Goal: Task Accomplishment & Management: Manage account settings

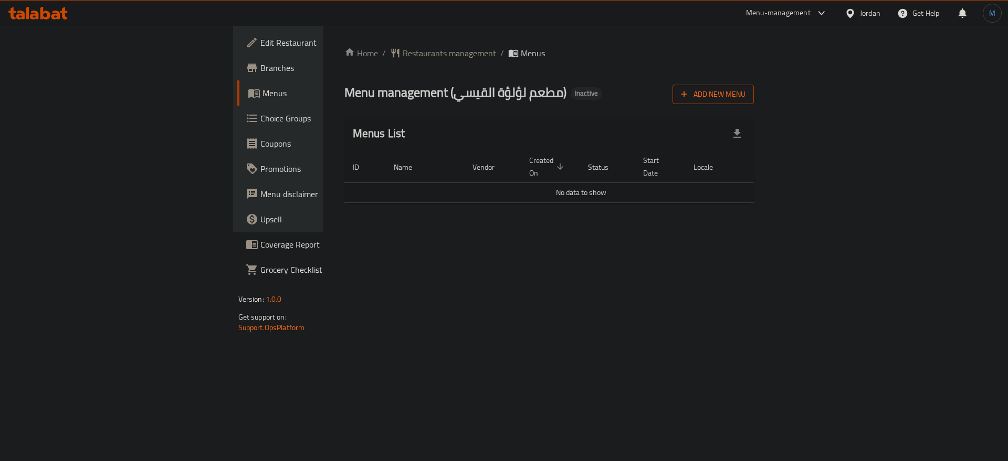
click at [754, 101] on button "Add New Menu" at bounding box center [713, 94] width 81 height 19
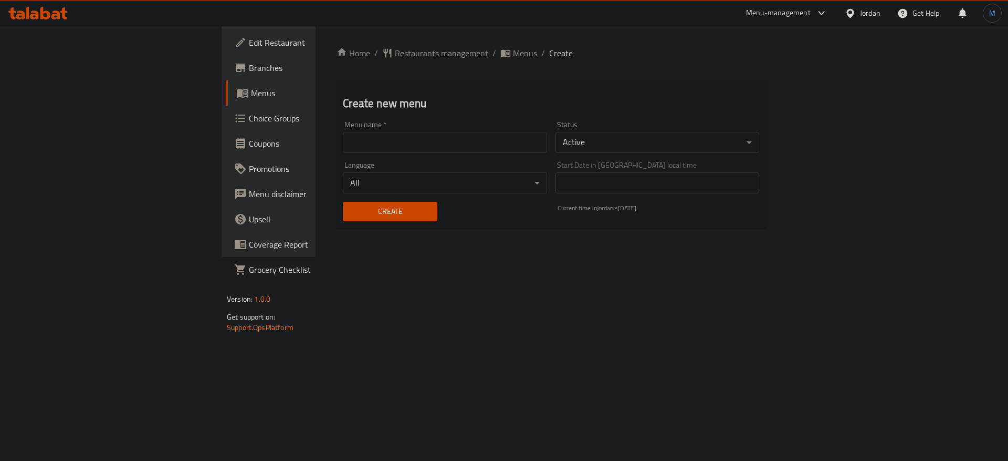
click at [343, 147] on input "text" at bounding box center [445, 142] width 204 height 21
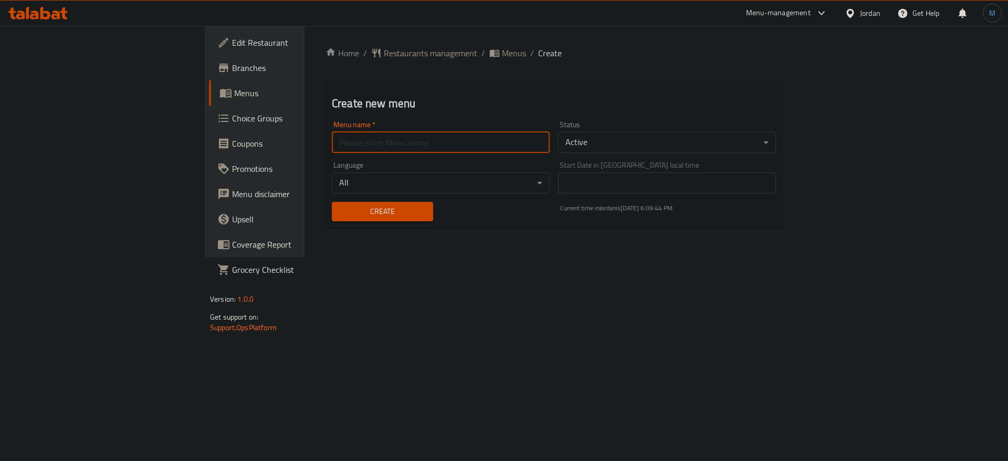
type input "1"
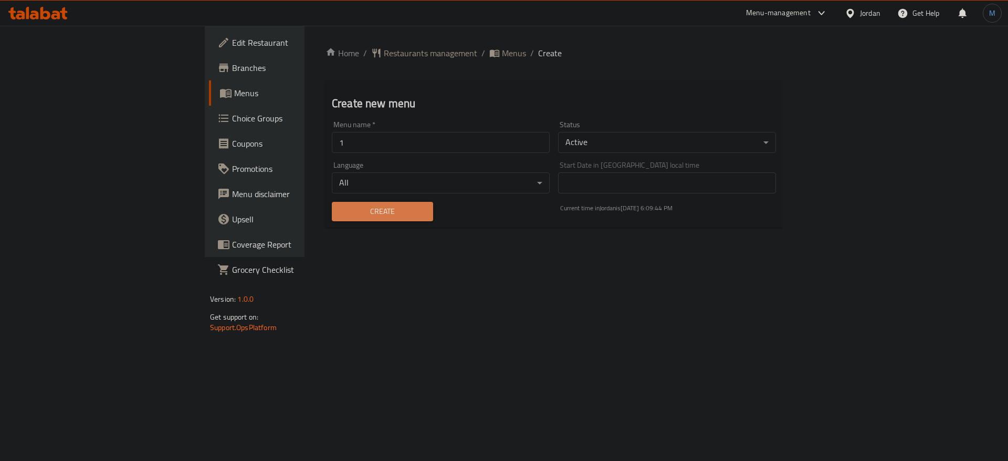
click at [340, 208] on span "Create" at bounding box center [382, 211] width 85 height 13
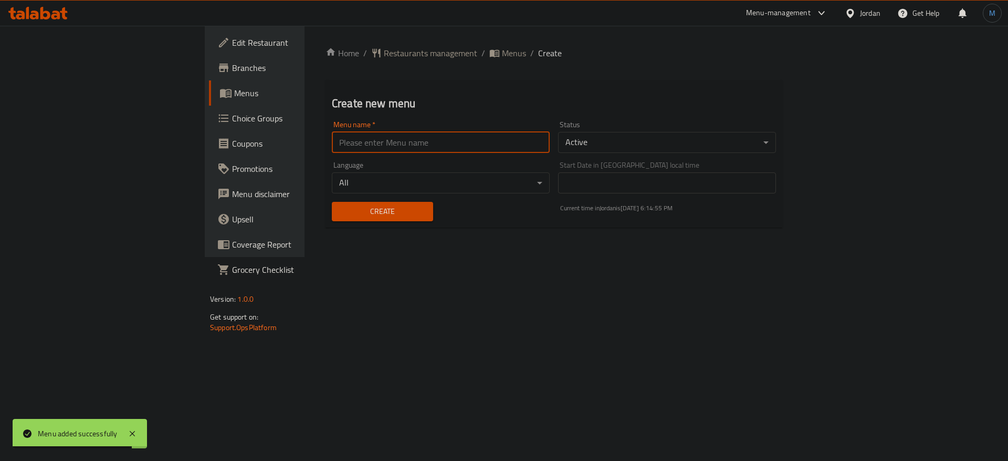
click at [458, 148] on input "text" at bounding box center [441, 142] width 218 height 21
type input "1"
click at [340, 211] on span "Create" at bounding box center [382, 211] width 85 height 13
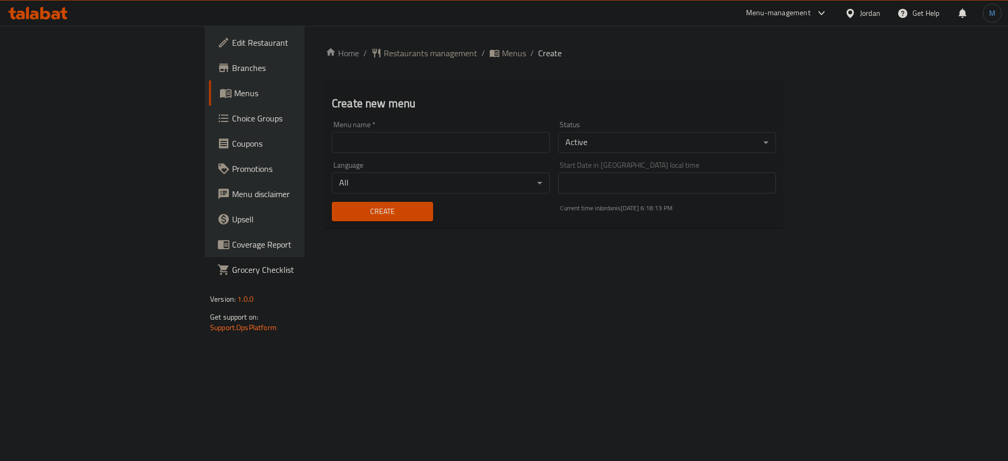
click at [392, 135] on input "text" at bounding box center [441, 142] width 218 height 21
type input "1"
click at [340, 210] on span "Create" at bounding box center [382, 211] width 85 height 13
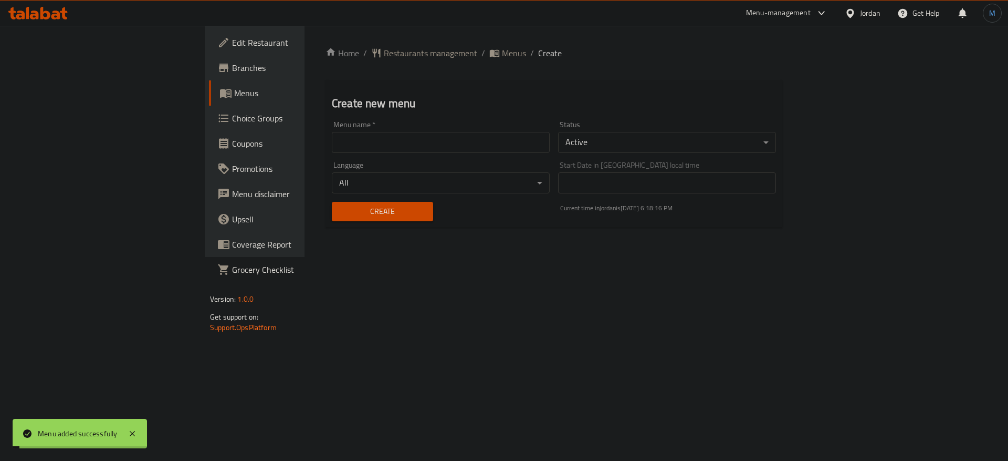
click at [383, 45] on div "Home / Restaurants management / Menus / Create Create new menu Menu name   * Me…" at bounding box center [554, 141] width 499 height 231
click at [502, 58] on span "Menus" at bounding box center [514, 53] width 24 height 13
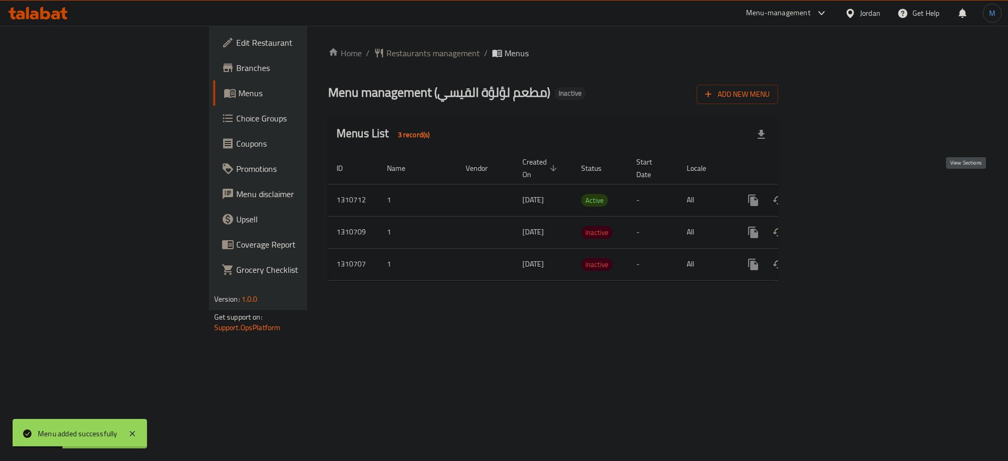
click at [836, 194] on icon "enhanced table" at bounding box center [829, 200] width 13 height 13
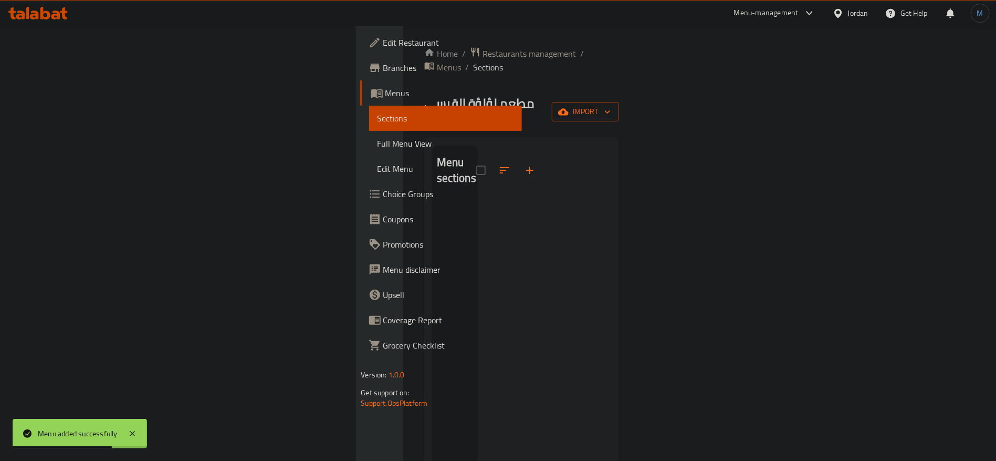
click at [611, 105] on span "import" at bounding box center [585, 111] width 50 height 13
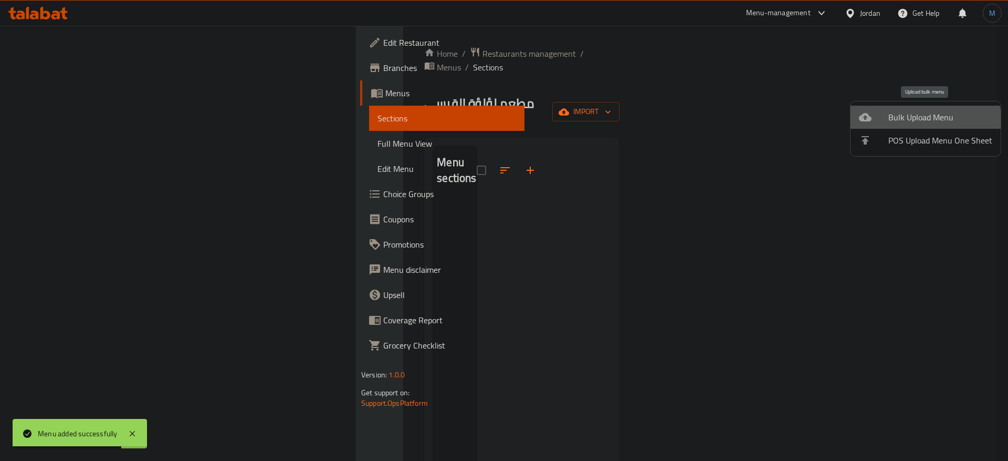
click at [881, 127] on li "Bulk Upload Menu" at bounding box center [926, 117] width 150 height 23
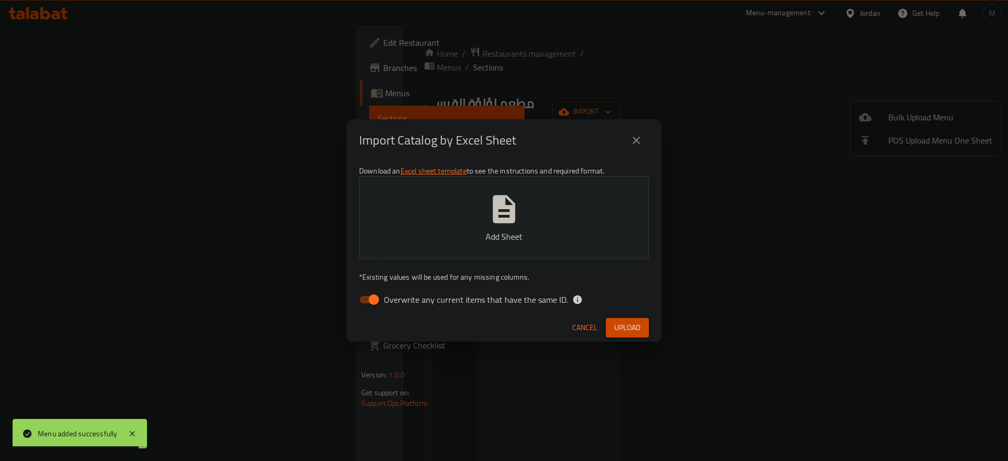
click at [548, 288] on div "Download an Excel sheet template to see the instructions and required format. A…" at bounding box center [504, 237] width 315 height 152
click at [546, 295] on span "Overwrite any current items that have the same ID." at bounding box center [476, 299] width 184 height 13
click at [404, 295] on input "Overwrite any current items that have the same ID." at bounding box center [374, 299] width 60 height 20
checkbox input "false"
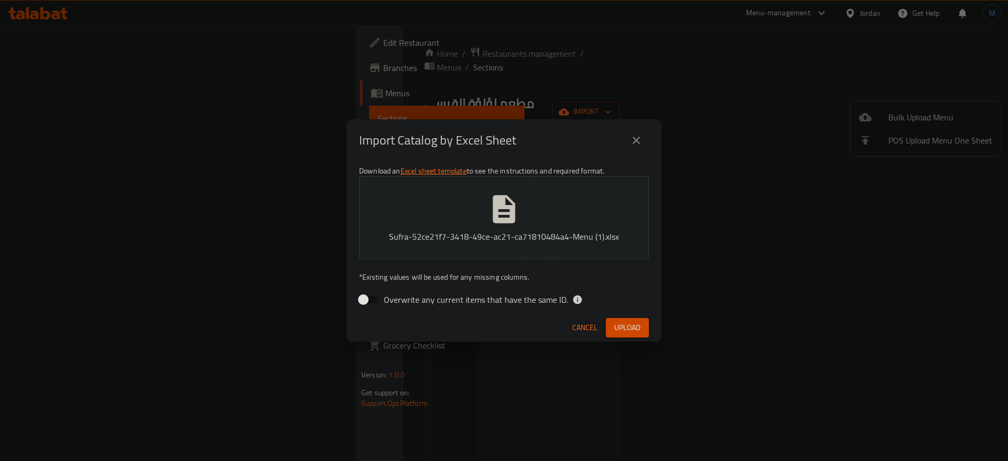
click at [618, 320] on button "Upload" at bounding box center [627, 327] width 43 height 19
click at [621, 316] on div "Cancel Upload" at bounding box center [504, 328] width 315 height 28
click at [618, 326] on span "Upload" at bounding box center [627, 327] width 26 height 13
click at [622, 336] on button "Upload" at bounding box center [627, 327] width 43 height 19
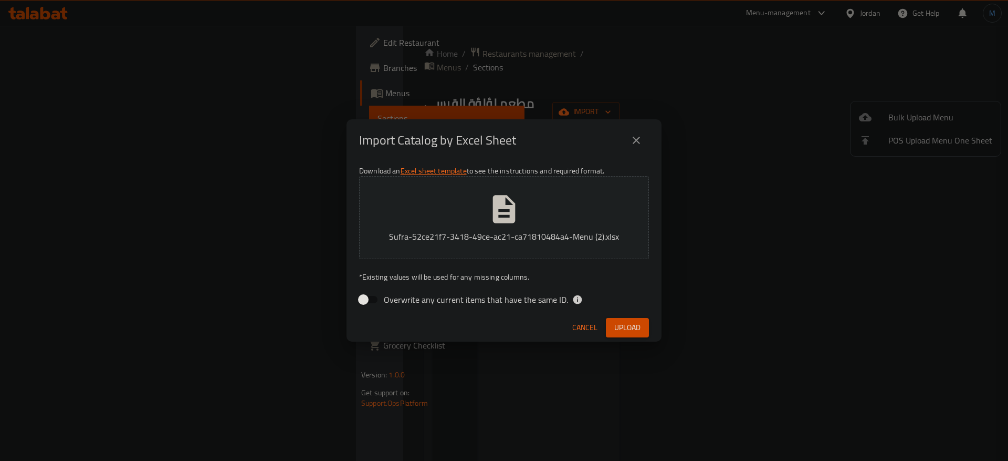
click at [617, 319] on button "Upload" at bounding box center [627, 327] width 43 height 19
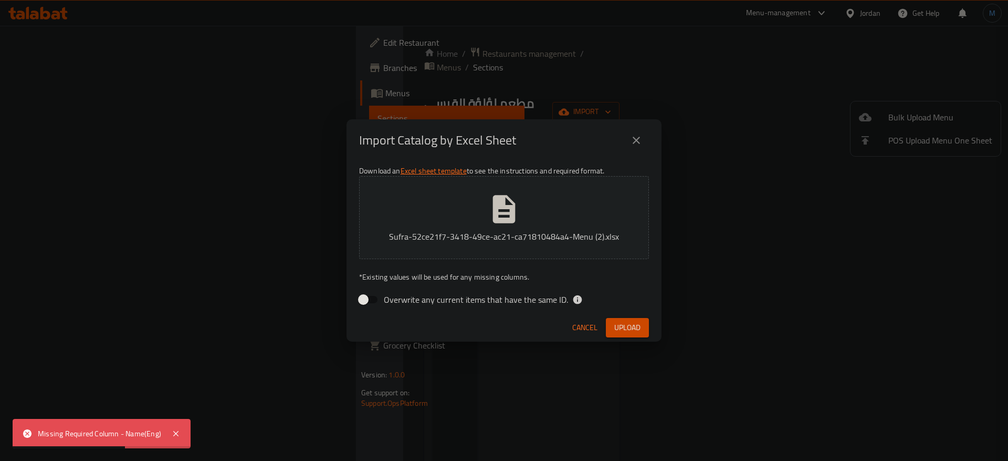
click at [636, 143] on icon "close" at bounding box center [636, 140] width 13 height 13
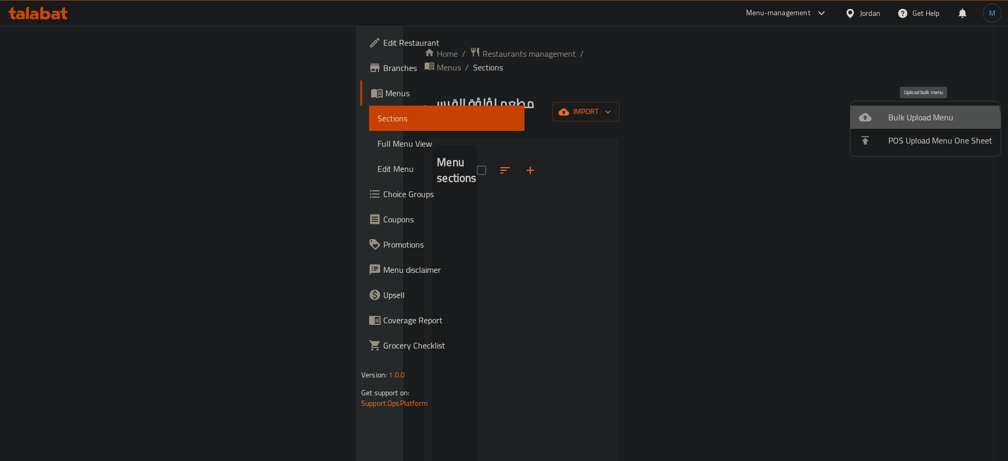
click at [895, 121] on span "Bulk Upload Menu" at bounding box center [941, 117] width 104 height 13
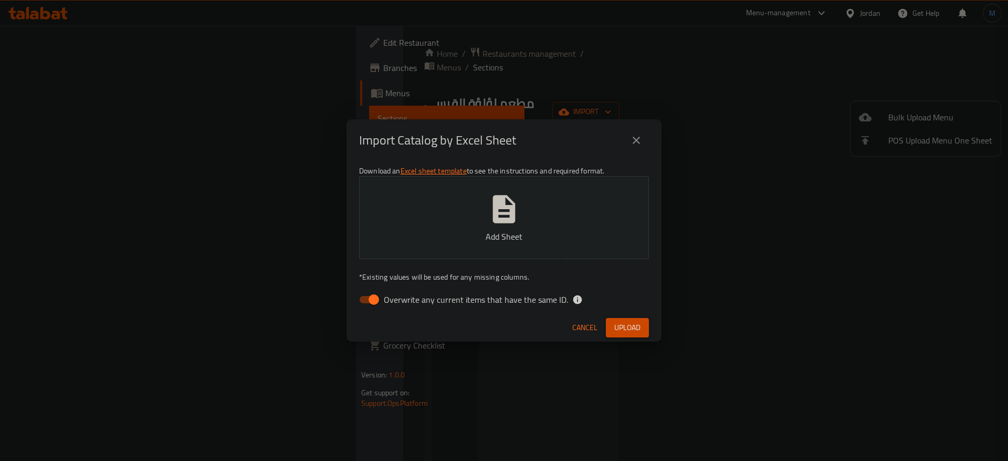
click at [490, 296] on span "Overwrite any current items that have the same ID." at bounding box center [476, 299] width 184 height 13
click at [404, 296] on input "Overwrite any current items that have the same ID." at bounding box center [374, 299] width 60 height 20
checkbox input "false"
click at [470, 320] on div "Cancel Upload" at bounding box center [504, 328] width 315 height 28
click at [630, 327] on span "Upload" at bounding box center [627, 327] width 26 height 13
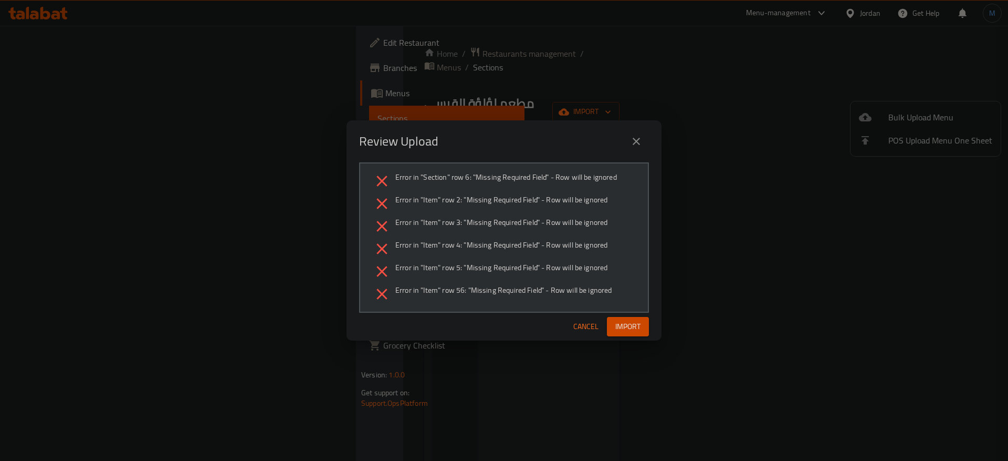
click at [586, 333] on button "Cancel" at bounding box center [586, 326] width 34 height 19
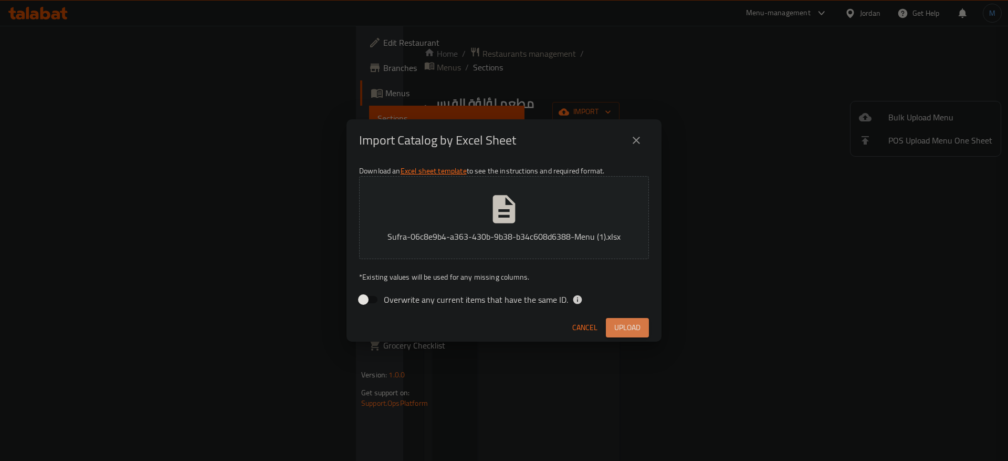
click at [611, 318] on button "Upload" at bounding box center [627, 327] width 43 height 19
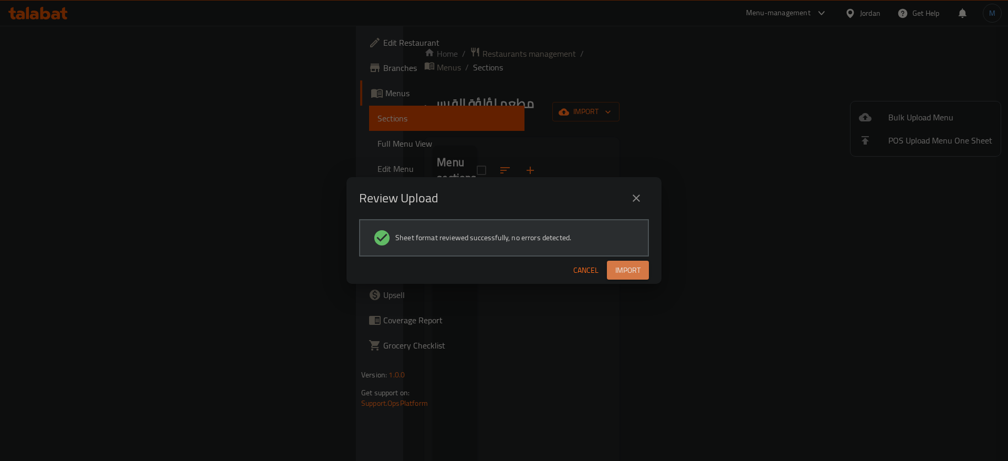
click at [634, 268] on span "Import" at bounding box center [627, 270] width 25 height 13
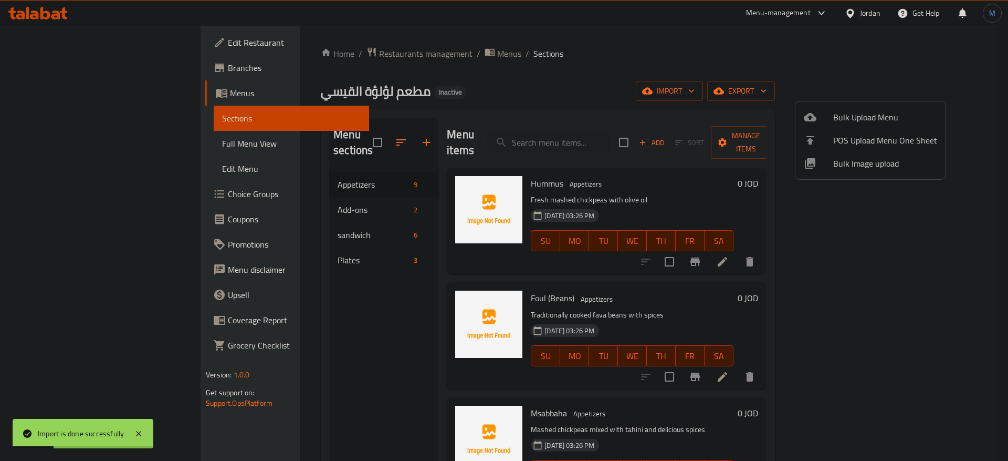
click at [343, 287] on div at bounding box center [504, 230] width 1008 height 461
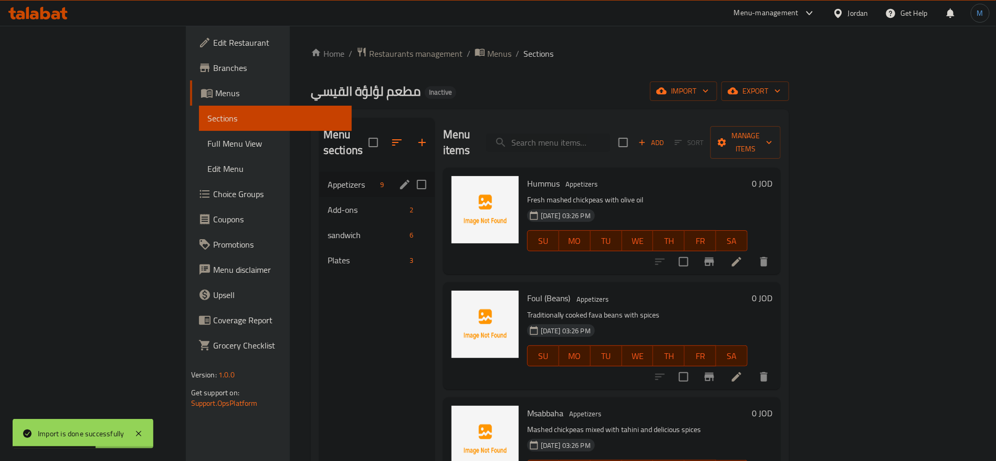
click at [399, 178] on icon "edit" at bounding box center [405, 184] width 13 height 13
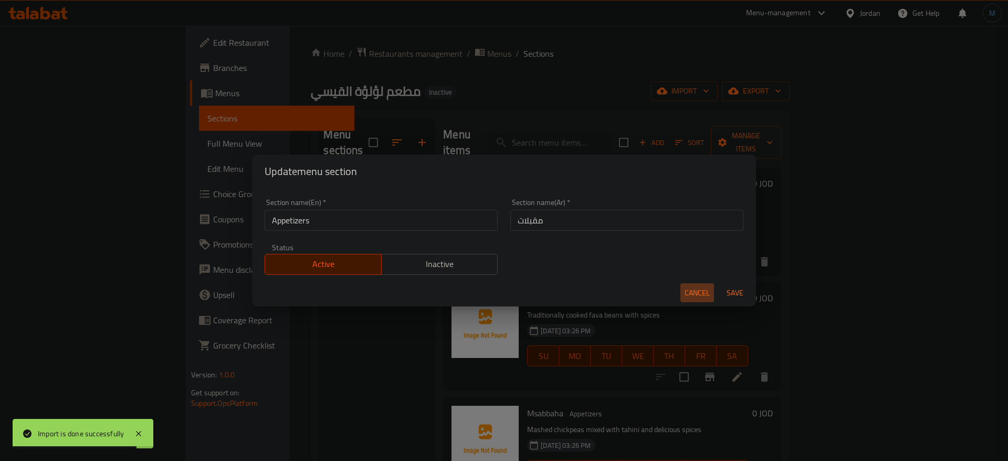
click at [709, 299] on span "Cancel" at bounding box center [697, 292] width 25 height 13
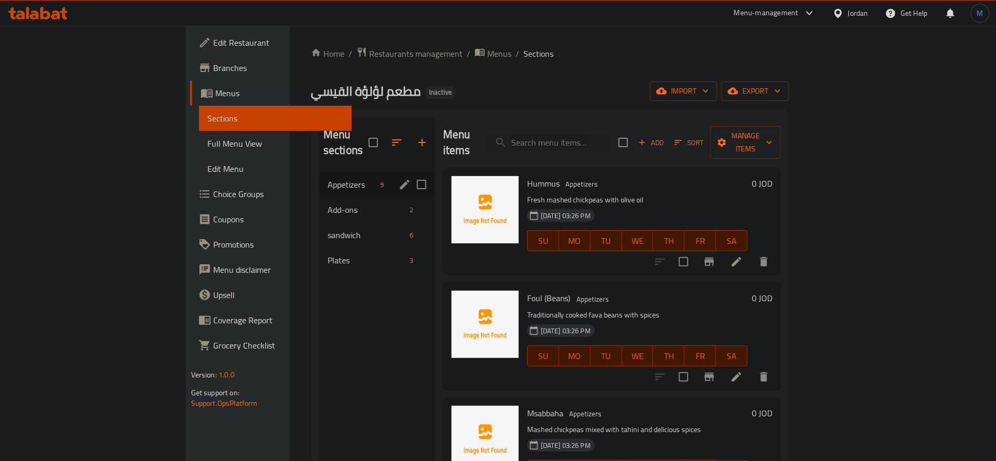
click at [743, 255] on icon at bounding box center [736, 261] width 13 height 13
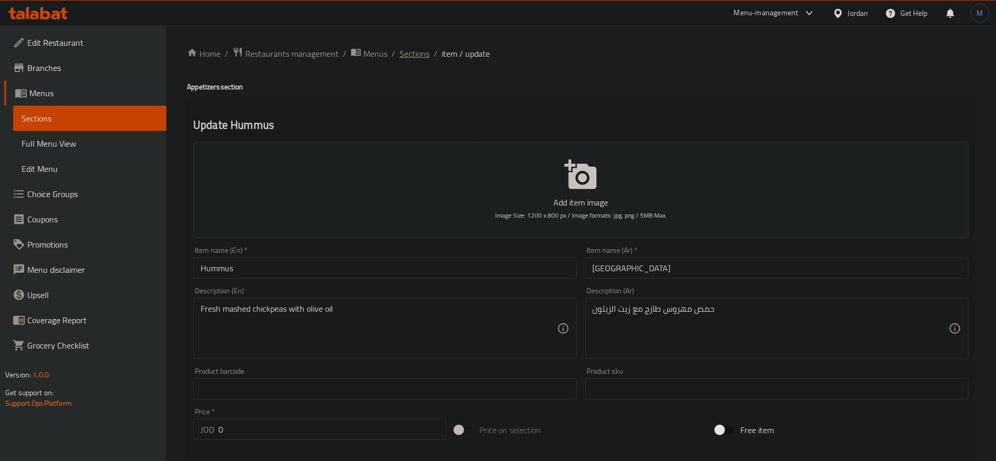
click at [418, 56] on span "Sections" at bounding box center [415, 53] width 30 height 13
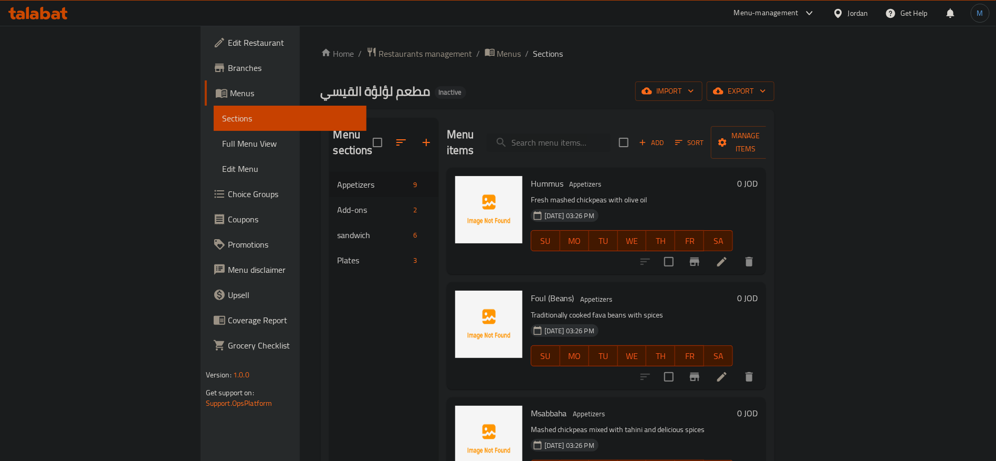
click at [728, 255] on icon at bounding box center [722, 261] width 13 height 13
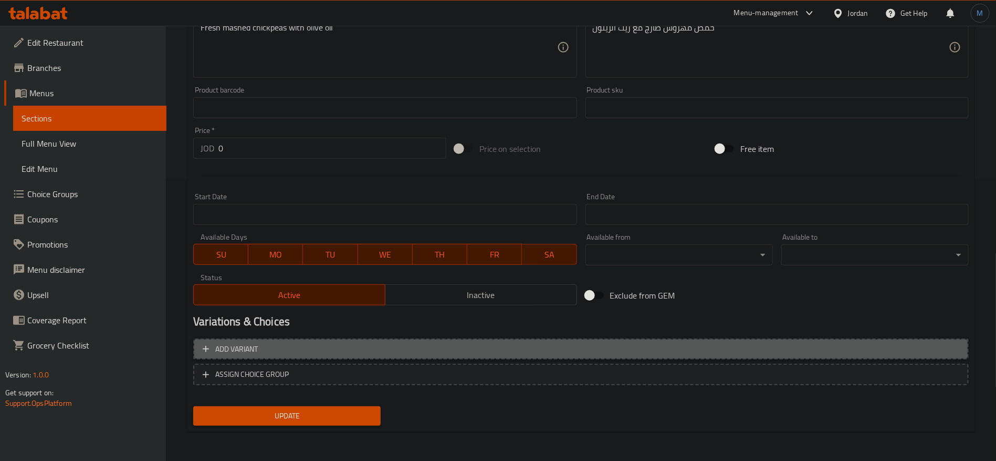
click at [811, 342] on span "Add variant" at bounding box center [581, 348] width 757 height 13
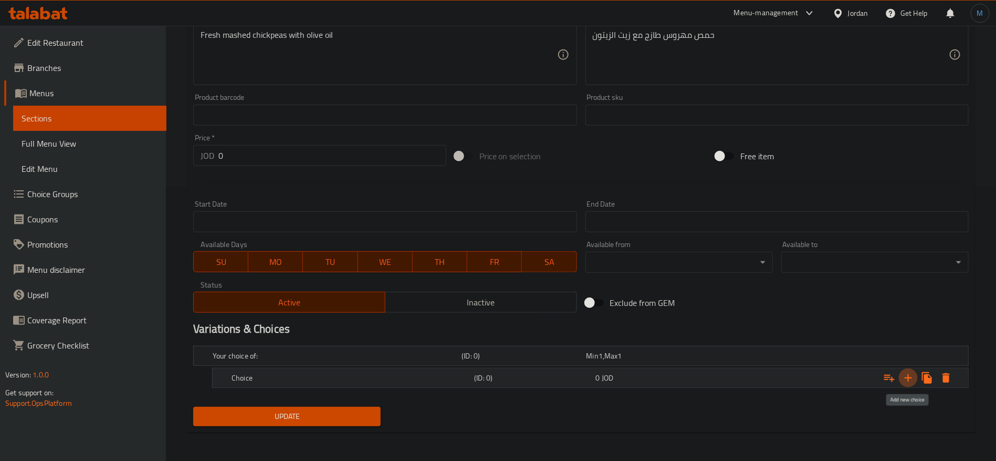
click at [903, 374] on icon "Expand" at bounding box center [908, 377] width 13 height 13
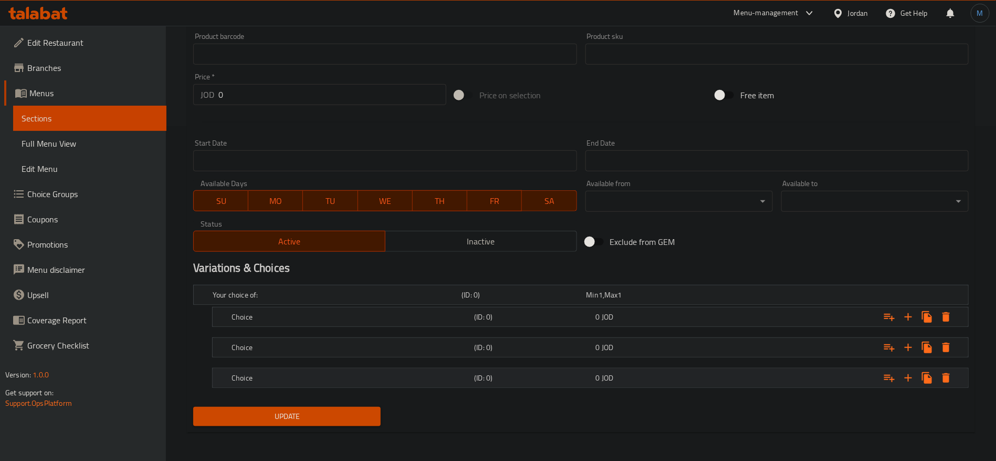
click at [587, 377] on h5 "(ID: 0)" at bounding box center [532, 377] width 117 height 11
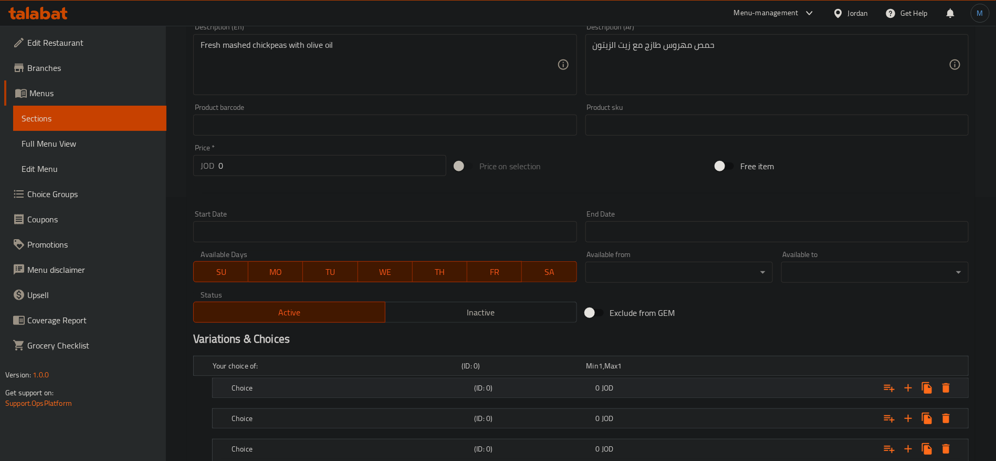
scroll to position [256, 0]
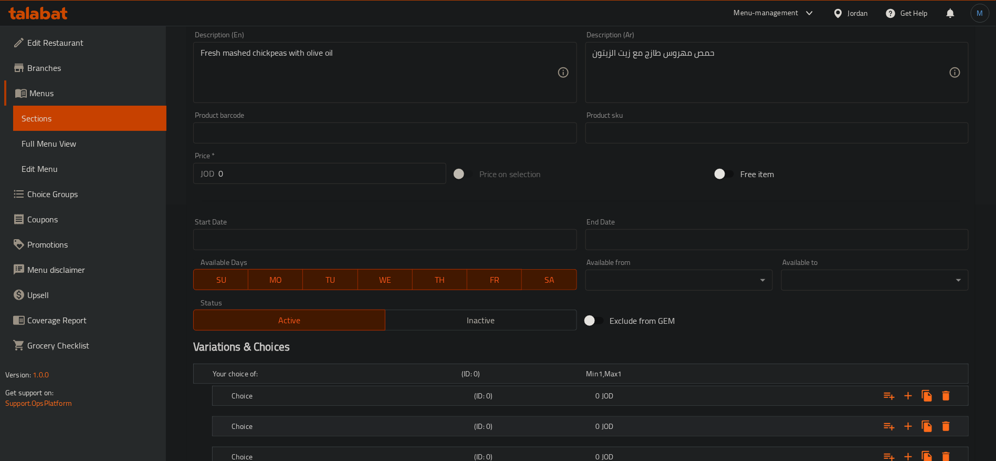
click at [588, 423] on h5 "(ID: 0)" at bounding box center [532, 426] width 117 height 11
click at [592, 403] on div "Choice (ID: 0) 0 JOD" at bounding box center [593, 395] width 728 height 23
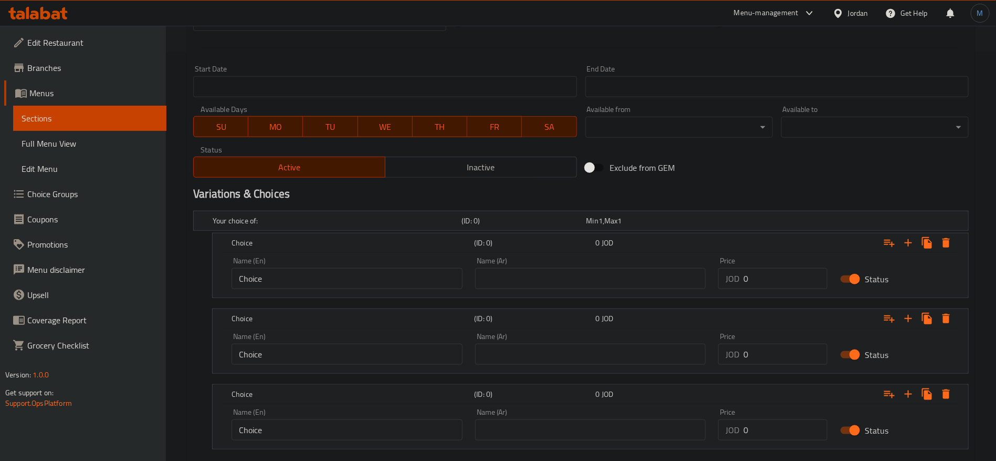
scroll to position [470, 0]
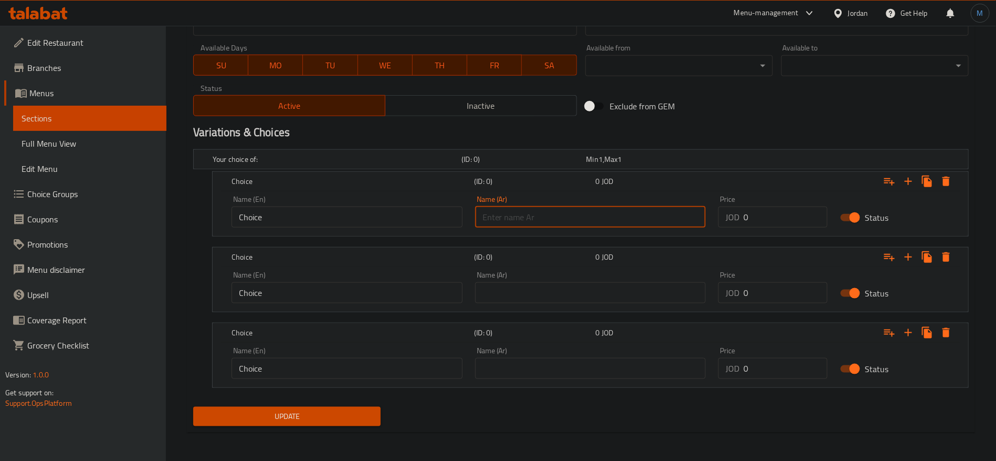
click at [602, 223] on input "text" at bounding box center [590, 216] width 231 height 21
paste input "200 مل"
type input "200 مل"
click at [570, 296] on input "text" at bounding box center [590, 292] width 231 height 21
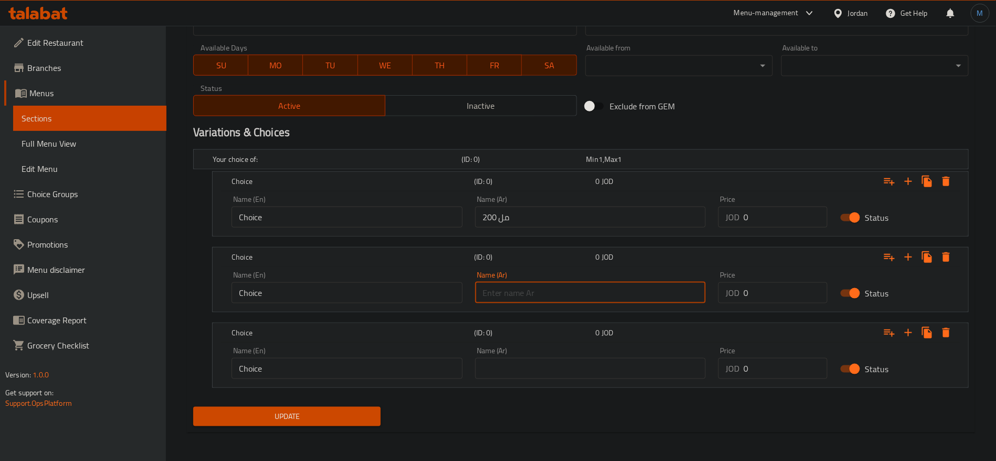
paste input "330 مل"
type input "330 مل"
click at [602, 371] on input "text" at bounding box center [590, 368] width 231 height 21
paste input "400 مل"
type input "400 مل"
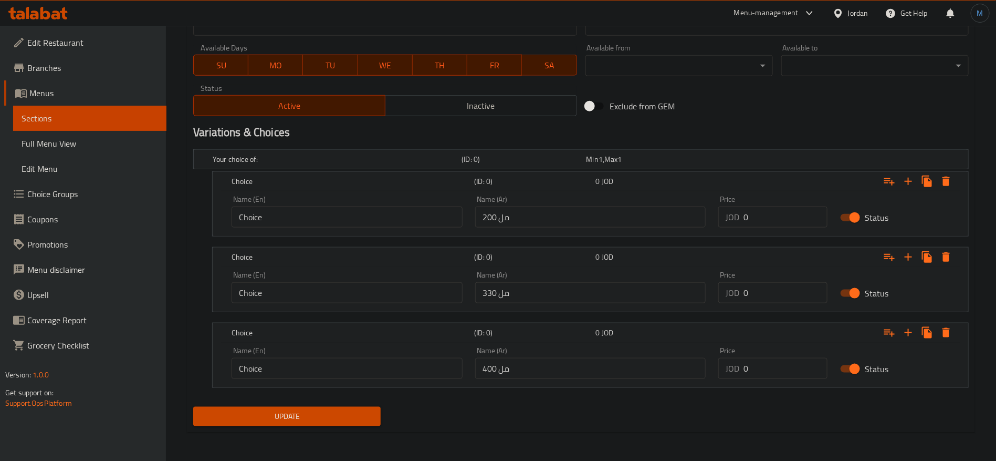
click at [372, 354] on div "Name (En) Choice Name (En)" at bounding box center [347, 363] width 231 height 32
click at [367, 358] on input "Choice" at bounding box center [347, 368] width 231 height 21
paste input "400 ml"
type input "400 ml"
click at [331, 300] on input "Choice" at bounding box center [347, 292] width 231 height 21
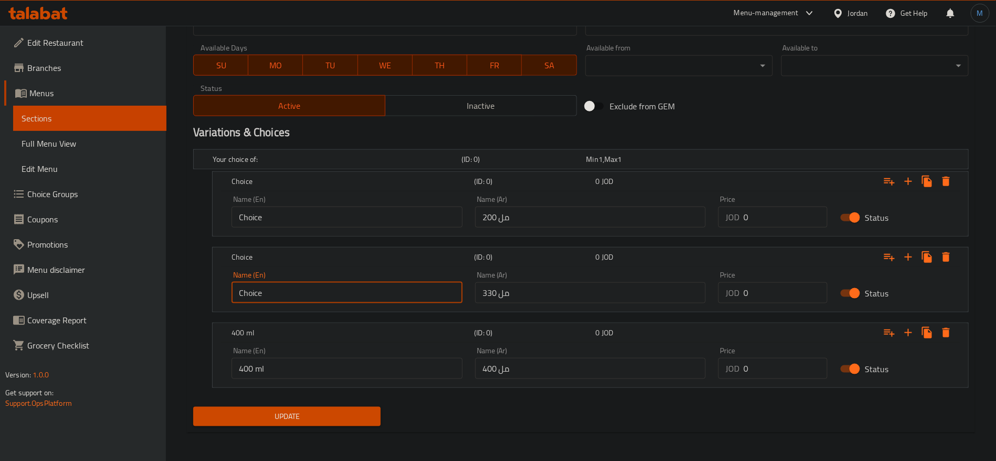
paste input "400 ml"
type input "400 ml"
drag, startPoint x: 329, startPoint y: 194, endPoint x: 328, endPoint y: 205, distance: 10.5
click at [328, 199] on div "Name (En) Choice Name (En)" at bounding box center [347, 211] width 244 height 45
click at [321, 206] on div at bounding box center [321, 206] width 0 height 0
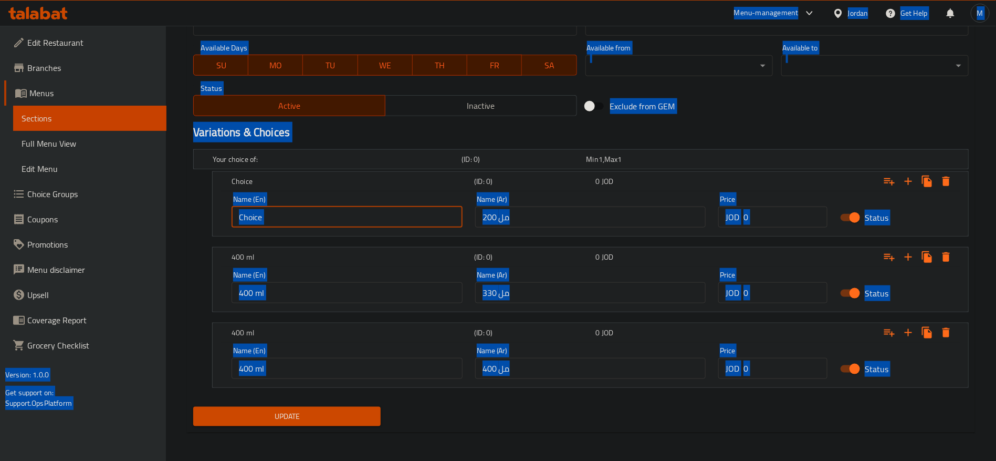
click at [332, 212] on input "Choice" at bounding box center [347, 216] width 231 height 21
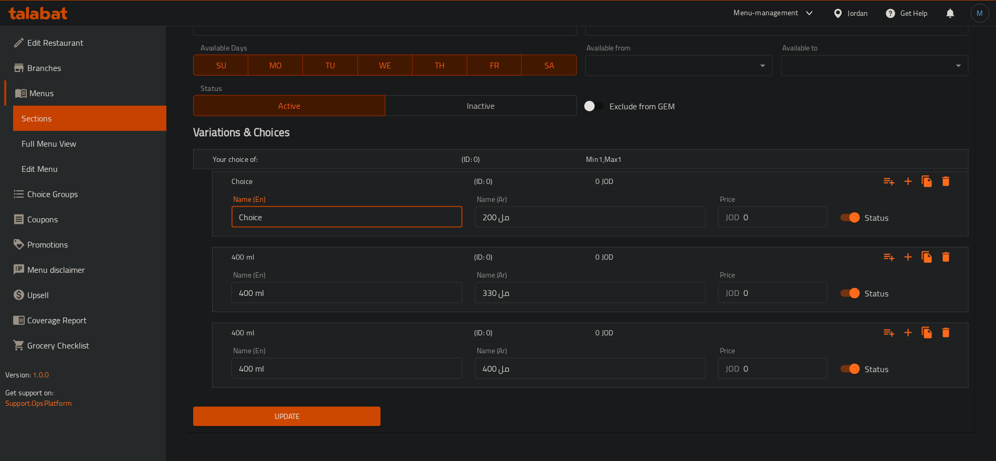
paste input "400 ml"
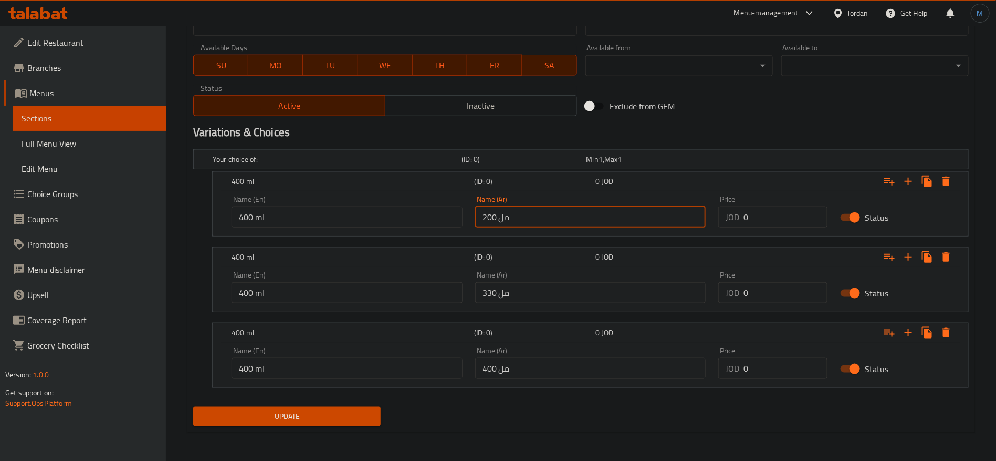
click at [487, 220] on input "200 مل" at bounding box center [590, 216] width 231 height 21
click at [247, 214] on input "400 ml" at bounding box center [347, 216] width 231 height 21
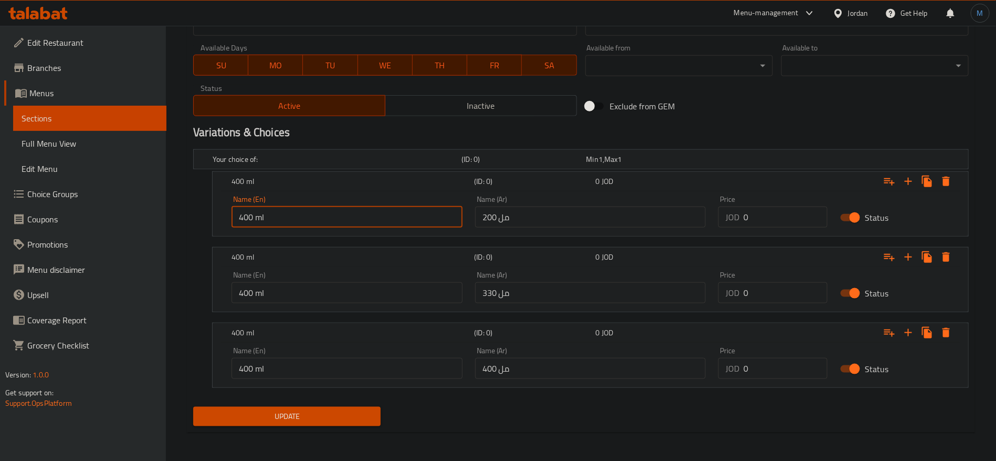
click at [247, 214] on input "400 ml" at bounding box center [347, 216] width 231 height 21
paste input "2"
type input "200 ml"
click at [487, 295] on input "330 مل" at bounding box center [590, 292] width 231 height 21
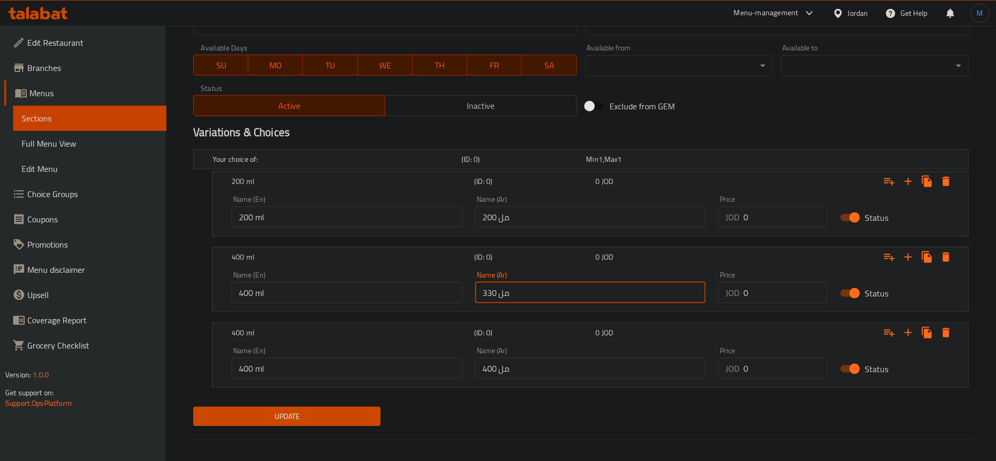
click at [487, 295] on input "330 مل" at bounding box center [590, 292] width 231 height 21
click at [251, 289] on input "400 ml" at bounding box center [347, 292] width 231 height 21
click at [247, 289] on input "400 ml" at bounding box center [347, 292] width 231 height 21
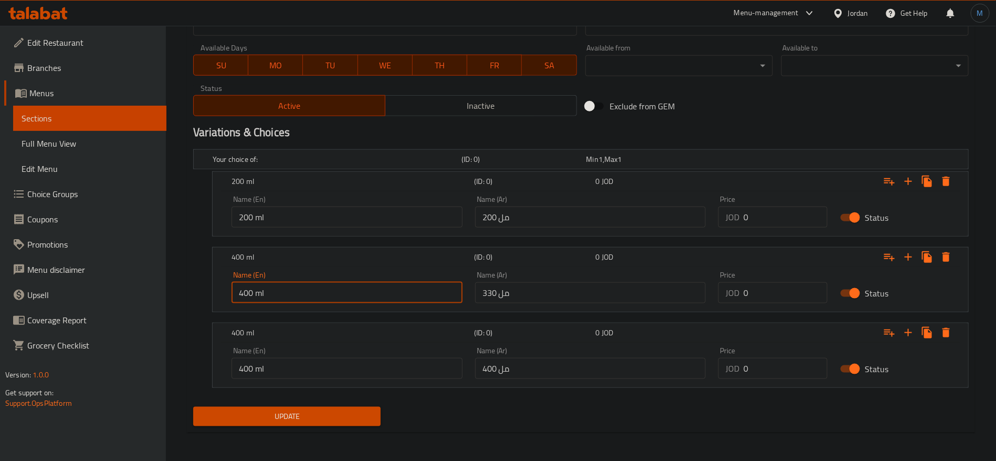
paste input "33"
type input "330 ml"
click at [767, 214] on input "0" at bounding box center [786, 216] width 84 height 21
paste input ".65"
type input "0.65"
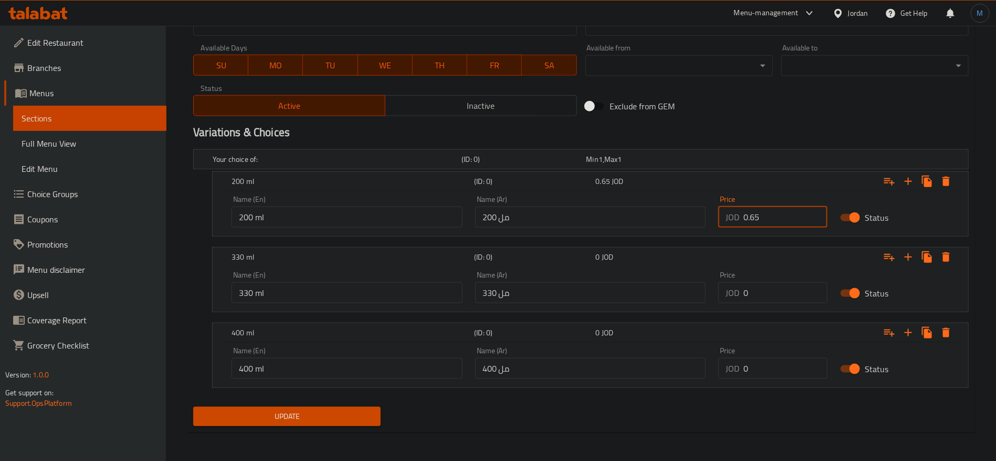
click at [764, 291] on input "0" at bounding box center [786, 292] width 84 height 21
paste input ".95"
type input "0.95"
click at [770, 371] on input "0" at bounding box center [786, 368] width 84 height 21
paste input "1.25"
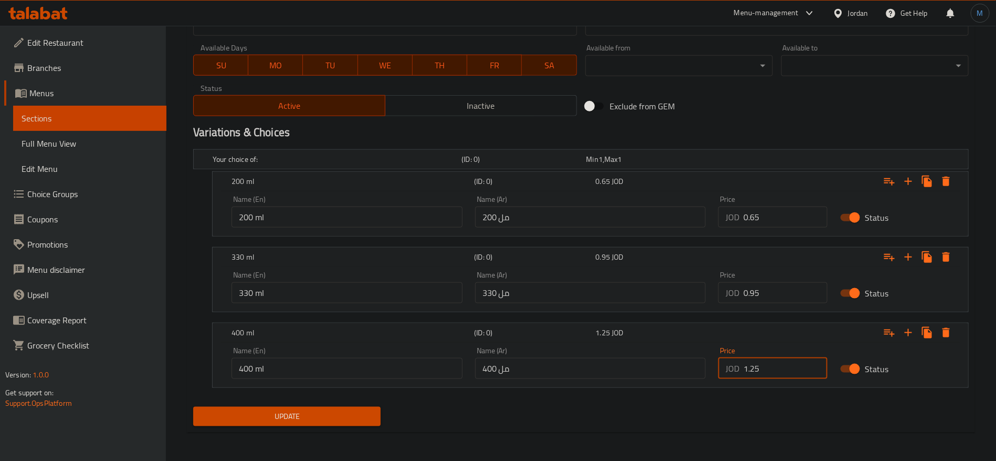
type input "1.25"
click at [314, 399] on div "Your choice of: (ID: 0) Min 1 , Max 1 Name (En) Your choice of: Name (En) Name …" at bounding box center [581, 273] width 784 height 257
click at [317, 408] on button "Update" at bounding box center [286, 415] width 187 height 19
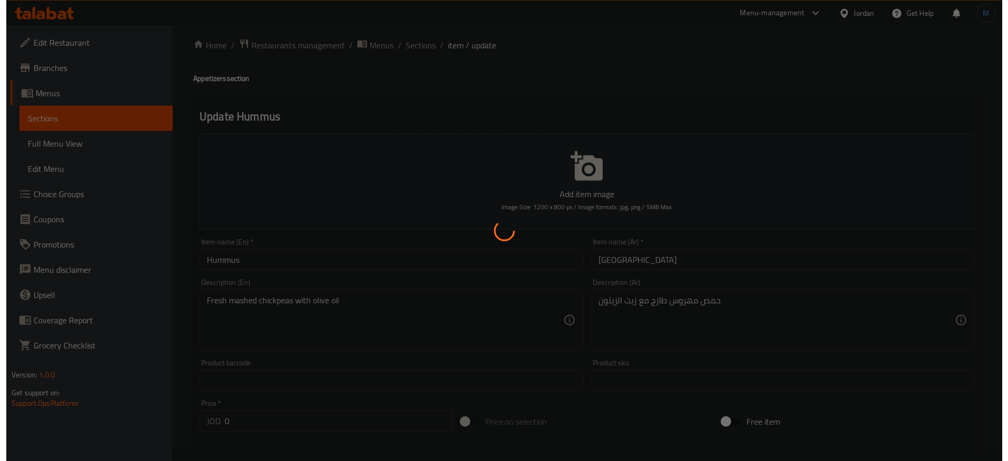
scroll to position [0, 0]
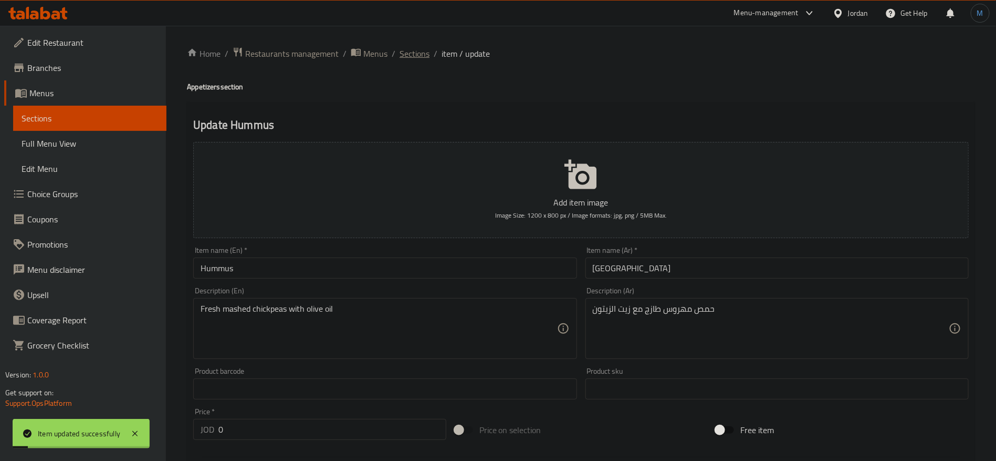
click at [424, 56] on span "Sections" at bounding box center [415, 53] width 30 height 13
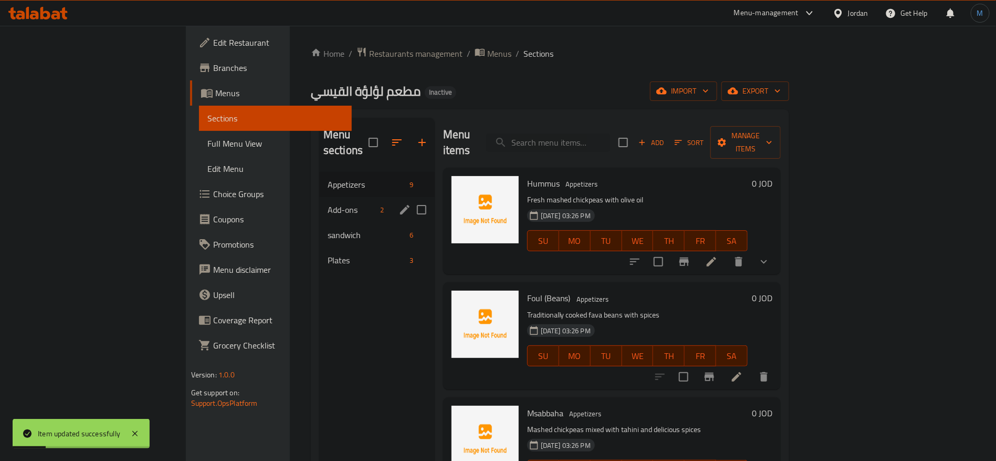
click at [328, 203] on span "Add-ons" at bounding box center [352, 209] width 49 height 13
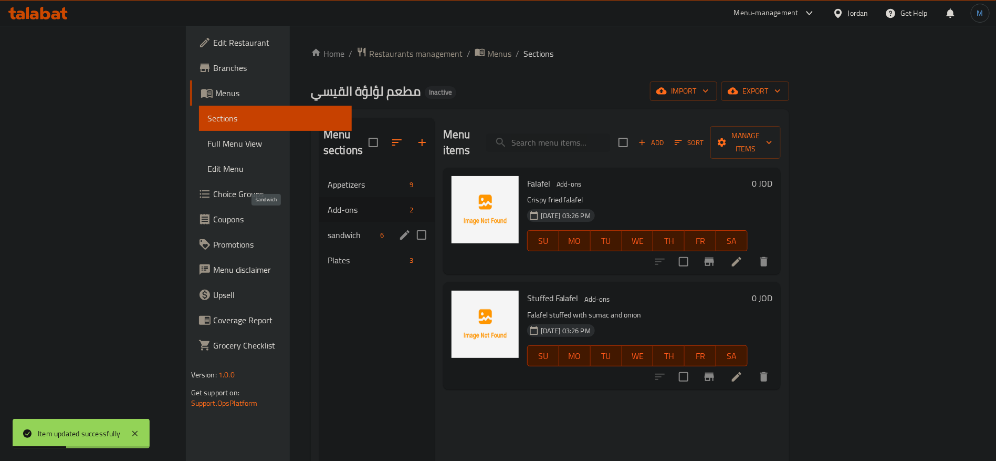
click at [328, 228] on span "sandwich" at bounding box center [352, 234] width 49 height 13
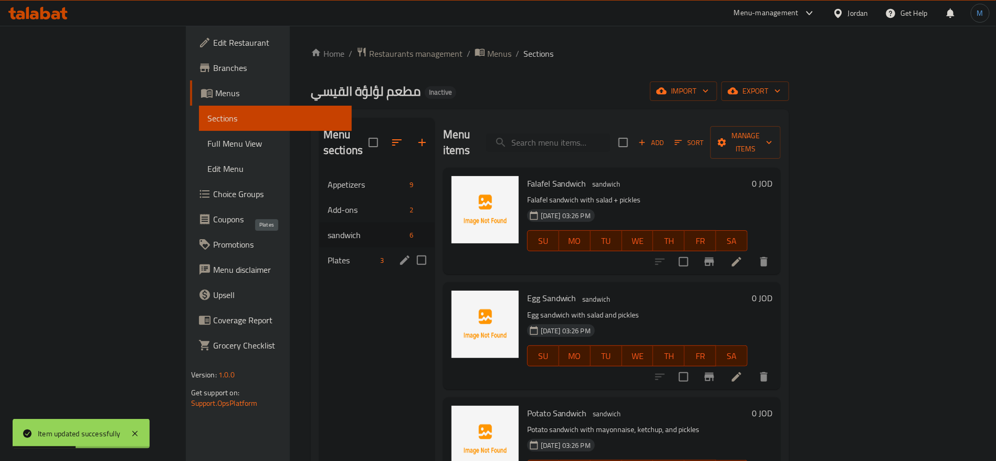
click at [328, 254] on span "Plates" at bounding box center [352, 260] width 49 height 13
click at [319, 177] on div "Appetizers 9" at bounding box center [377, 184] width 116 height 25
click at [319, 175] on div "Appetizers 9" at bounding box center [377, 184] width 116 height 25
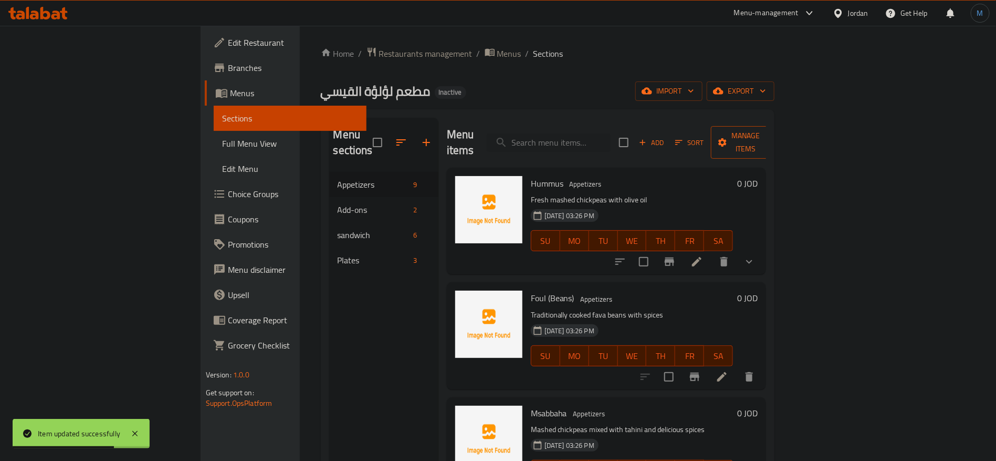
click at [773, 139] on span "Manage items" at bounding box center [746, 142] width 54 height 26
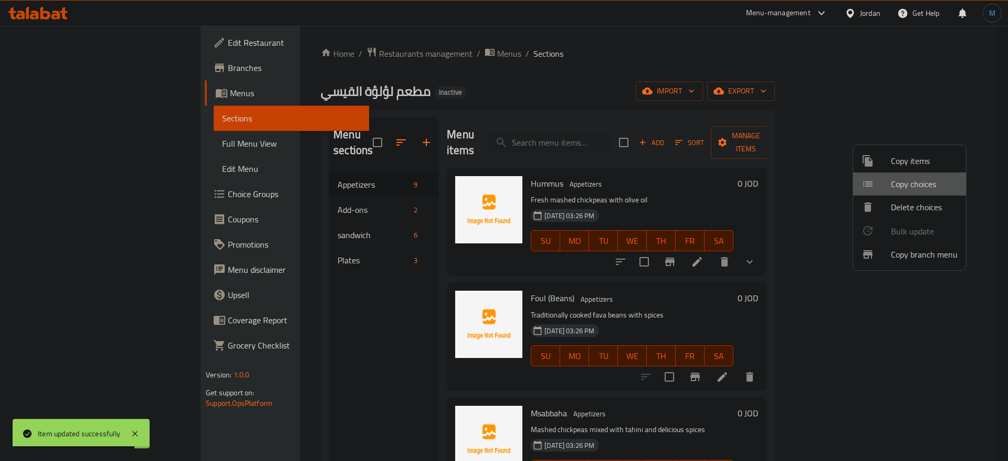
click at [916, 174] on li "Copy choices" at bounding box center [909, 183] width 113 height 23
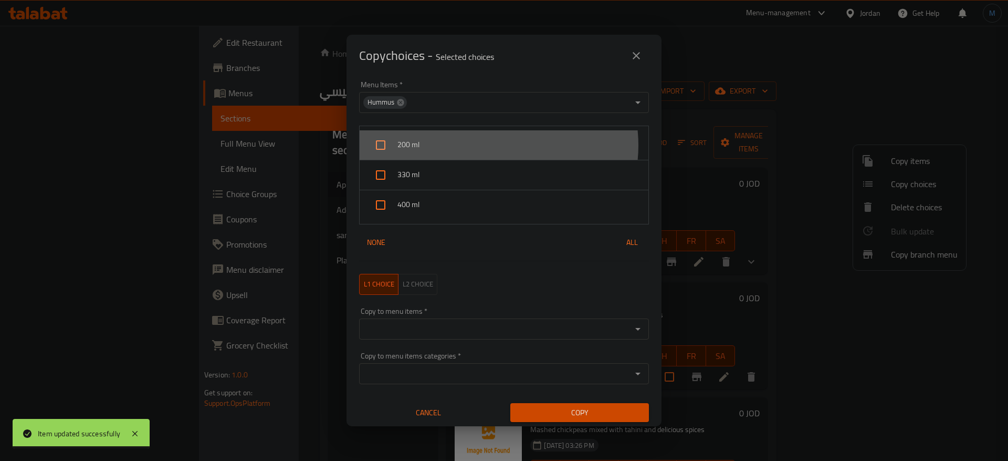
click at [492, 145] on span "200 ml" at bounding box center [519, 144] width 243 height 13
checkbox input "true"
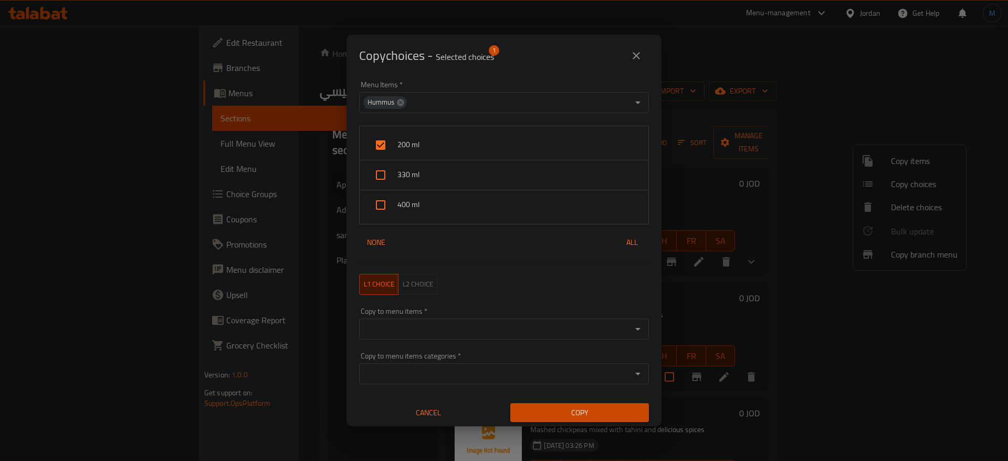
click at [480, 172] on span "330 ml" at bounding box center [519, 174] width 243 height 13
checkbox input "true"
click at [479, 210] on span "400 ml" at bounding box center [519, 204] width 243 height 13
checkbox input "true"
click at [485, 325] on input "Copy to menu items   *" at bounding box center [495, 328] width 266 height 15
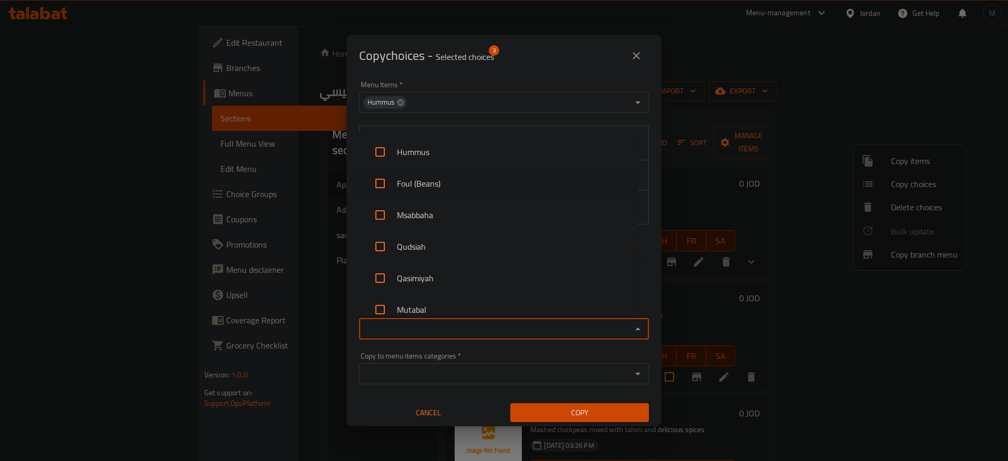
click at [460, 180] on li "Foul (Beans)" at bounding box center [498, 184] width 278 height 32
checkbox input "true"
click at [466, 224] on li "Msabbaha" at bounding box center [498, 215] width 278 height 32
checkbox input "true"
click at [467, 256] on li "Qudsiah" at bounding box center [498, 247] width 278 height 32
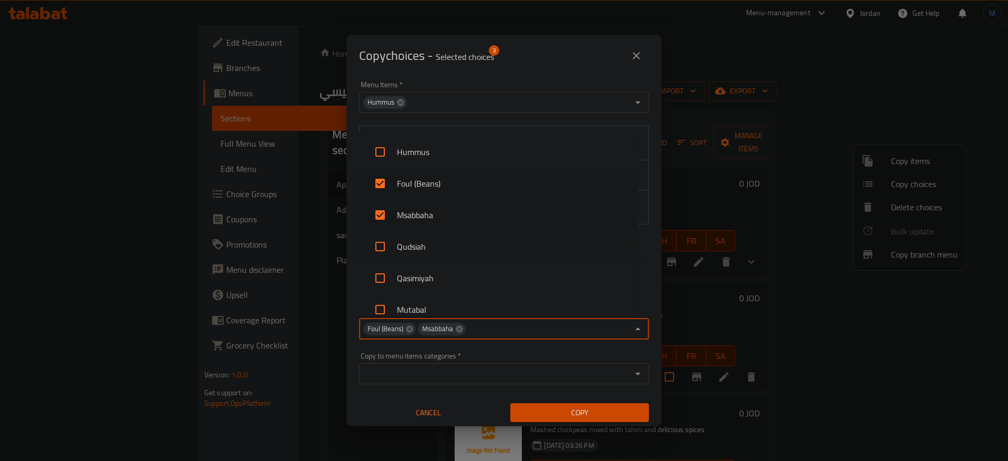
checkbox input "true"
click at [473, 277] on li "Qasimiyah" at bounding box center [498, 278] width 278 height 32
checkbox input "true"
click at [466, 301] on li "Mutabal" at bounding box center [498, 310] width 278 height 32
checkbox input "true"
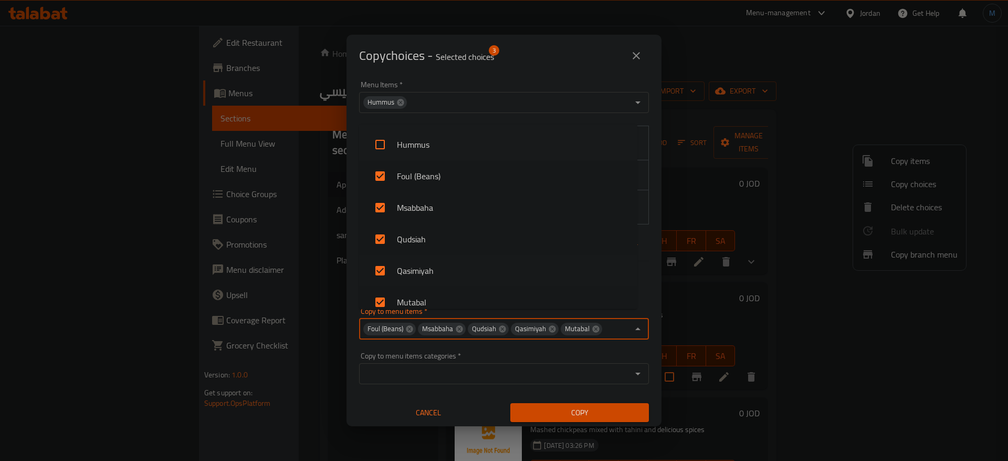
scroll to position [79, 0]
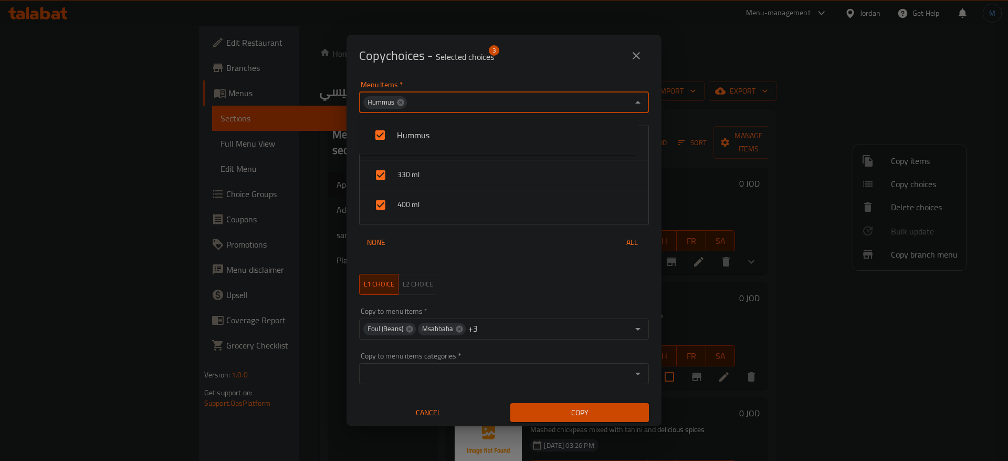
click at [483, 99] on input "Menu Items   *" at bounding box center [518, 102] width 221 height 15
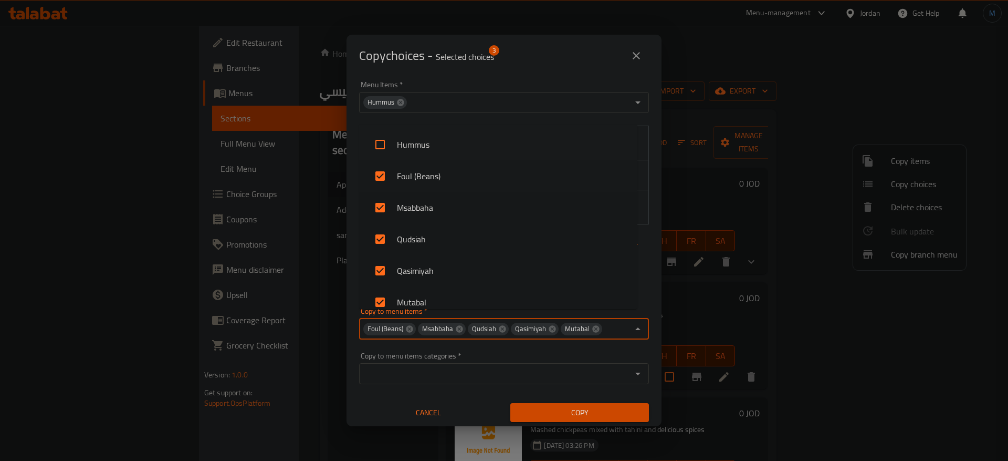
click at [539, 322] on div "Foul (Beans) Msabbaha Qudsiah Qasimiyah Mutabal Copy to menu items *" at bounding box center [504, 328] width 290 height 21
click at [522, 339] on div "Foul (Beans) Msabbaha Qudsiah Qasimiyah Mutabal Copy to menu items *" at bounding box center [504, 328] width 290 height 21
click at [603, 336] on input "Copy to menu items   *" at bounding box center [615, 328] width 25 height 15
click at [523, 339] on div "Foul (Beans) Msabbaha Qudsiah Qasimiyah Mutabal Copy to menu items *" at bounding box center [504, 328] width 290 height 21
click at [603, 336] on input "Copy to menu items   *" at bounding box center [615, 328] width 25 height 15
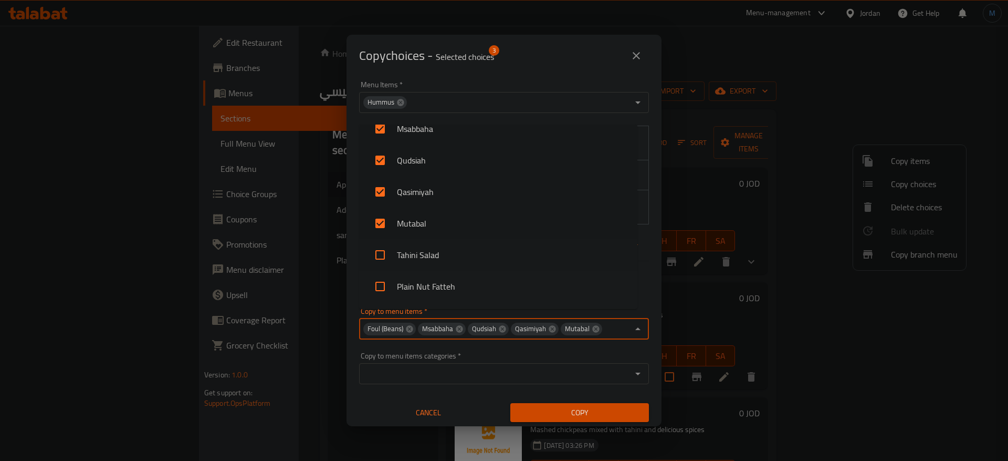
click at [484, 257] on li "Tahini Salad" at bounding box center [498, 255] width 278 height 32
checkbox input "true"
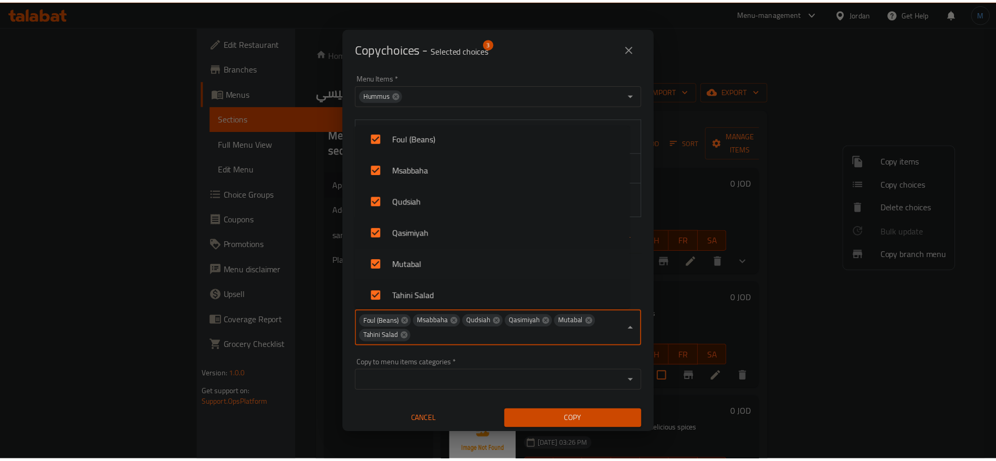
scroll to position [117, 0]
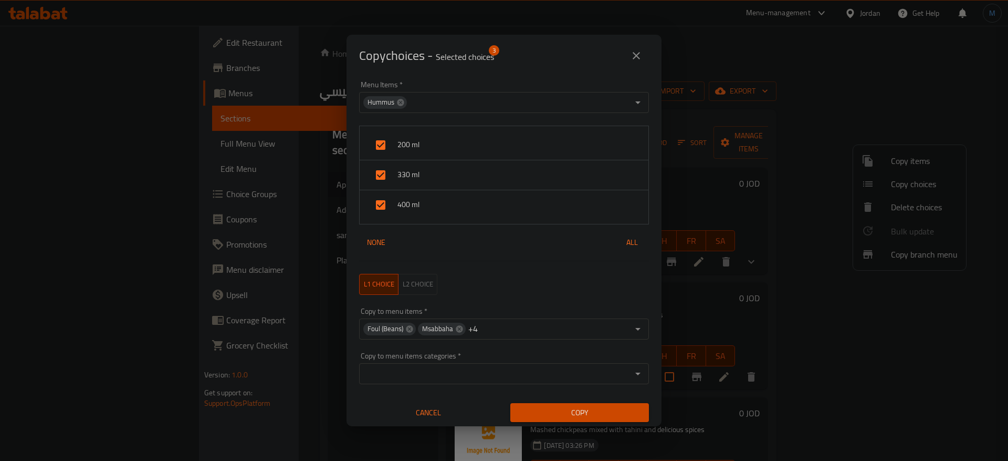
click at [575, 429] on div "Copy choices - Selected choices 3 Menu Items   * Hummus Menu Items * 200 ml 330…" at bounding box center [504, 230] width 1008 height 461
click at [574, 410] on span "Copy" at bounding box center [580, 412] width 122 height 13
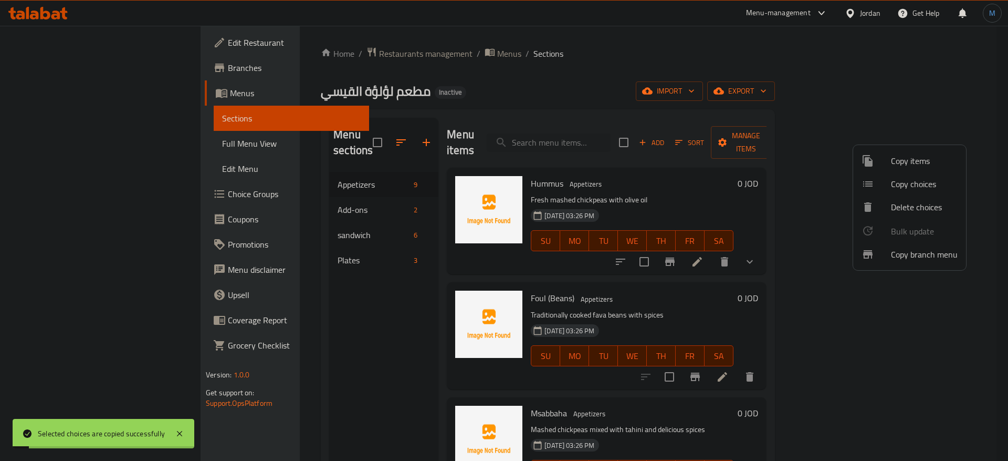
click at [724, 272] on div at bounding box center [504, 230] width 1008 height 461
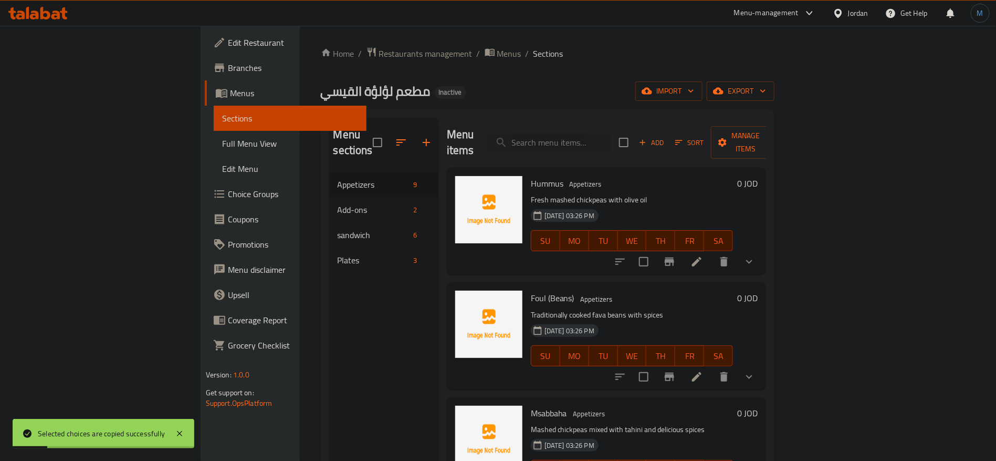
click at [728, 372] on icon "delete" at bounding box center [724, 376] width 7 height 9
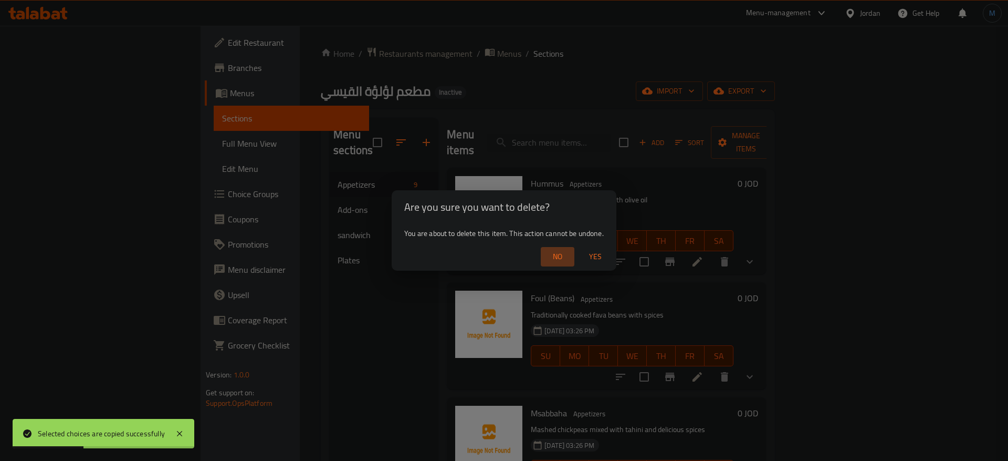
click at [555, 257] on span "No" at bounding box center [557, 256] width 25 height 13
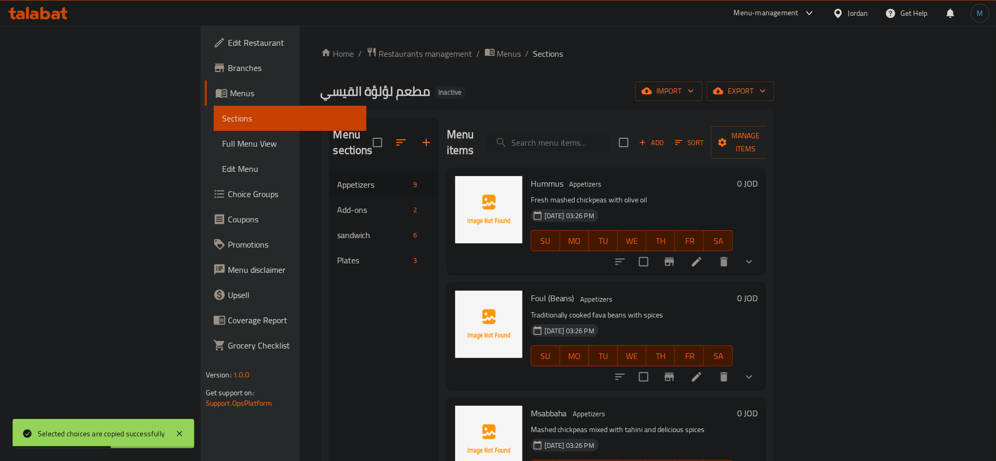
click at [762, 373] on div at bounding box center [685, 376] width 154 height 25
click at [762, 371] on div at bounding box center [685, 376] width 154 height 25
click at [712, 367] on li at bounding box center [696, 376] width 29 height 19
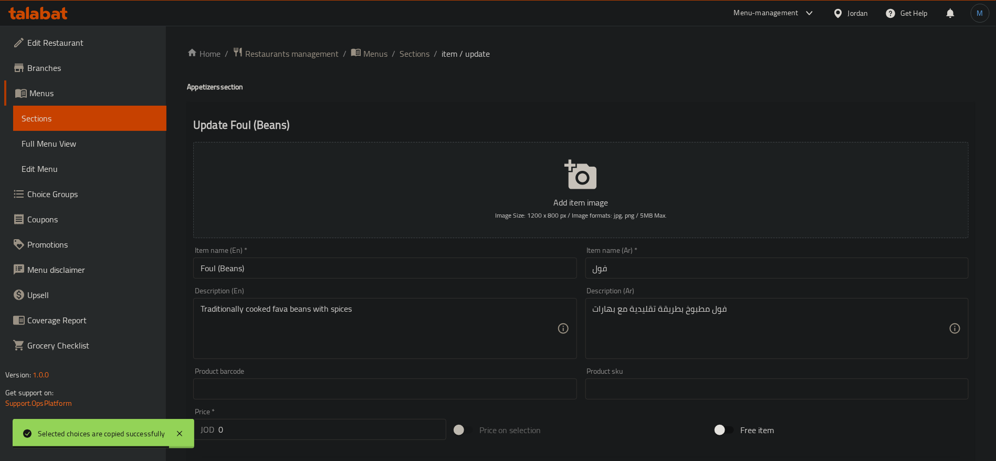
click at [640, 266] on input "فول" at bounding box center [777, 267] width 383 height 21
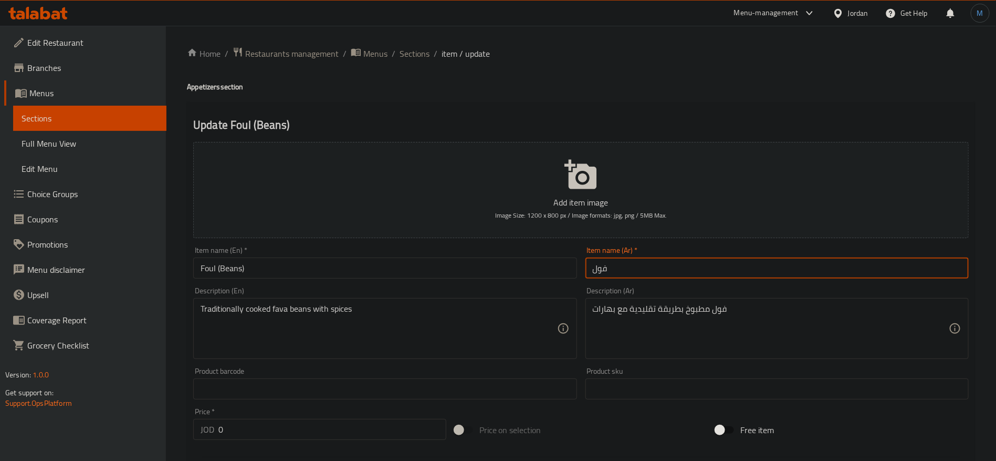
click at [330, 277] on input "Foul (Beans)" at bounding box center [384, 267] width 383 height 21
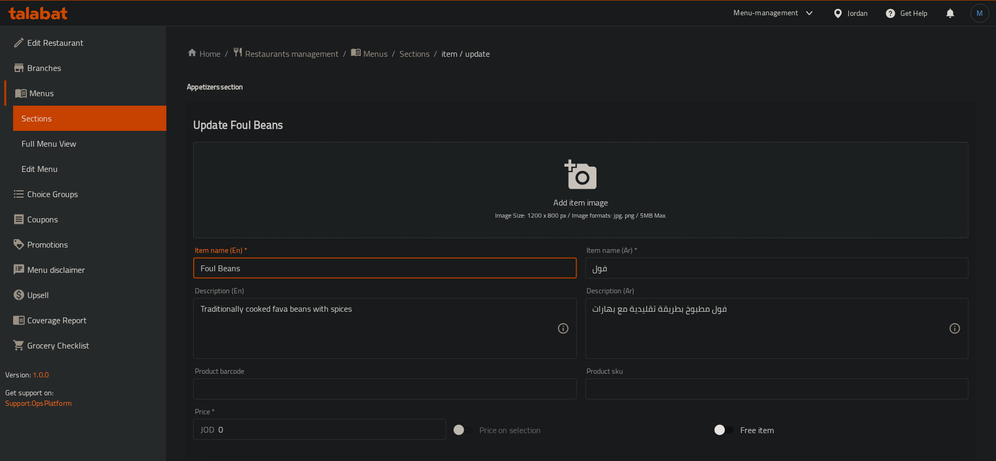
click at [467, 269] on input "Foul Beans" at bounding box center [384, 267] width 383 height 21
click at [245, 267] on input "Foul" at bounding box center [384, 267] width 383 height 21
type input "Foul"
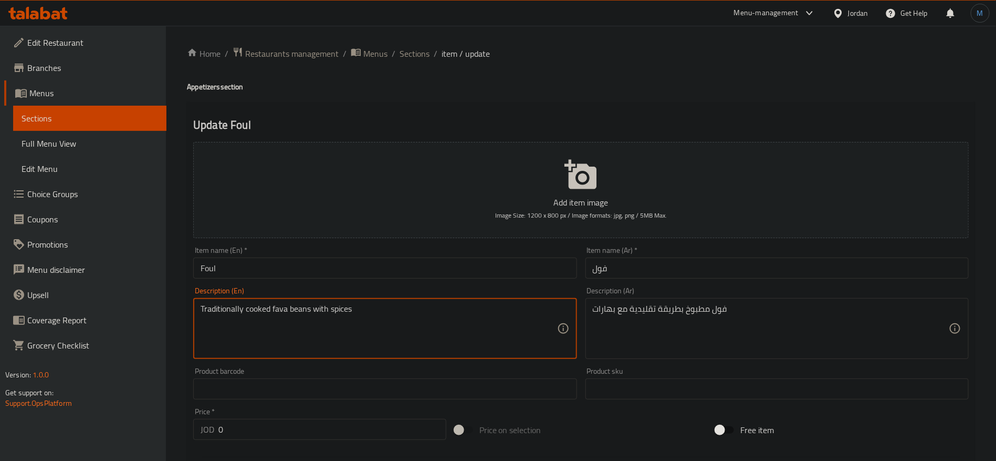
drag, startPoint x: 297, startPoint y: 306, endPoint x: 283, endPoint y: 308, distance: 13.9
click at [283, 308] on textarea "Traditionally cooked fava beans with spices" at bounding box center [379, 329] width 356 height 50
paste textarea "Foul"
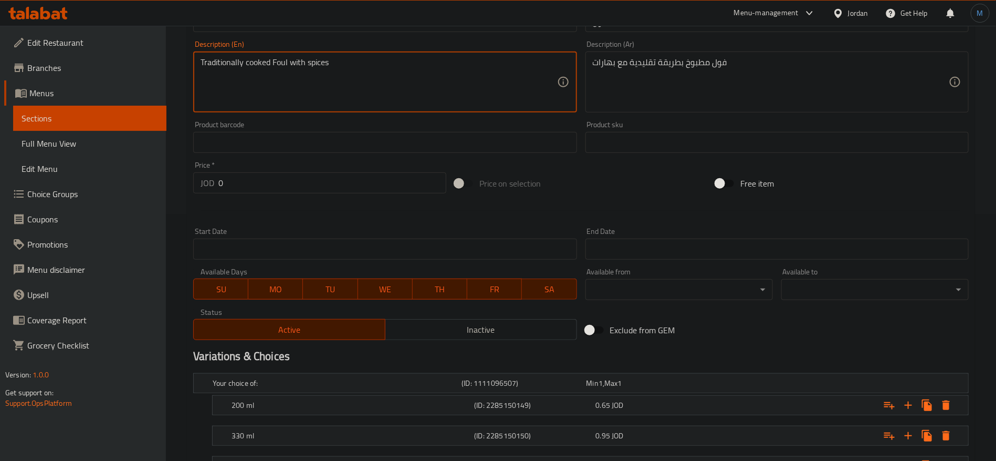
scroll to position [335, 0]
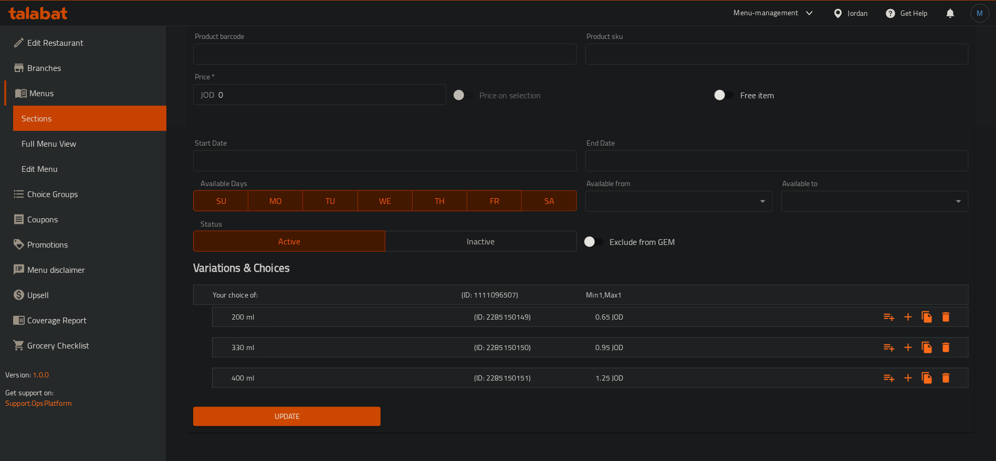
type textarea "Traditionally cooked Foul with spices"
click at [302, 418] on span "Update" at bounding box center [287, 416] width 171 height 13
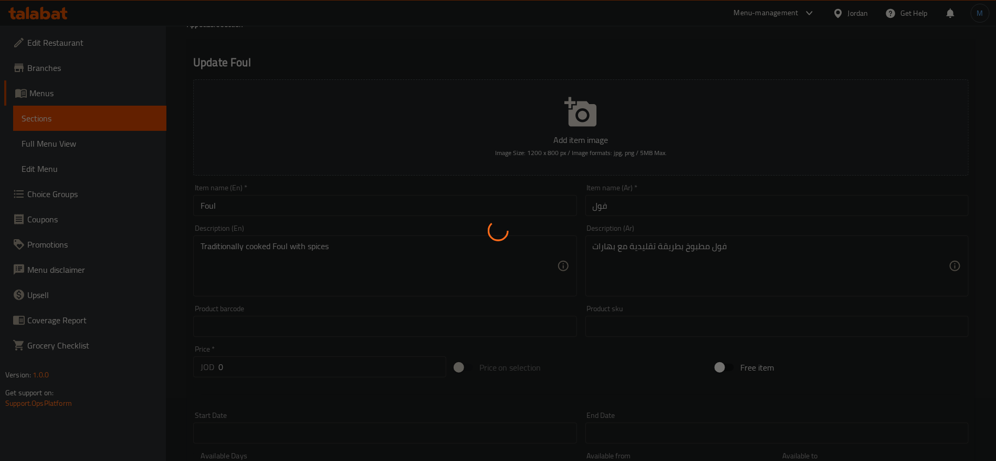
scroll to position [0, 0]
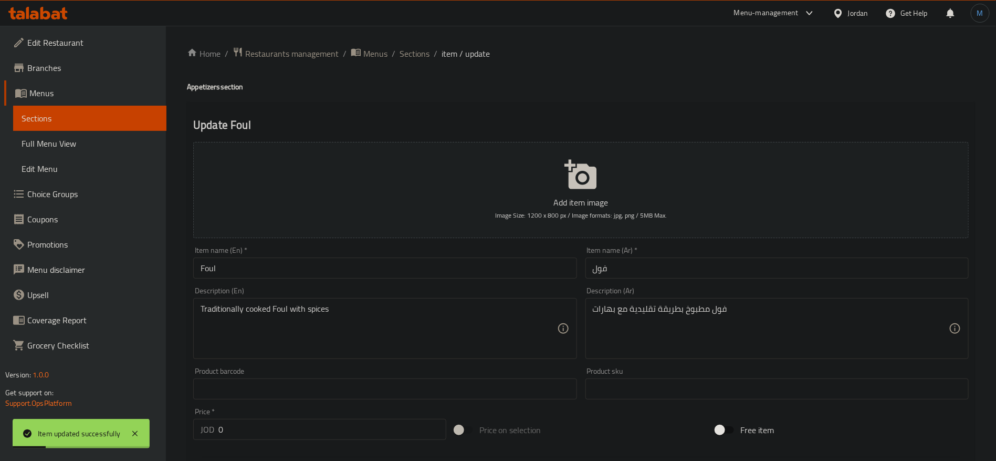
click at [436, 49] on ol "Home / Restaurants management / Menus / Sections / item / update" at bounding box center [581, 54] width 788 height 14
click at [424, 50] on span "Sections" at bounding box center [415, 53] width 30 height 13
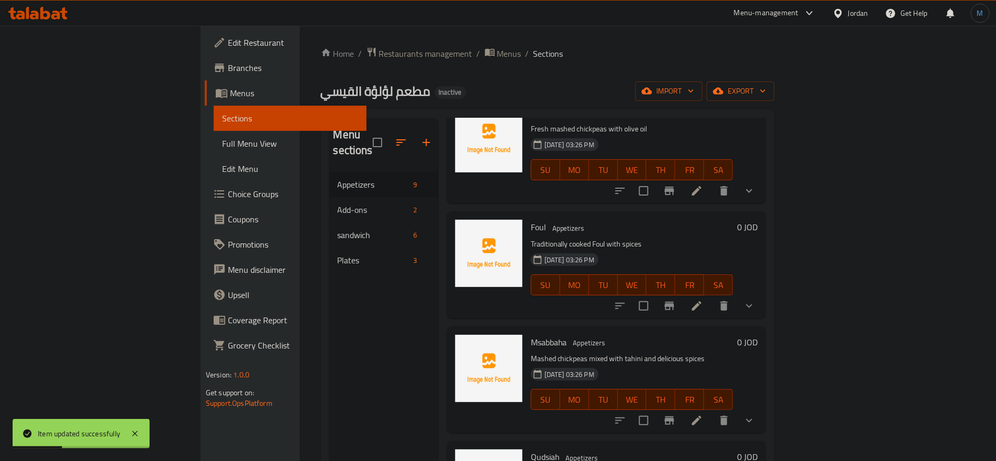
scroll to position [79, 0]
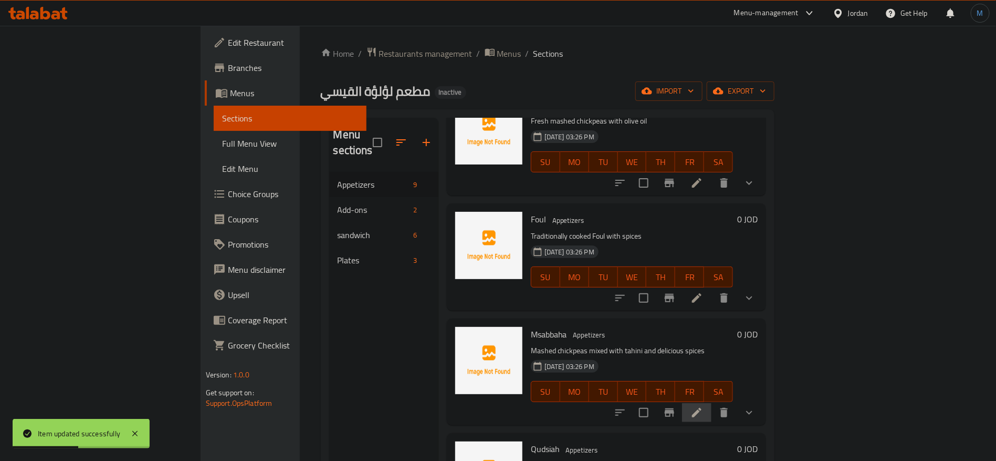
click at [712, 403] on li at bounding box center [696, 412] width 29 height 19
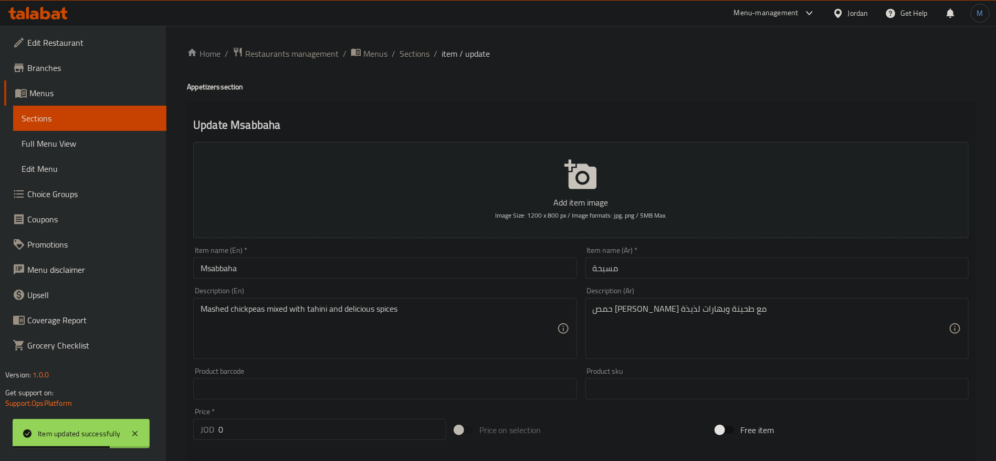
click at [635, 255] on div "Item name (Ar)   * مسبحة Item name (Ar) *" at bounding box center [777, 262] width 383 height 32
click at [643, 273] on input "مسبحة" at bounding box center [777, 267] width 383 height 21
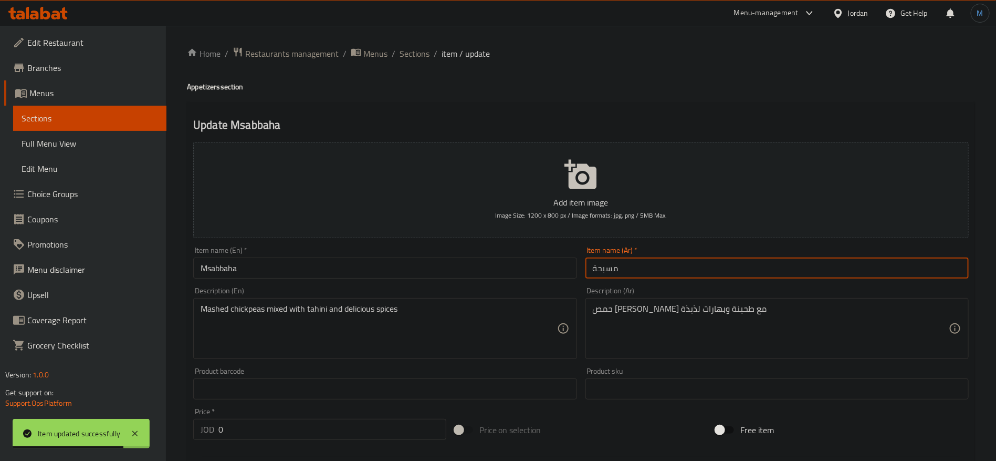
click at [643, 273] on input "مسبحة" at bounding box center [777, 267] width 383 height 21
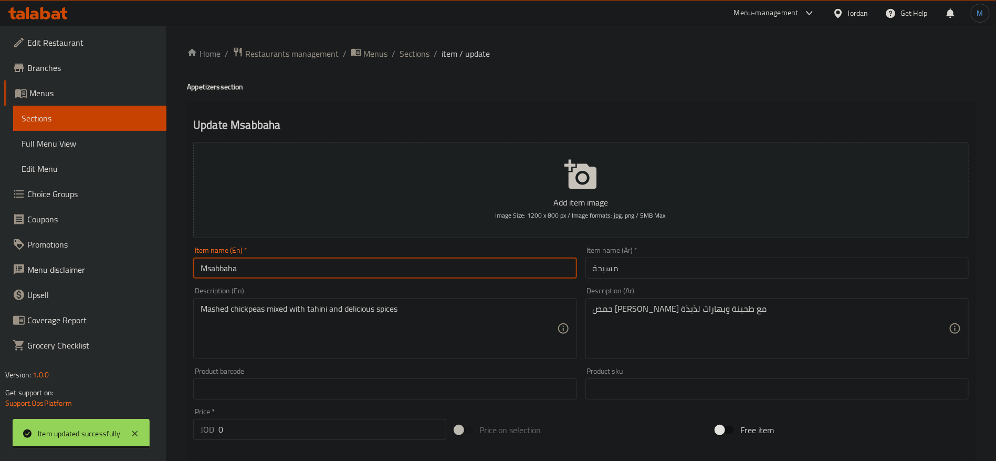
click at [399, 277] on input "Msabbaha" at bounding box center [384, 267] width 383 height 21
paste input "esa"
type input "Mesabaha"
click at [469, 276] on input "Mesabaha" at bounding box center [384, 267] width 383 height 21
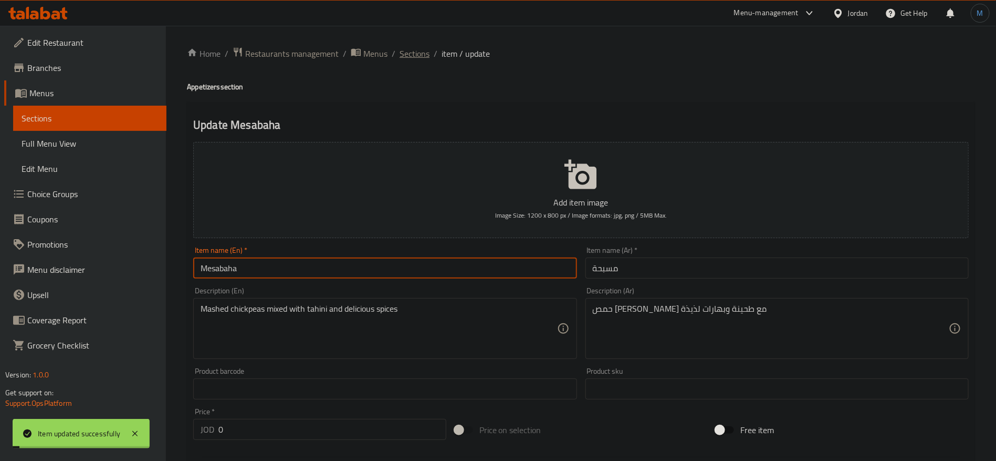
click at [417, 49] on span "Sections" at bounding box center [415, 53] width 30 height 13
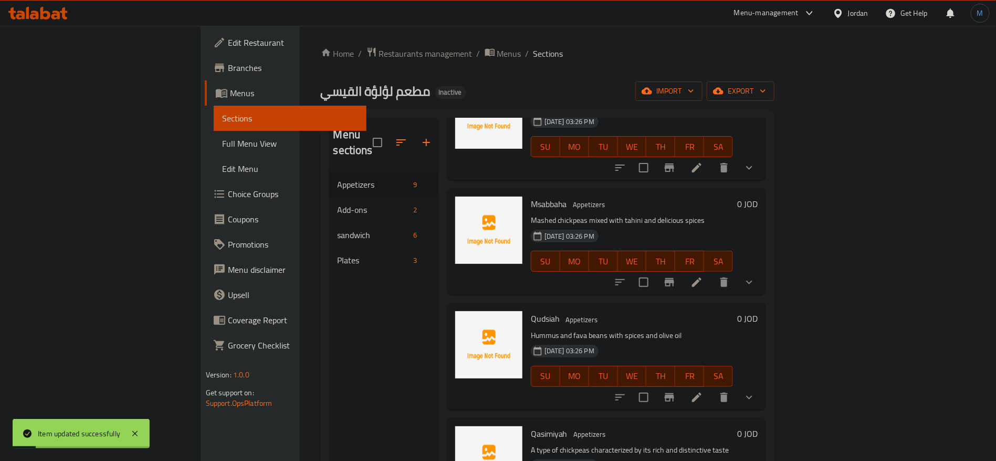
scroll to position [315, 0]
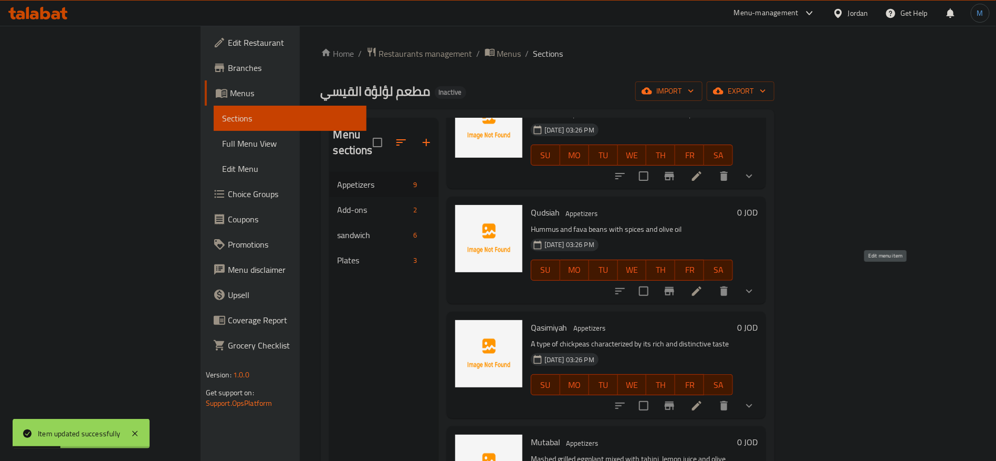
click at [702, 286] on icon at bounding box center [696, 290] width 9 height 9
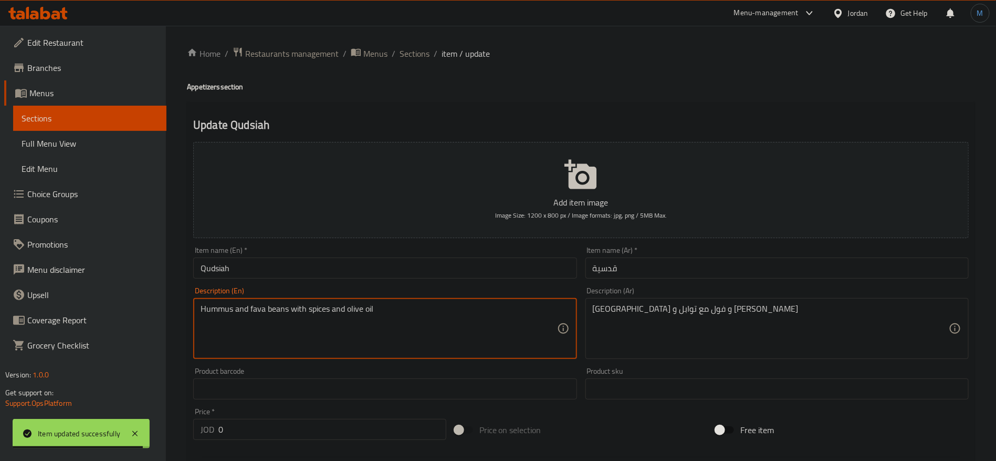
drag, startPoint x: 282, startPoint y: 306, endPoint x: 262, endPoint y: 306, distance: 20.5
click at [262, 306] on textarea "Hummus and fava beans with spices and olive oil" at bounding box center [379, 329] width 356 height 50
type textarea "Hummus and Foul with spices and olive oil"
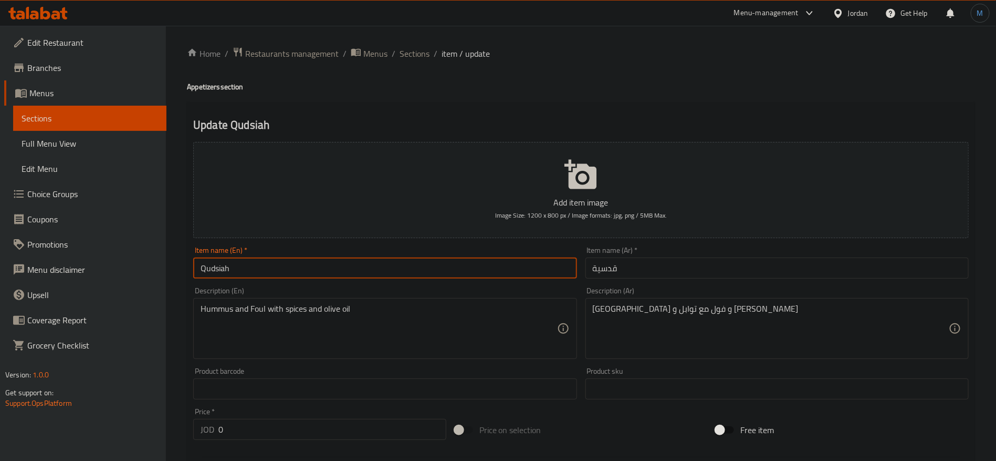
click at [265, 261] on input "Qudsiah" at bounding box center [384, 267] width 383 height 21
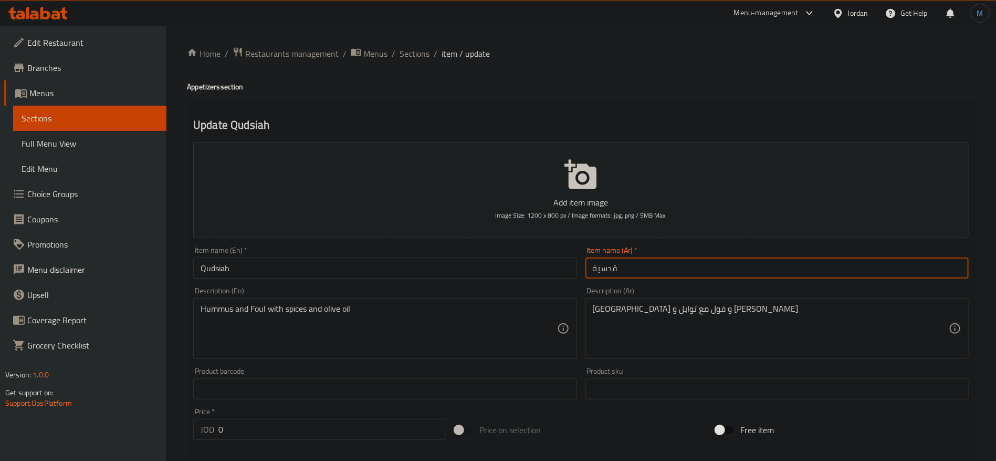
click at [682, 258] on input "قدسية" at bounding box center [777, 267] width 383 height 21
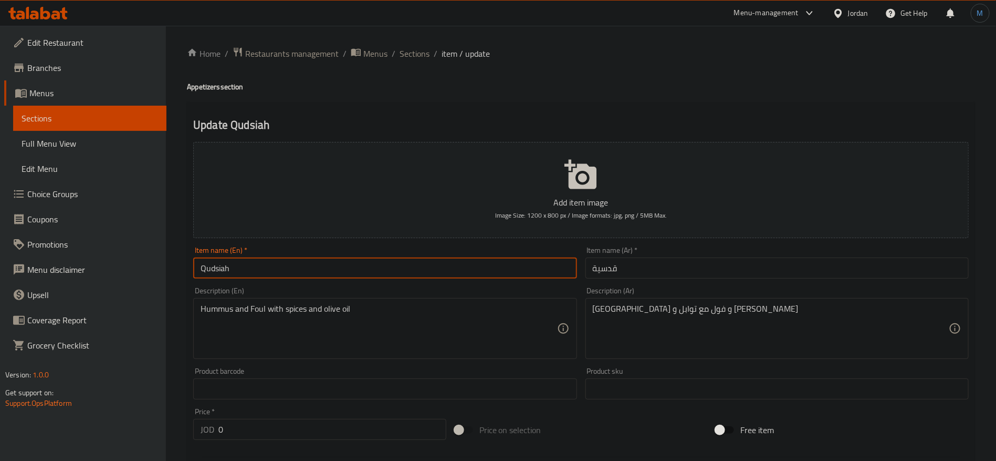
click at [366, 258] on input "Qudsiah" at bounding box center [384, 267] width 383 height 21
paste input "text"
type input "Qudsia"
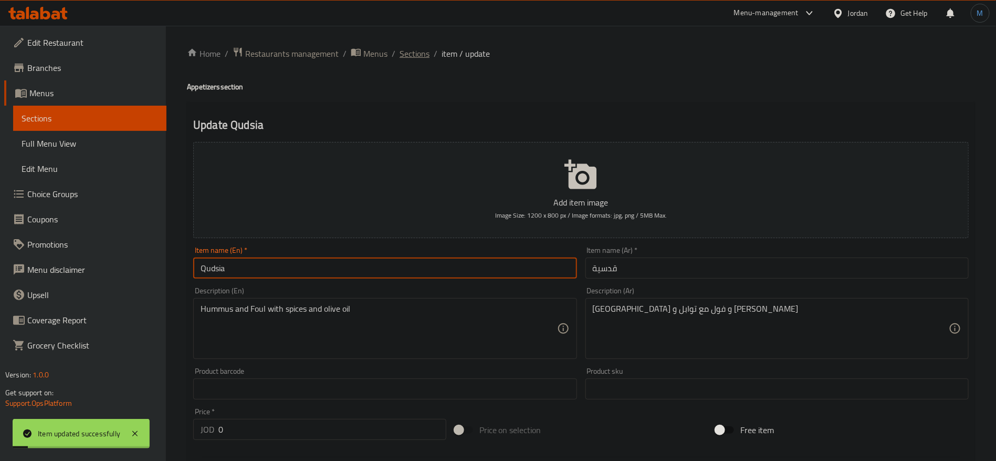
click at [410, 60] on span "Sections" at bounding box center [415, 53] width 30 height 13
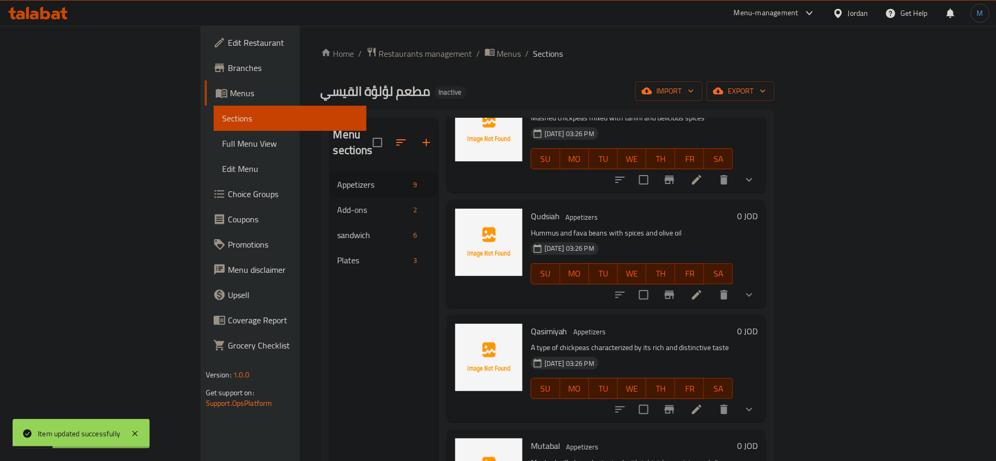
scroll to position [394, 0]
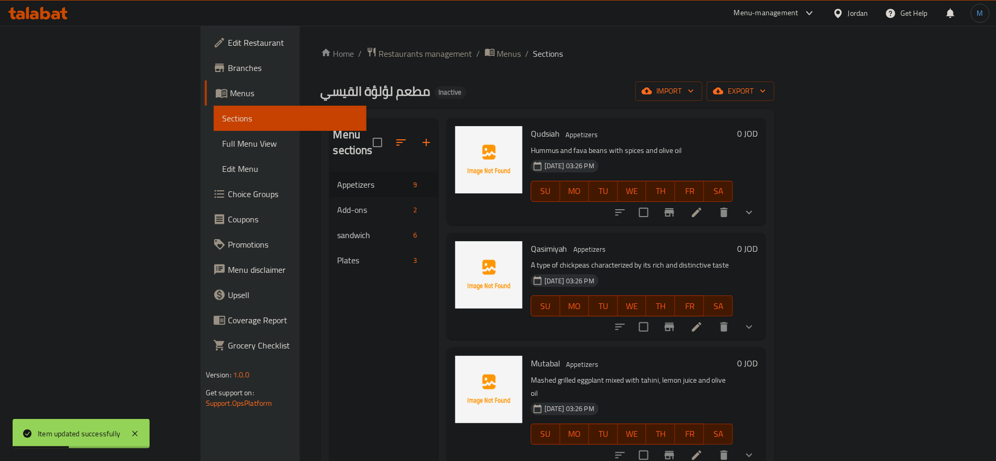
click at [712, 317] on li at bounding box center [696, 326] width 29 height 19
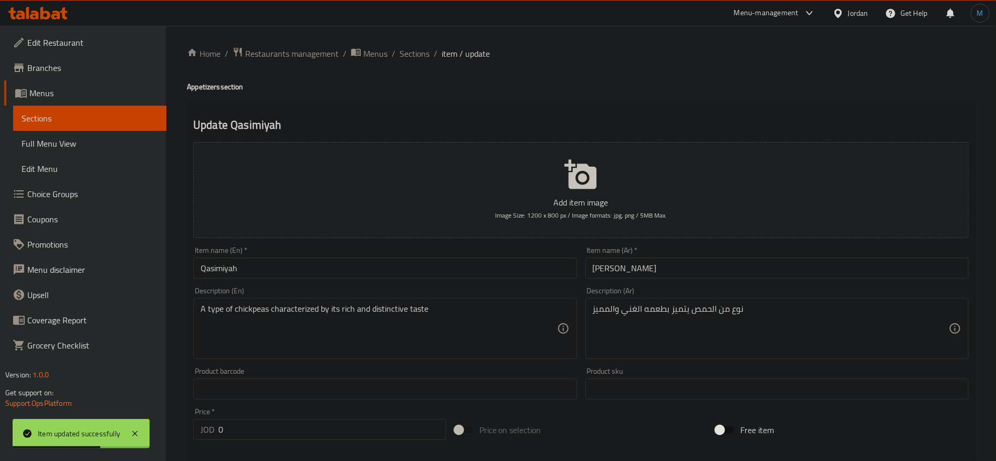
click at [682, 278] on input "[PERSON_NAME]" at bounding box center [777, 267] width 383 height 21
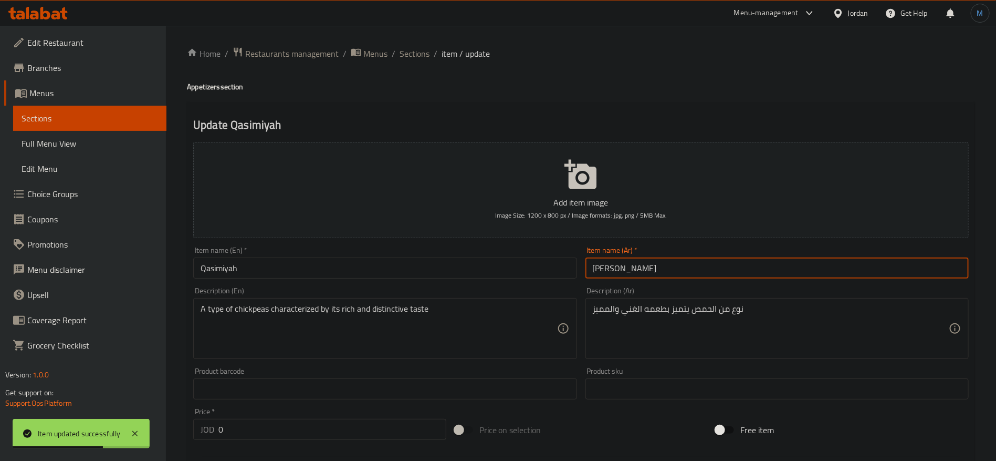
click at [682, 278] on input "[PERSON_NAME]" at bounding box center [777, 267] width 383 height 21
click at [458, 263] on input "Qasimiyah" at bounding box center [384, 267] width 383 height 21
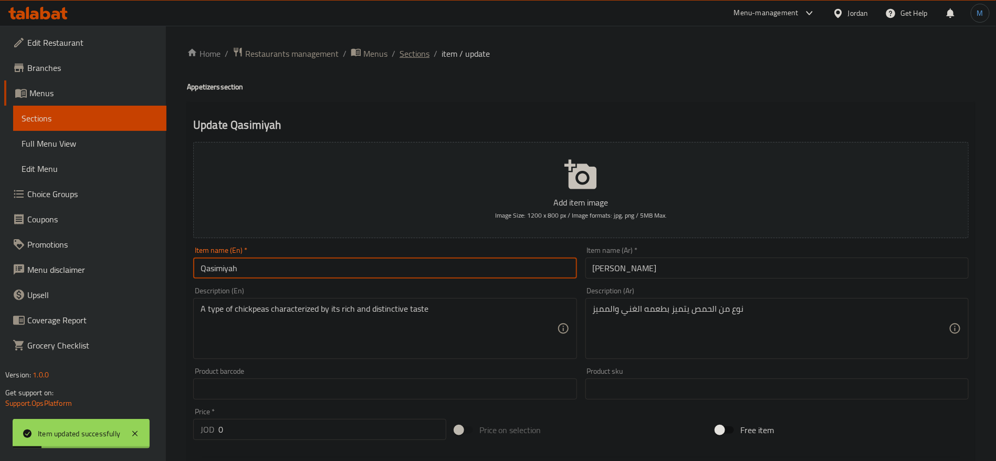
click at [422, 55] on span "Sections" at bounding box center [415, 53] width 30 height 13
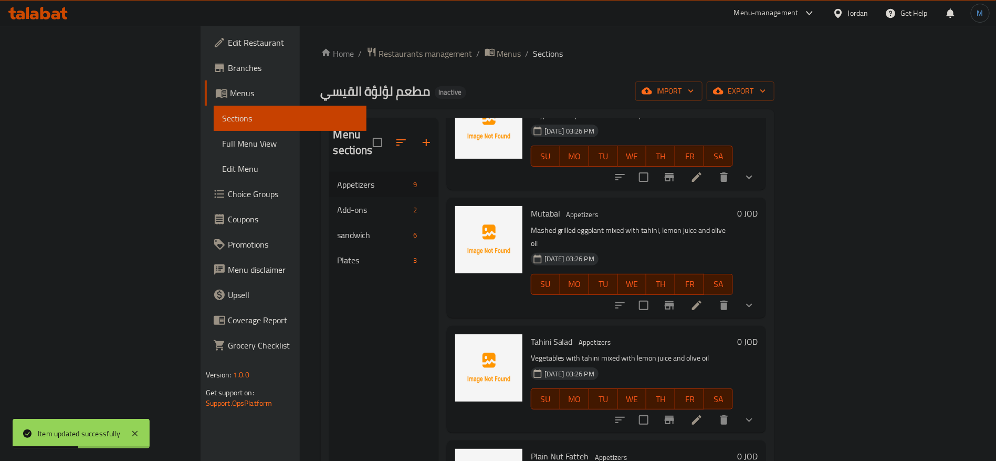
scroll to position [551, 0]
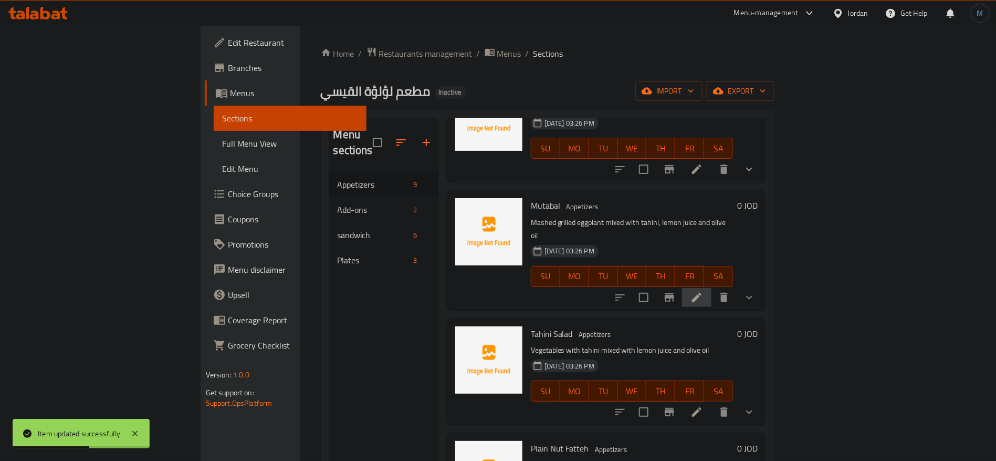
click at [712, 288] on li at bounding box center [696, 297] width 29 height 19
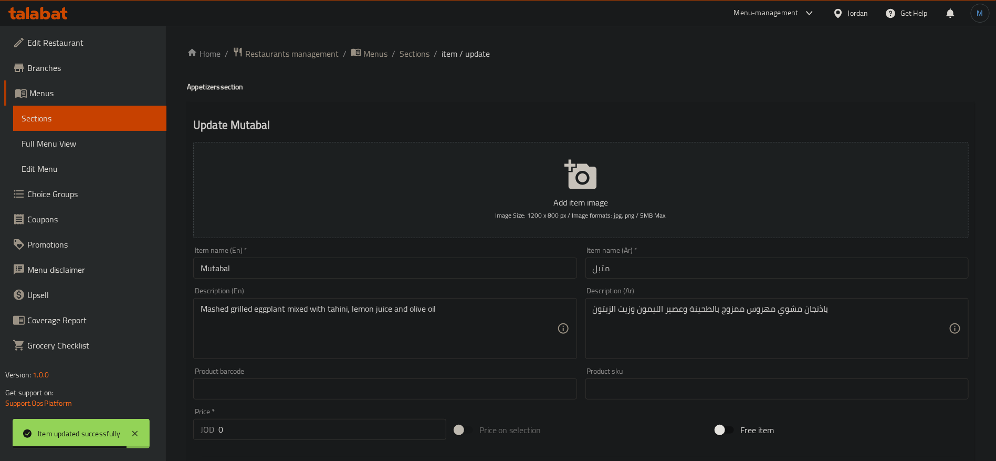
click at [626, 264] on input "متبل" at bounding box center [777, 267] width 383 height 21
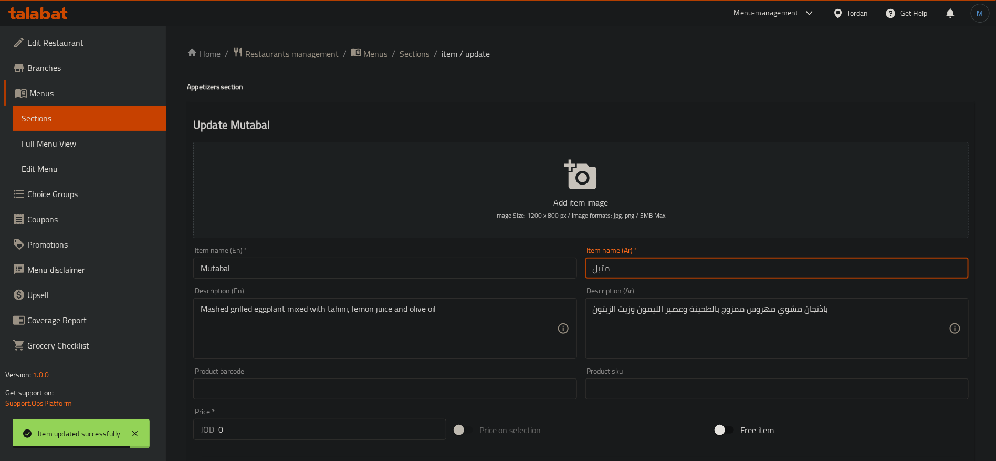
click at [626, 264] on input "متبل" at bounding box center [777, 267] width 383 height 21
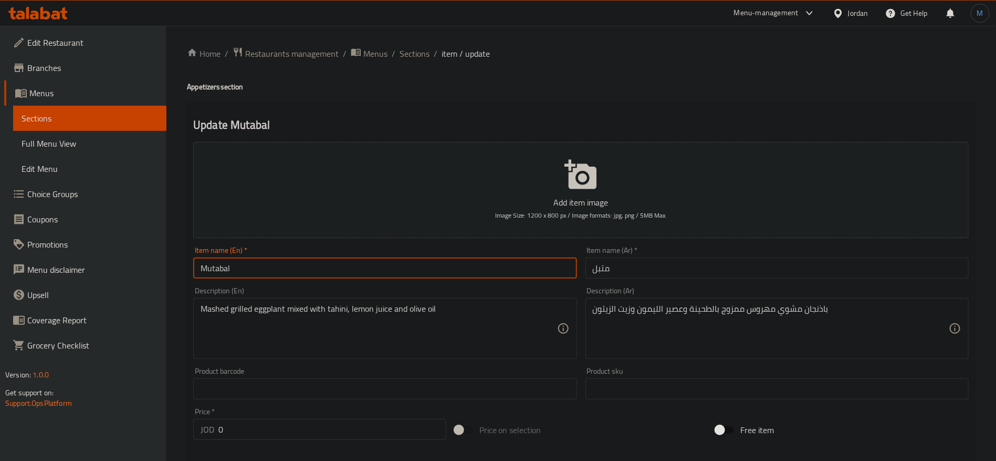
click at [386, 272] on input "Mutabal" at bounding box center [384, 267] width 383 height 21
paste input "tabal"
type input "Muttabal"
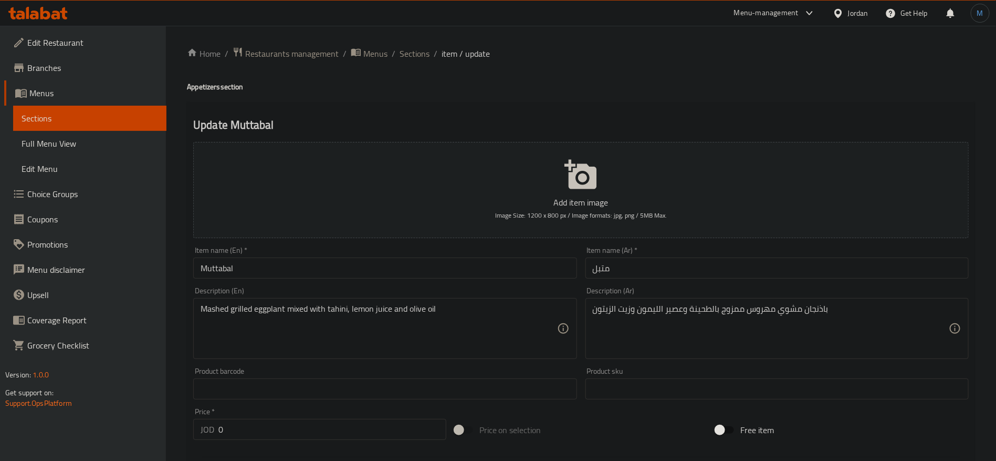
click at [769, 293] on div "Description (Ar) باذنجان مشوي مهروس ممزوج بالطحينة وعصير الليمون وزيت الزيتون D…" at bounding box center [777, 323] width 383 height 72
click at [722, 260] on input "متبل" at bounding box center [777, 267] width 383 height 21
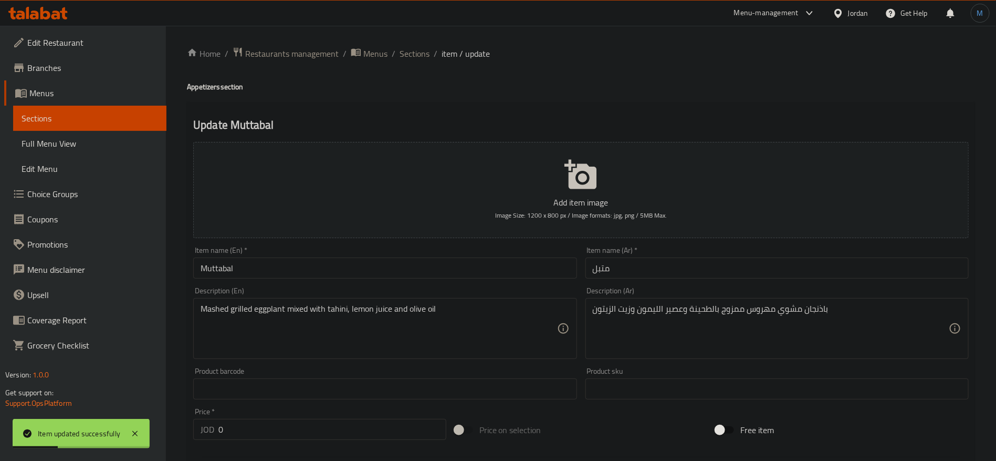
click at [424, 63] on div "Home / Restaurants management / Menus / Sections / item / update Appetizers sec…" at bounding box center [581, 411] width 788 height 728
click at [424, 51] on span "Sections" at bounding box center [415, 53] width 30 height 13
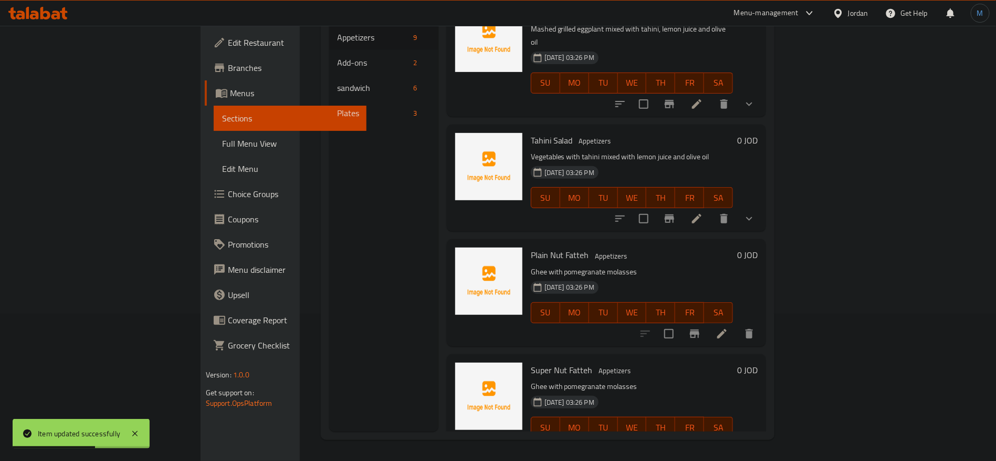
scroll to position [519, 0]
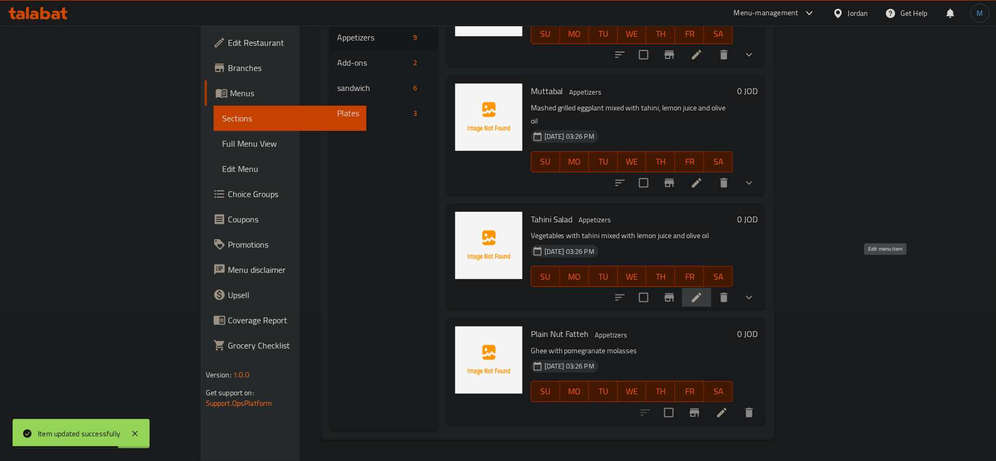
click at [703, 291] on icon at bounding box center [697, 297] width 13 height 13
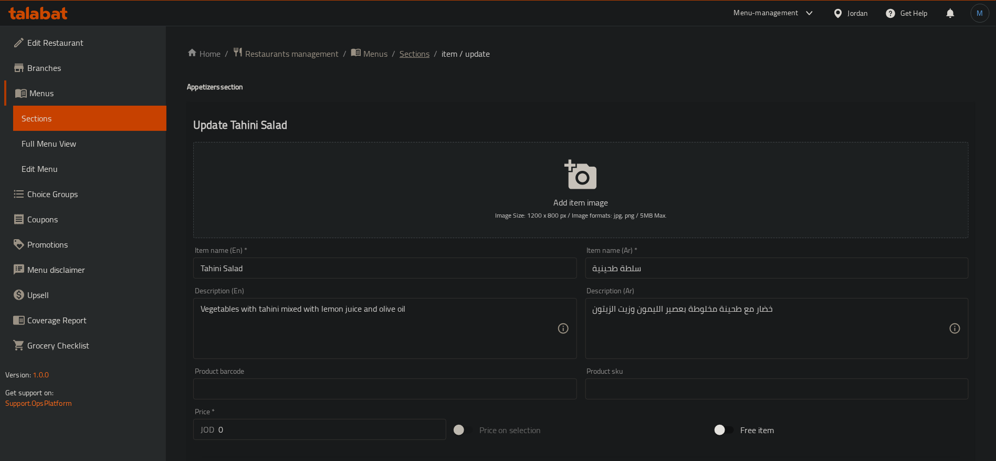
click at [419, 53] on span "Sections" at bounding box center [415, 53] width 30 height 13
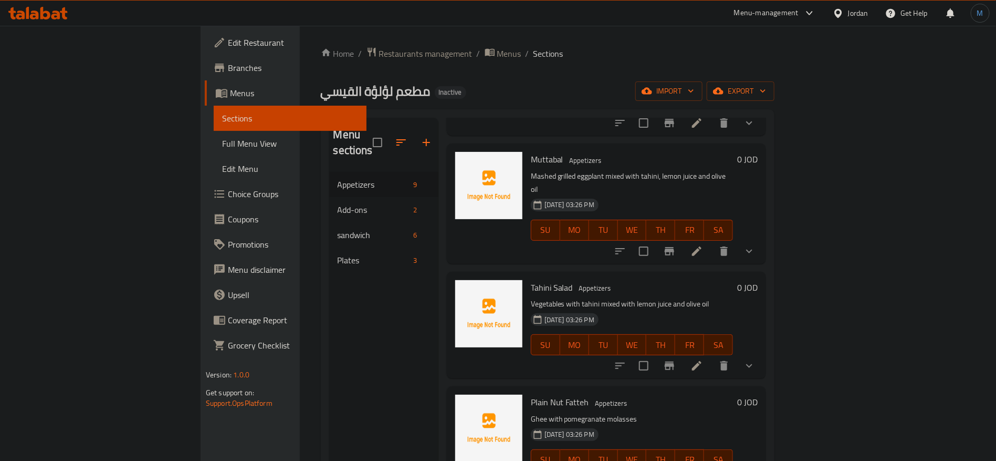
scroll to position [147, 0]
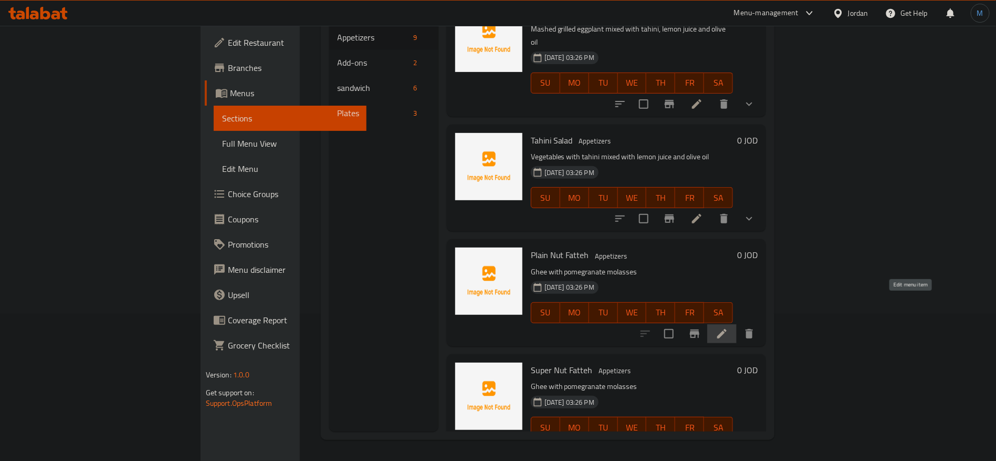
click at [728, 327] on icon at bounding box center [722, 333] width 13 height 13
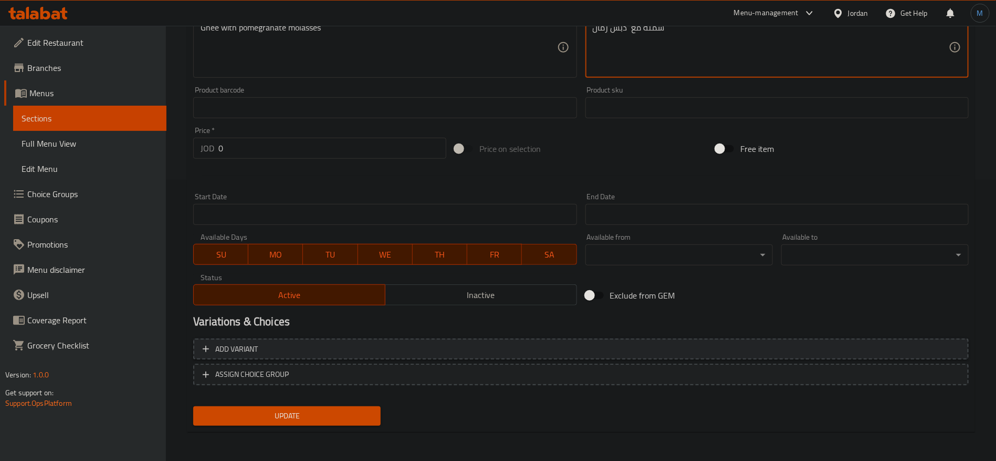
type textarea "سمنة مع دبس رمان"
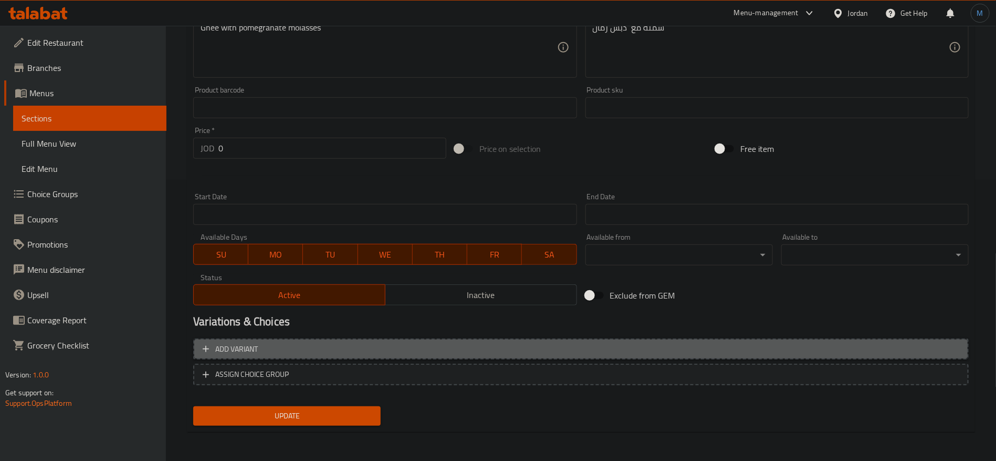
click at [868, 340] on button "Add variant" at bounding box center [581, 349] width 776 height 22
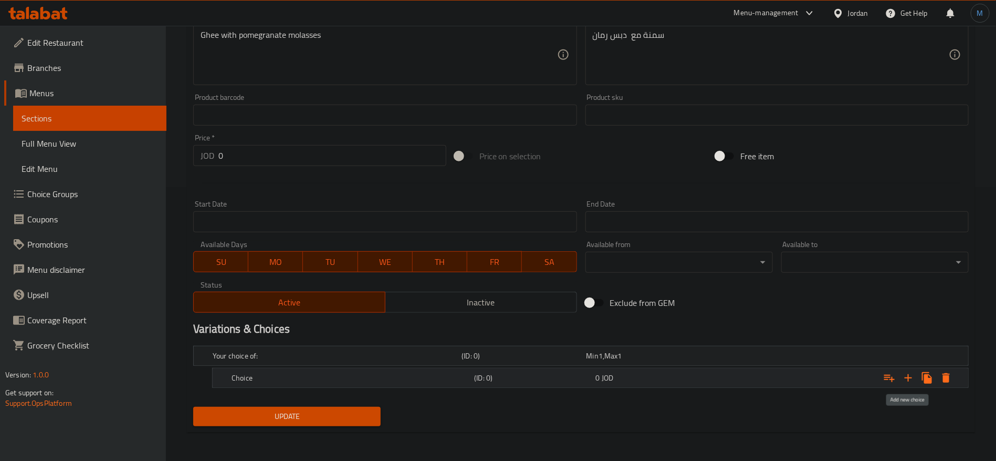
click at [903, 373] on icon "Expand" at bounding box center [908, 377] width 13 height 13
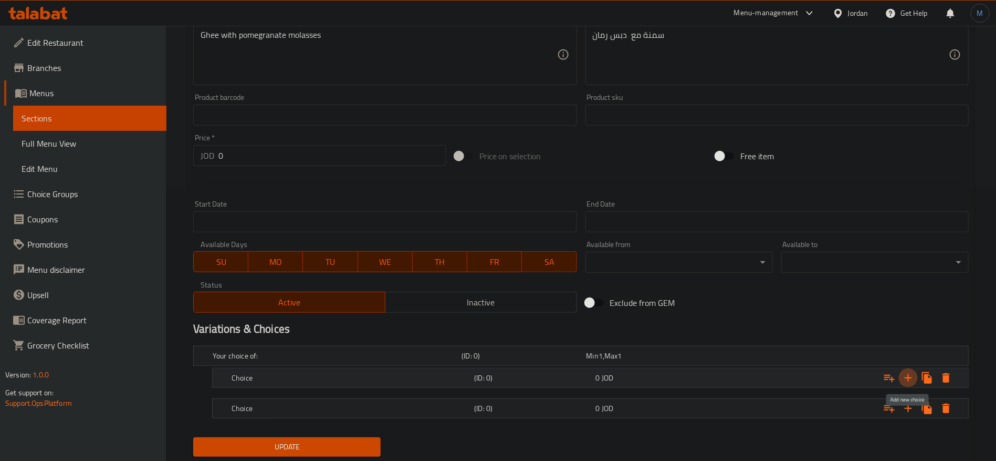
click at [903, 373] on icon "Expand" at bounding box center [908, 377] width 13 height 13
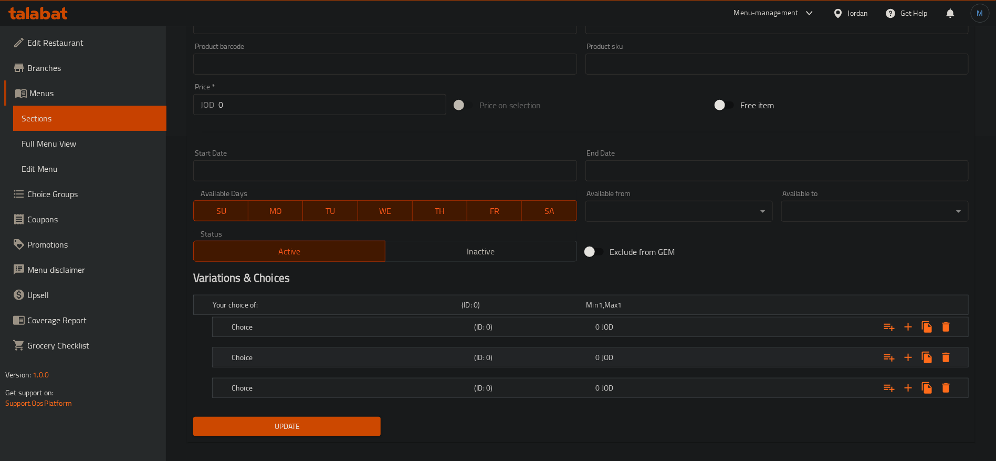
scroll to position [335, 0]
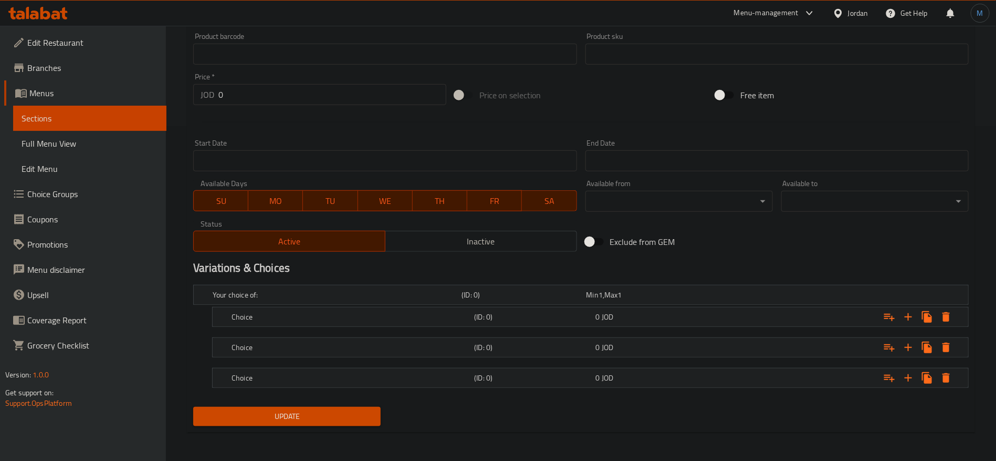
click at [636, 328] on div "Your choice of: (ID: 0) Min 1 , Max 1 Name (En) Your choice of: Name (En) Name …" at bounding box center [581, 341] width 784 height 122
drag, startPoint x: 632, startPoint y: 310, endPoint x: 629, endPoint y: 319, distance: 10.1
click at [632, 310] on div "0 JOD" at bounding box center [654, 316] width 121 height 15
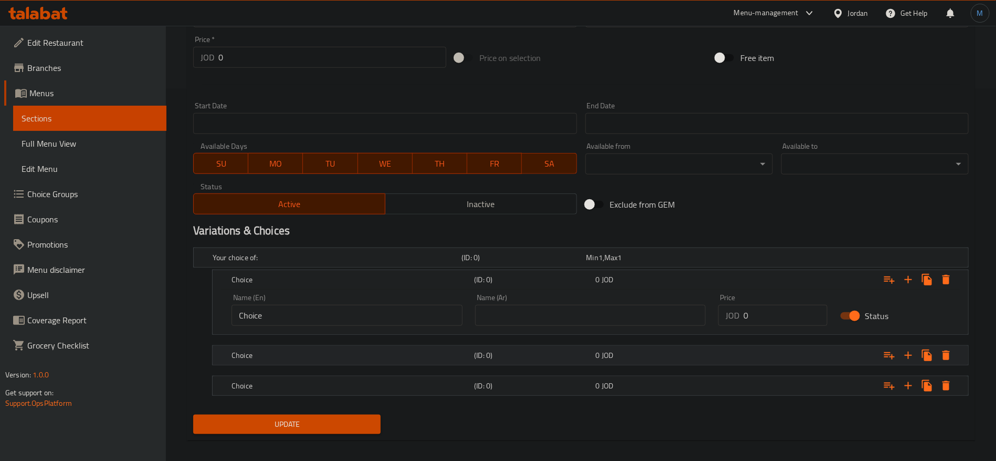
scroll to position [373, 0]
click at [634, 379] on div "0 JOD" at bounding box center [654, 384] width 117 height 11
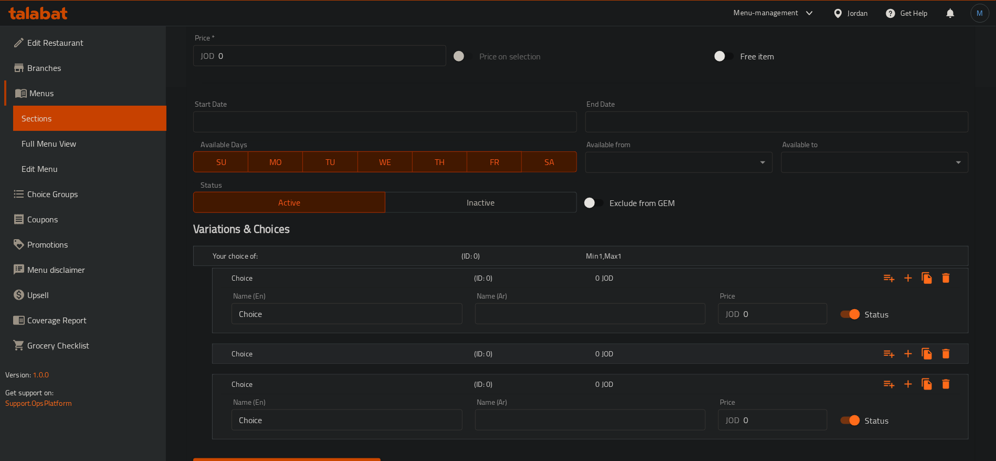
click at [630, 342] on div "Choice (ID: 0) 0 JOD" at bounding box center [593, 353] width 728 height 23
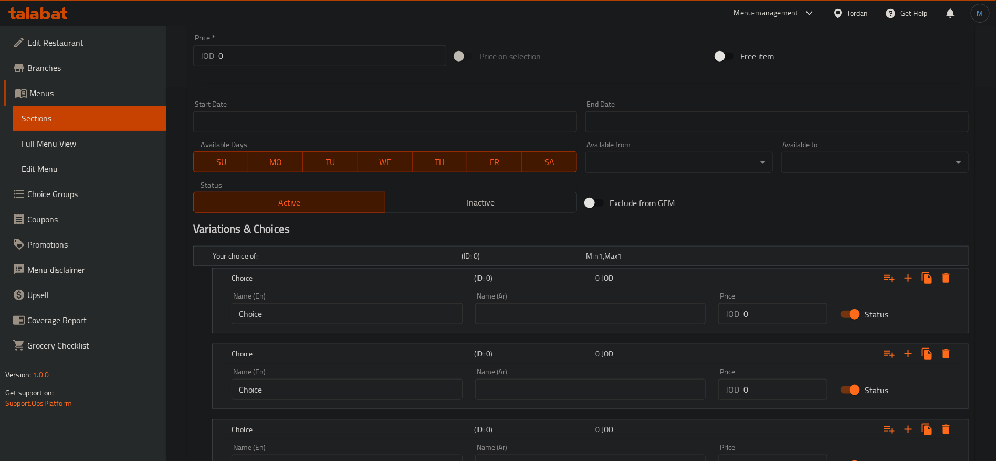
click at [616, 321] on input "text" at bounding box center [590, 313] width 231 height 21
type input "صغير"
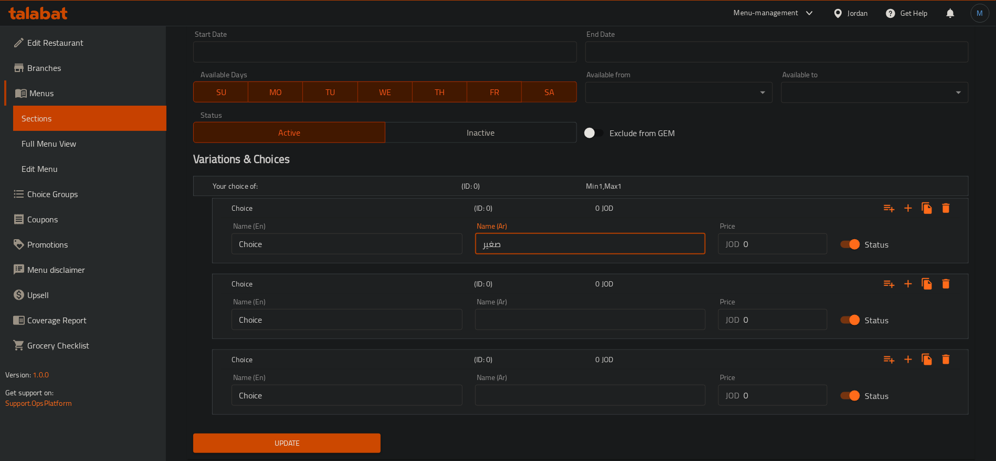
scroll to position [470, 0]
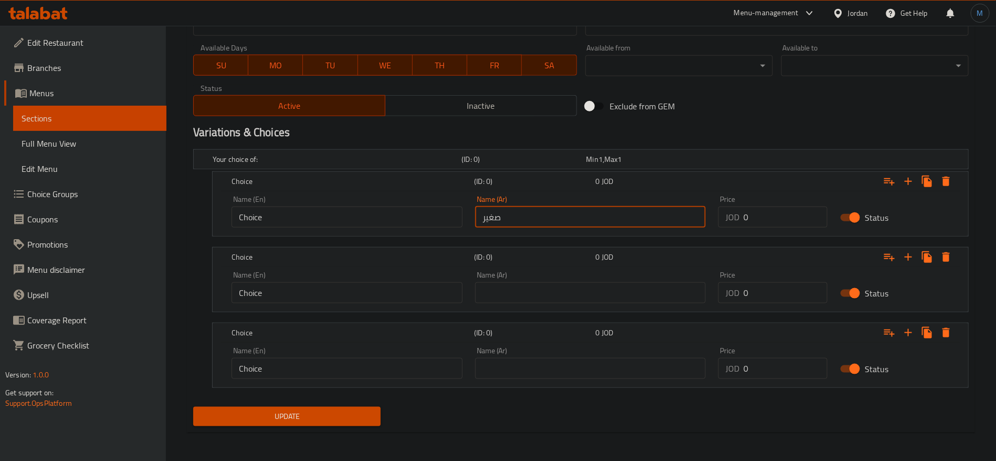
click at [566, 294] on input "text" at bounding box center [590, 292] width 231 height 21
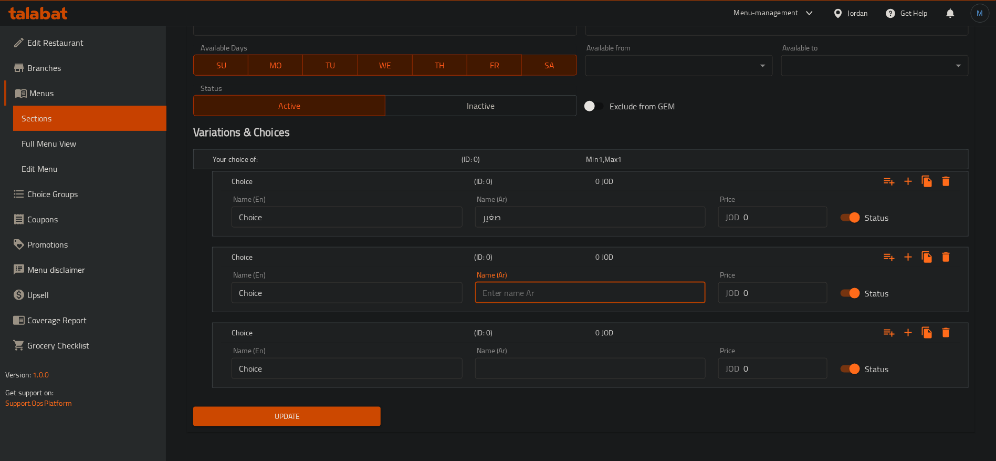
type input "وسط"
click at [598, 368] on input "text" at bounding box center [590, 368] width 231 height 21
type input "كبير"
click at [781, 354] on div "Price JOD 0 Price" at bounding box center [772, 363] width 109 height 32
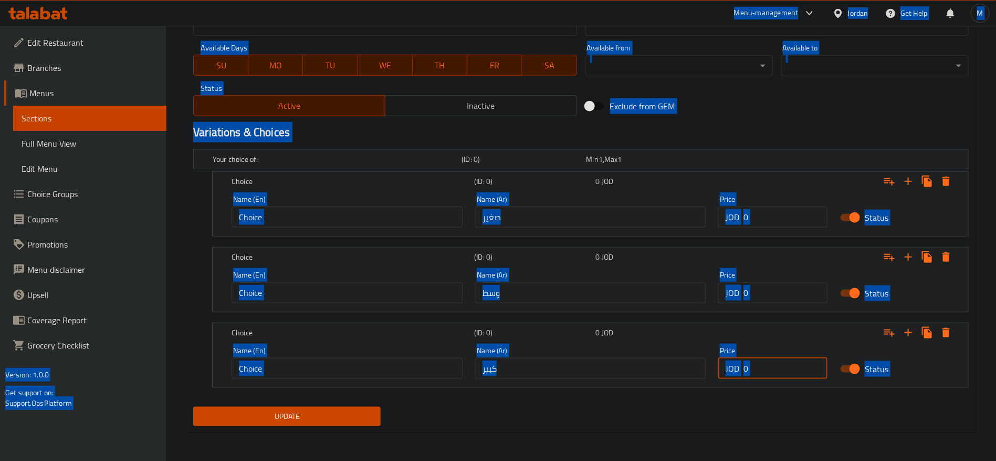
click at [770, 372] on input "0" at bounding box center [786, 368] width 84 height 21
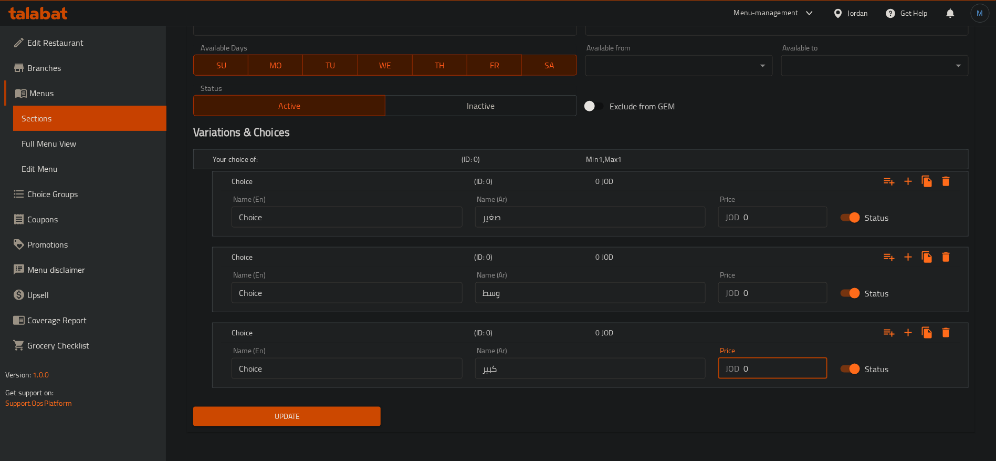
paste input "3"
type input "3"
click at [780, 305] on div "Price JOD 0 Price" at bounding box center [773, 287] width 122 height 45
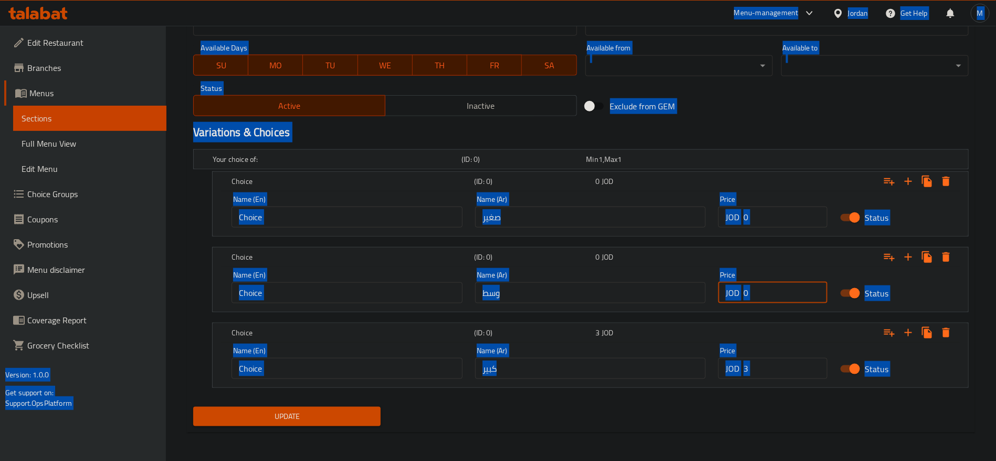
click at [780, 290] on input "0" at bounding box center [786, 292] width 84 height 21
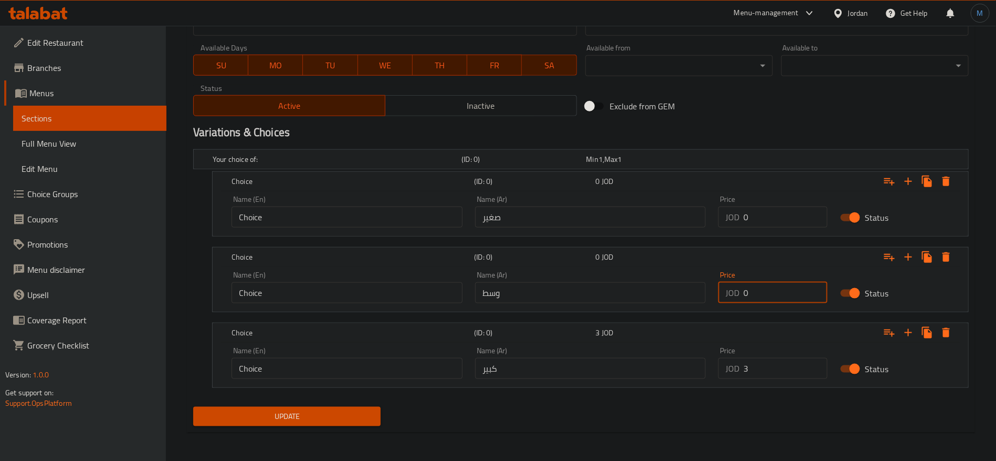
paste input "1.9"
type input "1.9"
click at [764, 217] on input "0" at bounding box center [786, 216] width 84 height 21
paste input "1.25"
type input "1.25"
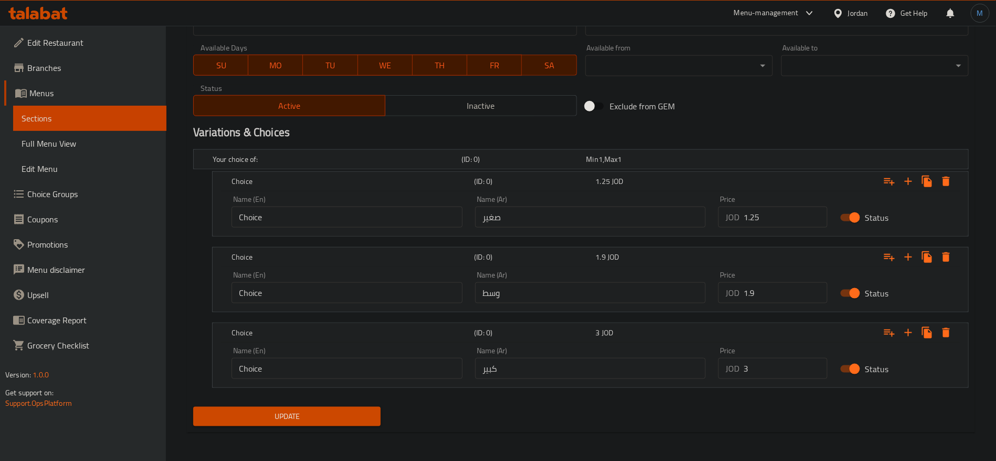
click at [269, 230] on div "Name (En) Choice Name (En)" at bounding box center [347, 211] width 244 height 45
click at [269, 218] on input "Choice" at bounding box center [347, 216] width 231 height 21
click at [269, 218] on input "text" at bounding box center [347, 216] width 231 height 21
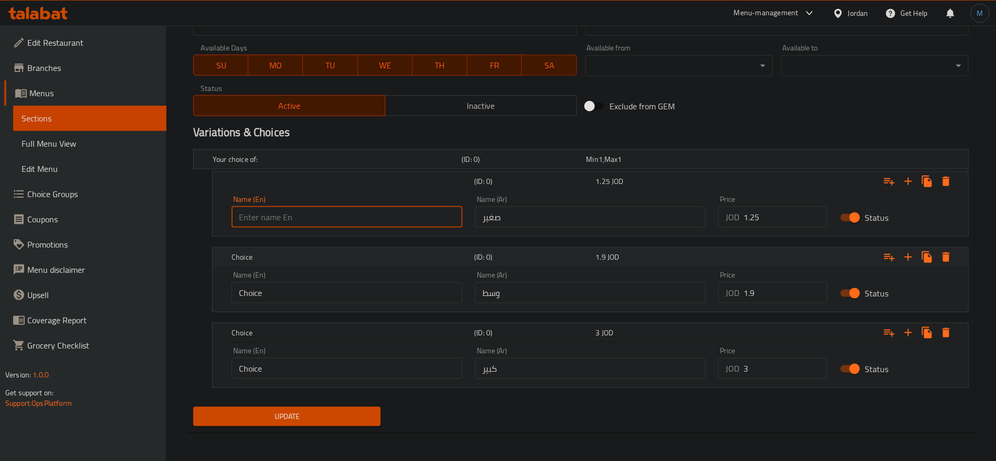
type input "Small"
click at [320, 280] on div "Name (En) Choice Name (En)" at bounding box center [347, 287] width 231 height 32
click at [319, 286] on input "Choice" at bounding box center [347, 292] width 231 height 21
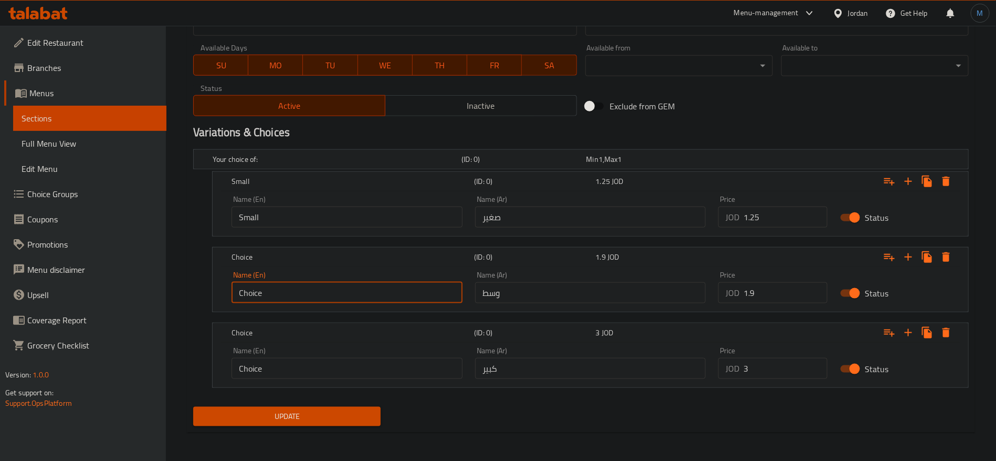
click at [319, 286] on input "Choice" at bounding box center [347, 292] width 231 height 21
click at [319, 286] on input "text" at bounding box center [347, 292] width 231 height 21
type input "Medium"
click at [333, 370] on input "Choice" at bounding box center [347, 368] width 231 height 21
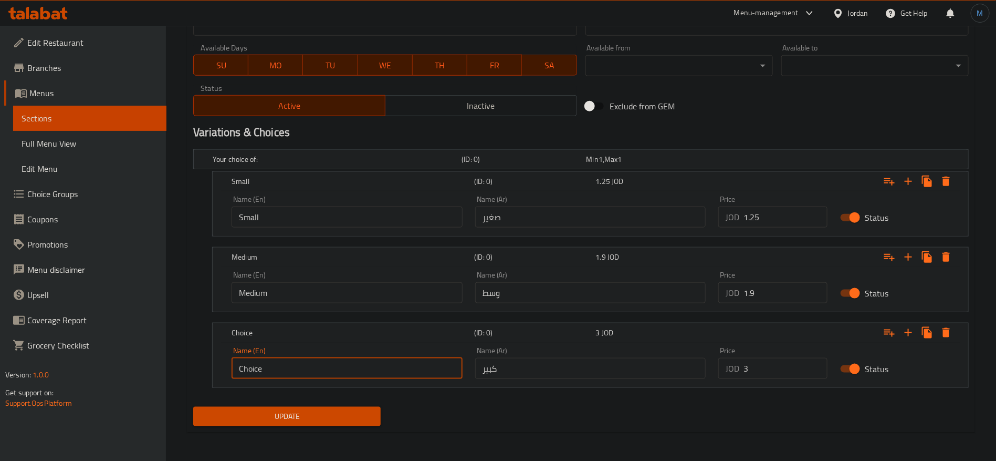
click at [333, 370] on input "Choice" at bounding box center [347, 368] width 231 height 21
click at [333, 370] on input "text" at bounding box center [347, 368] width 231 height 21
type input "Large"
click at [329, 411] on span "Update" at bounding box center [287, 416] width 171 height 13
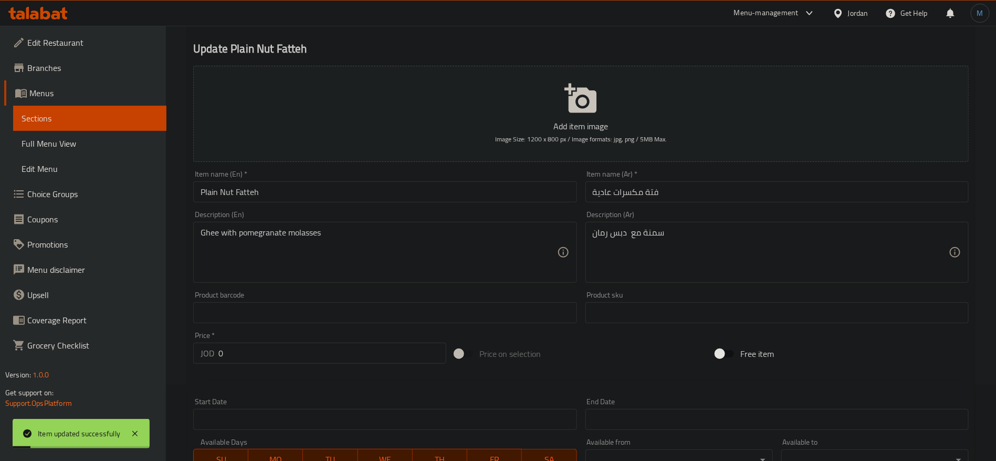
scroll to position [0, 0]
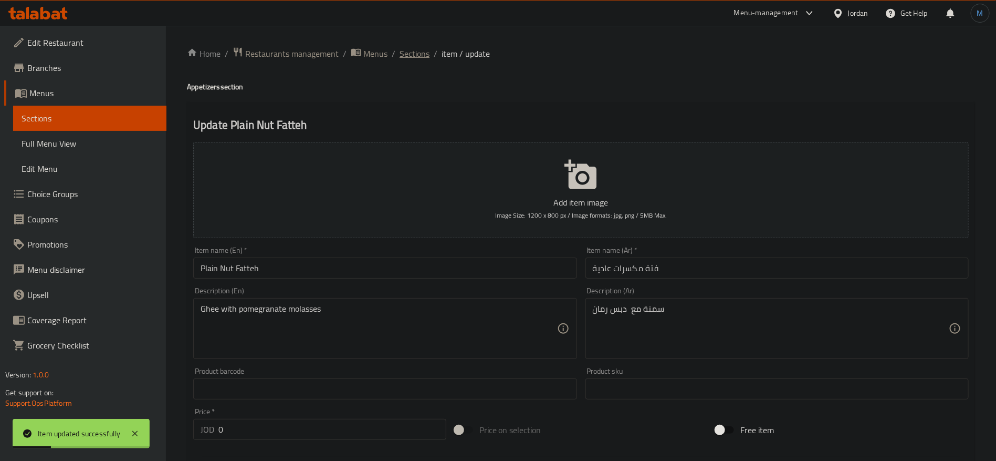
click at [423, 55] on span "Sections" at bounding box center [415, 53] width 30 height 13
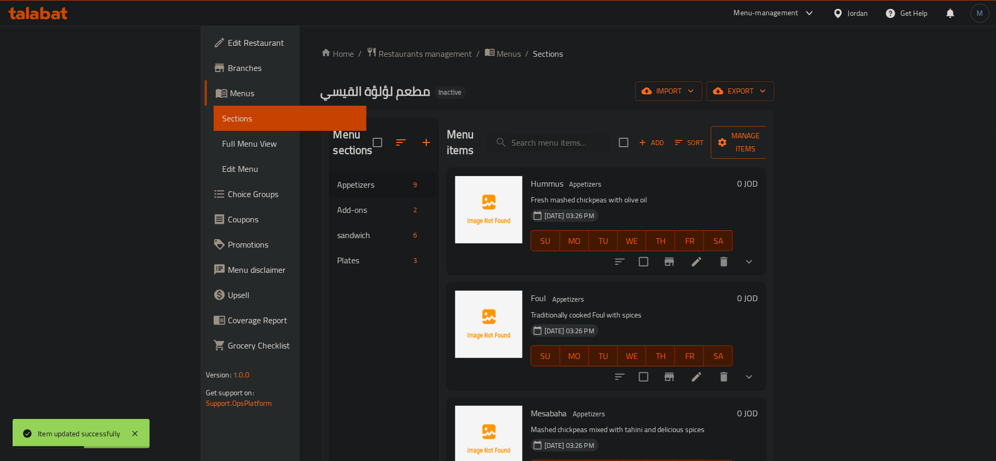
click at [773, 140] on span "Manage items" at bounding box center [746, 142] width 54 height 26
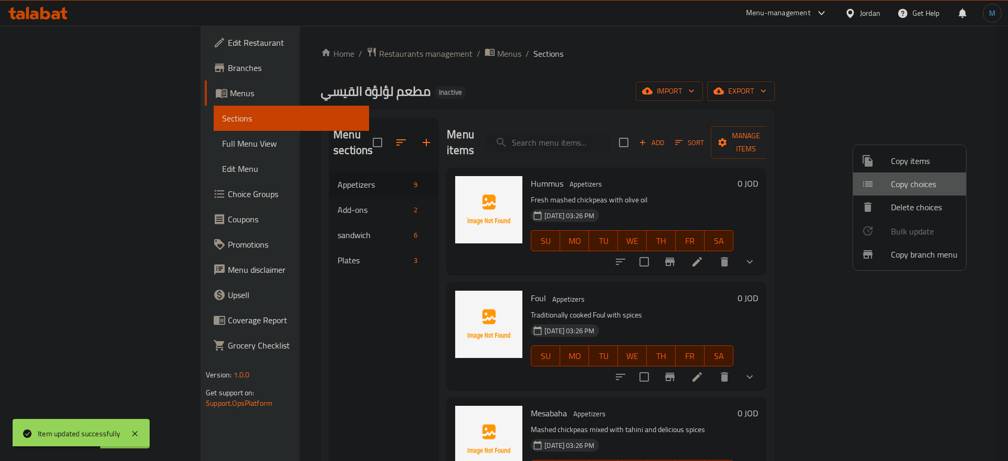
click at [921, 190] on span "Copy choices" at bounding box center [924, 184] width 67 height 13
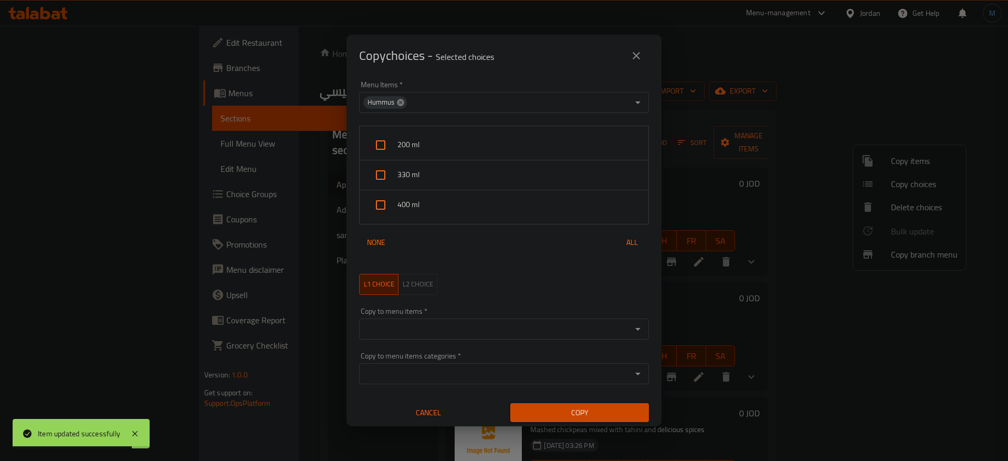
click at [402, 99] on icon at bounding box center [400, 102] width 8 height 8
drag, startPoint x: 436, startPoint y: 78, endPoint x: 437, endPoint y: 89, distance: 11.6
click at [436, 79] on div "Menu Items   * Menu Items *" at bounding box center [504, 97] width 302 height 45
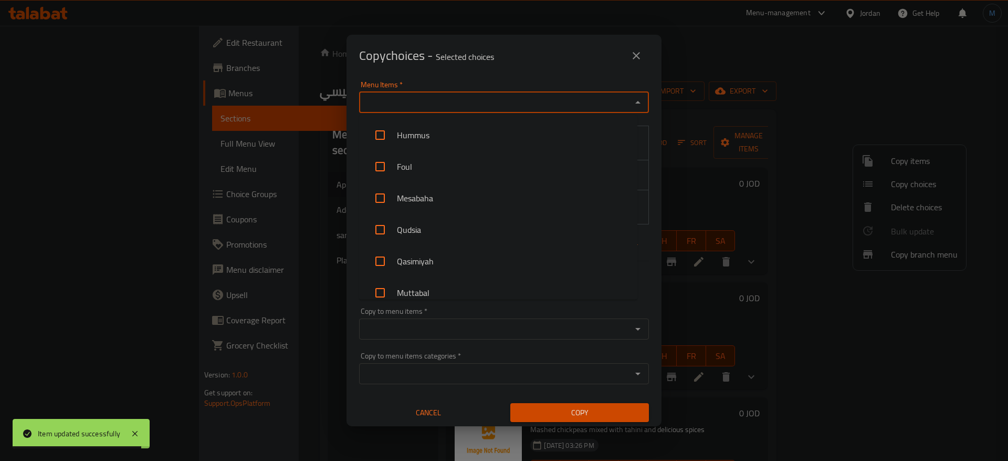
click at [446, 108] on input "Menu Items   *" at bounding box center [495, 102] width 266 height 15
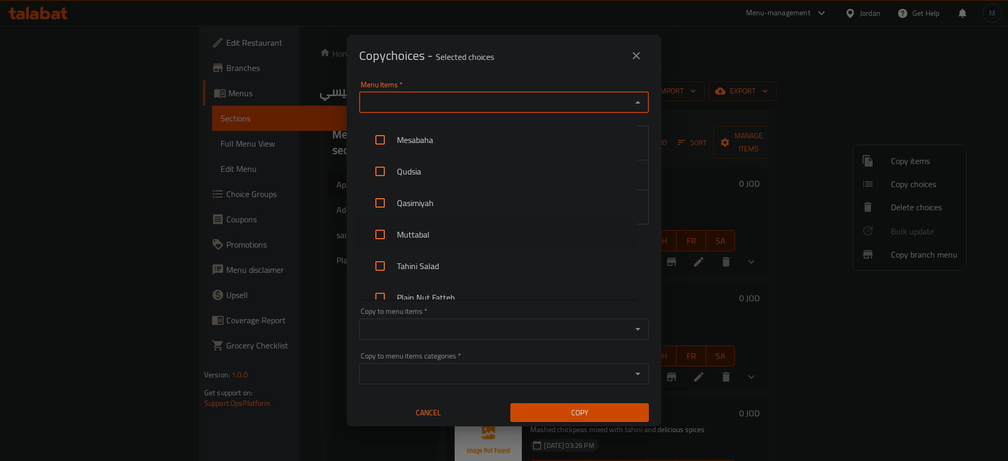
scroll to position [76, 0]
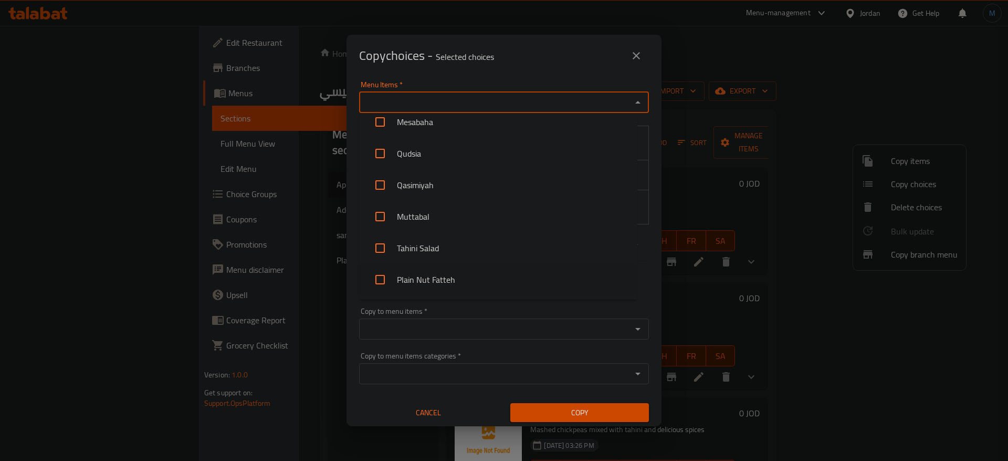
click at [472, 278] on li "Plain Nut Fatteh" at bounding box center [498, 280] width 278 height 32
checkbox input "true"
click at [514, 55] on div "Copy choices - Selected choices 0" at bounding box center [504, 55] width 290 height 25
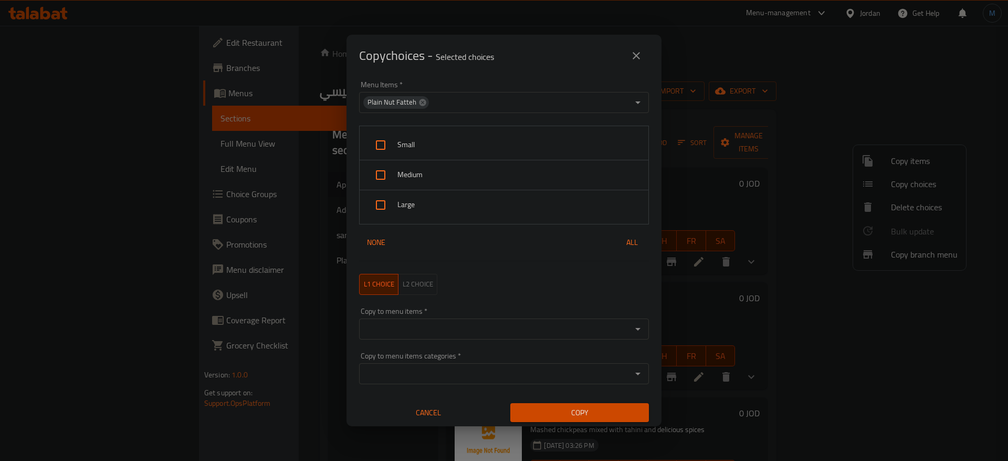
click at [426, 149] on span "Small" at bounding box center [519, 144] width 243 height 13
checkbox input "true"
click at [424, 199] on span "Large" at bounding box center [519, 204] width 243 height 13
checkbox input "true"
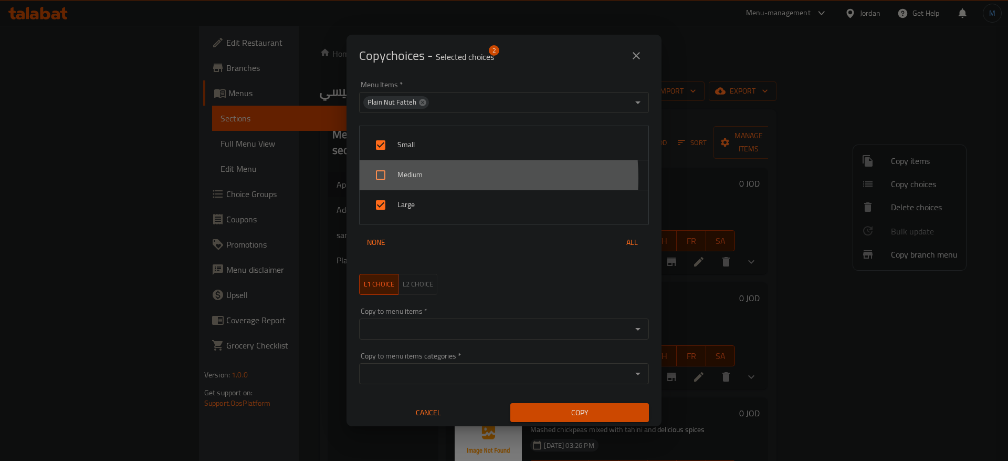
click at [423, 178] on span "Medium" at bounding box center [519, 174] width 243 height 13
checkbox input "true"
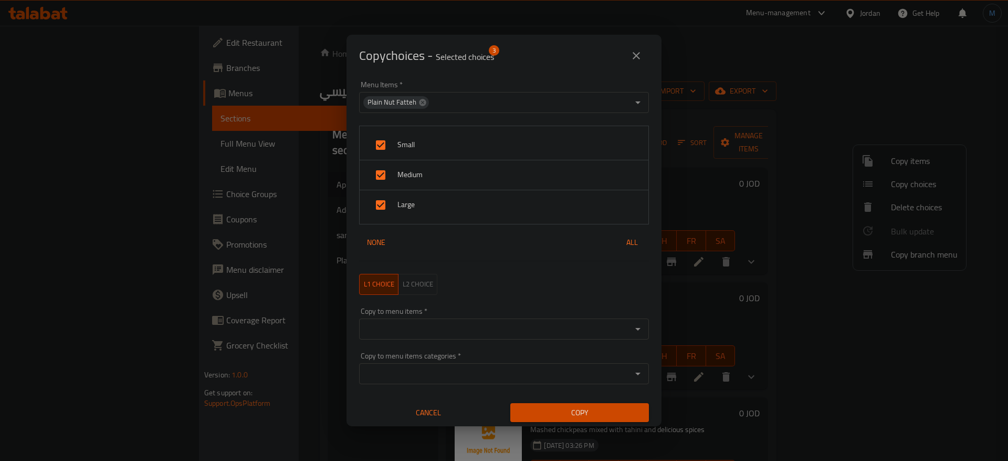
click at [515, 339] on div "Copy to menu items   * Copy to menu items *" at bounding box center [504, 323] width 302 height 45
click at [515, 337] on div "Copy to menu items *" at bounding box center [504, 328] width 290 height 21
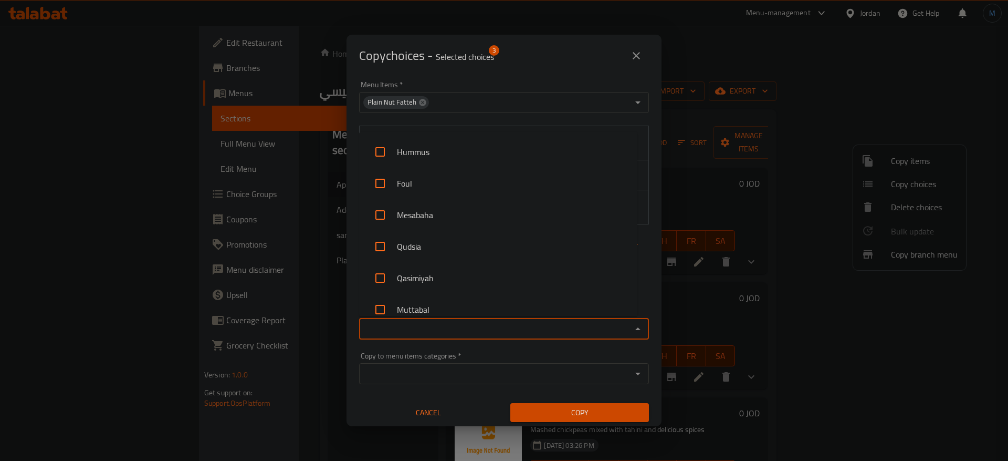
click at [515, 333] on input "Copy to menu items   *" at bounding box center [495, 328] width 266 height 15
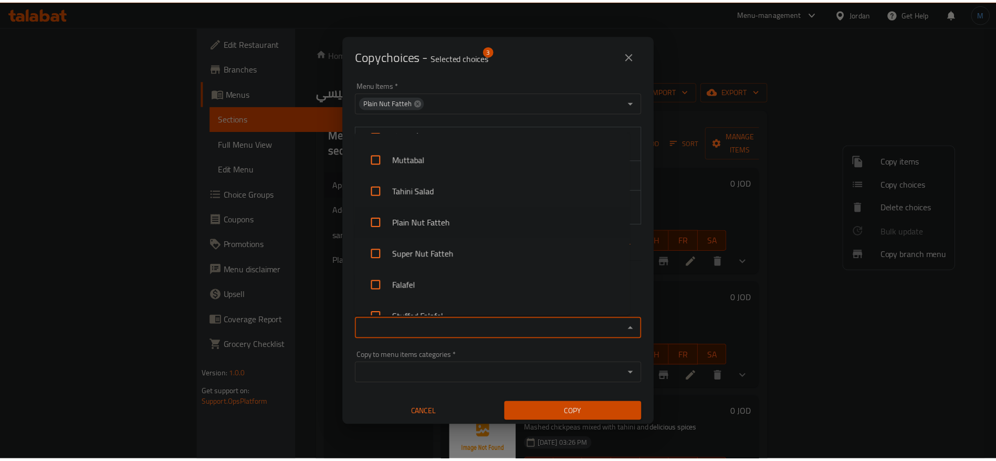
scroll to position [158, 0]
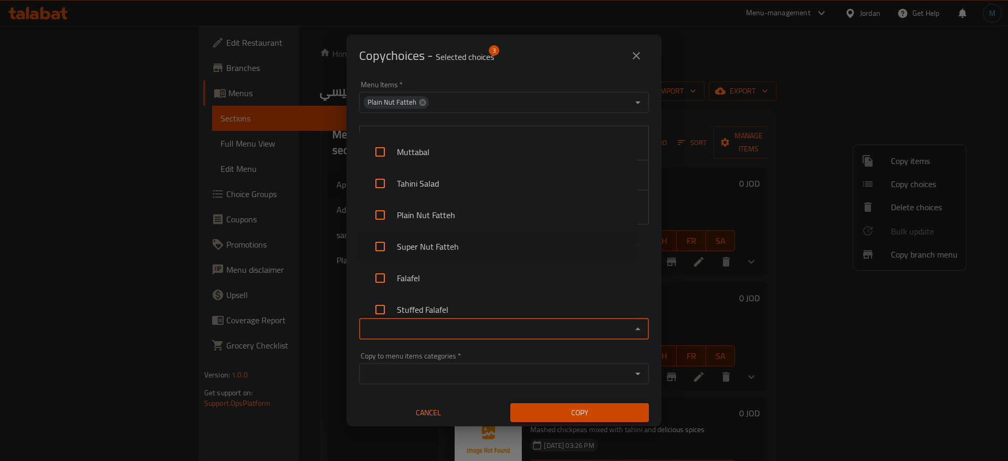
click at [487, 255] on li "Super Nut Fatteh" at bounding box center [498, 247] width 278 height 32
checkbox input "true"
click at [569, 406] on span "Copy" at bounding box center [580, 412] width 122 height 13
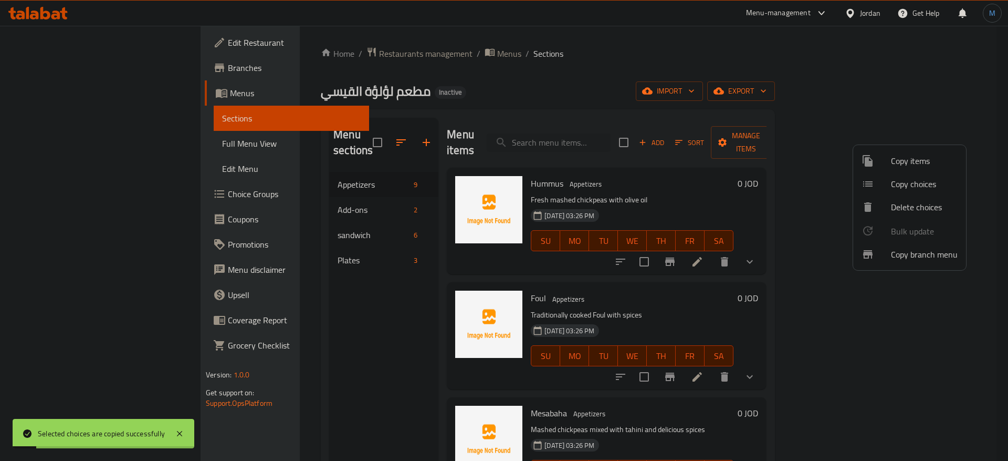
click at [759, 357] on div at bounding box center [504, 230] width 1008 height 461
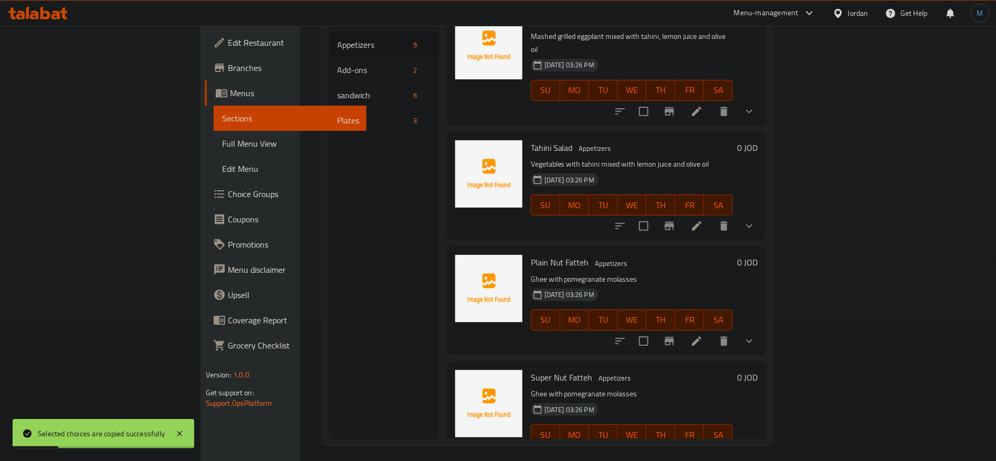
scroll to position [147, 0]
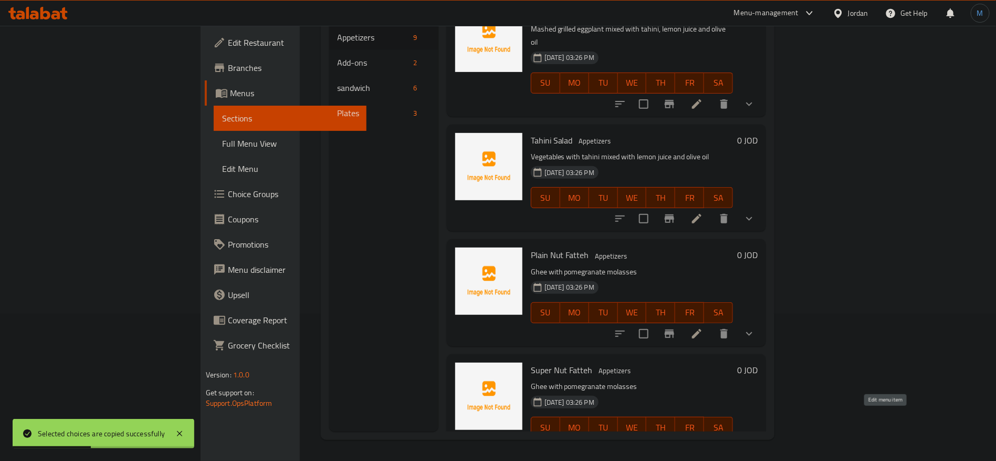
click at [703, 442] on icon at bounding box center [697, 448] width 13 height 13
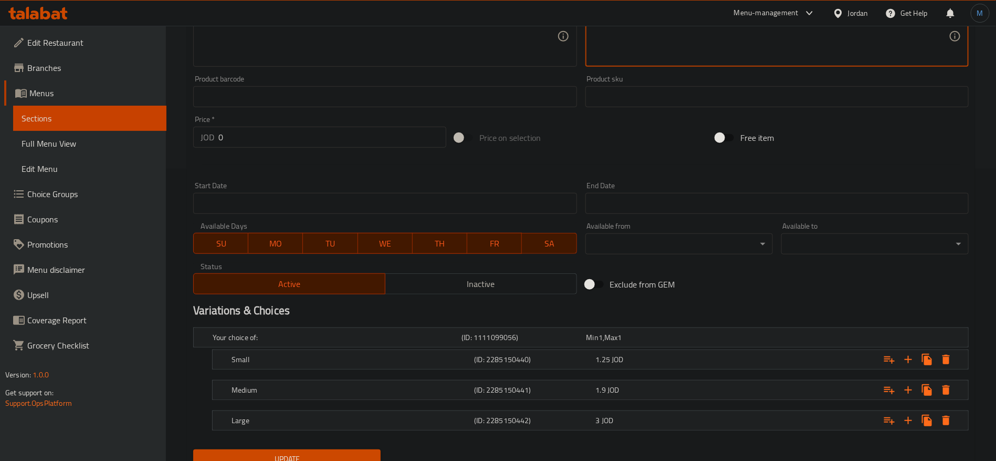
scroll to position [335, 0]
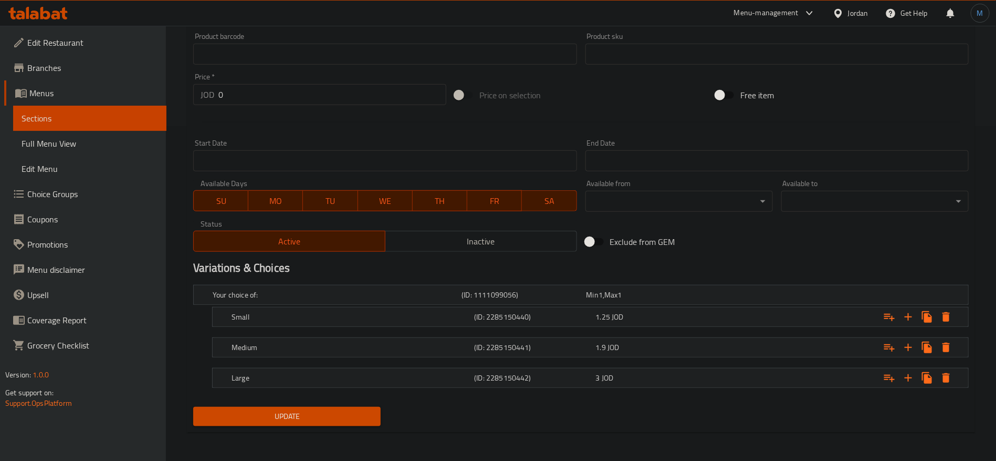
type textarea "سمنة مع دبس رمان"
click at [638, 376] on div "3 JOD" at bounding box center [654, 377] width 117 height 11
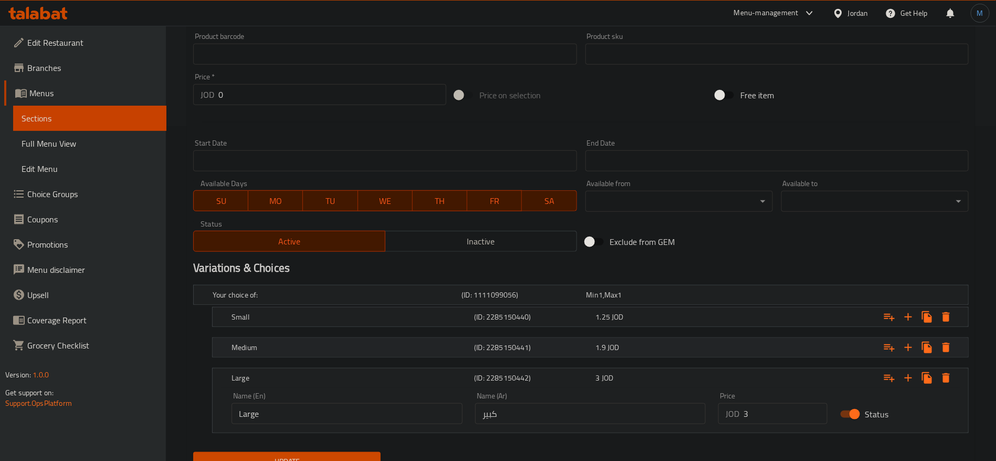
click at [638, 348] on div "1.9 JOD" at bounding box center [654, 347] width 117 height 11
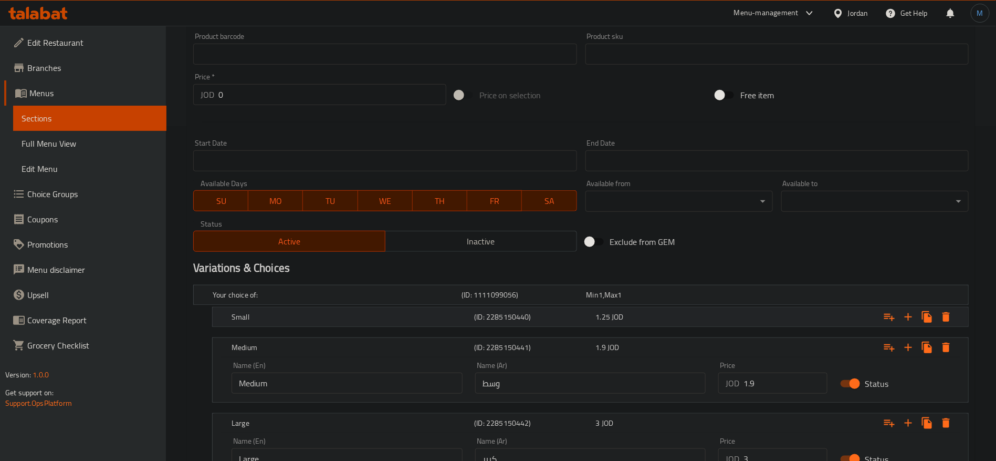
click at [638, 327] on div "Small (ID: 2285150440) 1.25 JOD" at bounding box center [593, 316] width 728 height 23
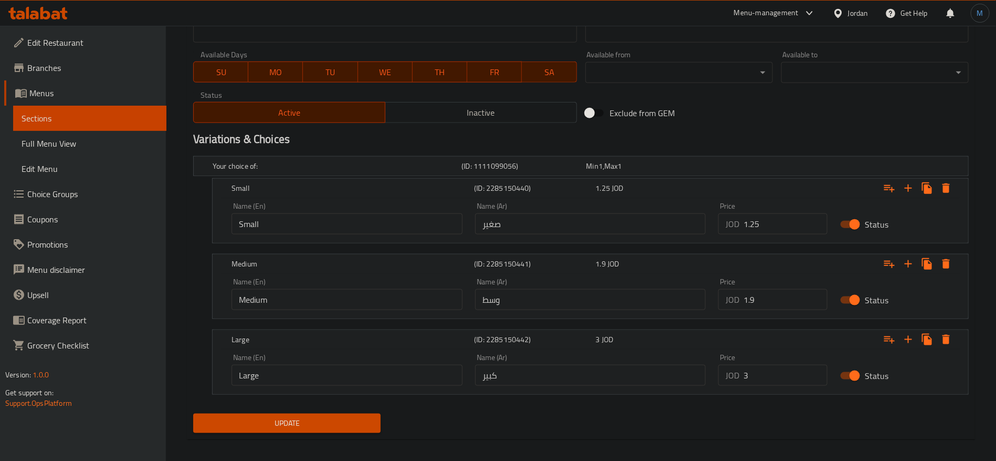
scroll to position [469, 0]
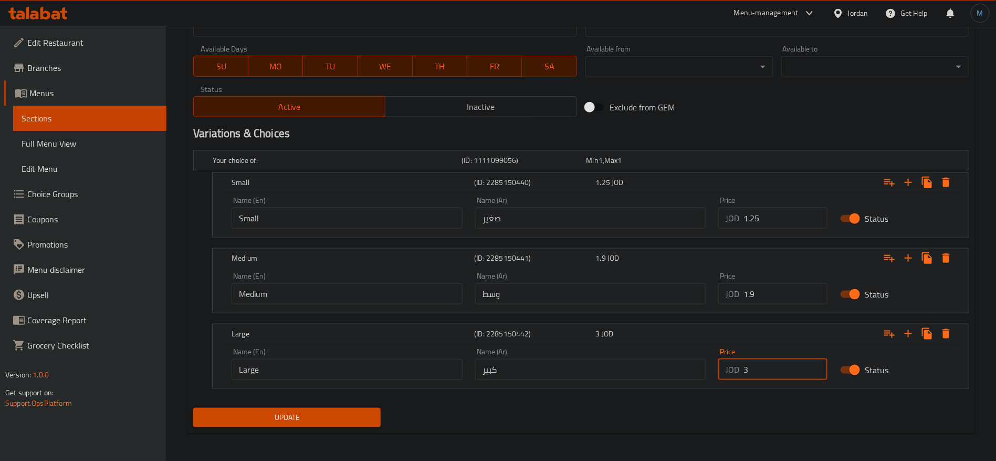
click at [759, 362] on input "3" at bounding box center [786, 369] width 84 height 21
paste input ".75"
type input "3.75"
click at [772, 297] on input "1.9" at bounding box center [786, 293] width 84 height 21
paste input "2.5"
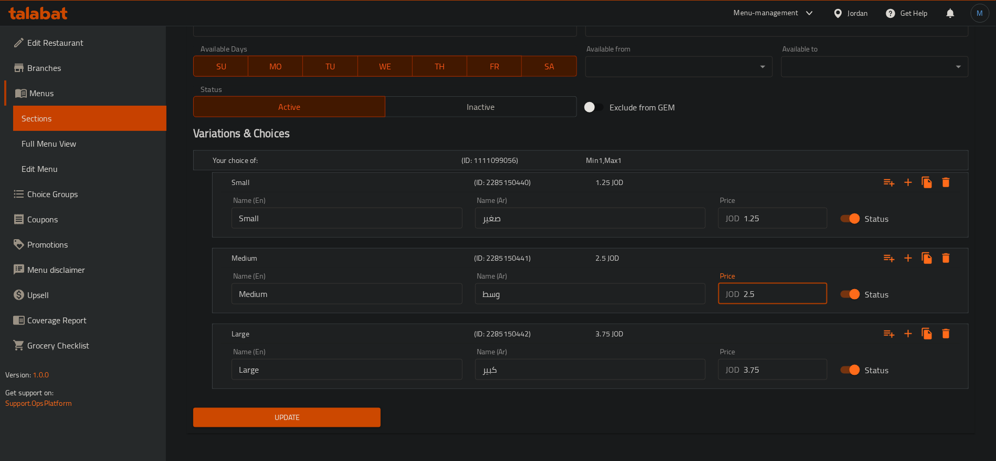
type input "2.5"
click at [758, 220] on input "1.25" at bounding box center [786, 217] width 84 height 21
paste input "9"
type input "1.9"
click at [193, 408] on button "Update" at bounding box center [286, 417] width 187 height 19
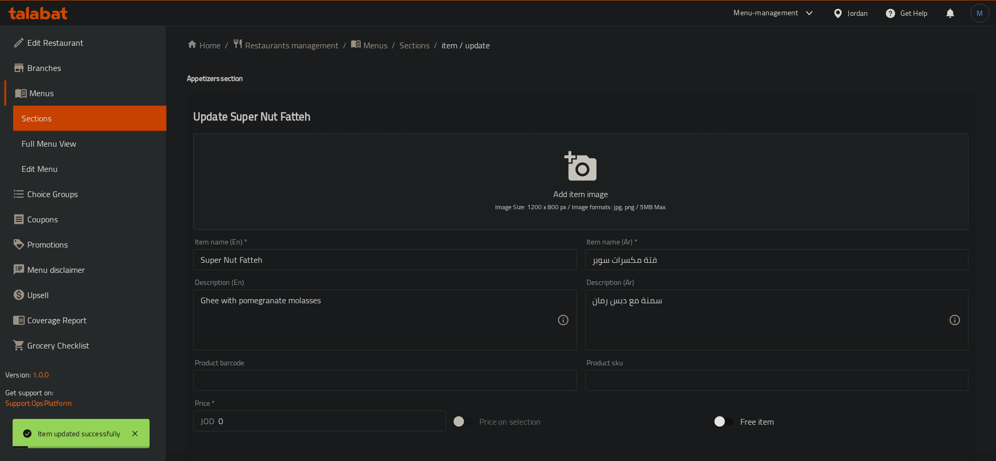
scroll to position [0, 0]
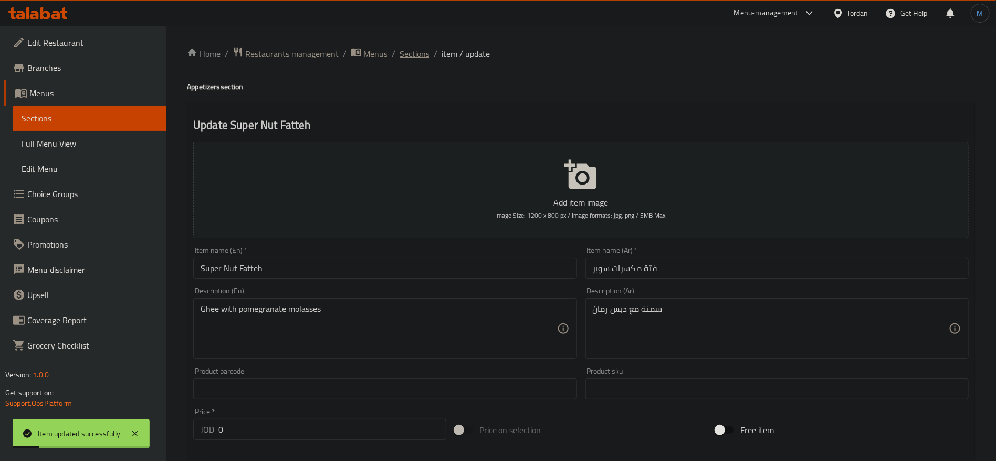
click at [416, 53] on span "Sections" at bounding box center [415, 53] width 30 height 13
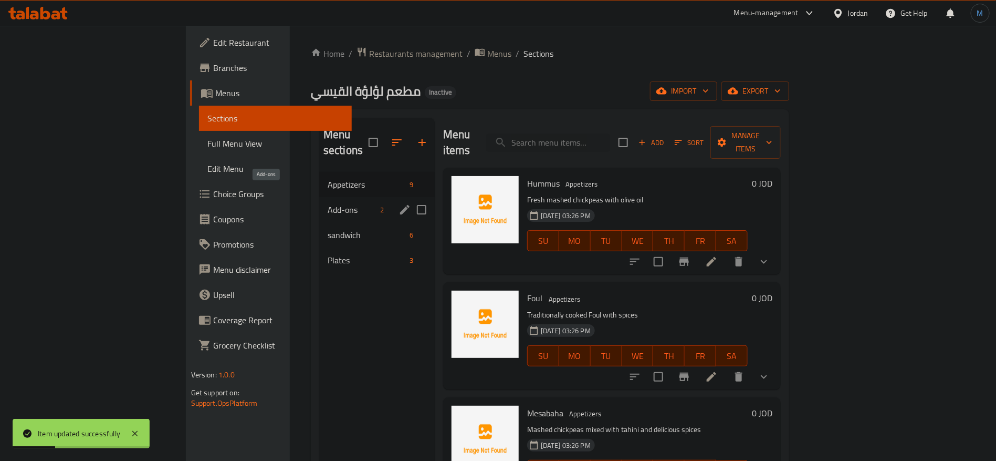
click at [328, 203] on span "Add-ons" at bounding box center [352, 209] width 49 height 13
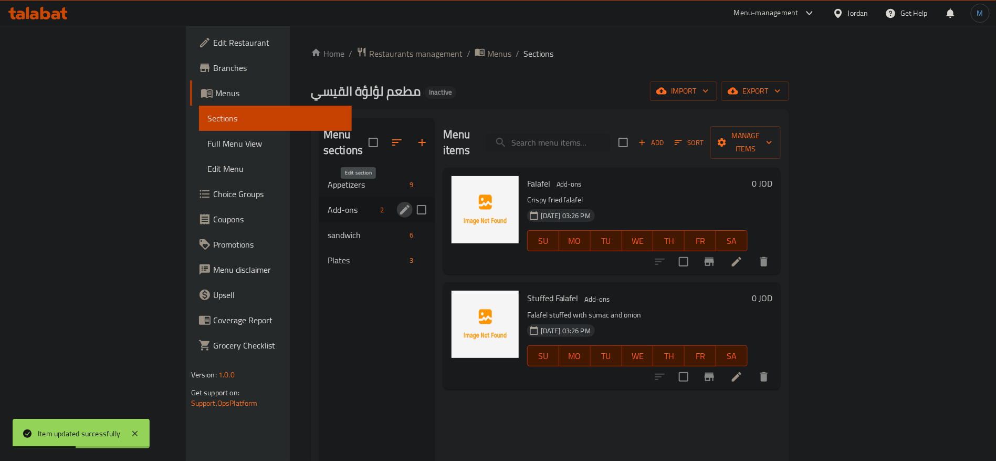
click at [399, 203] on icon "edit" at bounding box center [405, 209] width 13 height 13
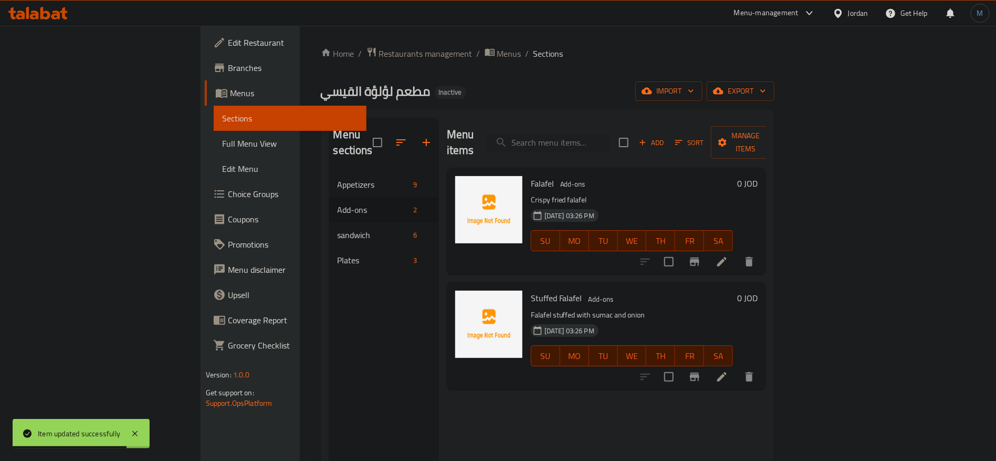
click at [762, 249] on div at bounding box center [697, 261] width 129 height 25
click at [728, 255] on icon at bounding box center [722, 261] width 13 height 13
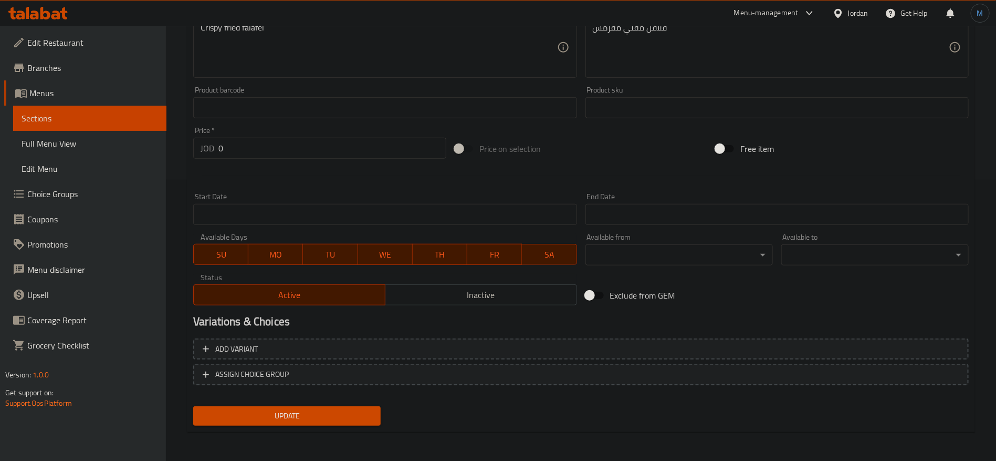
click at [890, 336] on div "Add variant ASSIGN CHOICE GROUP" at bounding box center [581, 368] width 784 height 68
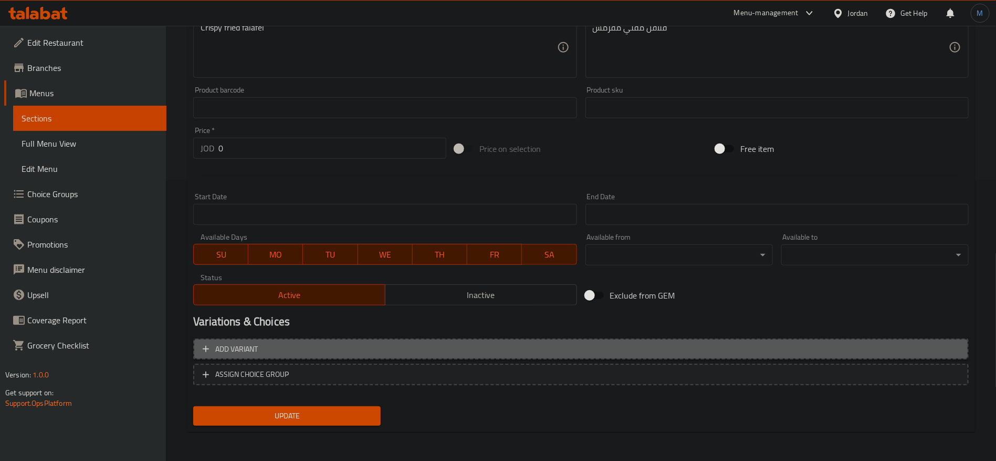
click at [890, 345] on span "Add variant" at bounding box center [581, 348] width 757 height 13
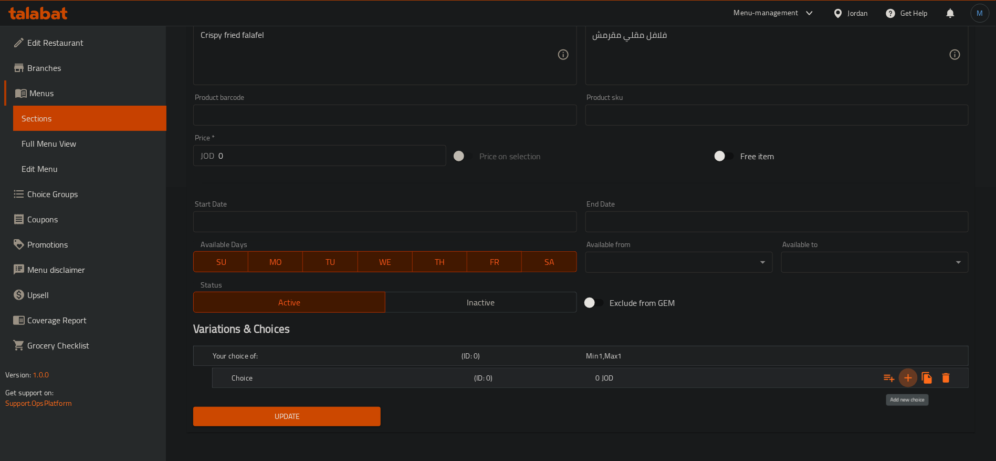
click at [913, 380] on icon "Expand" at bounding box center [908, 377] width 13 height 13
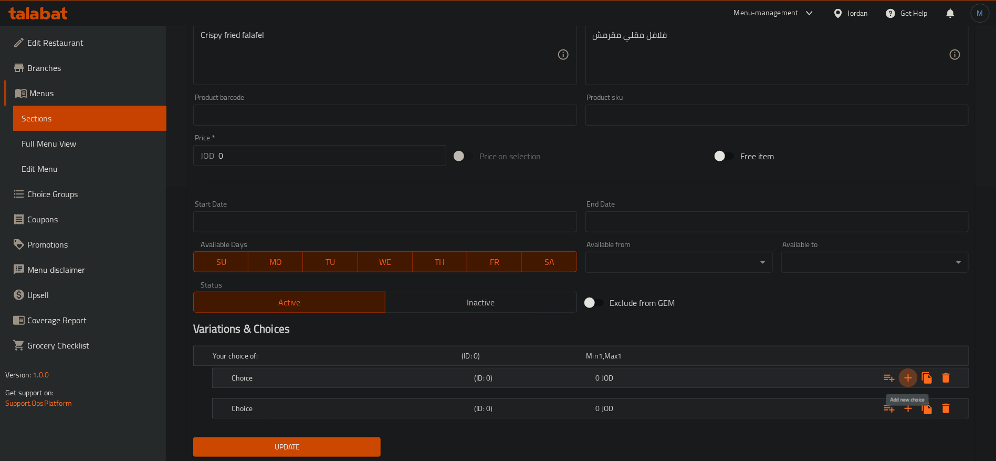
click at [913, 380] on icon "Expand" at bounding box center [908, 377] width 13 height 13
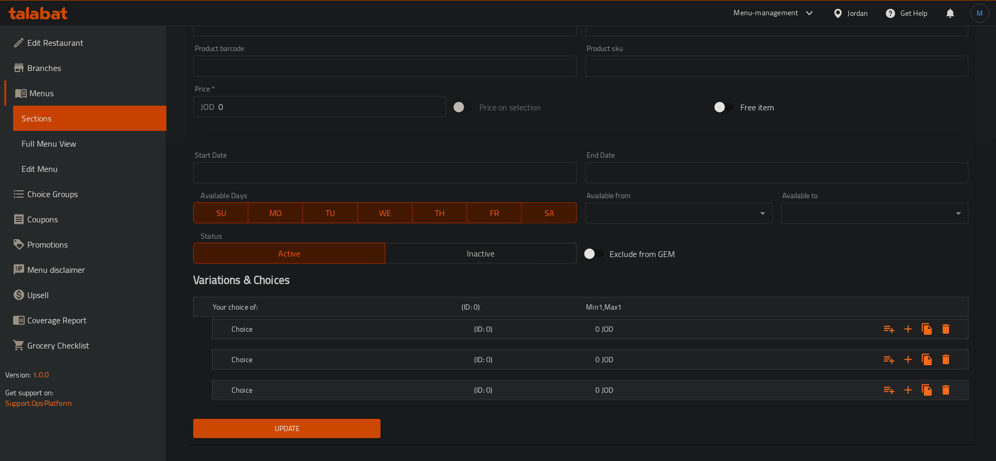
scroll to position [335, 0]
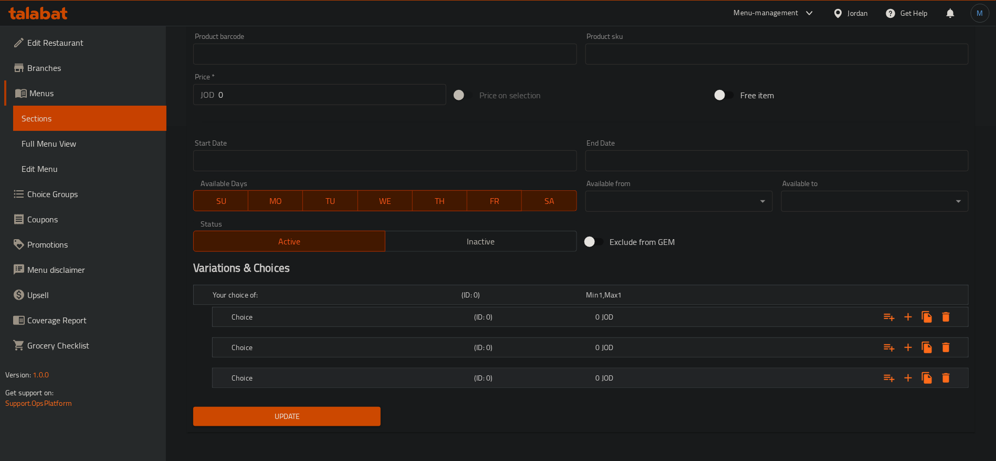
click at [758, 372] on div "Expand" at bounding box center [836, 377] width 243 height 23
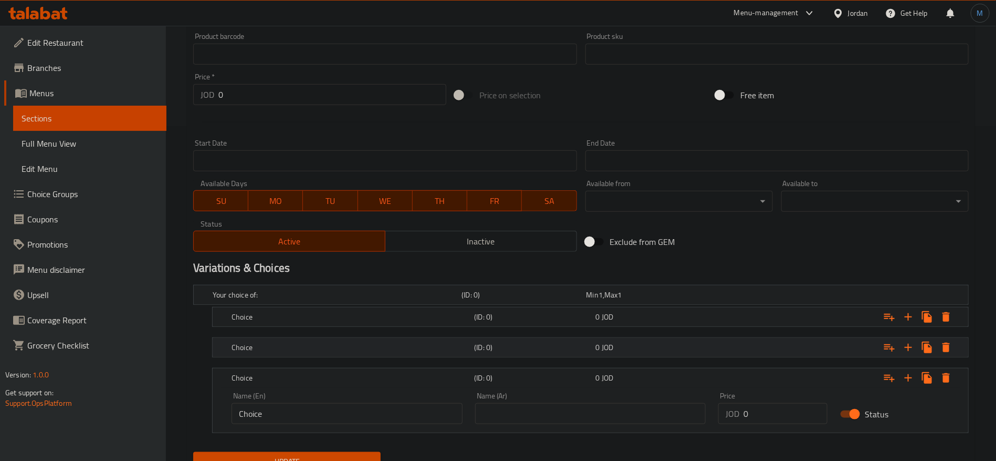
click at [749, 353] on div "Expand" at bounding box center [836, 347] width 243 height 23
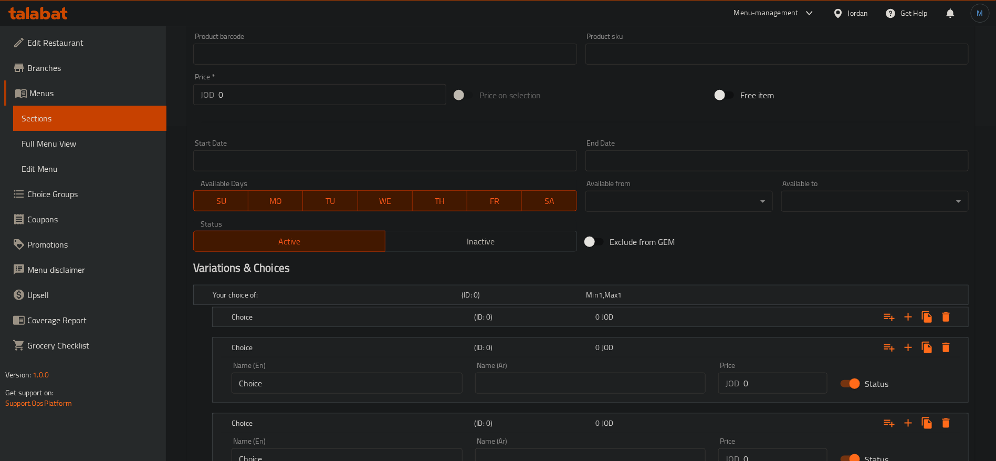
click at [744, 329] on nav at bounding box center [581, 333] width 776 height 8
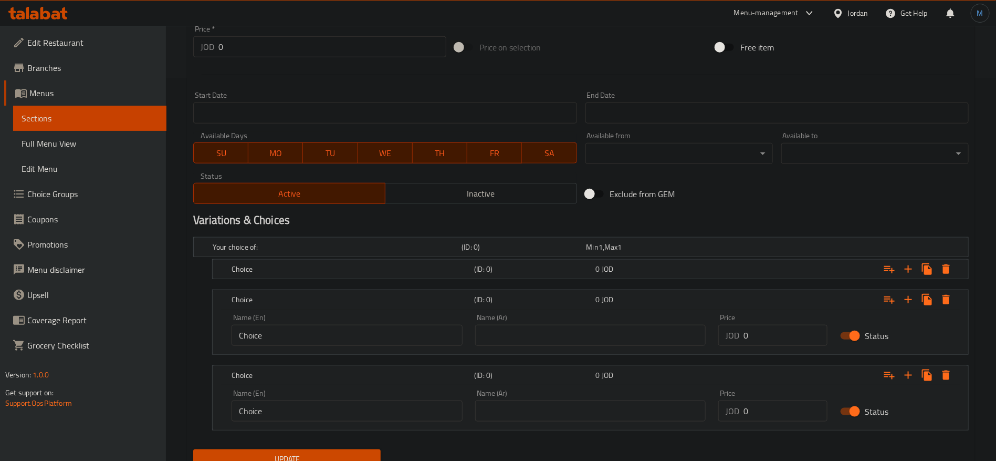
scroll to position [413, 0]
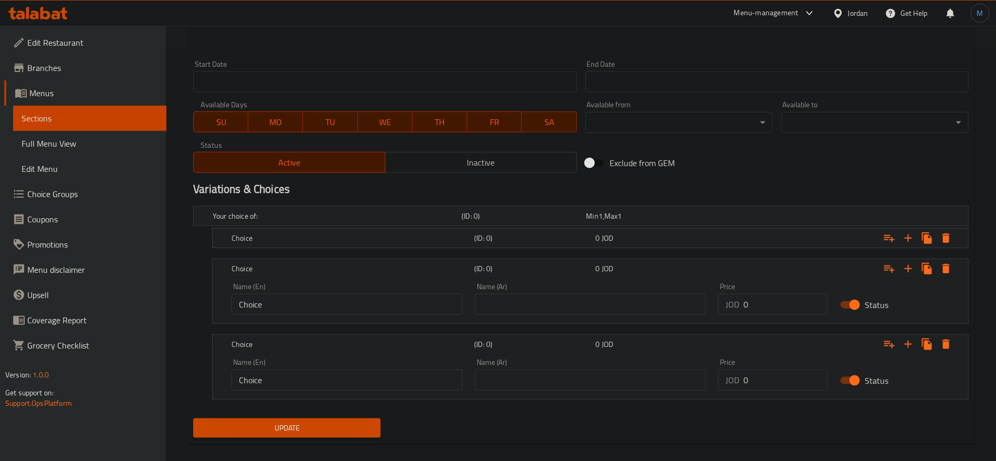
click at [742, 321] on div "Name (En) Choice Name (En) Name (Ar) Name (Ar) Price JOD 0 Price Status" at bounding box center [591, 300] width 756 height 45
click at [732, 252] on nav at bounding box center [581, 254] width 776 height 8
click at [732, 232] on div "Expand" at bounding box center [836, 237] width 243 height 23
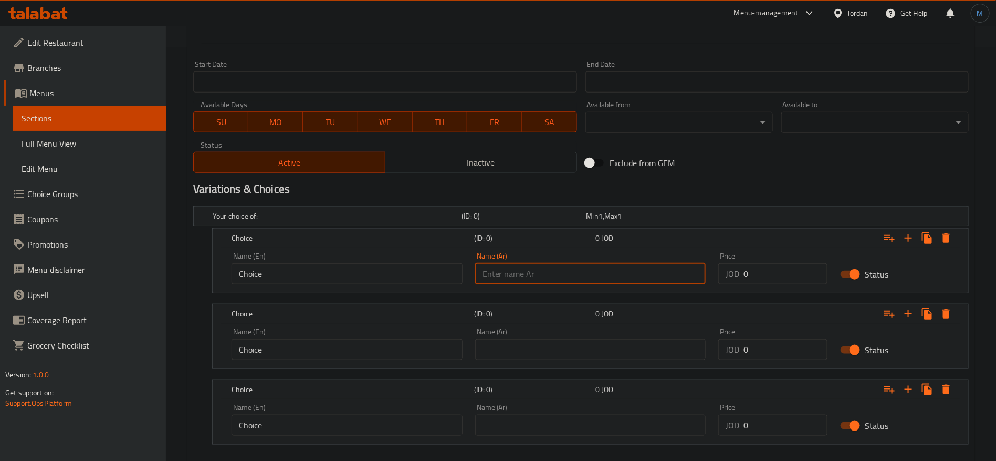
click at [612, 266] on input "text" at bounding box center [590, 273] width 231 height 21
paste input "حبة كبيرة 30 حبة"
type input "حبة كبيرة 30 حبة"
click at [329, 272] on input "Choice" at bounding box center [347, 273] width 231 height 21
paste input "Large pill 30 pills"
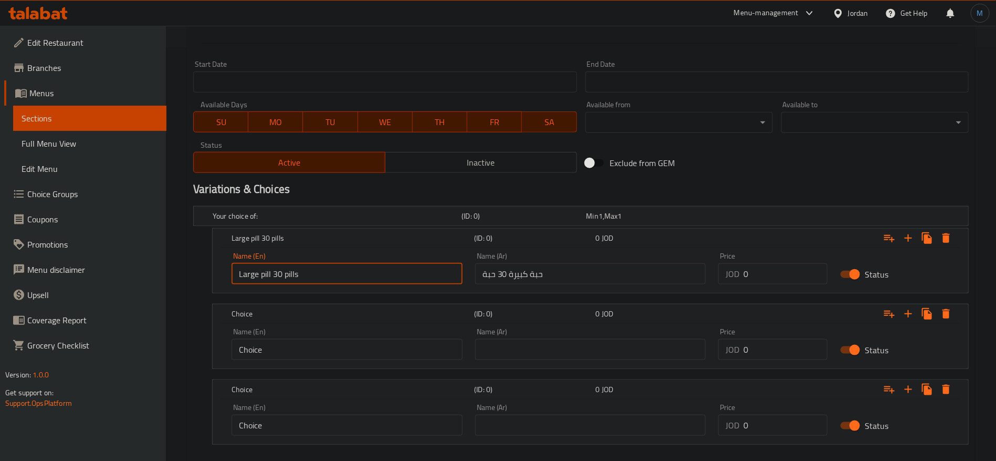
click at [266, 272] on input "Large pill 30 pills" at bounding box center [347, 273] width 231 height 21
click at [264, 274] on input "Large Piece 30 pills" at bounding box center [347, 273] width 231 height 21
click at [301, 273] on input "Large Piece 30 pills" at bounding box center [347, 273] width 231 height 21
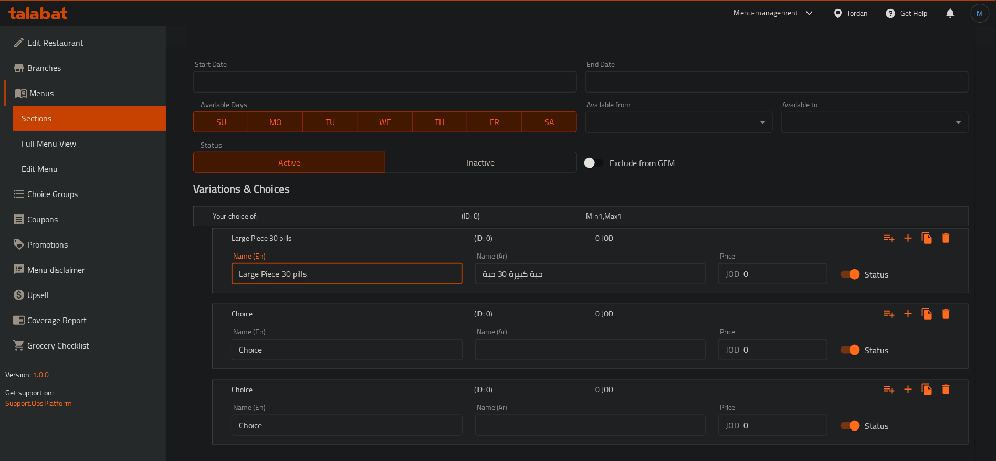
click at [301, 273] on input "Large Piece 30 pills" at bounding box center [347, 273] width 231 height 21
paste input "Piece"
type input "Large Piece 30 Pieces"
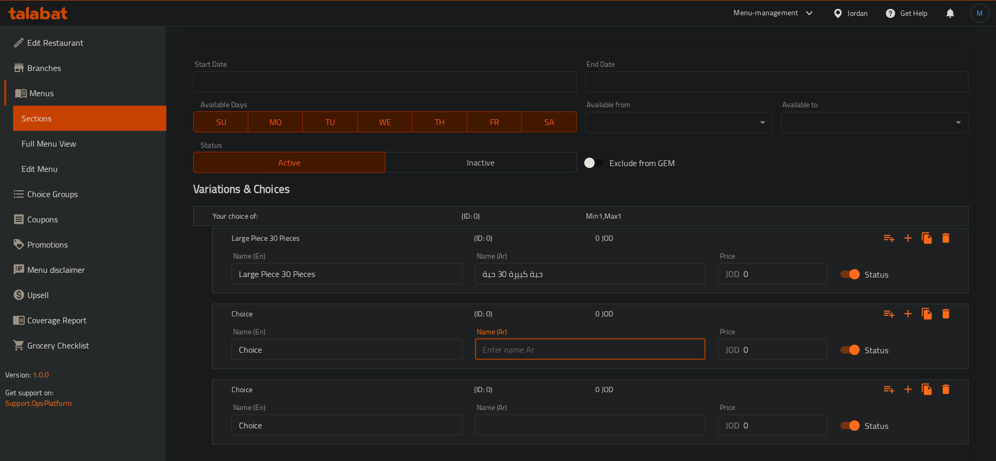
paste input "حبة كبيرة 20 حبة"
click at [594, 350] on input "text" at bounding box center [590, 349] width 231 height 21
type input "حبة كبيرة 20 حبة"
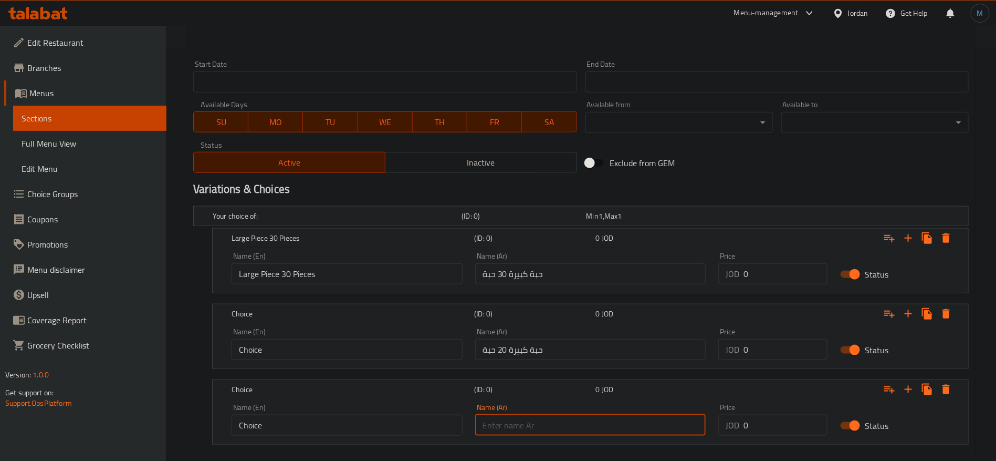
click at [562, 429] on input "text" at bounding box center [590, 424] width 231 height 21
paste input "حبة كبيرة 10 حبات"
type input "حبة كبيرة 10 حبات"
click at [319, 267] on input "Large Piece 30 Pieces" at bounding box center [347, 273] width 231 height 21
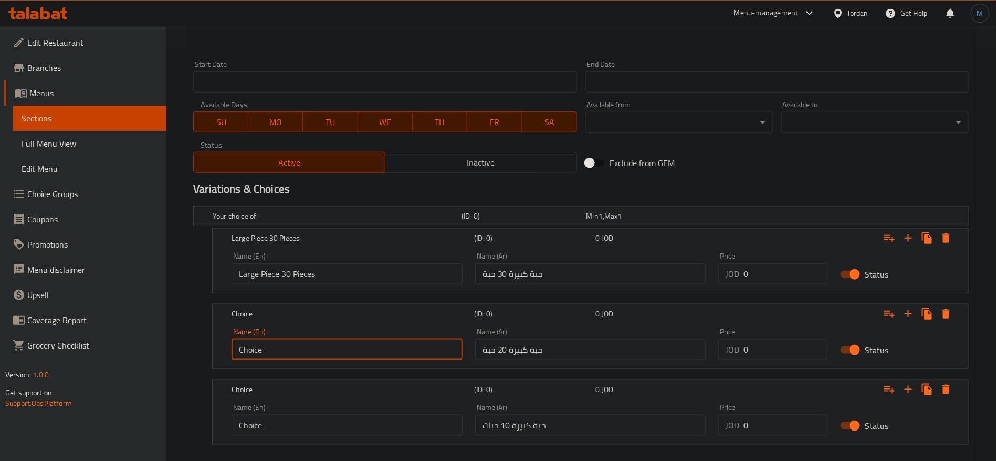
click at [352, 342] on input "Choice" at bounding box center [347, 349] width 231 height 21
paste input "Large Piece 30 Pieces"
type input "Large Piece 30 Pieces"
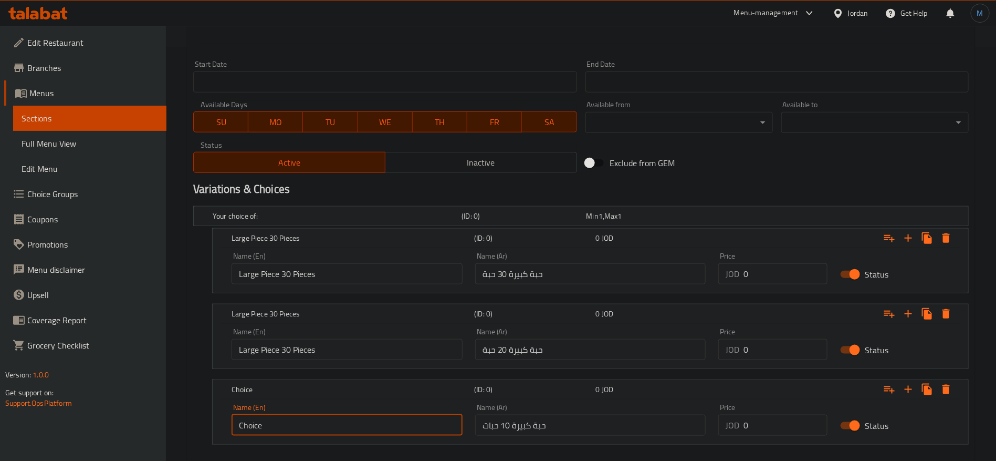
click at [348, 416] on input "Choice" at bounding box center [347, 424] width 231 height 21
paste input "Large Piece 30 Pieces"
click at [291, 425] on input "Large Piece 30 Pieces" at bounding box center [347, 424] width 231 height 21
click at [287, 423] on input "Large Piece 30 Pieces" at bounding box center [347, 424] width 231 height 21
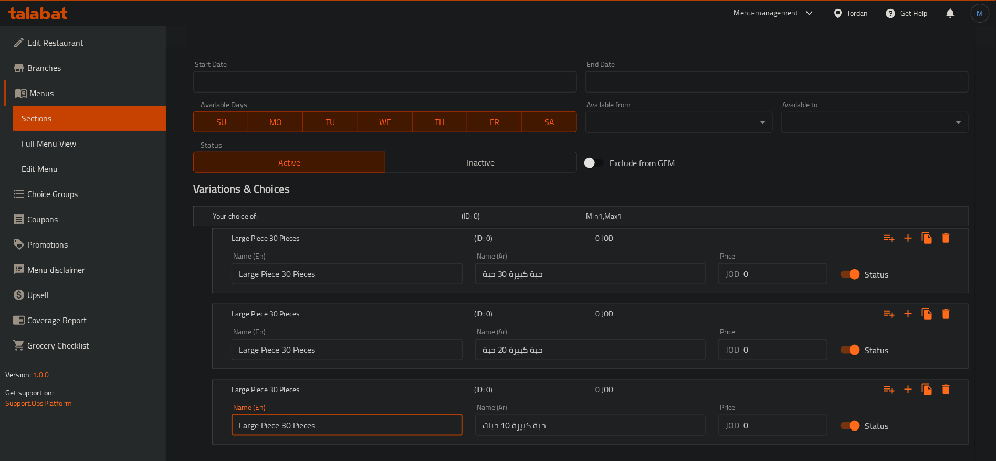
click at [287, 423] on input "Large Piece 30 Pieces" at bounding box center [347, 424] width 231 height 21
type input "Large Piece 10 Pieces"
click at [287, 358] on input "Large Piece 30 Pieces" at bounding box center [347, 349] width 231 height 21
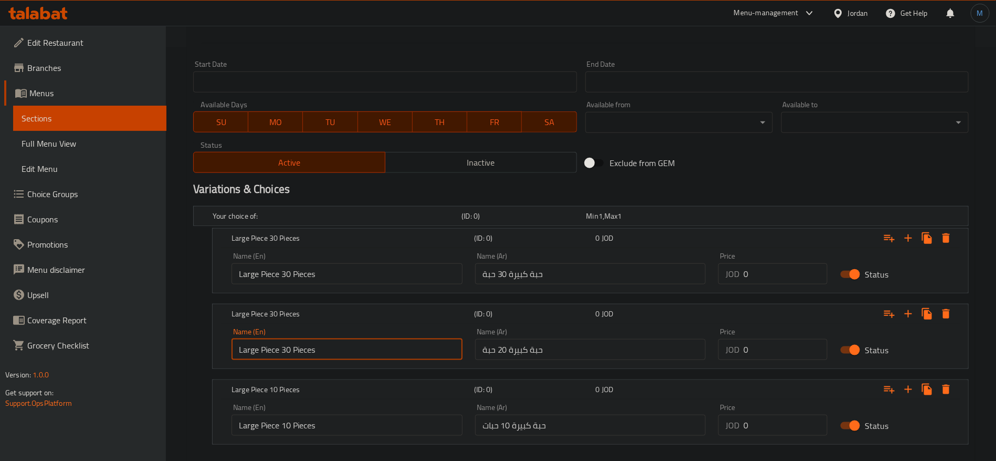
click at [287, 358] on input "Large Piece 30 Pieces" at bounding box center [347, 349] width 231 height 21
type input "Large Piece 20 Pieces"
click at [785, 420] on input "0" at bounding box center [786, 424] width 84 height 21
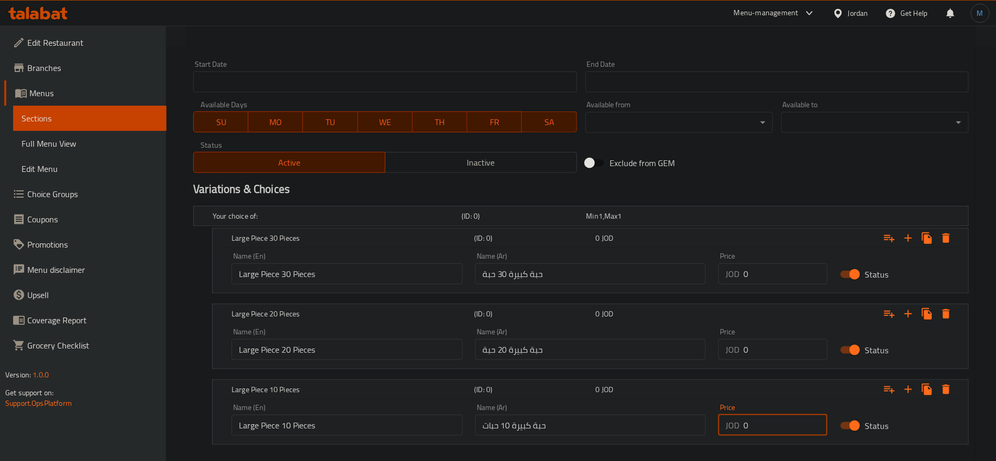
paste input "1"
type input "1"
click at [795, 347] on input "0" at bounding box center [786, 349] width 84 height 21
paste input ".7"
type input "0.7"
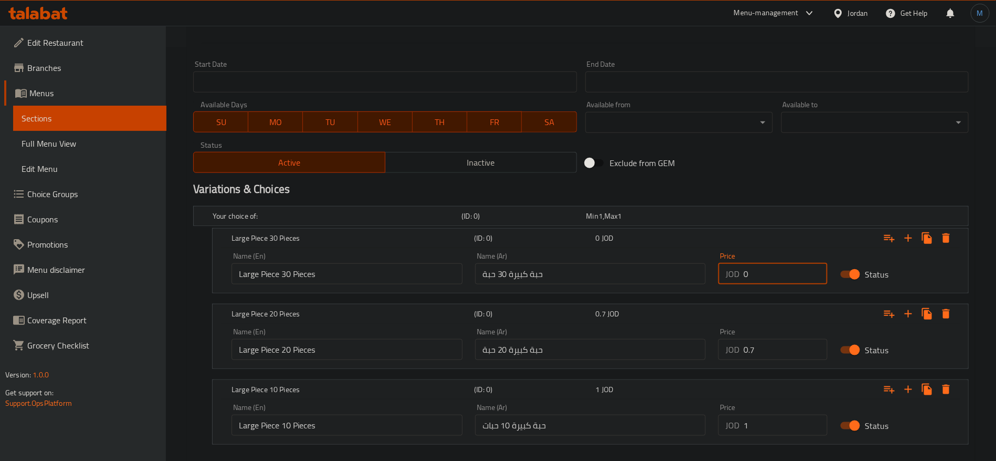
click at [754, 275] on input "0" at bounding box center [786, 273] width 84 height 21
paste input ".35"
type input "0.35"
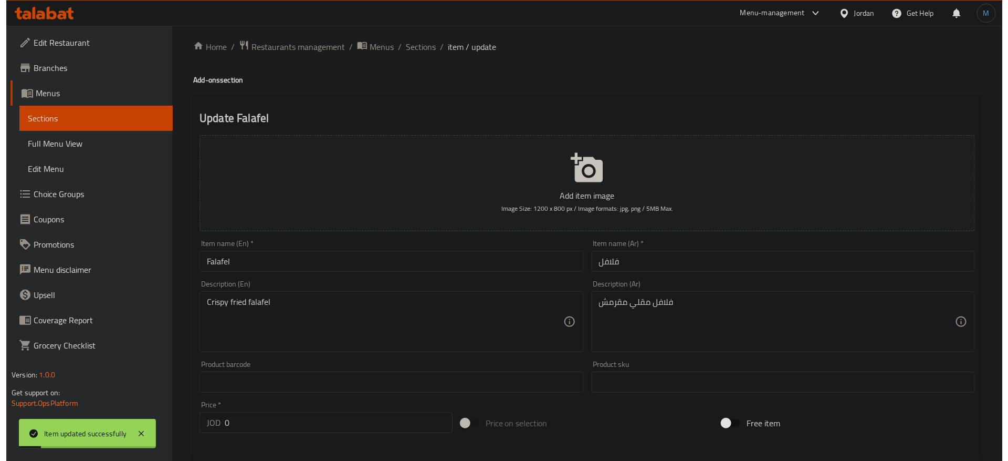
scroll to position [0, 0]
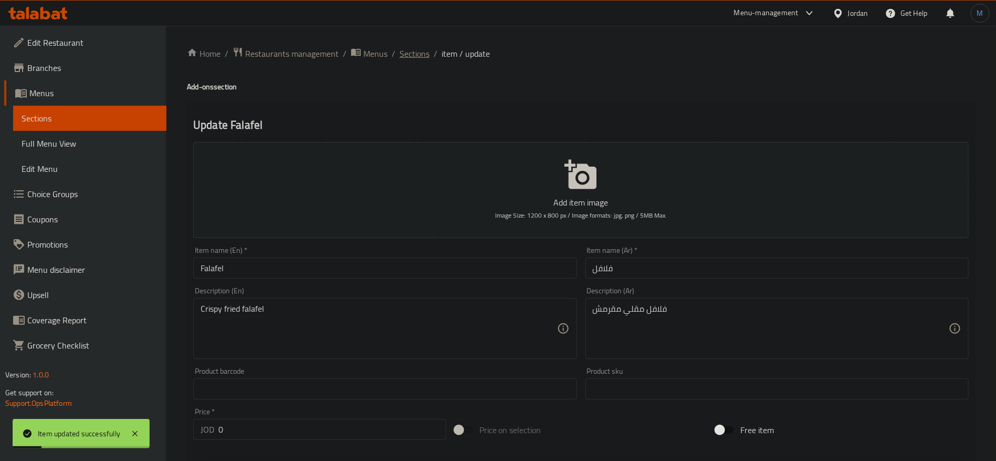
click at [411, 50] on span "Sections" at bounding box center [415, 53] width 30 height 13
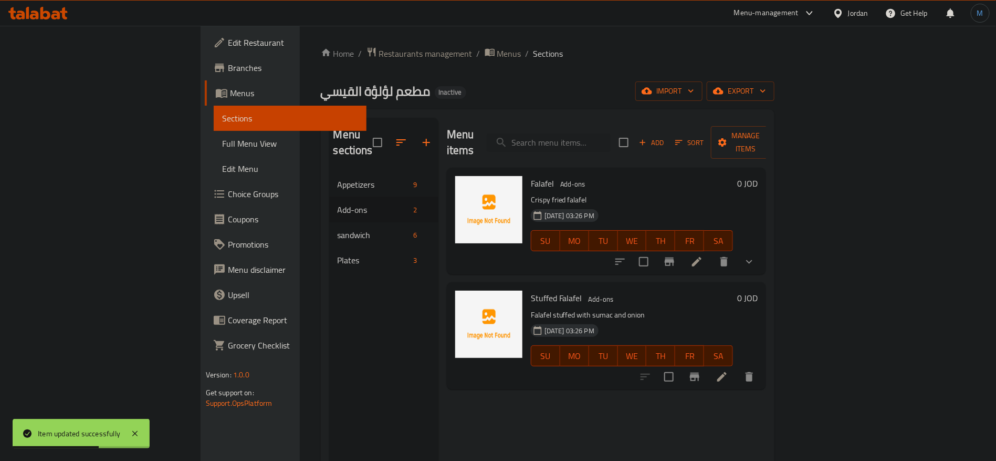
click at [531, 175] on span "Falafel" at bounding box center [542, 183] width 23 height 16
copy h6 "Falafel"
click at [773, 133] on span "Manage items" at bounding box center [746, 142] width 54 height 26
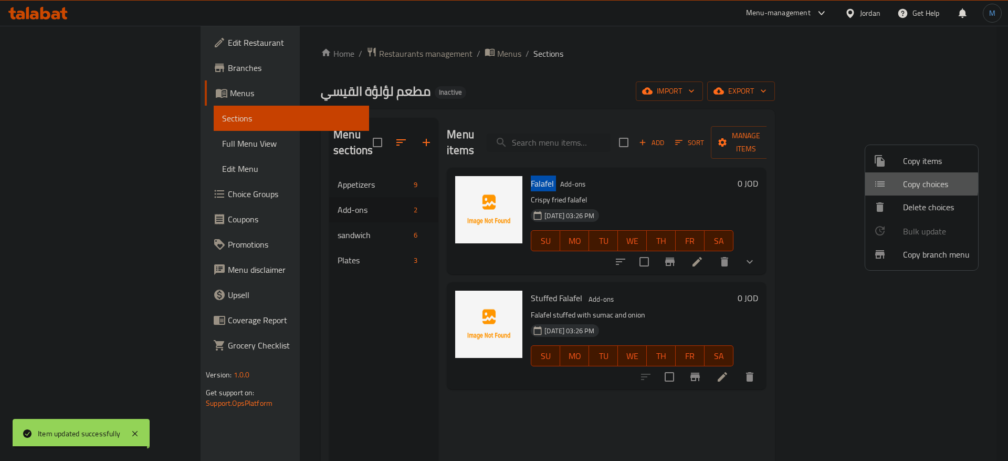
click at [901, 183] on div at bounding box center [888, 184] width 29 height 13
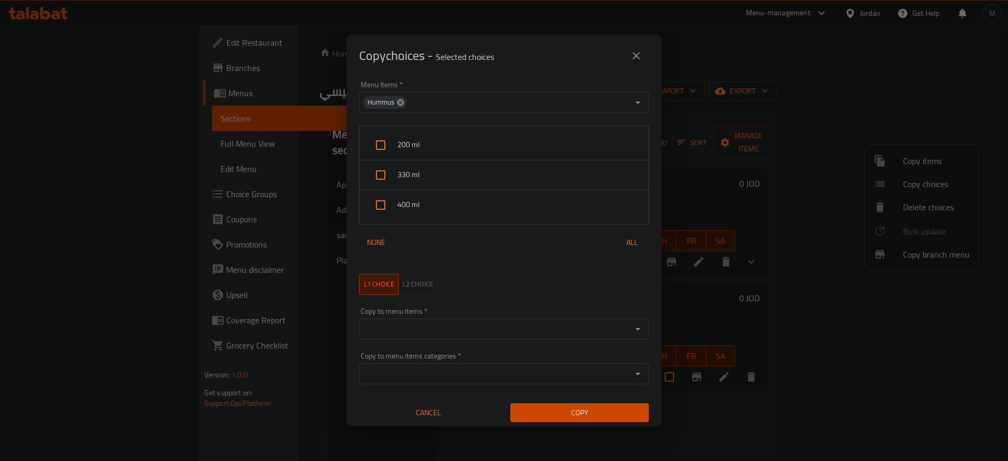
click at [402, 101] on icon at bounding box center [400, 102] width 7 height 7
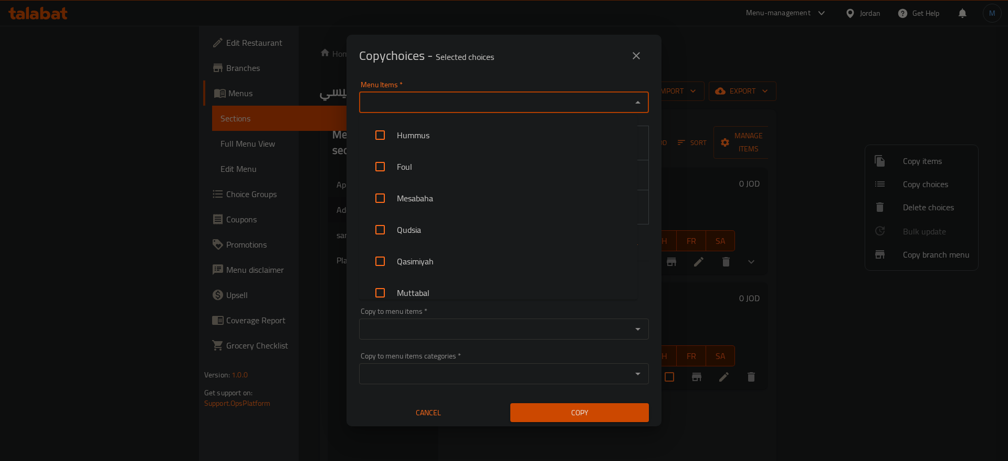
click at [413, 107] on input "Menu Items   *" at bounding box center [495, 102] width 266 height 15
paste input "Falafel"
type input "Falafel"
click at [442, 139] on li "Falafel" at bounding box center [498, 135] width 278 height 32
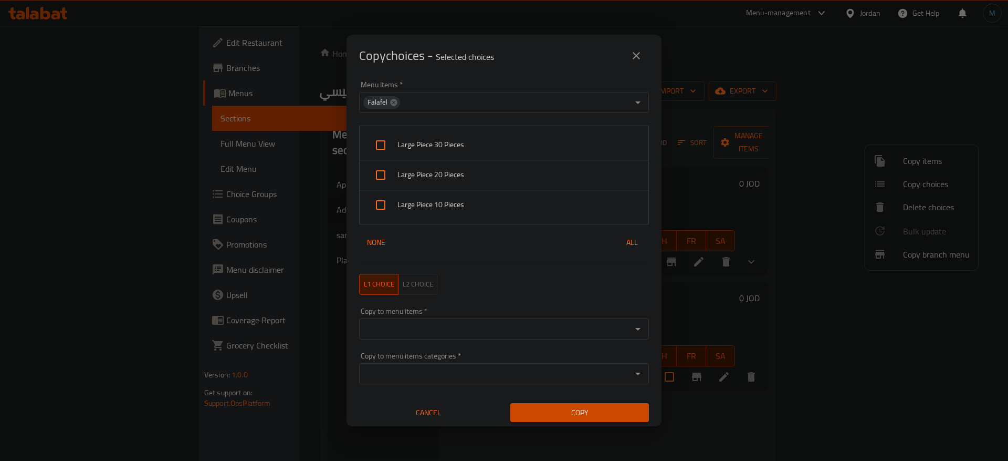
click at [494, 63] on p "Selected choices" at bounding box center [465, 56] width 58 height 13
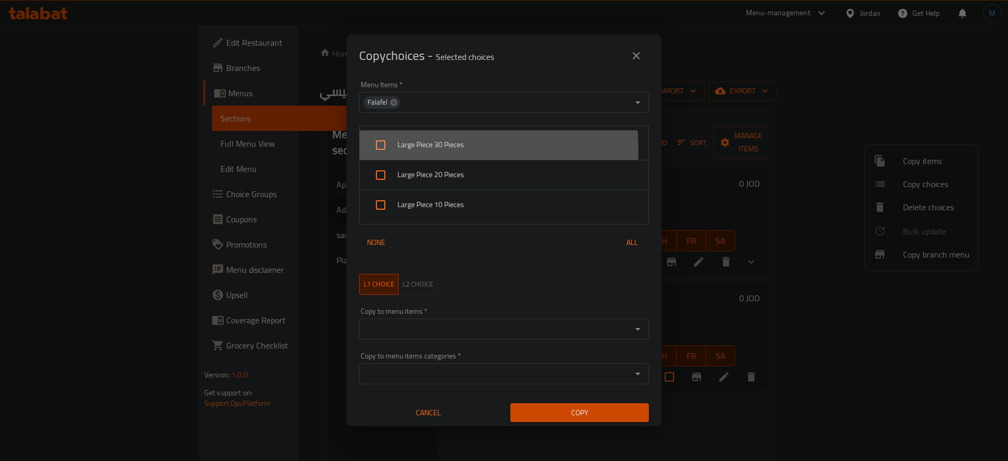
click at [430, 149] on span "Large Piece 30 Pieces" at bounding box center [519, 144] width 243 height 13
checkbox input "true"
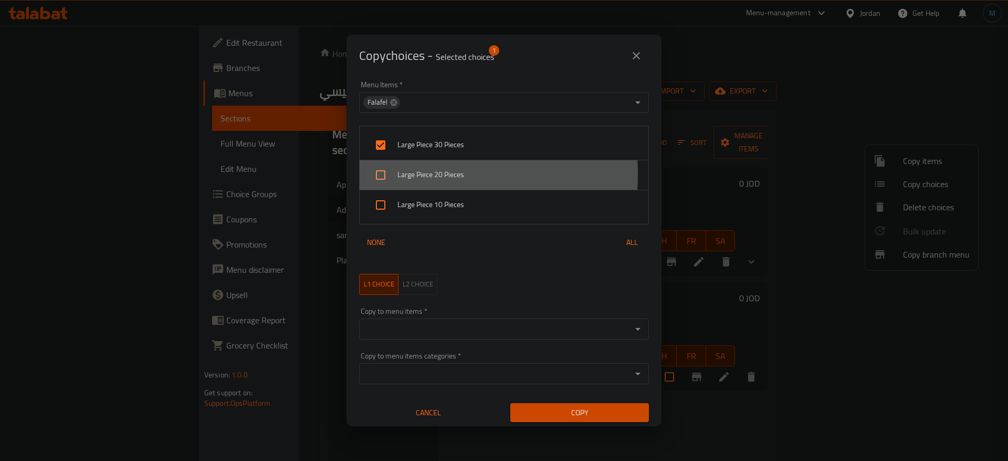
click at [430, 174] on span "Large Piece 20 Pieces" at bounding box center [519, 174] width 243 height 13
checkbox input "true"
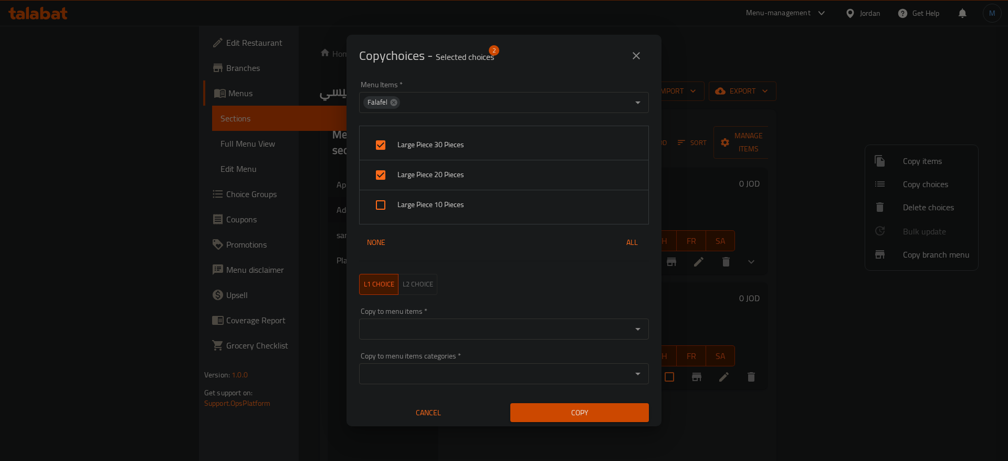
click at [443, 207] on span "Large Piece 10 Pieces" at bounding box center [519, 204] width 243 height 13
checkbox input "true"
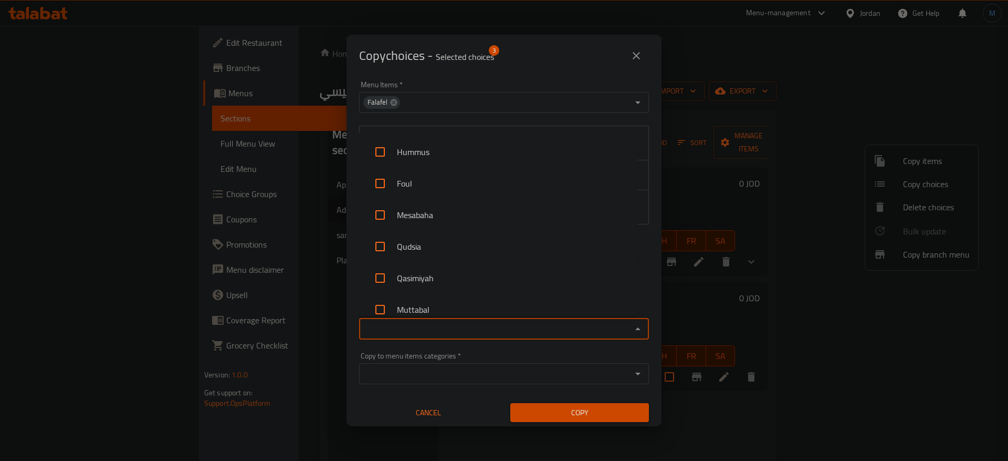
click at [538, 328] on input "Copy to menu items   *" at bounding box center [495, 328] width 266 height 15
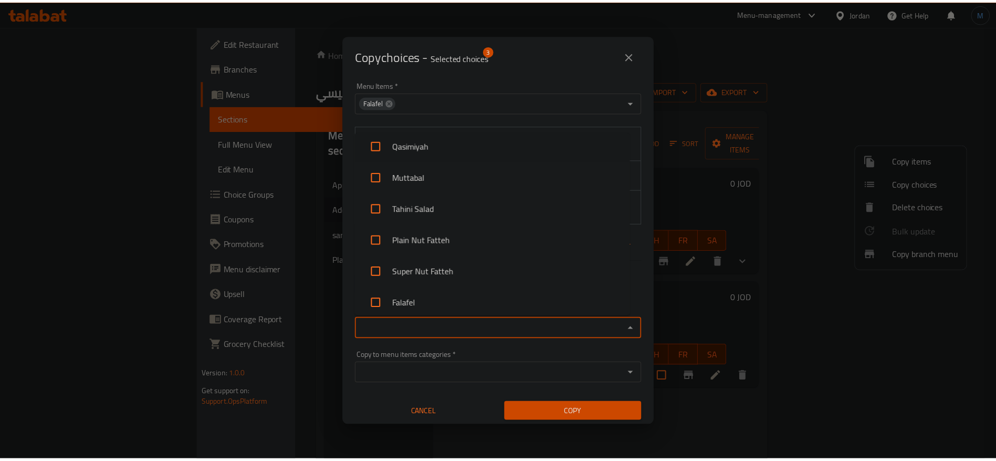
scroll to position [236, 0]
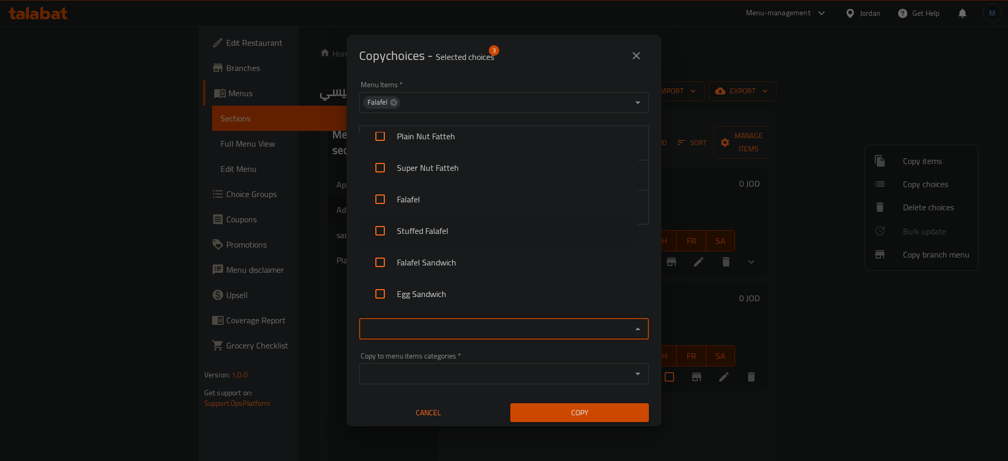
click at [473, 225] on li "Stuffed Falafel" at bounding box center [498, 231] width 278 height 32
checkbox input "true"
click at [581, 411] on span "Copy" at bounding box center [580, 412] width 122 height 13
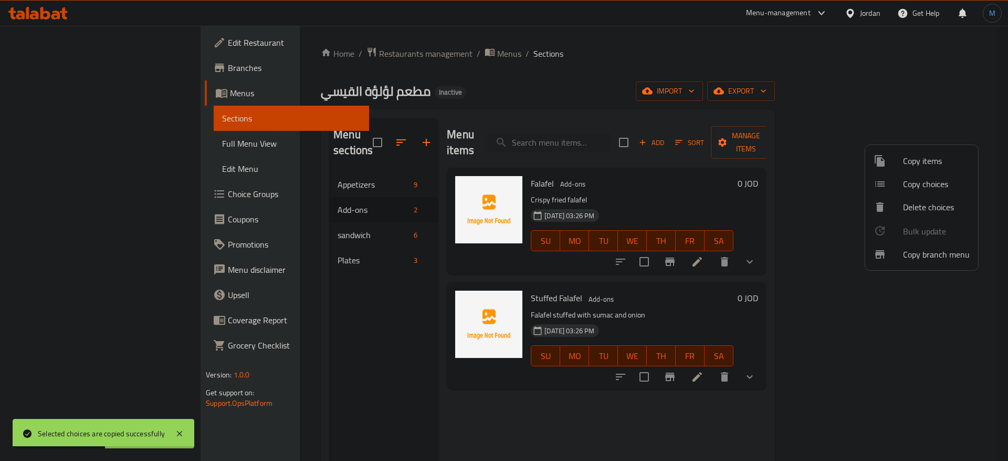
click at [786, 274] on div at bounding box center [504, 230] width 1008 height 461
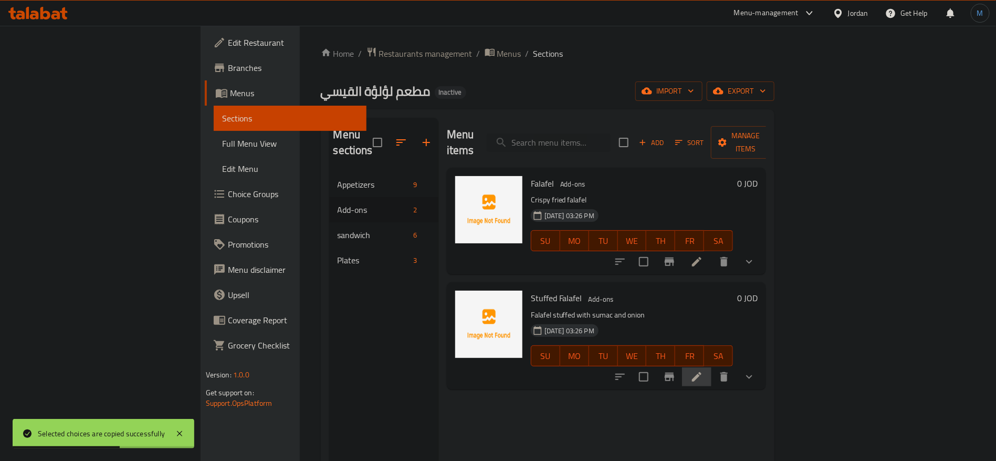
click at [712, 367] on li at bounding box center [696, 376] width 29 height 19
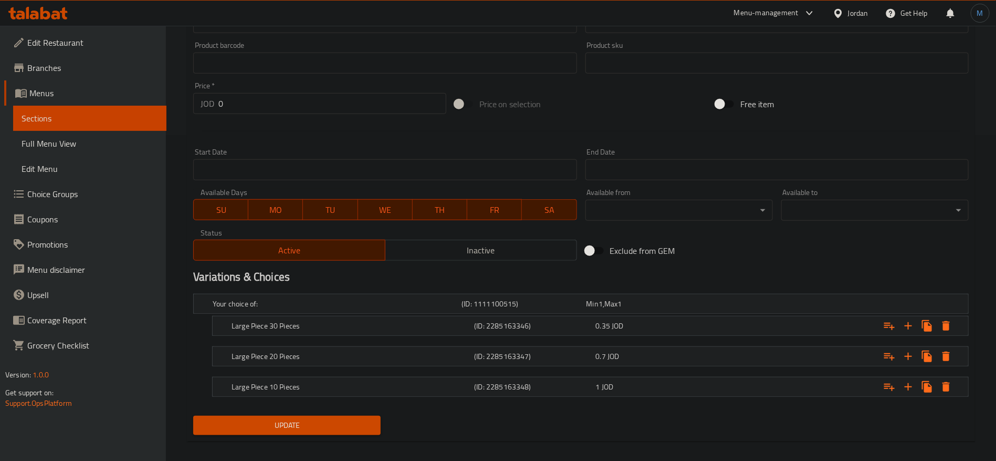
scroll to position [335, 0]
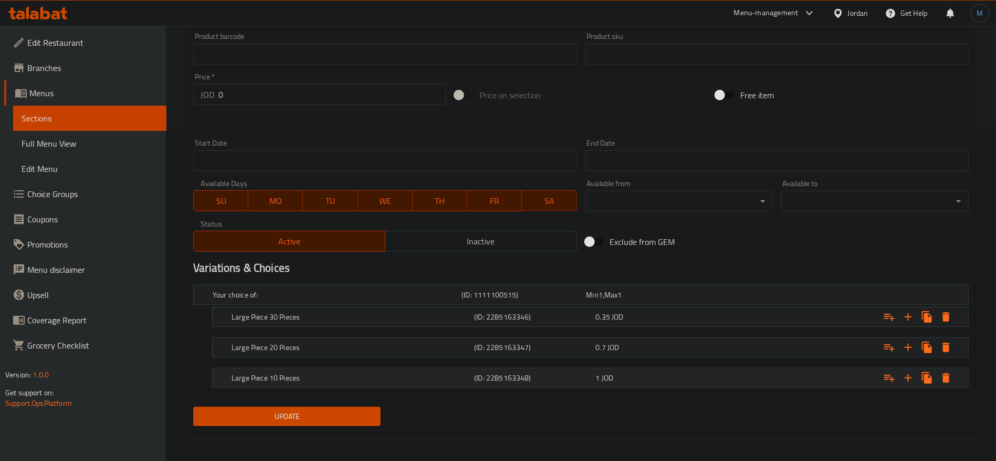
click at [659, 368] on div "Large Piece 10 Pieces (ID: 2285163348) 1 JOD" at bounding box center [593, 377] width 728 height 23
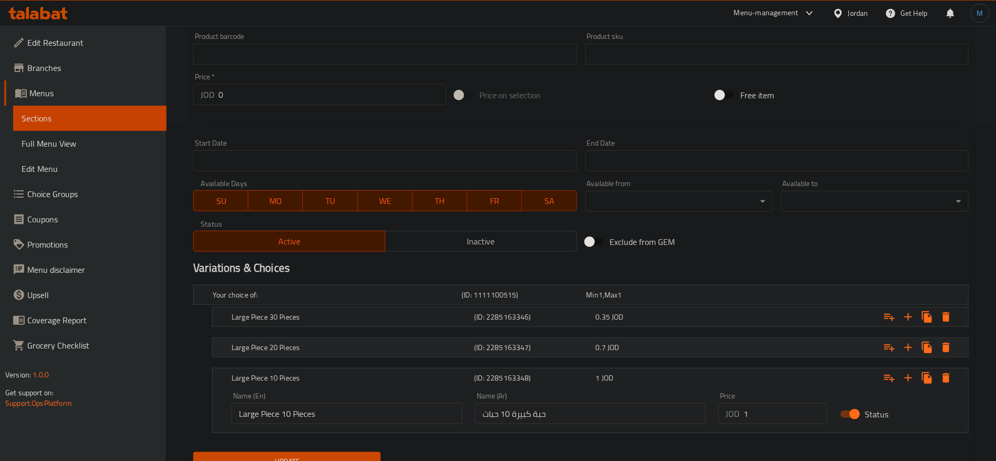
click at [654, 352] on div "0.7 JOD" at bounding box center [654, 347] width 121 height 15
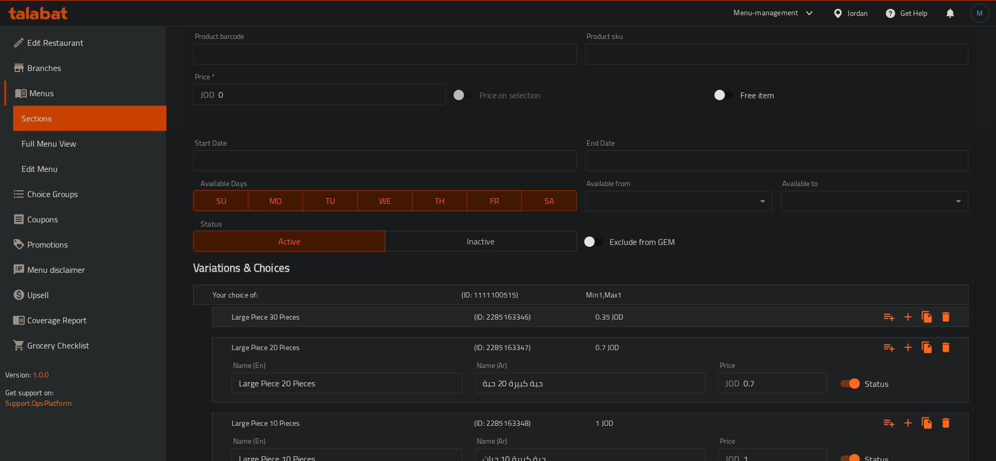
click at [647, 320] on div "0.35 JOD" at bounding box center [654, 316] width 117 height 11
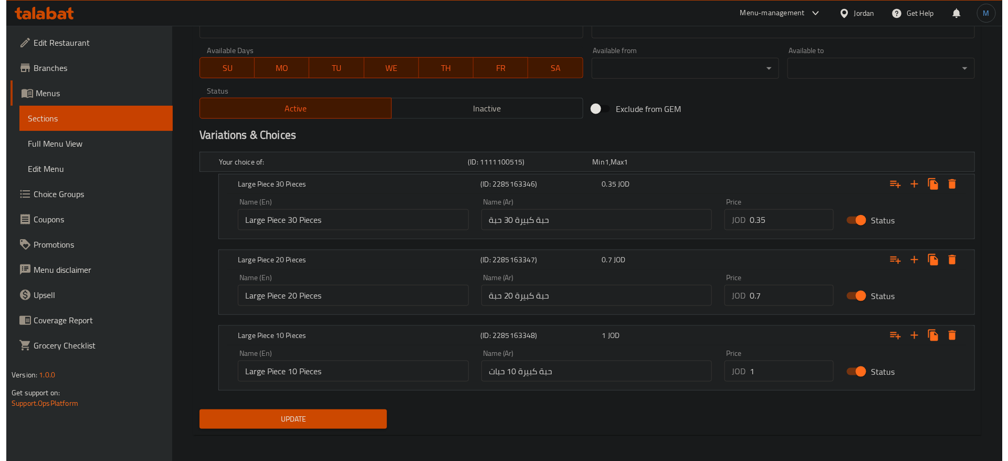
scroll to position [470, 0]
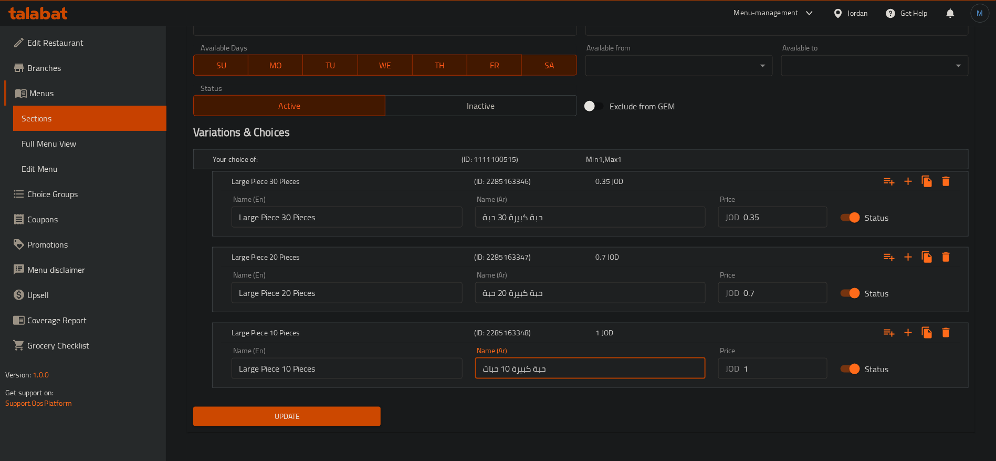
click at [518, 366] on input "حبة كبيرة 10 حبات" at bounding box center [590, 368] width 231 height 21
drag, startPoint x: 513, startPoint y: 366, endPoint x: 607, endPoint y: 367, distance: 94.0
click at [607, 367] on input "حبة كبيرة 10 حبات" at bounding box center [590, 368] width 231 height 21
type input "10 حبات"
click at [546, 287] on input "حبة كبيرة 20 حبة" at bounding box center [590, 292] width 231 height 21
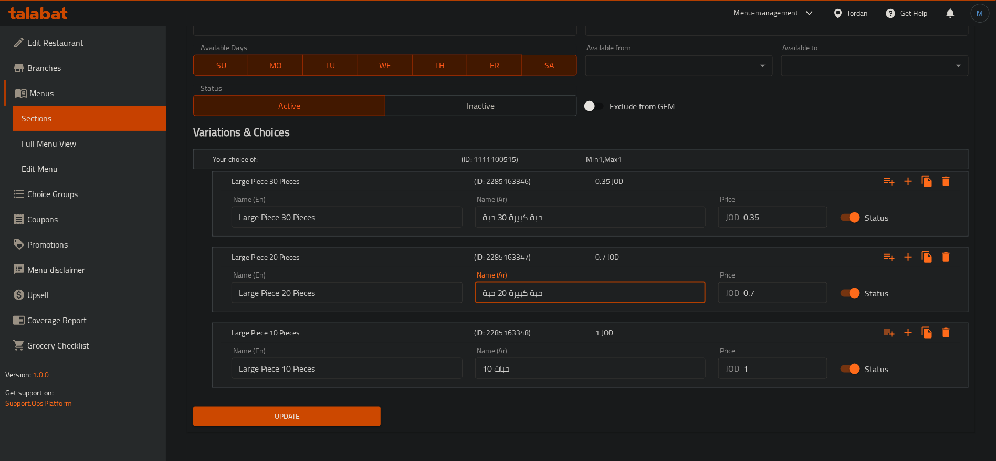
paste input "10 حبات"
click at [490, 292] on input "10 حبات" at bounding box center [590, 292] width 231 height 21
type input "5حبات"
click at [531, 224] on input "حبة كبيرة 30 حبة" at bounding box center [590, 216] width 231 height 21
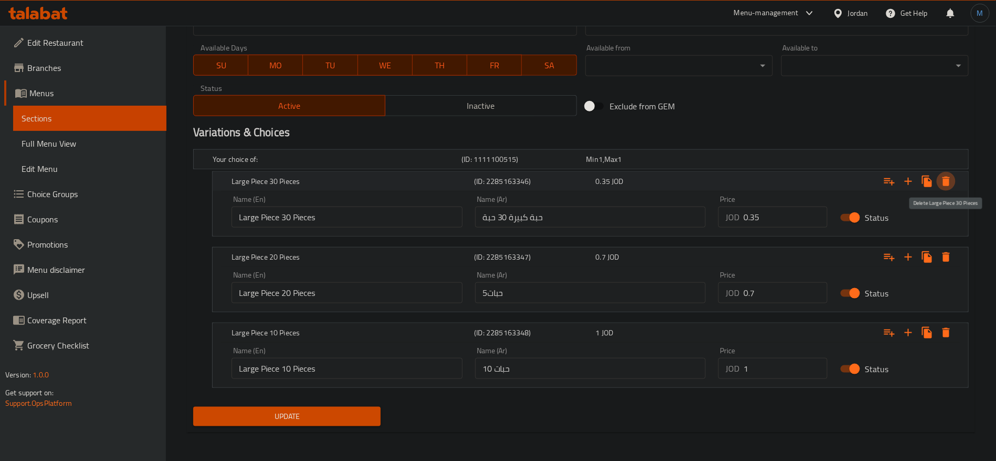
click at [951, 182] on icon "Expand" at bounding box center [946, 181] width 13 height 13
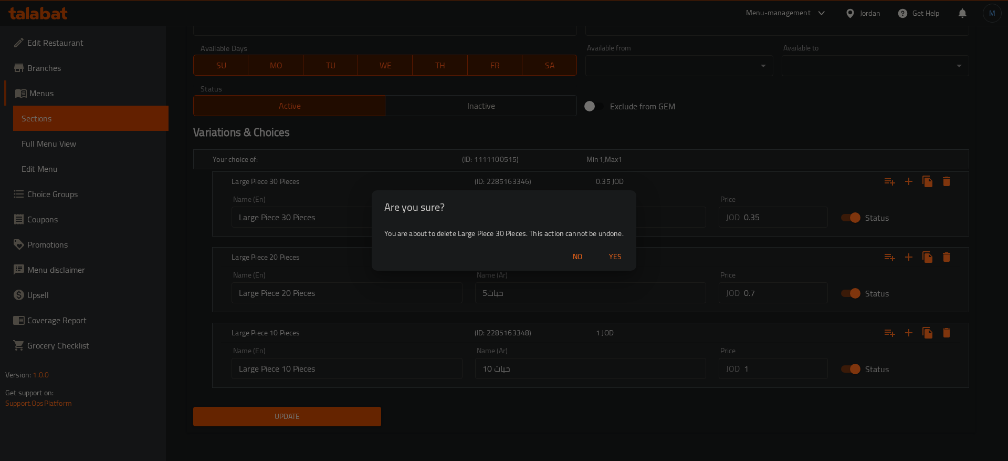
click at [617, 255] on span "Yes" at bounding box center [615, 256] width 25 height 13
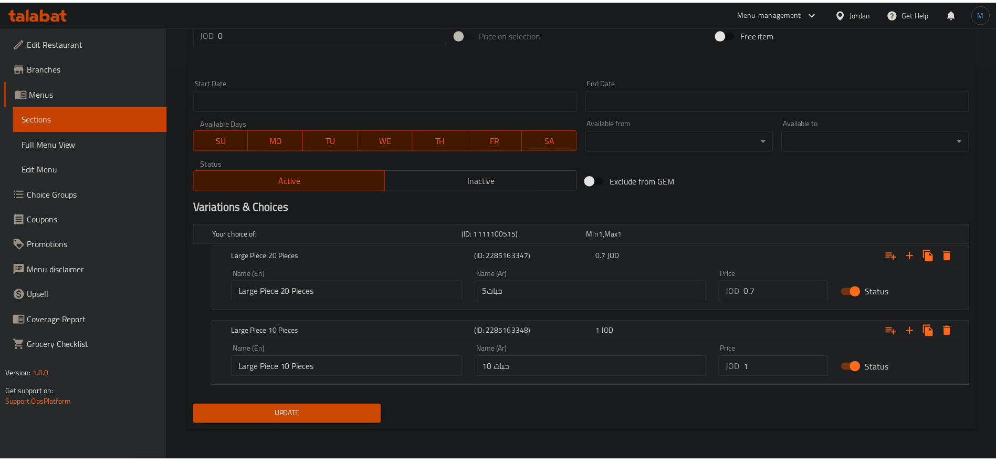
scroll to position [394, 0]
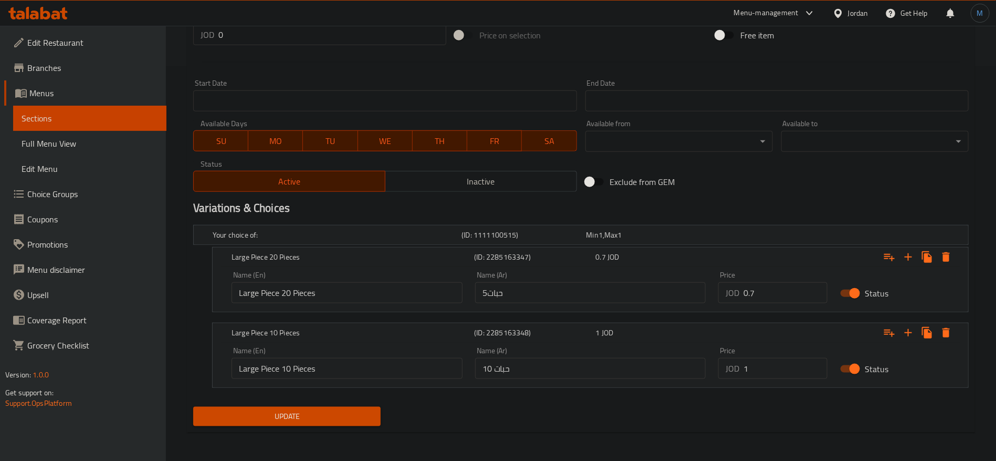
click at [521, 296] on input "5حبات" at bounding box center [590, 292] width 231 height 21
click at [289, 292] on input "Large Piece 20 Pieces" at bounding box center [347, 292] width 231 height 21
click at [288, 291] on input "Large Piece 20 Pieces" at bounding box center [347, 292] width 231 height 21
click at [272, 297] on input "Large Piece 5 Pieces" at bounding box center [347, 292] width 231 height 21
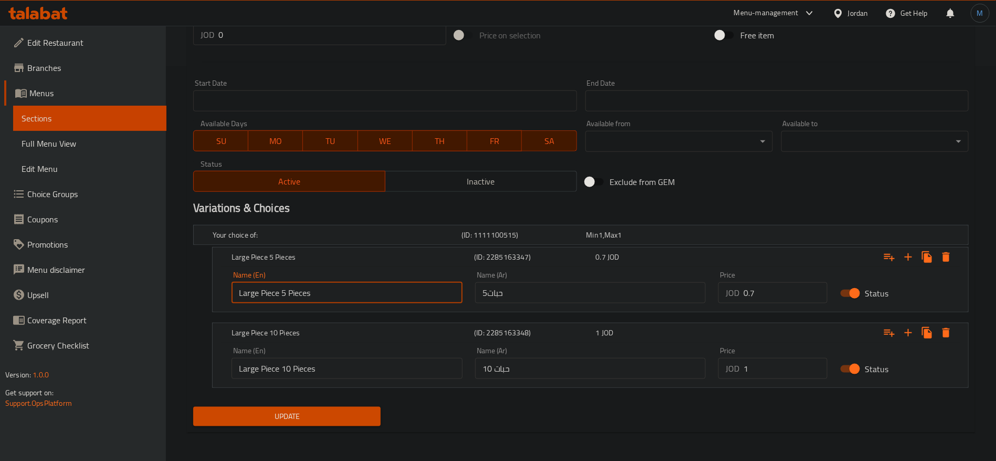
drag, startPoint x: 272, startPoint y: 297, endPoint x: 208, endPoint y: 297, distance: 64.1
click at [208, 297] on div "Large Piece 5 Pieces (ID: 2285163347) 0.7 JOD Name (En) Large Piece 5 Pieces Na…" at bounding box center [581, 279] width 776 height 65
type input "5 Pieces"
drag, startPoint x: 280, startPoint y: 366, endPoint x: 347, endPoint y: 370, distance: 67.3
click at [347, 370] on input "Large Piece 10 Pieces" at bounding box center [347, 368] width 231 height 21
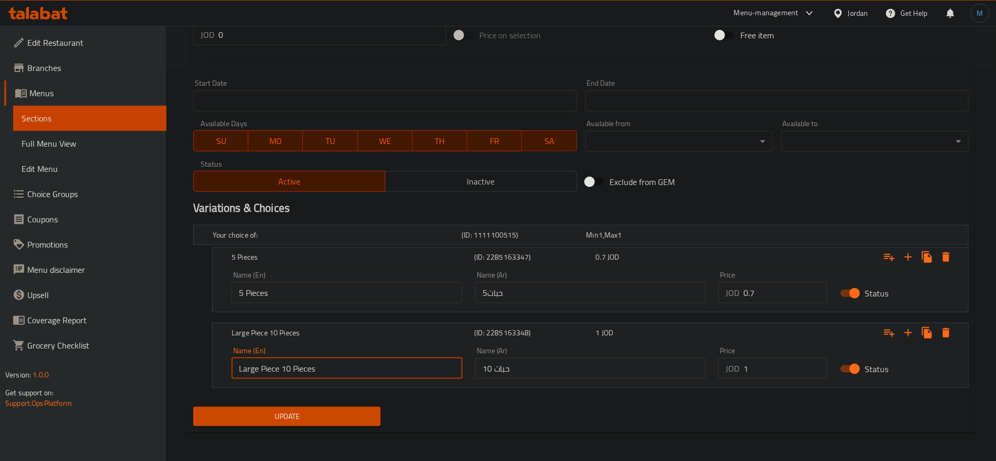
paste input "text"
type input "10 Pieces"
click at [757, 364] on input "1" at bounding box center [786, 368] width 84 height 21
paste input ".5"
type input "1.5"
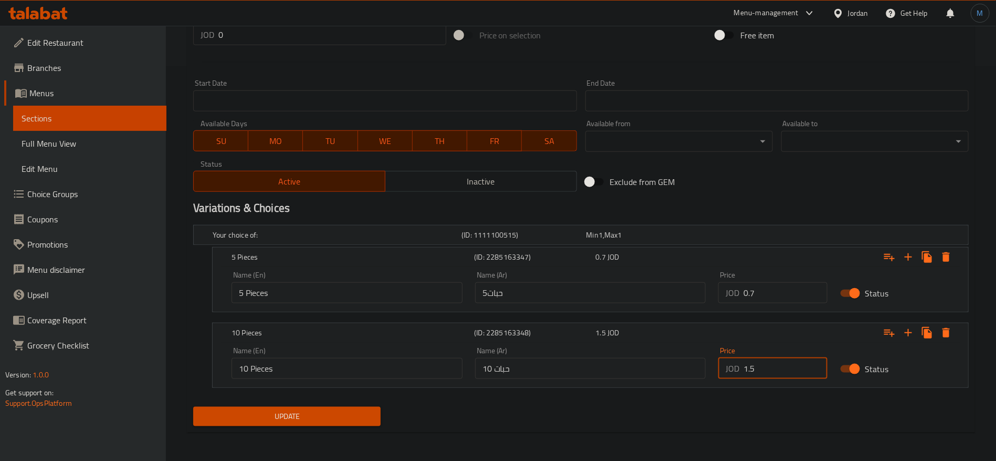
click at [782, 289] on input "0.7" at bounding box center [786, 292] width 84 height 21
paste input "5"
type input "0.75"
click at [362, 402] on div "Update" at bounding box center [287, 416] width 196 height 28
click at [360, 410] on span "Update" at bounding box center [287, 416] width 171 height 13
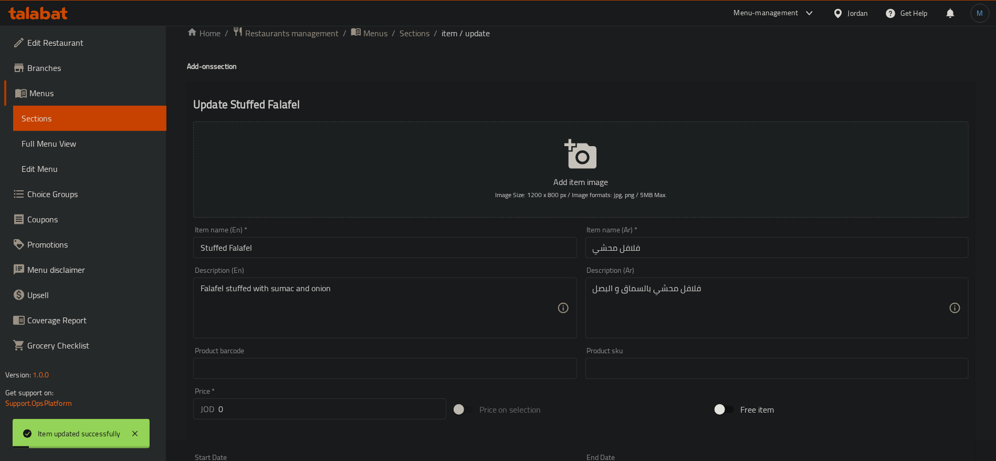
scroll to position [0, 0]
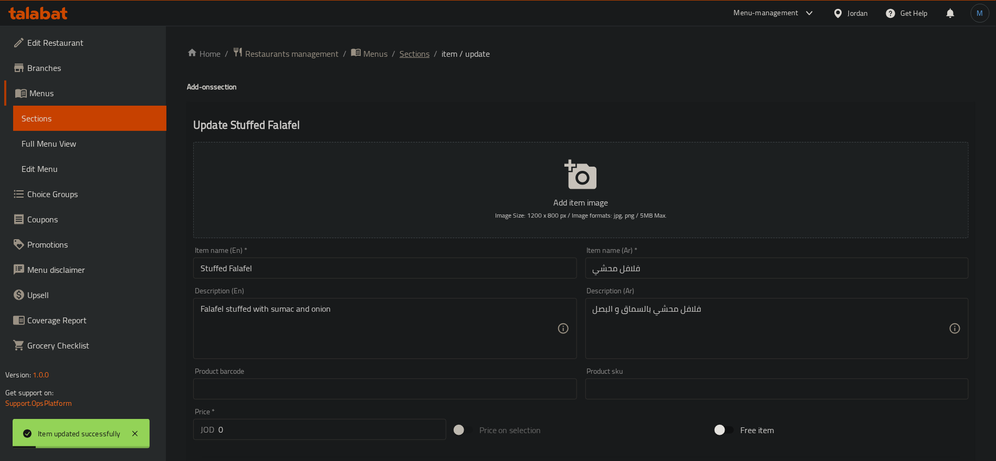
click at [405, 55] on span "Sections" at bounding box center [415, 53] width 30 height 13
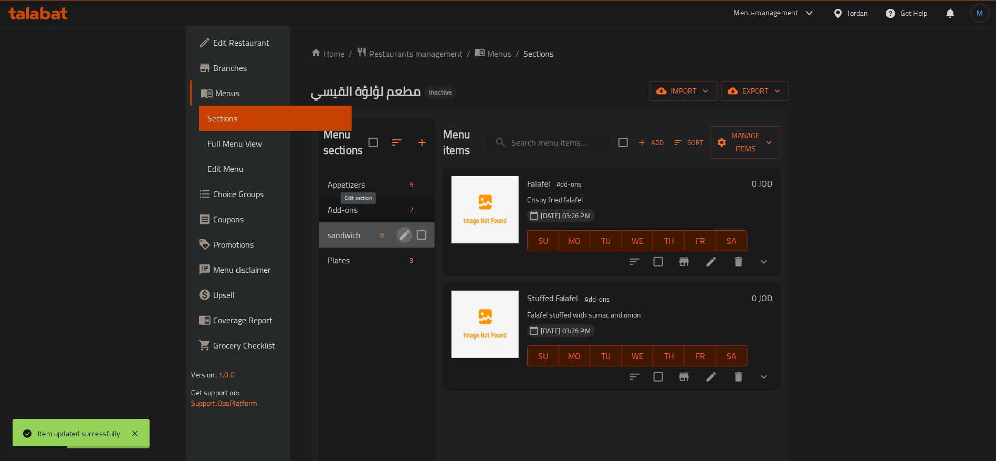
click at [399, 228] on icon "edit" at bounding box center [405, 234] width 13 height 13
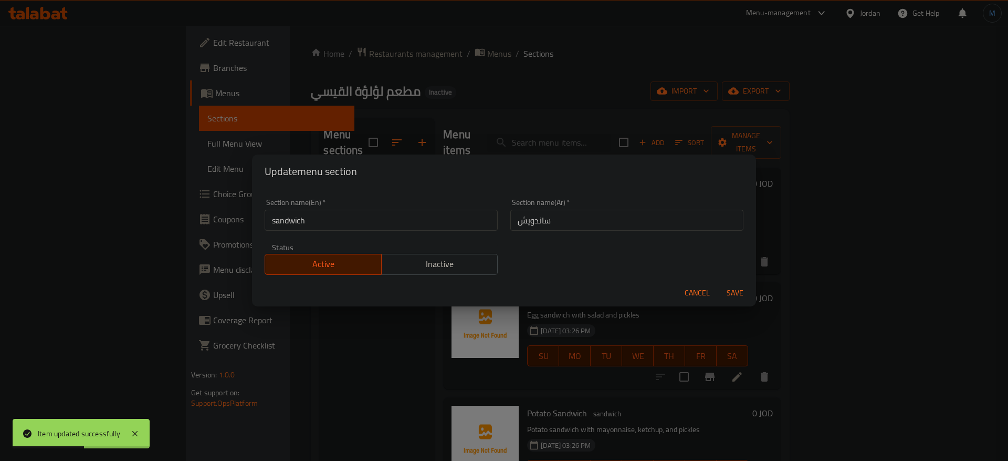
click at [680, 292] on div "Cancel Save" at bounding box center [504, 293] width 504 height 28
drag, startPoint x: 665, startPoint y: 294, endPoint x: 691, endPoint y: 294, distance: 26.3
click at [671, 294] on div "Cancel Save" at bounding box center [504, 293] width 504 height 28
click at [691, 294] on span "Cancel" at bounding box center [697, 292] width 25 height 13
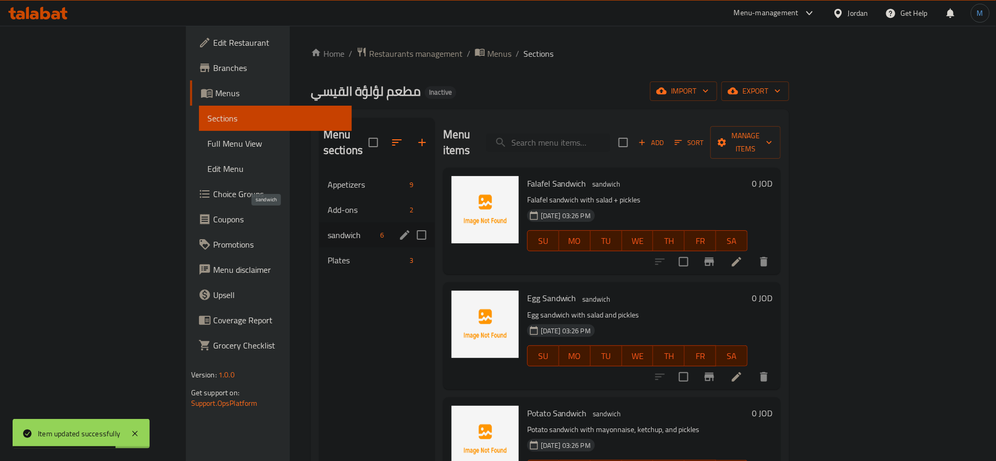
click at [328, 228] on span "sandwich" at bounding box center [352, 234] width 49 height 13
click at [399, 228] on icon "edit" at bounding box center [405, 234] width 13 height 13
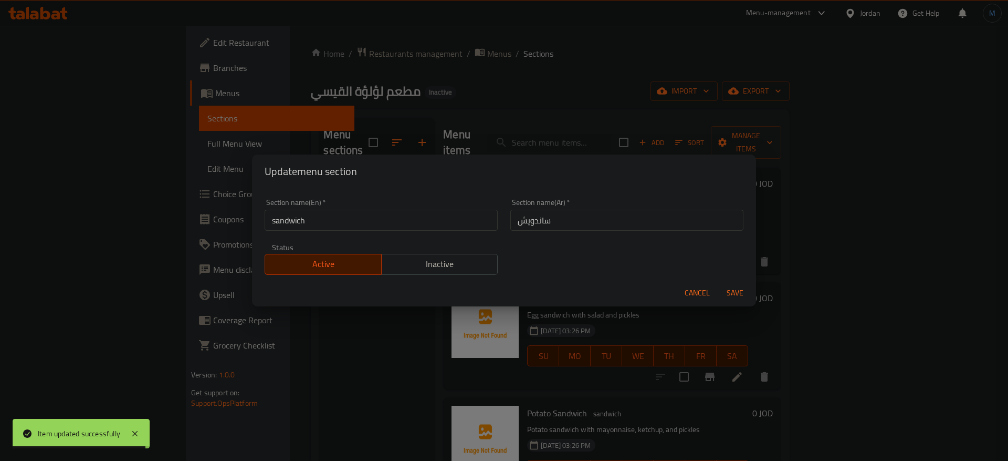
click at [390, 218] on input "sandwich" at bounding box center [381, 220] width 233 height 21
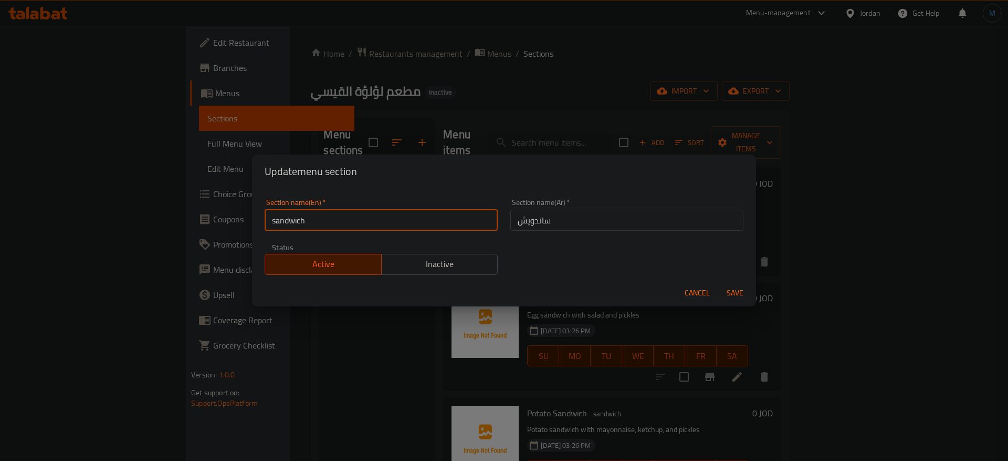
type input "Sandwich"
click at [718, 283] on button "Save" at bounding box center [735, 292] width 34 height 19
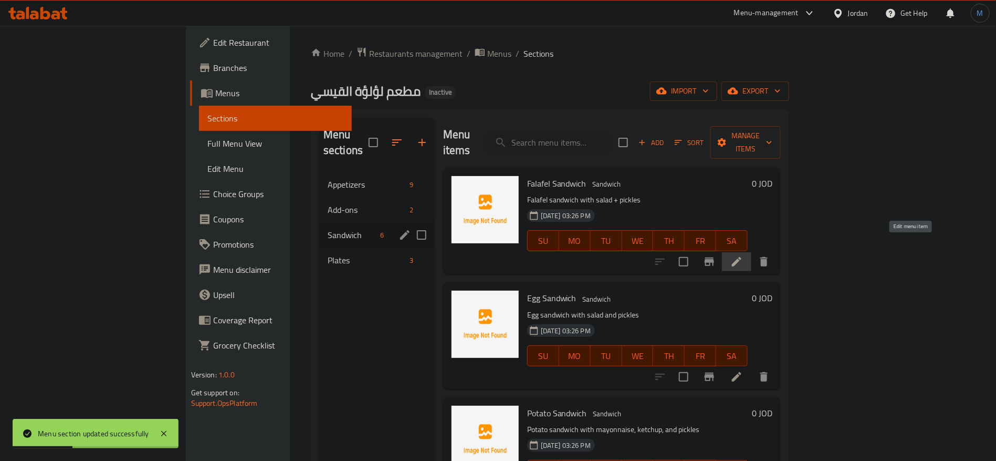
click at [743, 255] on icon at bounding box center [736, 261] width 13 height 13
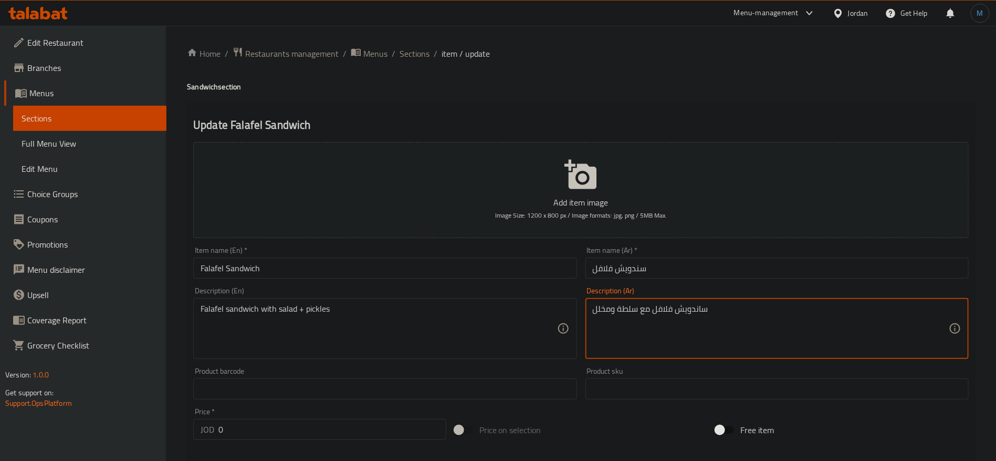
type textarea "ساندويش فلافل مع سلطة ومخلل"
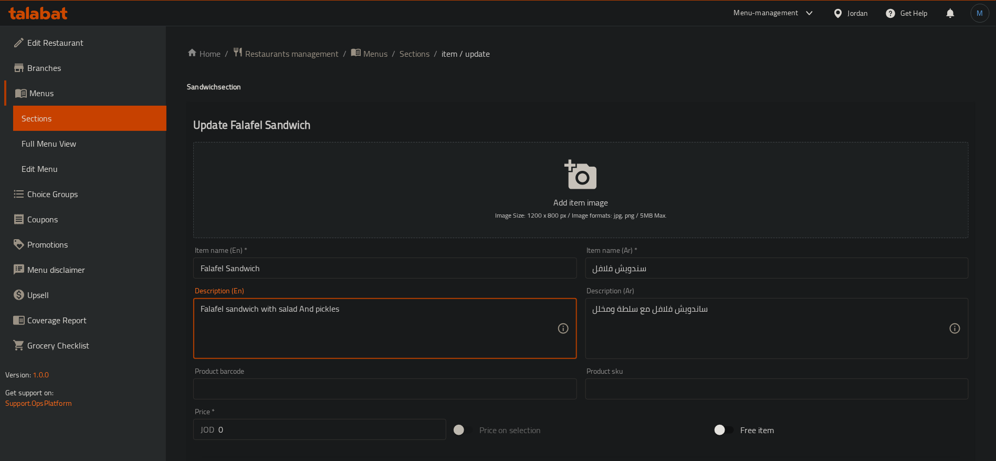
type textarea "Falafel sandwich with salad And pickles"
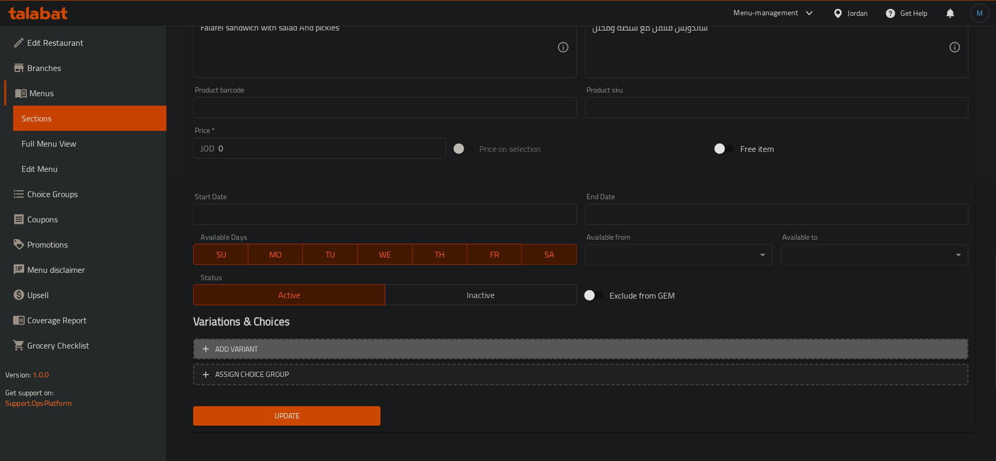
click at [830, 342] on span "Add variant" at bounding box center [581, 348] width 757 height 13
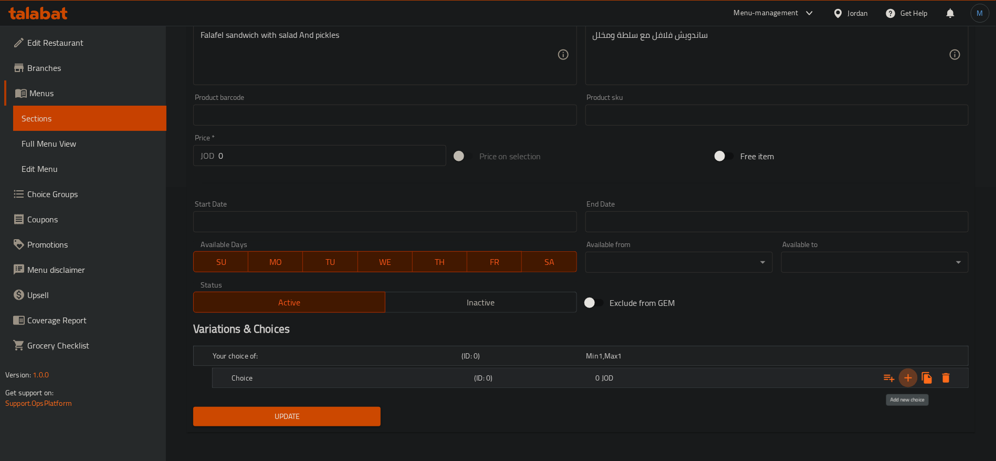
click at [904, 380] on icon "Expand" at bounding box center [908, 377] width 13 height 13
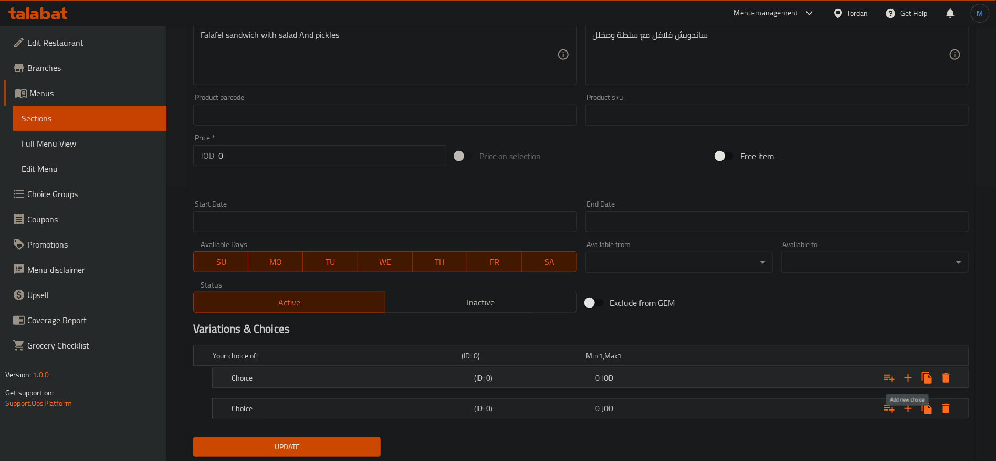
click at [904, 380] on icon "Expand" at bounding box center [908, 377] width 13 height 13
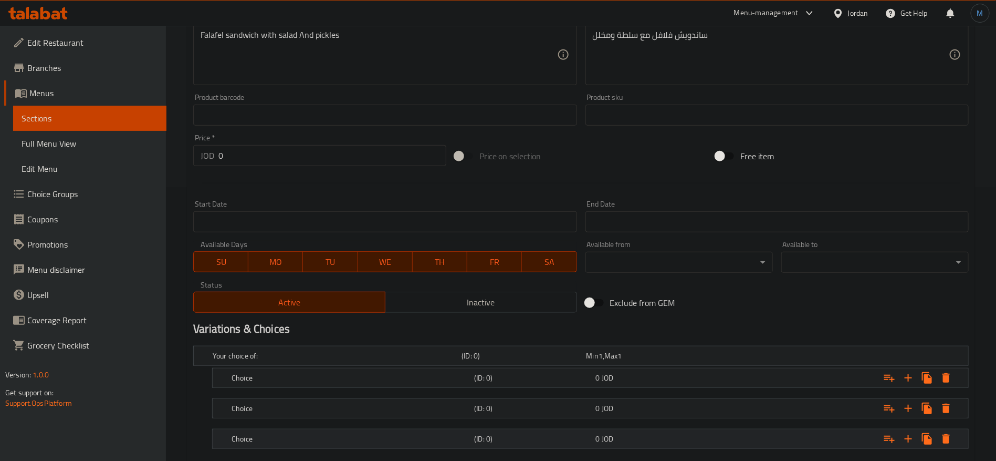
click at [655, 430] on div "Choice (ID: 0) 0 JOD" at bounding box center [593, 438] width 728 height 23
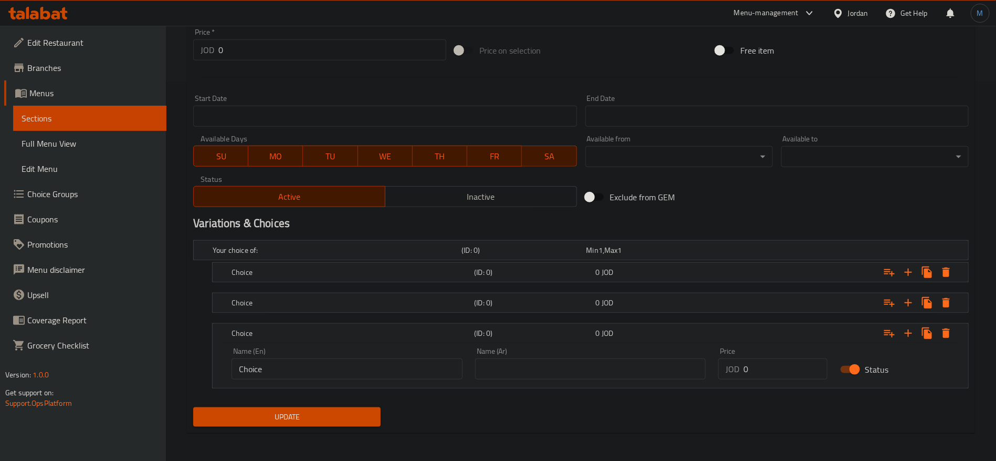
scroll to position [380, 0]
click at [612, 298] on span "JOD" at bounding box center [608, 302] width 12 height 14
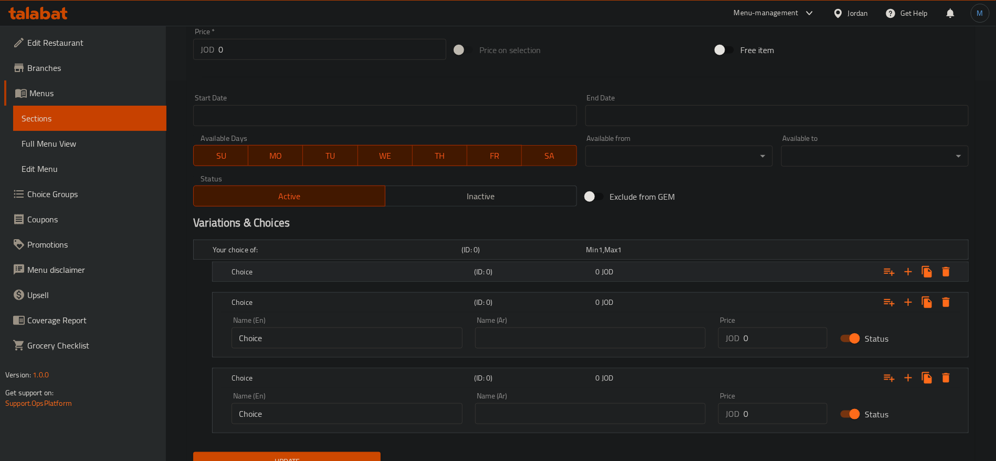
click at [608, 275] on span "JOD" at bounding box center [608, 272] width 12 height 14
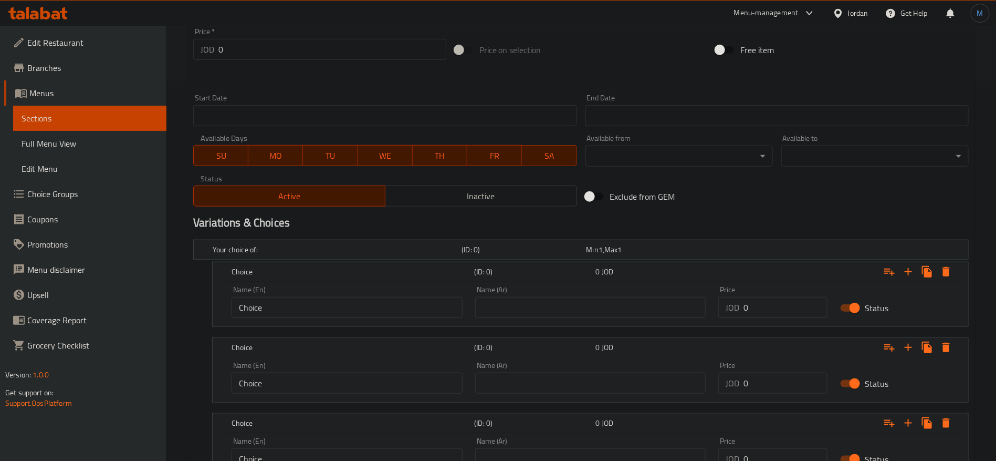
click at [408, 297] on input "Choice" at bounding box center [347, 307] width 231 height 21
paste input "mashruh"
paste input "bread"
type input "Mashruh Bread"
click at [622, 309] on input "text" at bounding box center [590, 307] width 231 height 21
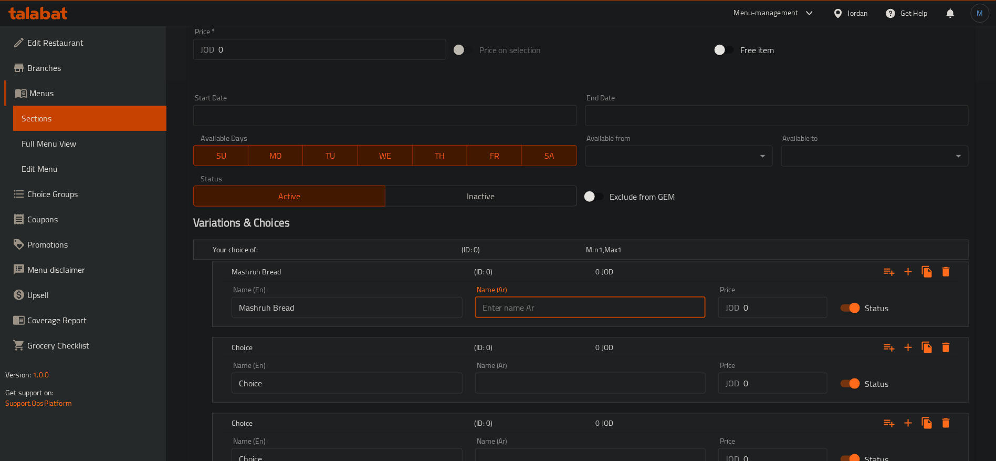
paste input "خبز مشروح"
type input "خبز مشروح"
click at [611, 385] on input "text" at bounding box center [590, 382] width 231 height 21
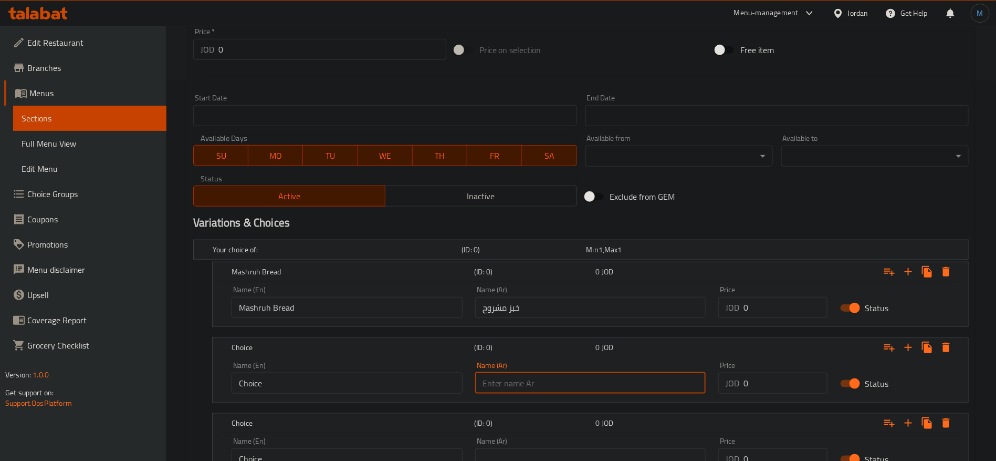
paste input "خبز كعك"
type input "خبز كعك"
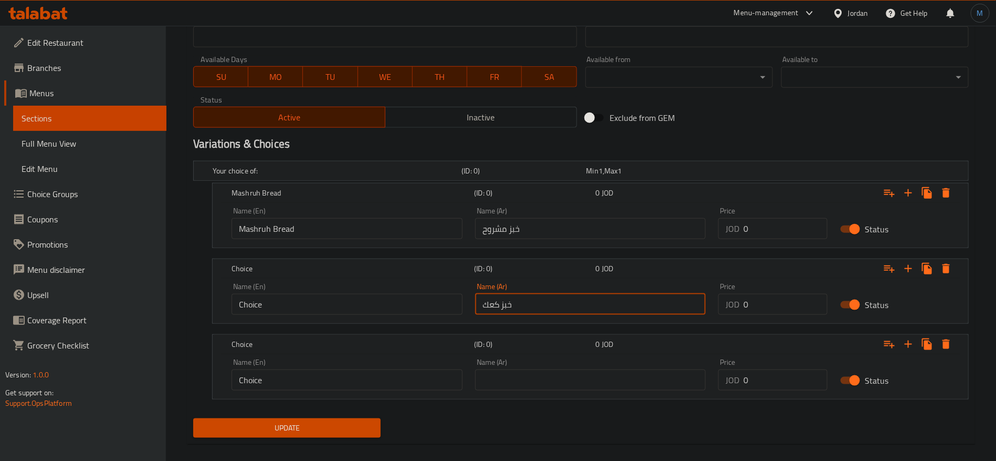
click at [624, 372] on input "text" at bounding box center [590, 379] width 231 height 21
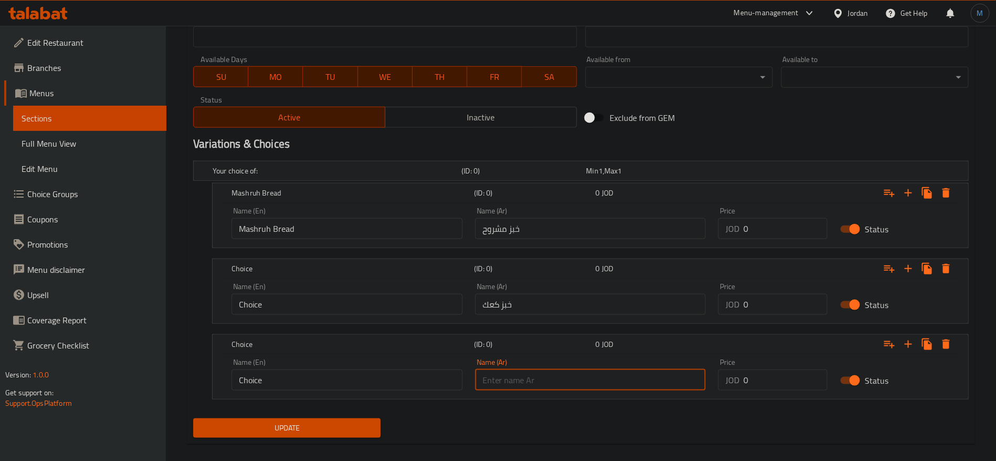
paste input "خبز آلي"
type input "خبز آلي"
click at [487, 305] on input "خبز كعك" at bounding box center [590, 304] width 231 height 21
click at [423, 304] on input "Choice" at bounding box center [347, 304] width 231 height 21
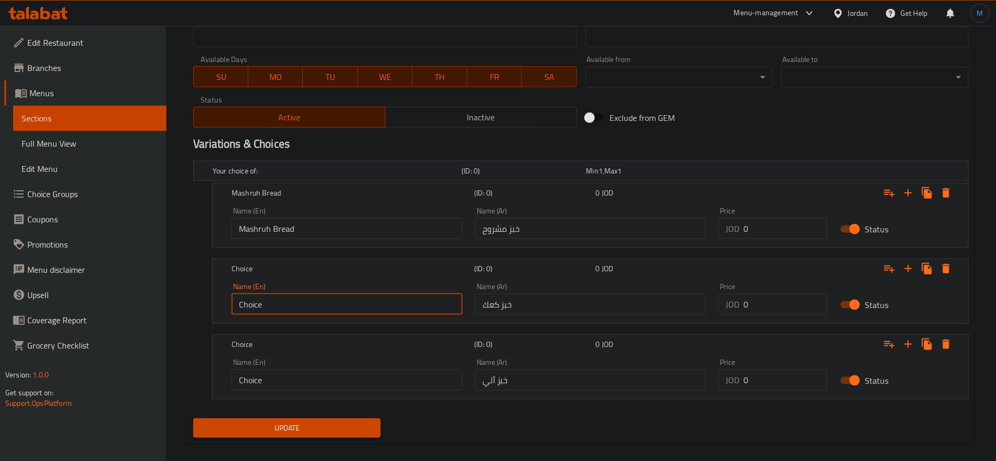
paste input "Kaak"
click at [288, 228] on input "Mashruh Bread" at bounding box center [347, 228] width 231 height 21
click at [305, 300] on input "Kaak" at bounding box center [347, 304] width 231 height 21
paste input "Bread"
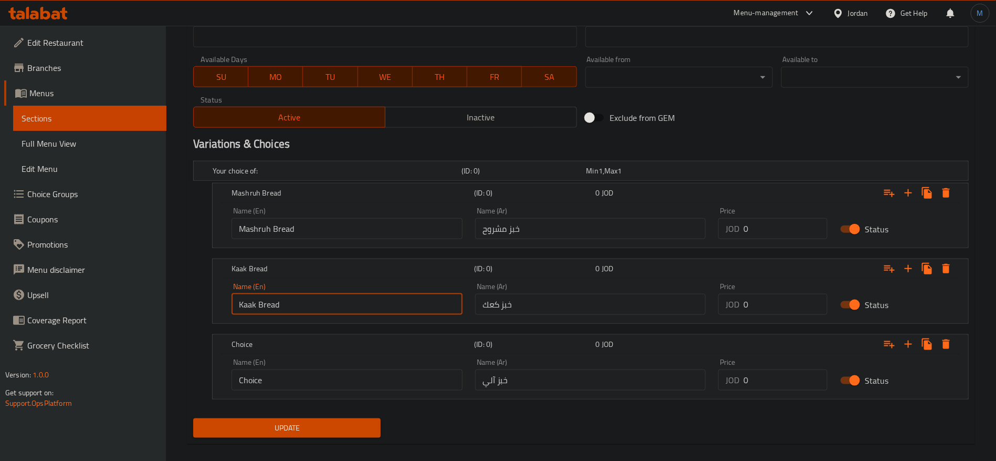
type input "Kaak Bread"
click at [412, 377] on input "Choice" at bounding box center [347, 379] width 231 height 21
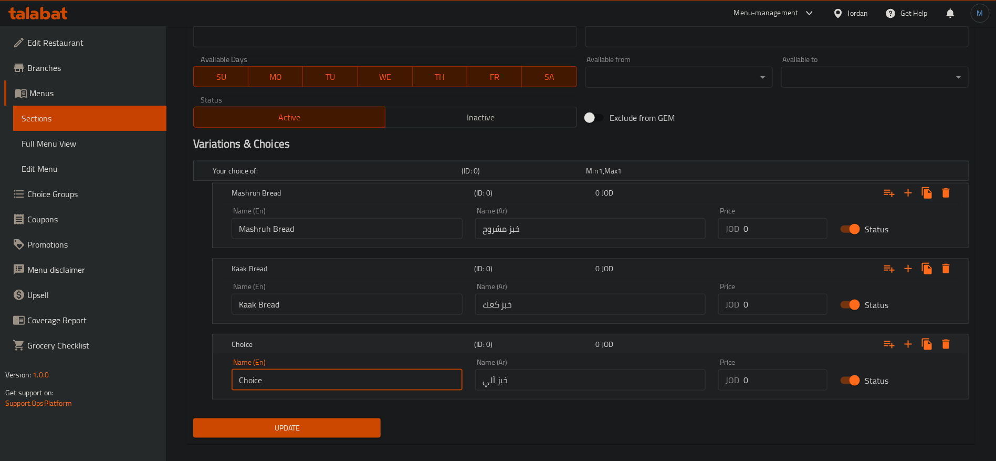
paste input "Bread"
type input "[PERSON_NAME]"
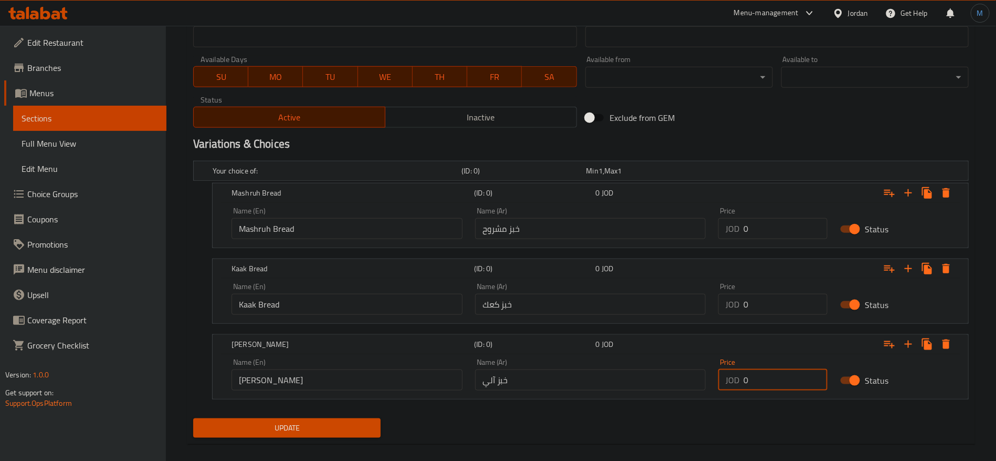
click at [787, 389] on input "0" at bounding box center [786, 379] width 84 height 21
paste input ".6"
type input "0.6"
click at [771, 296] on input "0" at bounding box center [786, 304] width 84 height 21
paste input ".7"
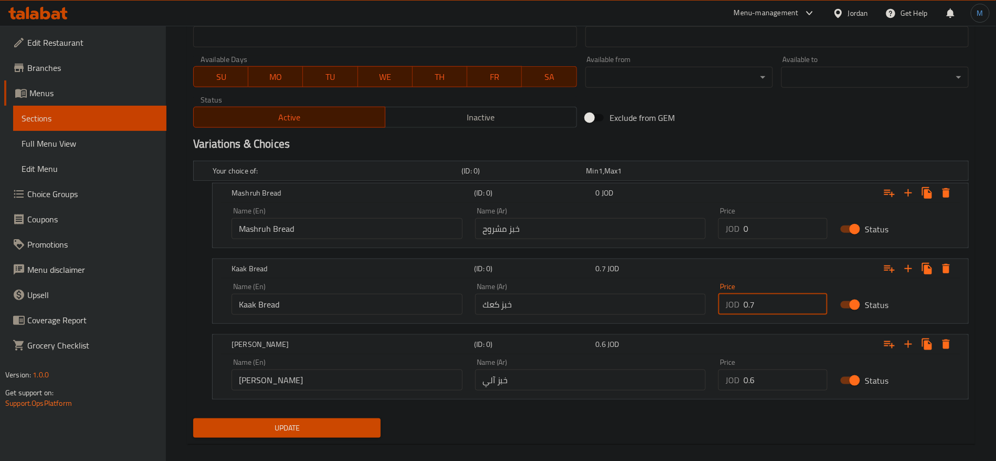
type input "0.7"
click at [778, 220] on input "0" at bounding box center [786, 228] width 84 height 21
paste input ".65"
type input "0.65"
click at [360, 421] on span "Update" at bounding box center [287, 427] width 171 height 13
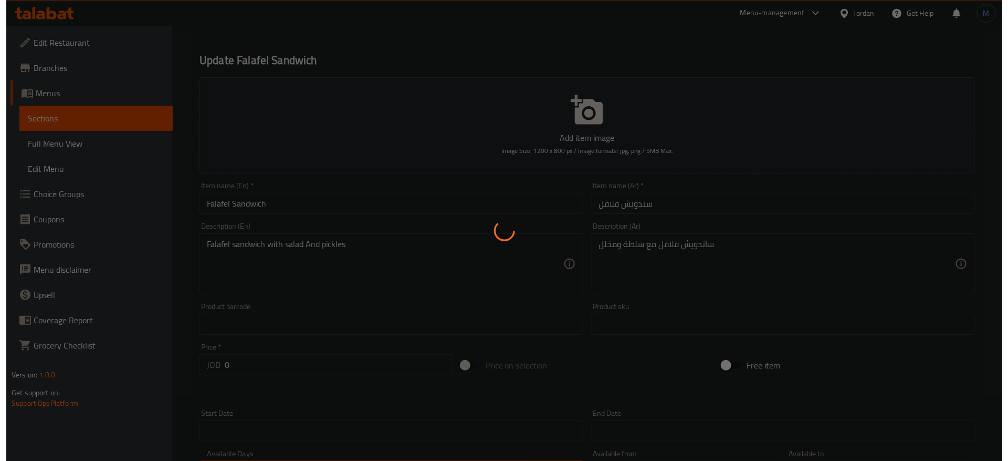
scroll to position [0, 0]
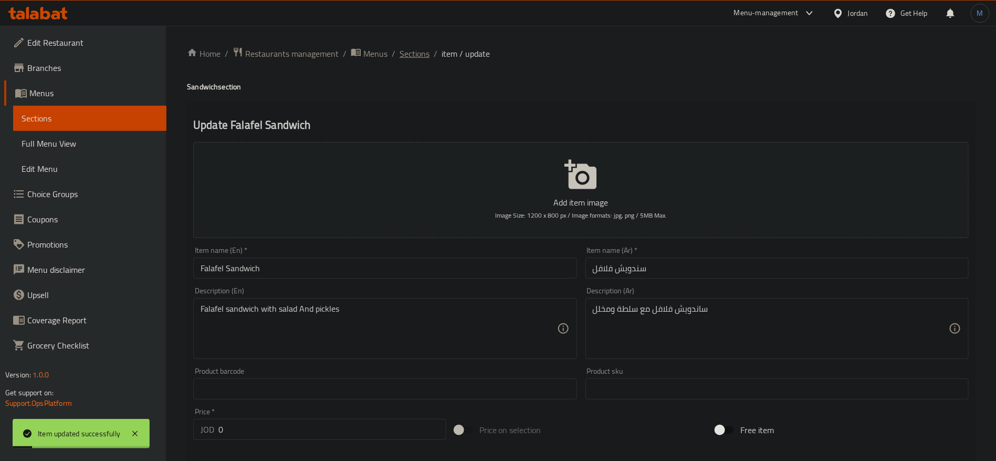
click at [415, 47] on span "Sections" at bounding box center [415, 53] width 30 height 13
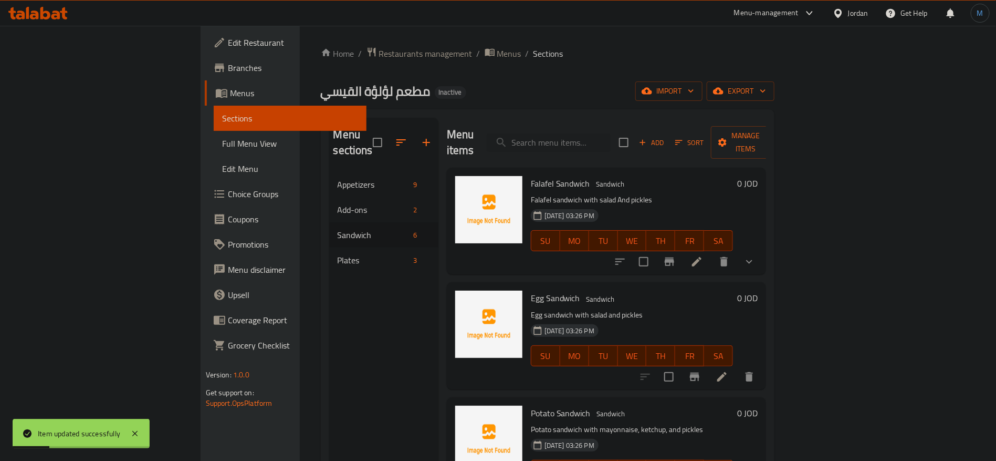
click at [767, 123] on div "Menu items Add Sort Manage items" at bounding box center [607, 143] width 320 height 50
click at [537, 175] on span "Falafel Sandwich" at bounding box center [560, 183] width 59 height 16
copy h6 "Falafel Sandwich"
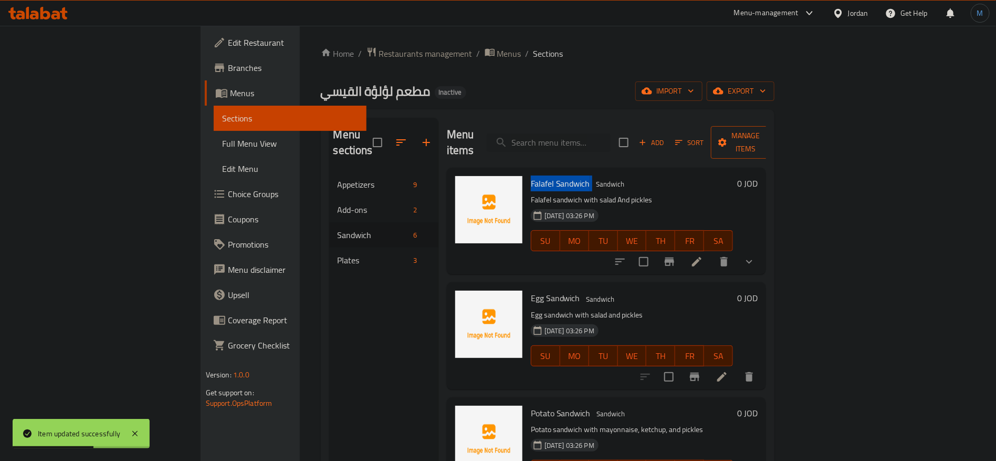
click at [781, 143] on button "Manage items" at bounding box center [746, 142] width 70 height 33
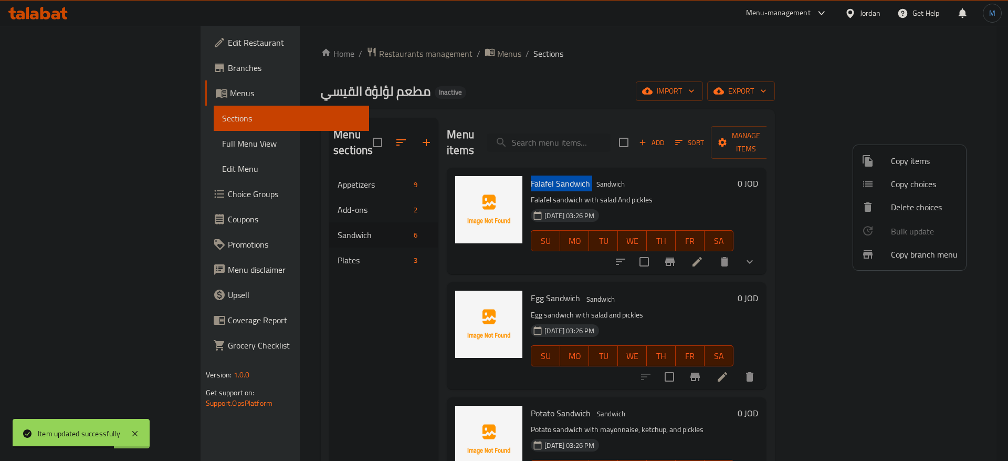
click at [917, 184] on span "Copy choices" at bounding box center [924, 184] width 67 height 13
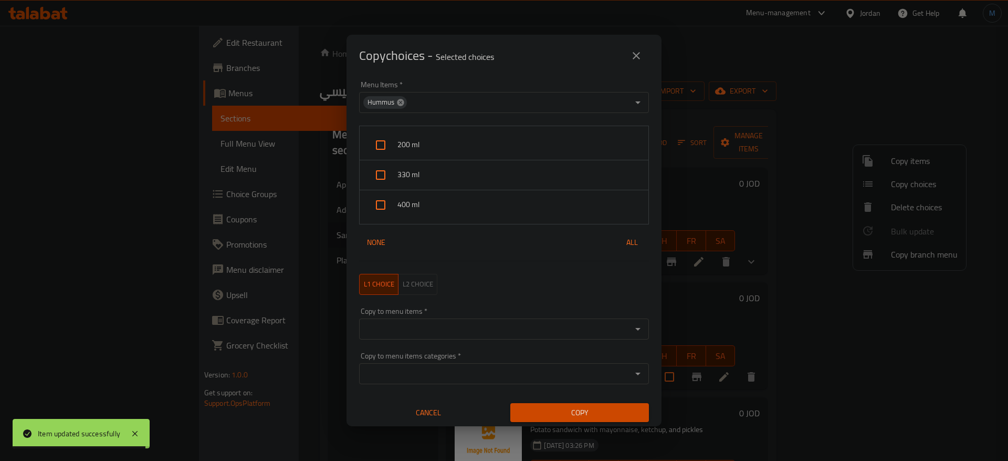
click at [401, 101] on icon at bounding box center [400, 102] width 8 height 8
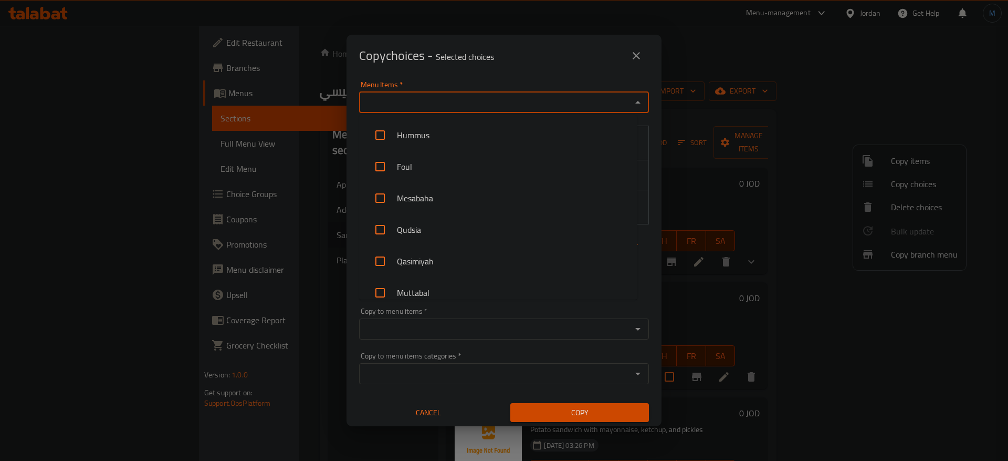
click at [503, 107] on input "Menu Items   *" at bounding box center [495, 102] width 266 height 15
paste input "Falafel Sandwich"
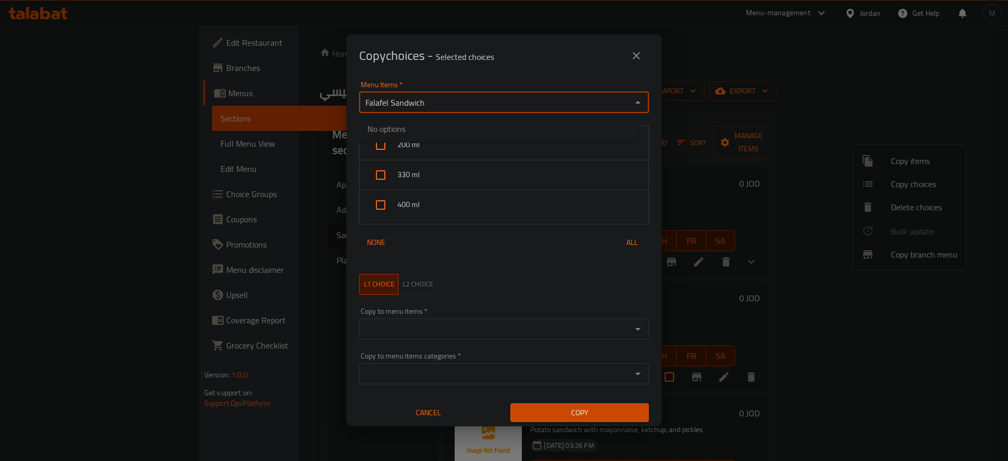
type input "Falafel Sandwich"
click at [484, 125] on li "Falafel Sandwich" at bounding box center [498, 135] width 278 height 32
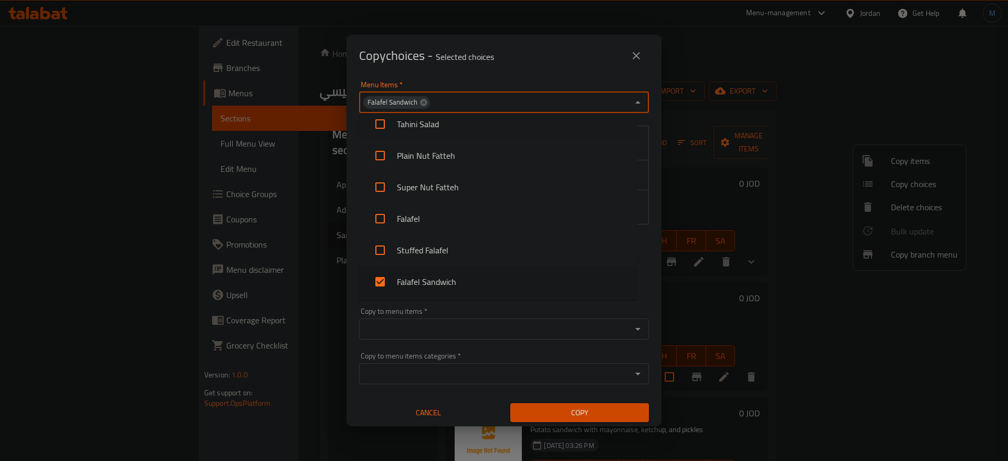
click at [507, 64] on div "Copy choices - Selected choices 0" at bounding box center [504, 55] width 290 height 25
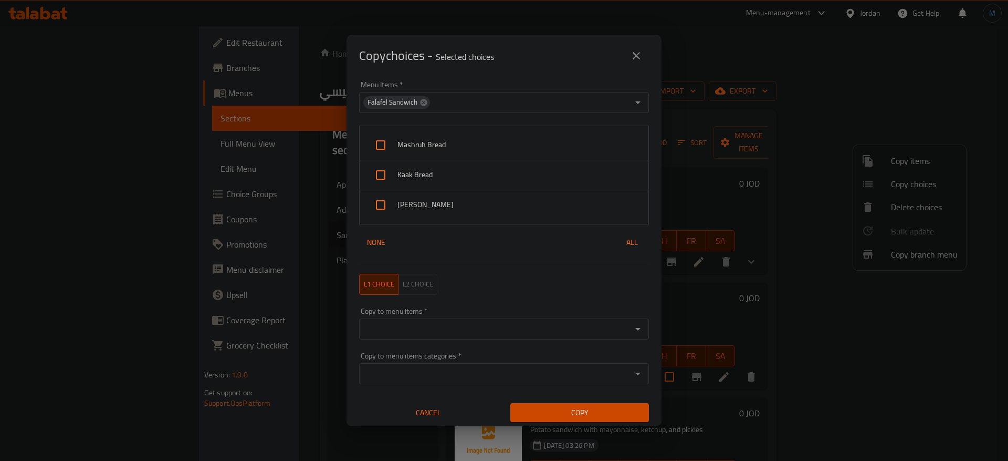
click at [477, 137] on div "Mashruh Bread" at bounding box center [504, 145] width 289 height 30
checkbox input "true"
click at [454, 170] on span "Kaak Bread" at bounding box center [519, 174] width 243 height 13
checkbox input "true"
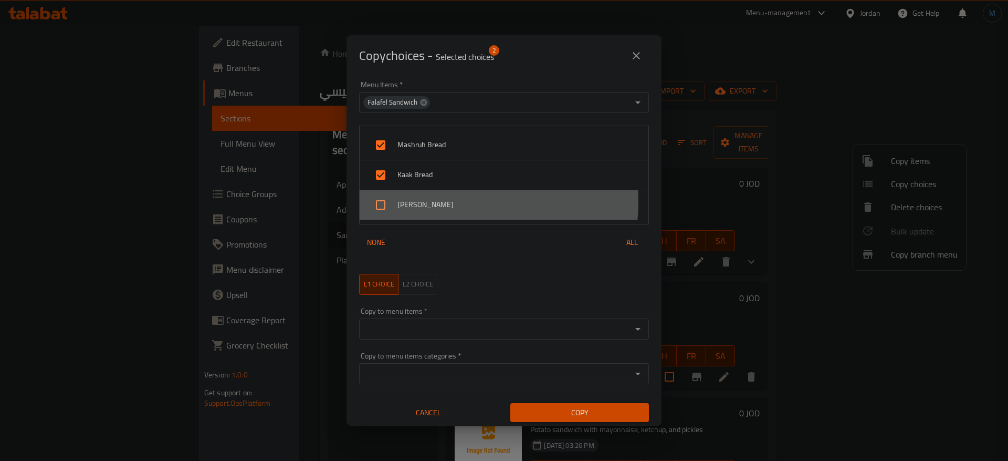
click at [440, 202] on span "[PERSON_NAME]" at bounding box center [519, 204] width 243 height 13
checkbox input "true"
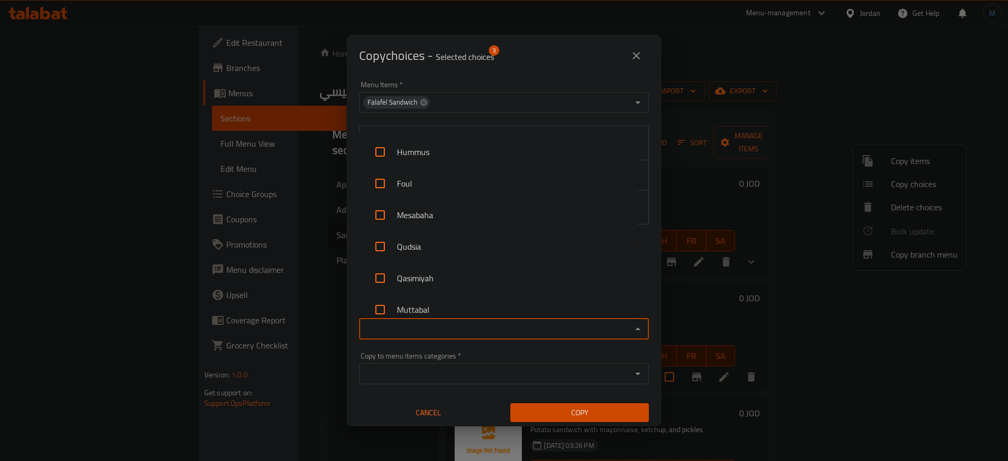
click at [552, 330] on input "Copy to menu items   *" at bounding box center [495, 328] width 266 height 15
paste input "Falafel Sandwich"
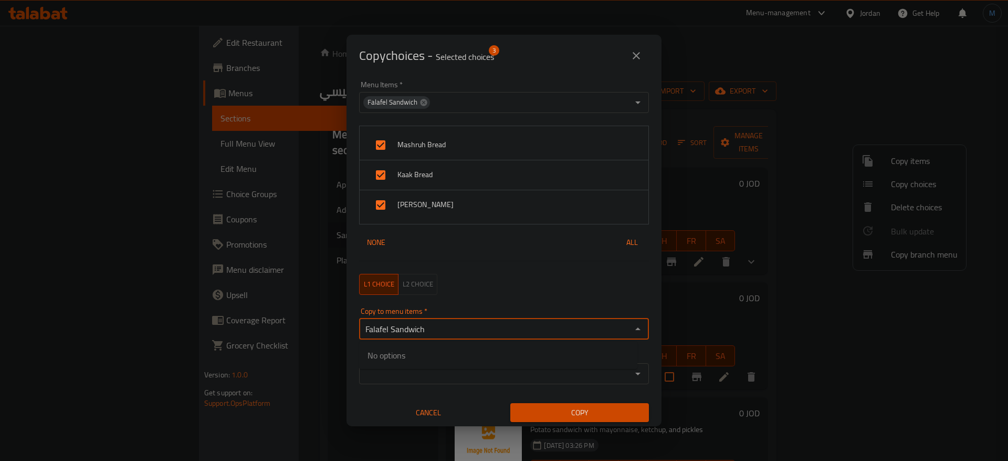
type input "Falafel Sandwich"
click at [506, 360] on li "Falafel Sandwich" at bounding box center [498, 362] width 278 height 32
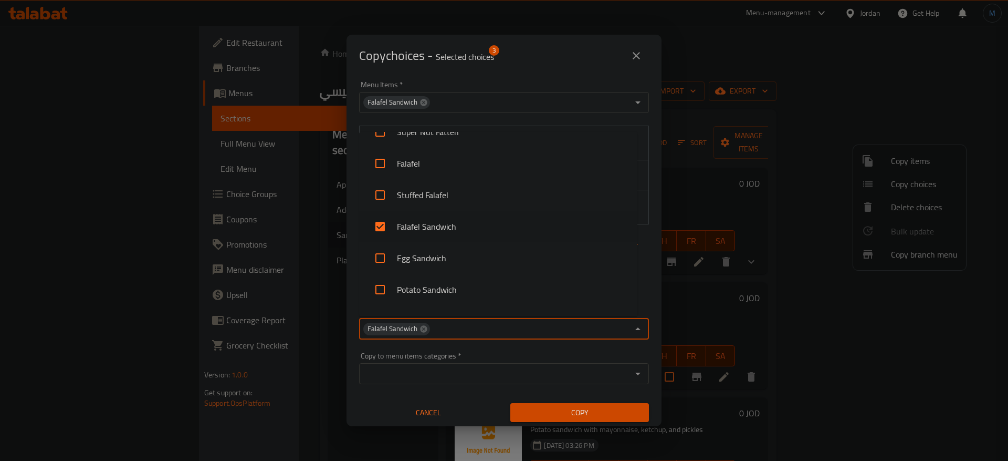
scroll to position [279, 0]
click at [451, 249] on li "Egg Sandwich" at bounding box center [498, 251] width 278 height 32
checkbox input "true"
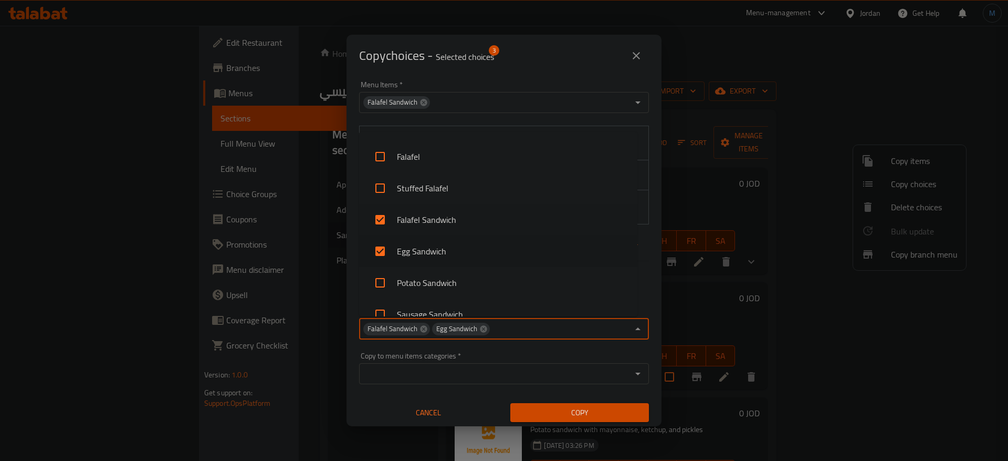
click at [444, 219] on li "Falafel Sandwich" at bounding box center [498, 220] width 278 height 32
checkbox input "false"
click at [460, 280] on li "Potato Sandwich" at bounding box center [498, 283] width 278 height 32
checkbox input "true"
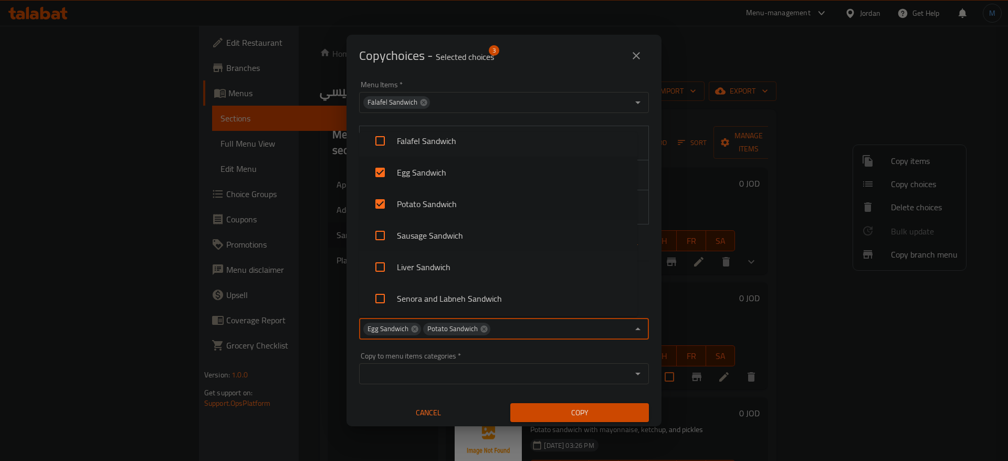
click at [458, 238] on li "Sausage Sandwich" at bounding box center [498, 236] width 278 height 32
checkbox input "true"
click at [460, 274] on li "Liver Sandwich" at bounding box center [498, 267] width 278 height 32
checkbox input "true"
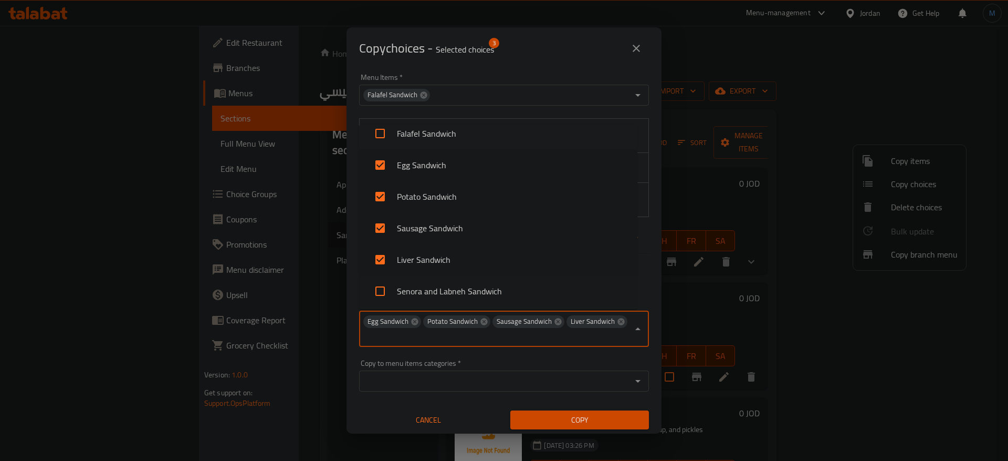
click at [469, 286] on li "Senora and Labneh Sandwich" at bounding box center [498, 291] width 278 height 32
checkbox input "true"
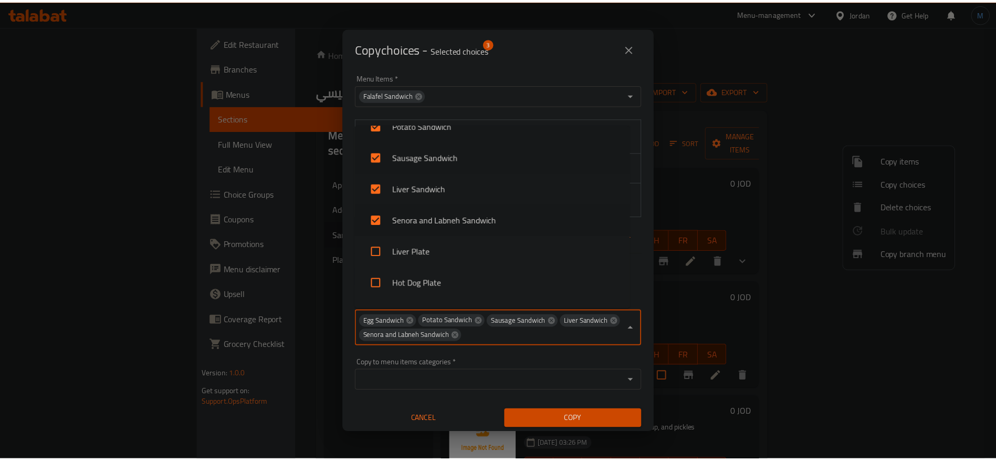
scroll to position [436, 0]
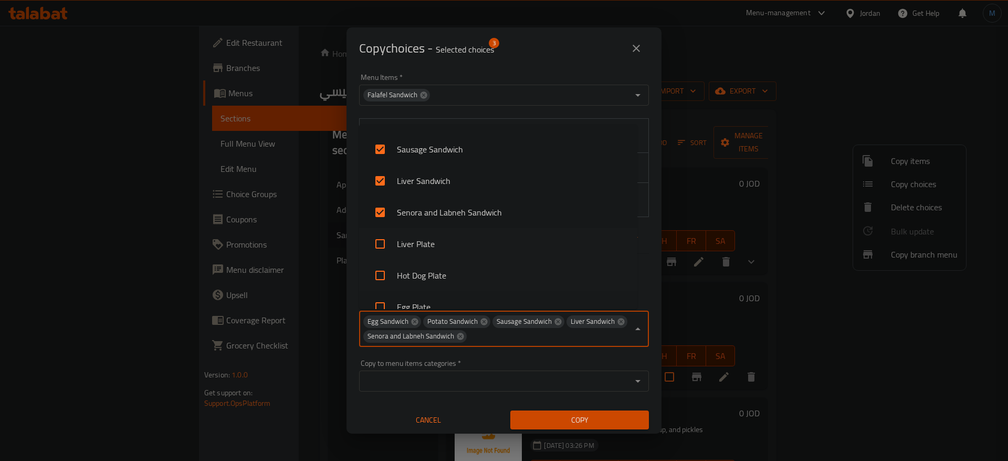
click at [596, 414] on span "Copy" at bounding box center [580, 419] width 122 height 13
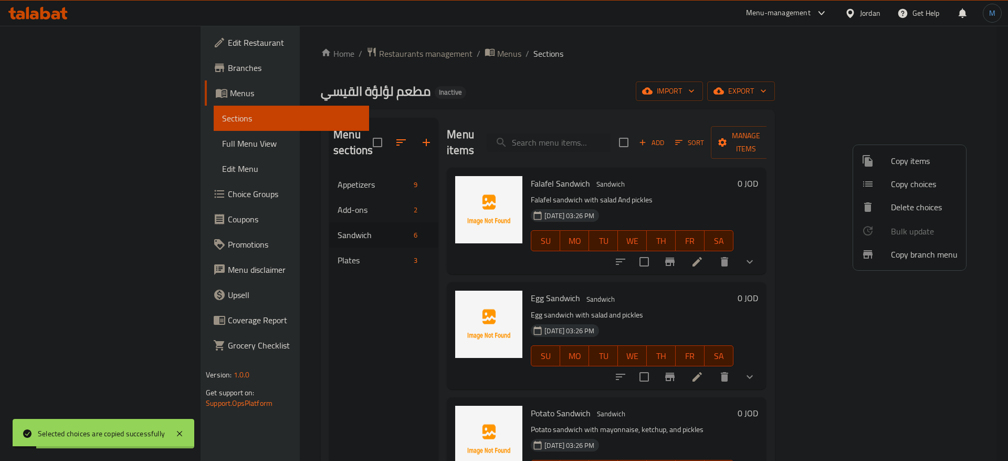
click at [743, 277] on div at bounding box center [504, 230] width 1008 height 461
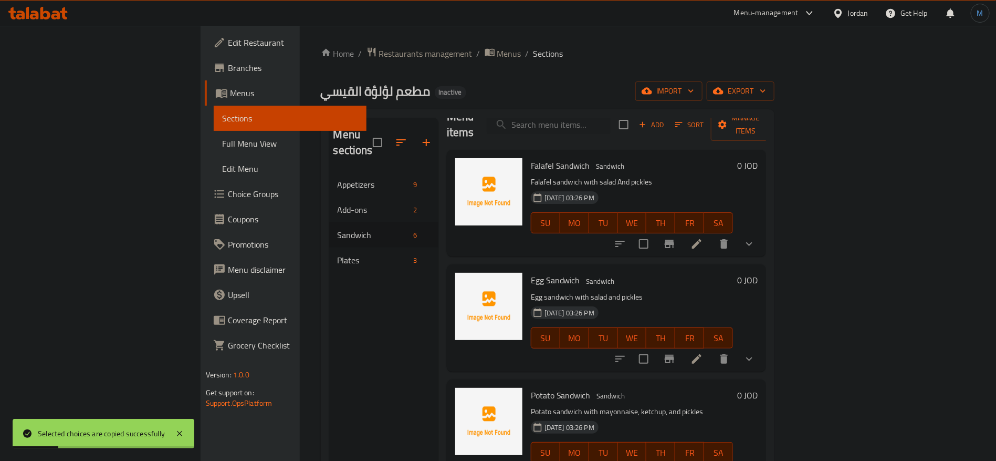
scroll to position [0, 0]
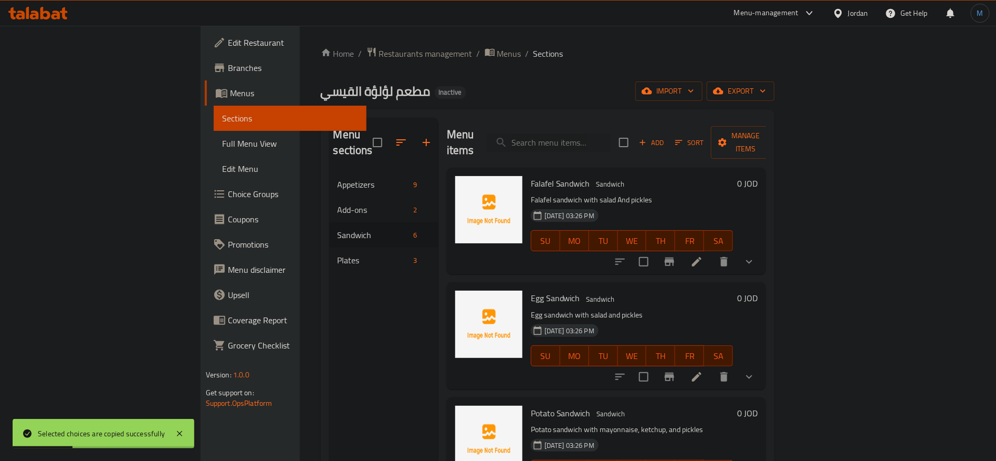
click at [712, 367] on li at bounding box center [696, 376] width 29 height 19
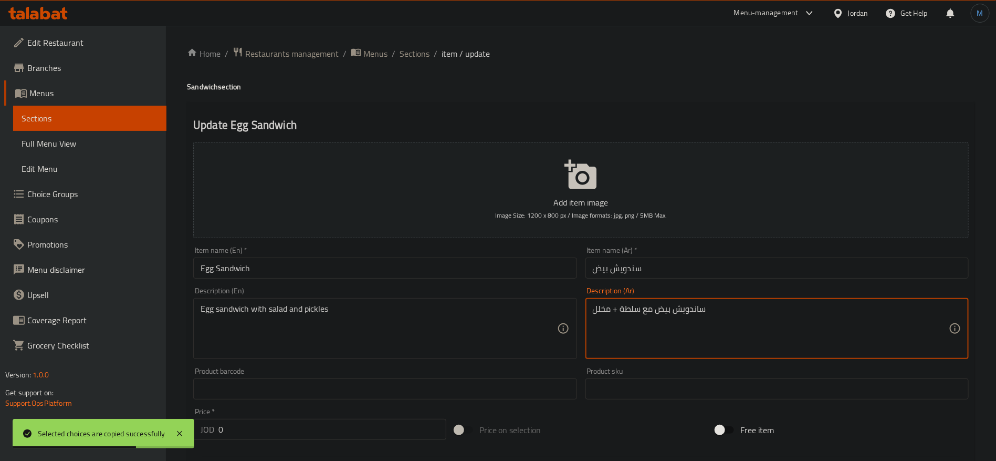
click at [616, 308] on textarea "ساندويش بيض مع سلطة + مخلل" at bounding box center [771, 329] width 356 height 50
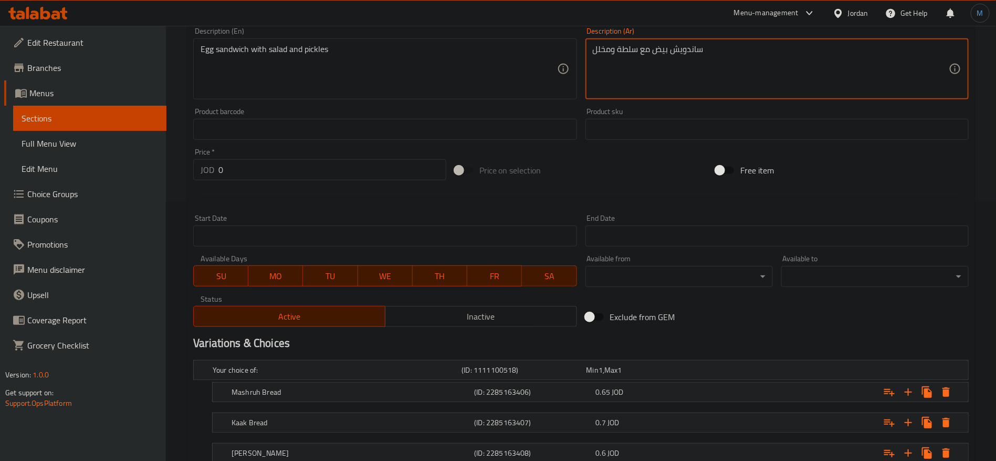
scroll to position [335, 0]
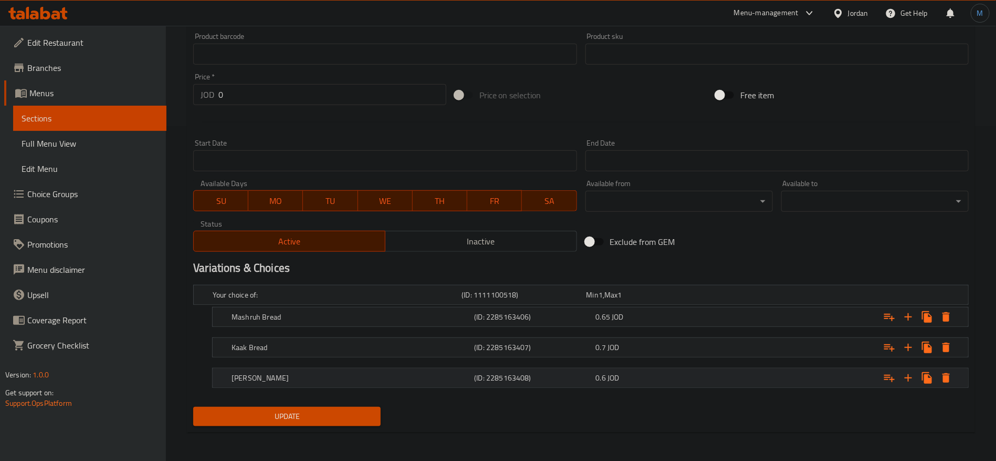
type textarea "ساندويش بيض مع سلطة ومخلل"
click at [684, 382] on div "0.6 JOD" at bounding box center [654, 377] width 117 height 11
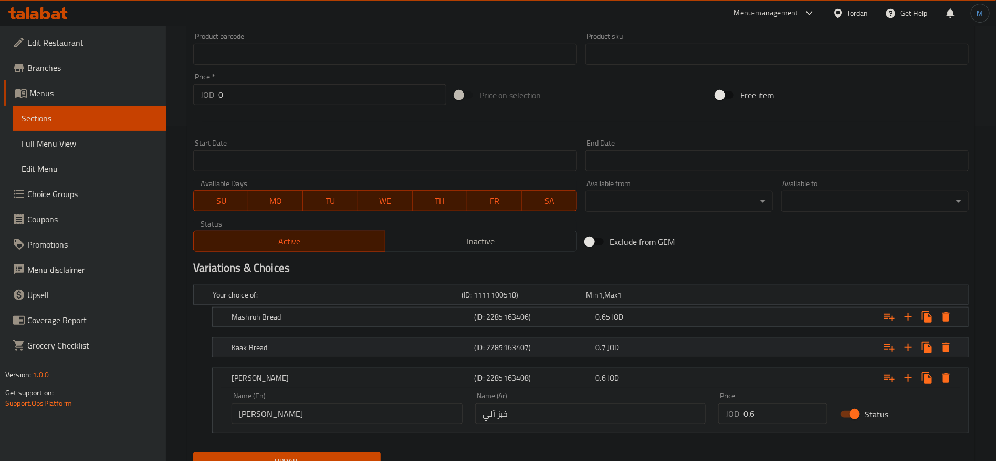
click at [684, 354] on div "Kaak Bread (ID: 2285163407) 0.7 JOD" at bounding box center [593, 347] width 728 height 23
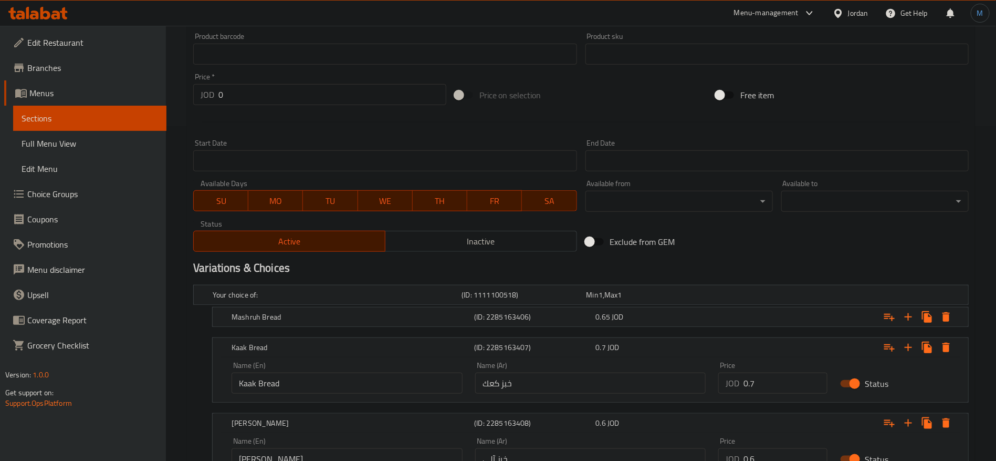
click at [682, 329] on nav at bounding box center [581, 333] width 776 height 8
click at [680, 320] on div "0.65 JOD" at bounding box center [654, 316] width 117 height 11
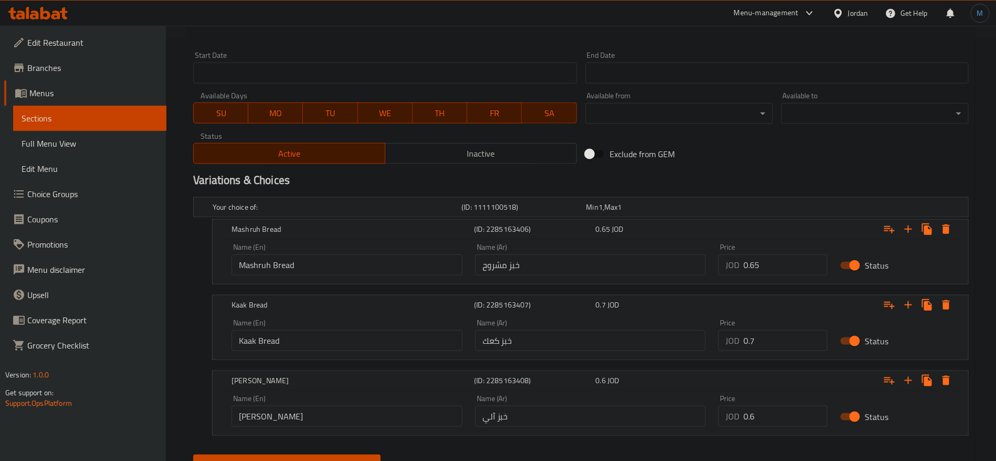
scroll to position [470, 0]
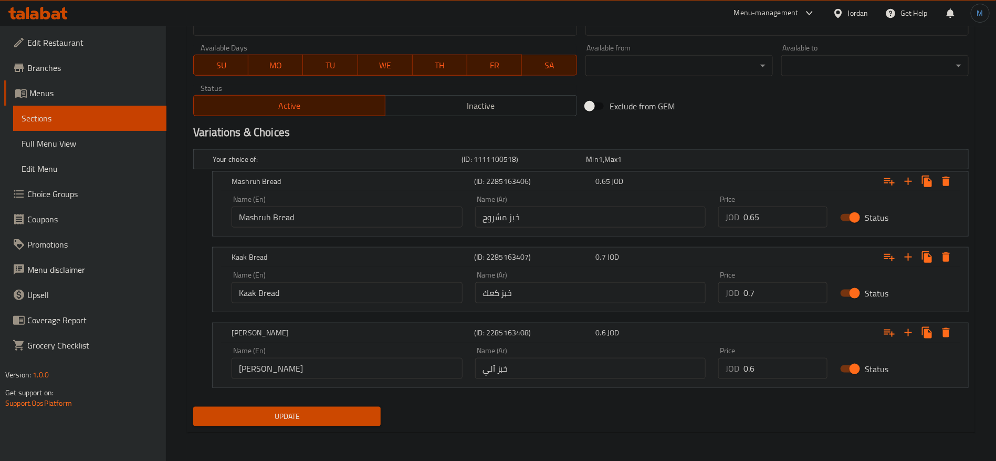
click at [774, 235] on div "Mashruh Bread (ID: 2285163406) 0.65 JOD Name (En) Mashruh Bread Name (En) Name …" at bounding box center [590, 203] width 757 height 65
click at [772, 225] on input "0.65" at bounding box center [786, 216] width 84 height 21
paste input "7"
type input "0.75"
click at [778, 283] on input "0.7" at bounding box center [786, 292] width 84 height 21
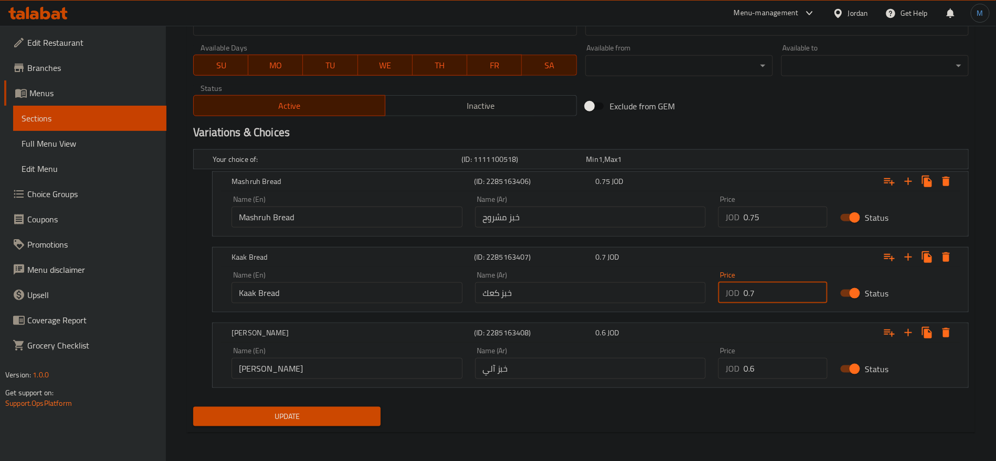
paste input "85"
type input "0.85"
click at [790, 356] on div "Price JOD 0.6 Price" at bounding box center [772, 363] width 109 height 32
click at [790, 360] on input "0.6" at bounding box center [786, 368] width 84 height 21
click at [295, 416] on span "Update" at bounding box center [287, 416] width 171 height 13
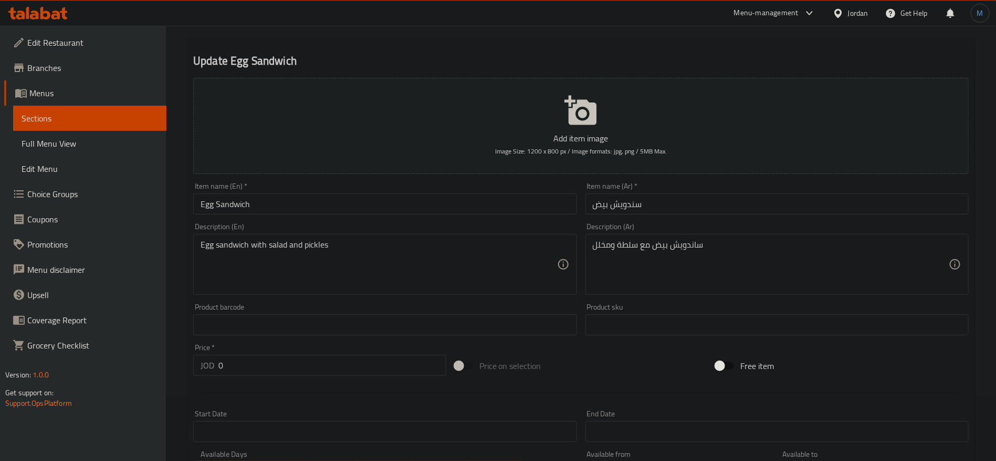
scroll to position [0, 0]
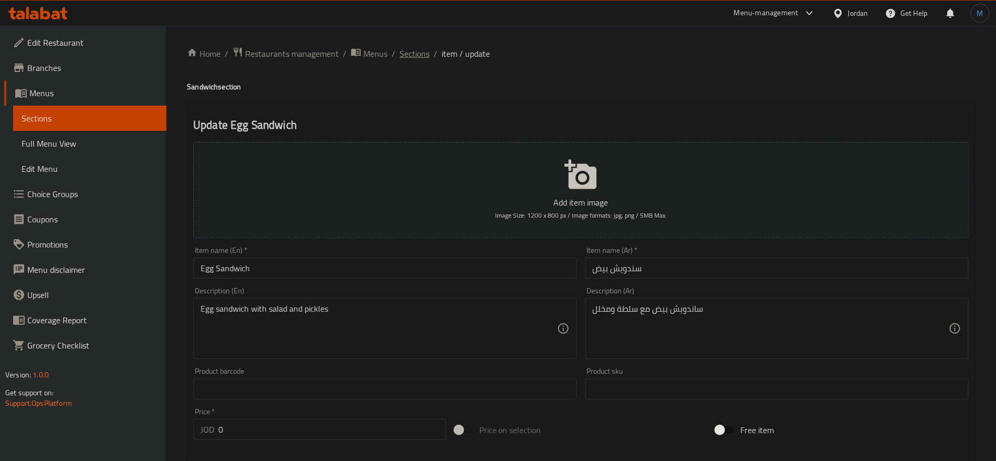
click at [415, 54] on span "Sections" at bounding box center [415, 53] width 30 height 13
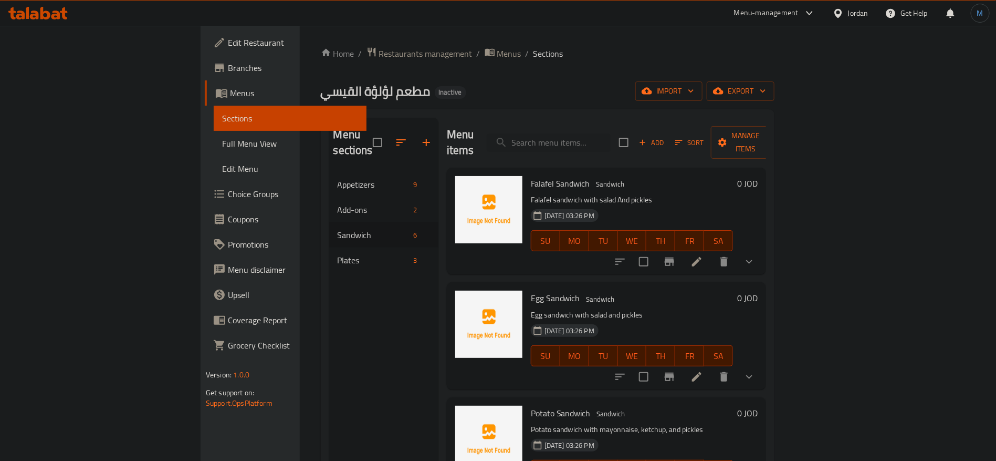
scroll to position [158, 0]
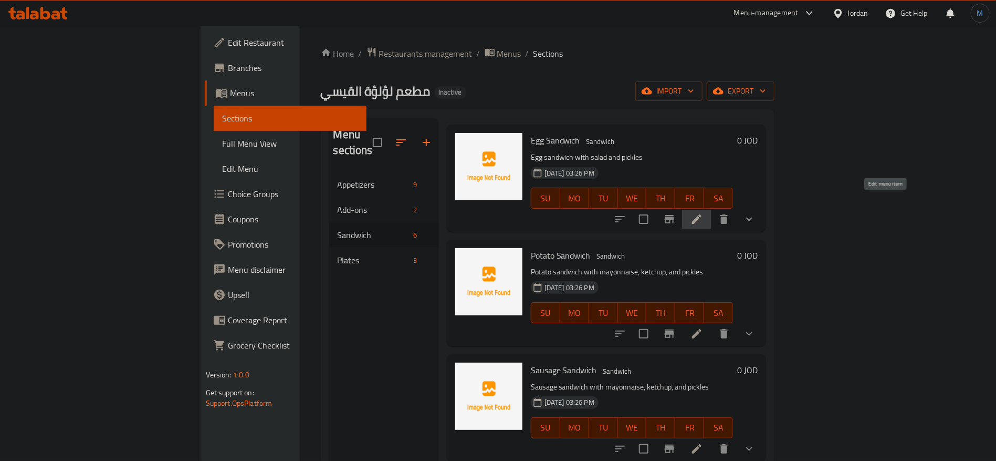
click at [703, 213] on icon at bounding box center [697, 219] width 13 height 13
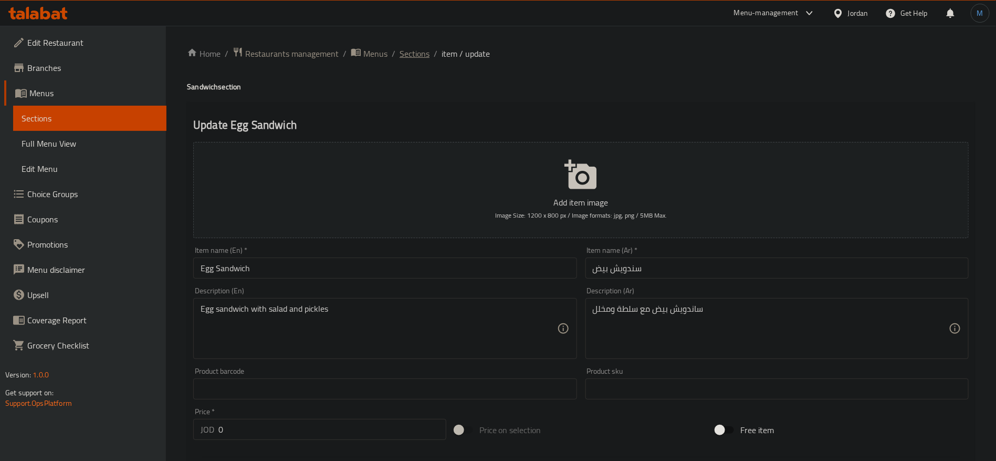
click at [423, 47] on span "Sections" at bounding box center [415, 53] width 30 height 13
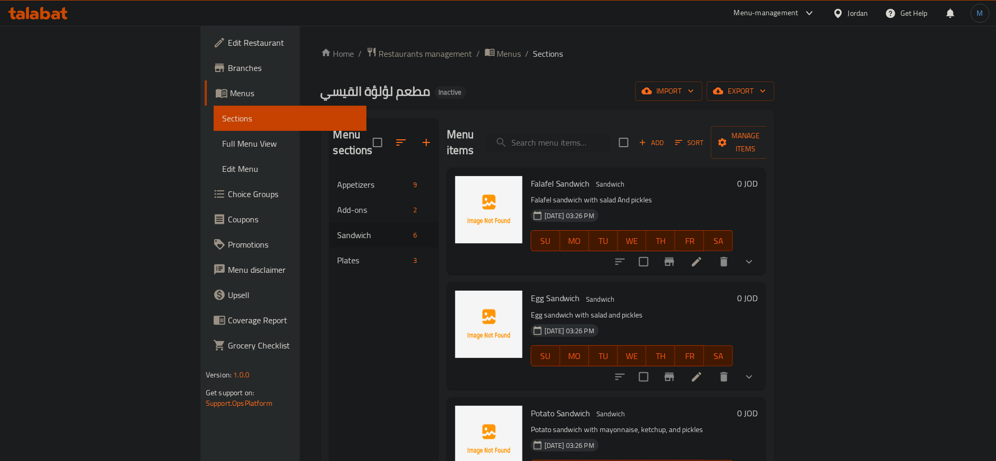
click at [534, 47] on span "Sections" at bounding box center [549, 53] width 30 height 13
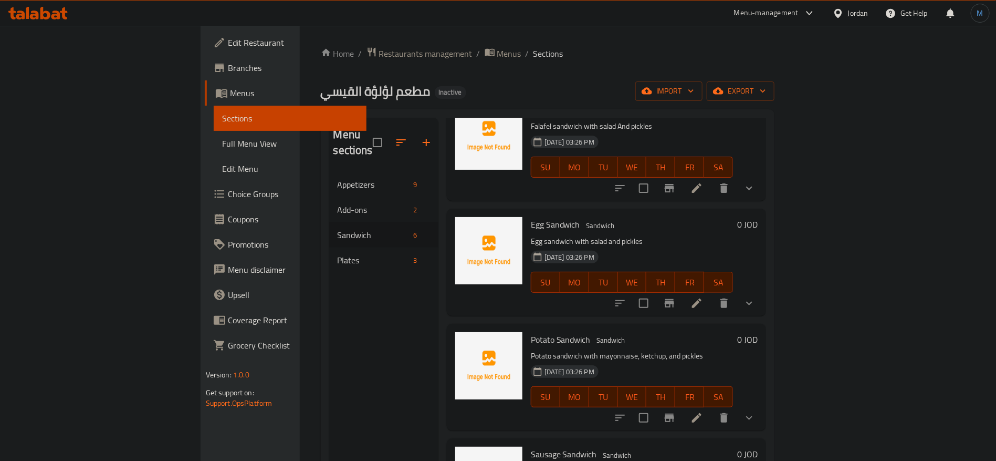
scroll to position [79, 0]
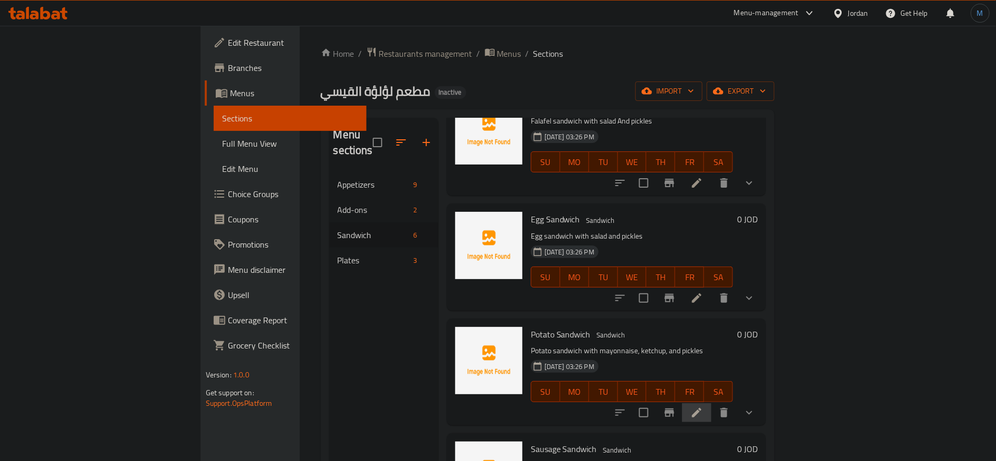
click at [712, 403] on li at bounding box center [696, 412] width 29 height 19
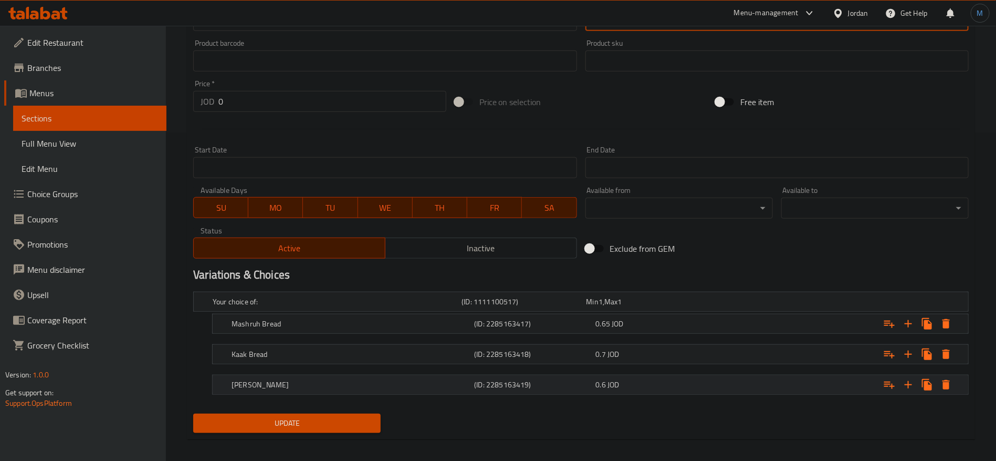
scroll to position [335, 0]
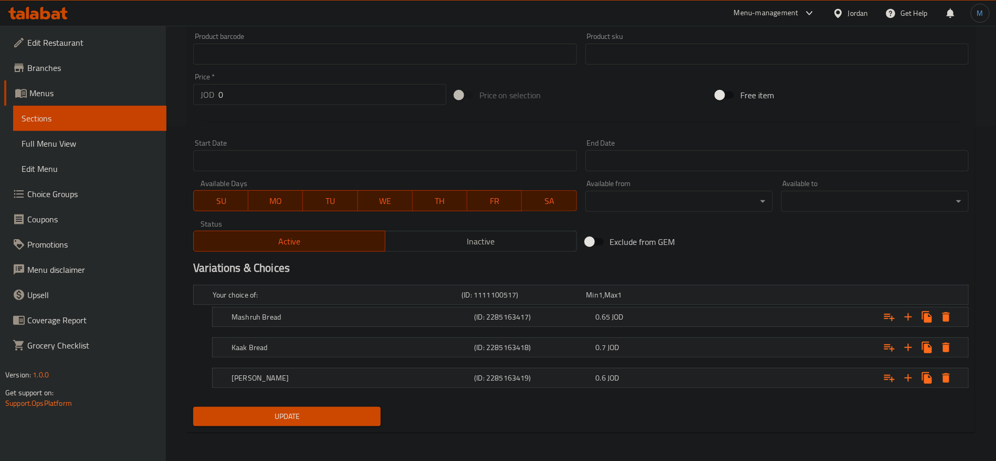
type textarea "ساندويش بطاطا، مايونيز، كاتشب، ومخلل"
click at [676, 361] on nav at bounding box center [581, 363] width 776 height 8
click at [692, 379] on div "0.6 JOD" at bounding box center [654, 377] width 117 height 11
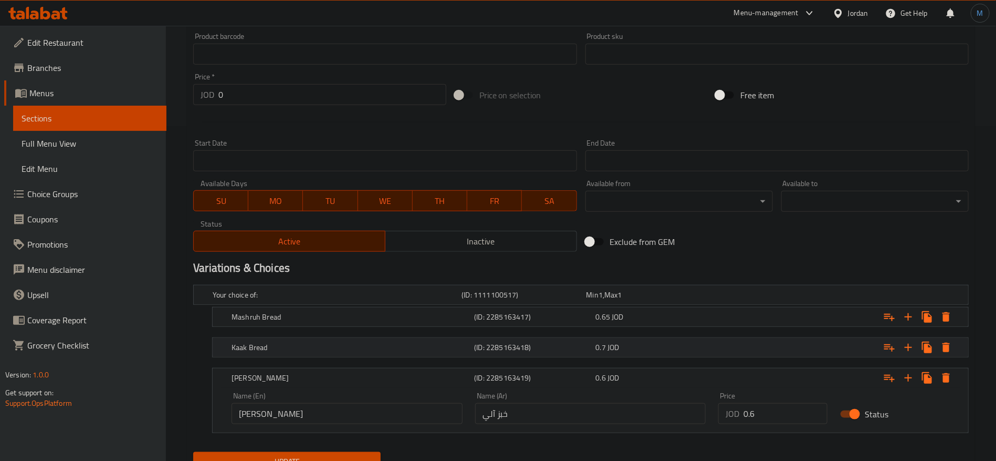
click at [691, 336] on div "Kaak Bread (ID: 2285163418) 0.7 JOD" at bounding box center [593, 347] width 728 height 23
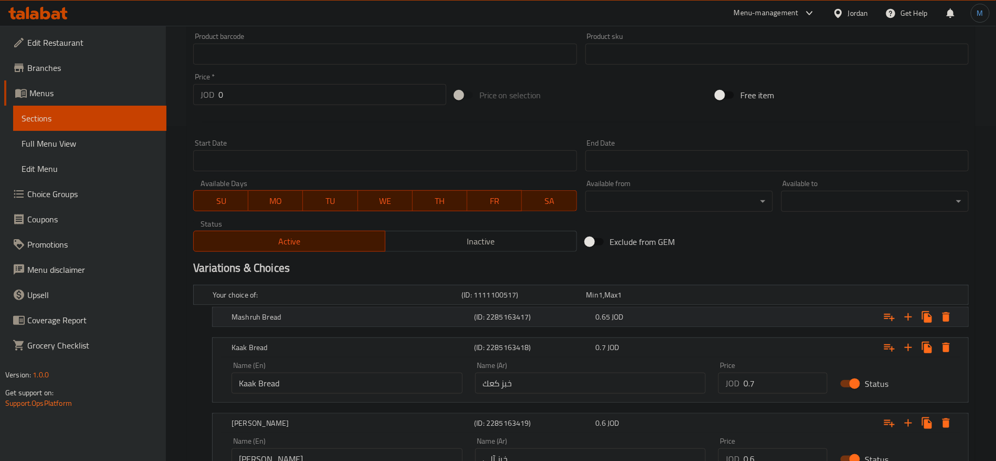
click at [683, 313] on div "0.65 JOD" at bounding box center [654, 316] width 117 height 11
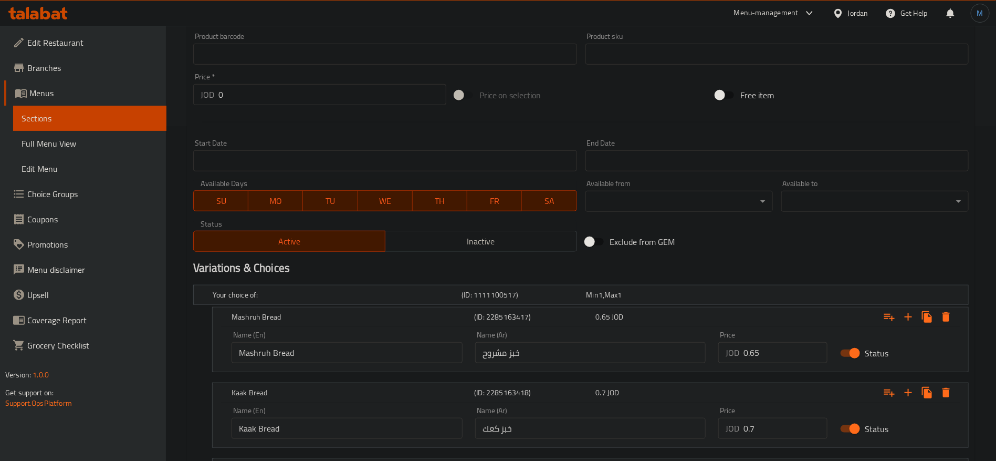
click at [789, 353] on input "0.65" at bounding box center [786, 352] width 84 height 21
paste input "7"
type input "0.75"
click at [798, 416] on div "Price JOD 0.7 Price" at bounding box center [772, 422] width 109 height 32
click at [796, 423] on input "0.7" at bounding box center [786, 427] width 84 height 21
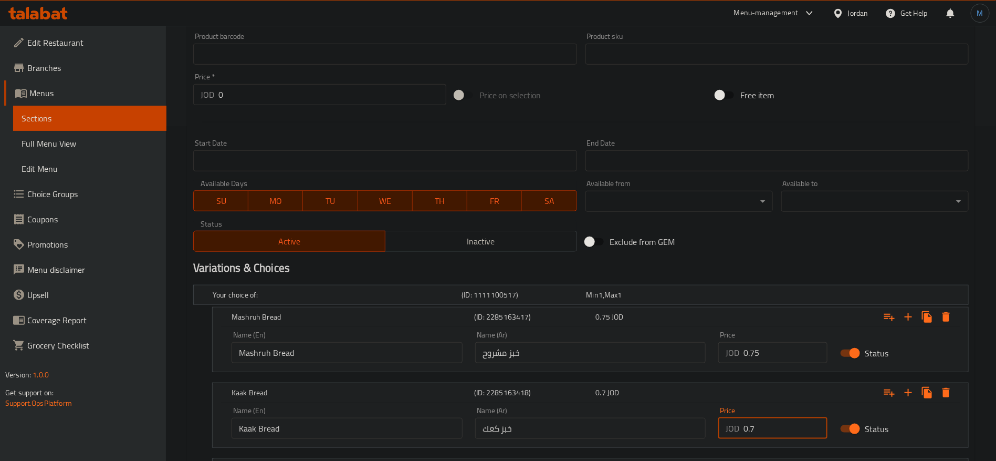
paste input "85"
type input "0.85"
click at [760, 235] on div "Exclude from GEM" at bounding box center [712, 241] width 262 height 28
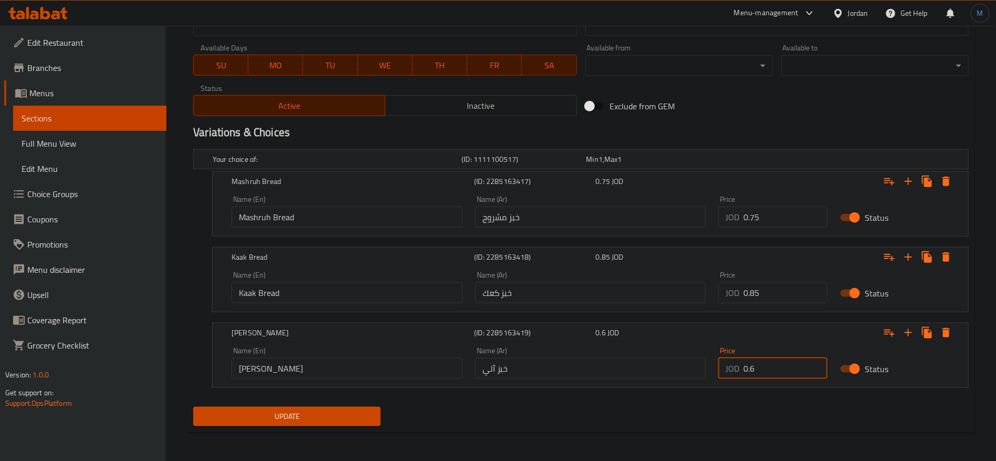
click at [774, 368] on input "0.6" at bounding box center [786, 368] width 84 height 21
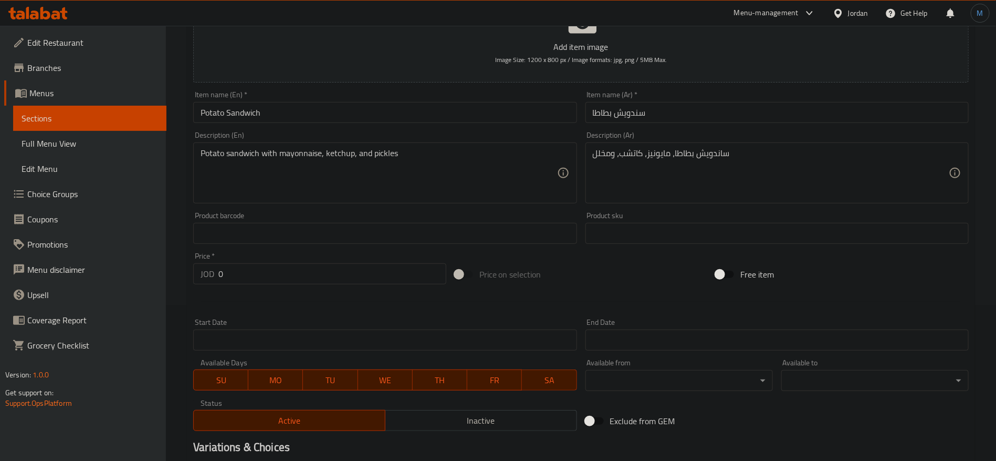
scroll to position [155, 0]
click at [663, 267] on div "Price on selection" at bounding box center [582, 274] width 262 height 28
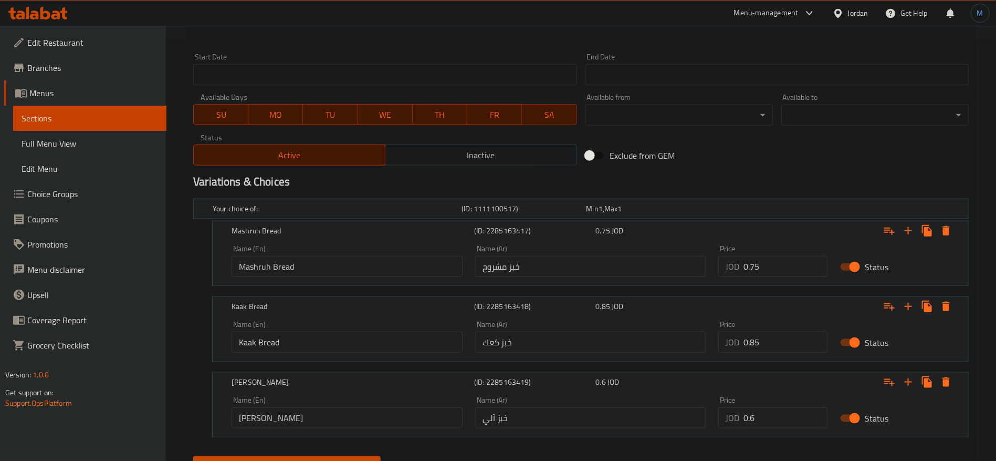
scroll to position [470, 0]
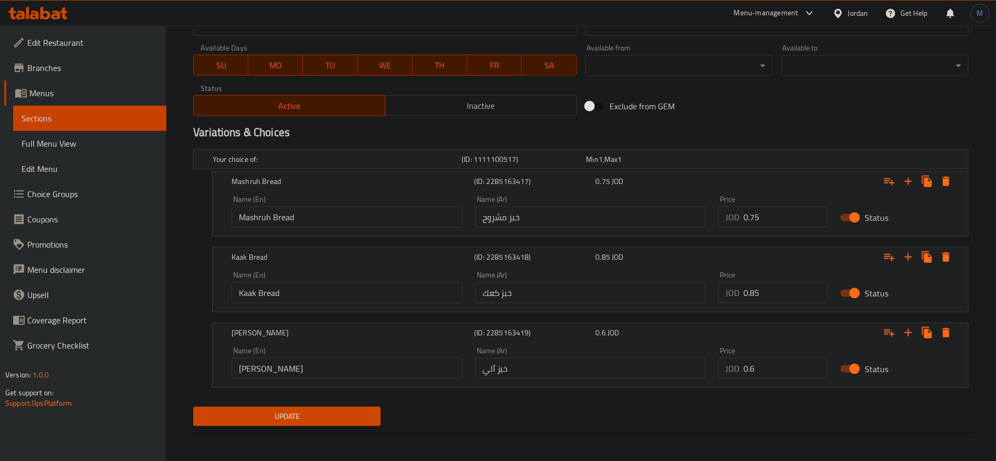
click at [308, 408] on button "Update" at bounding box center [286, 415] width 187 height 19
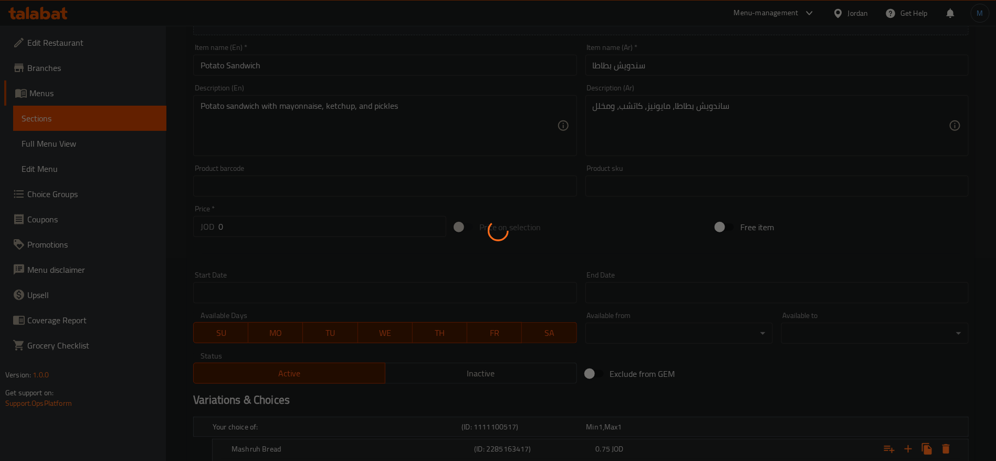
scroll to position [0, 0]
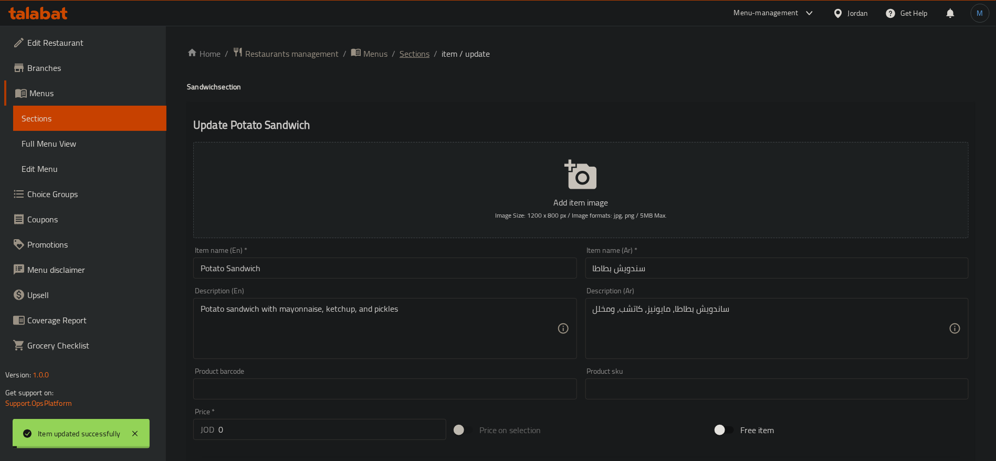
click at [419, 54] on span "Sections" at bounding box center [415, 53] width 30 height 13
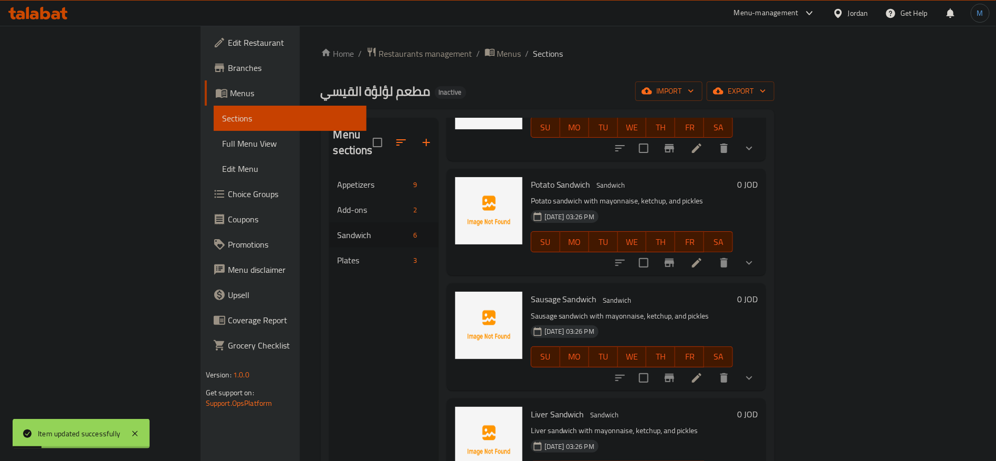
scroll to position [236, 0]
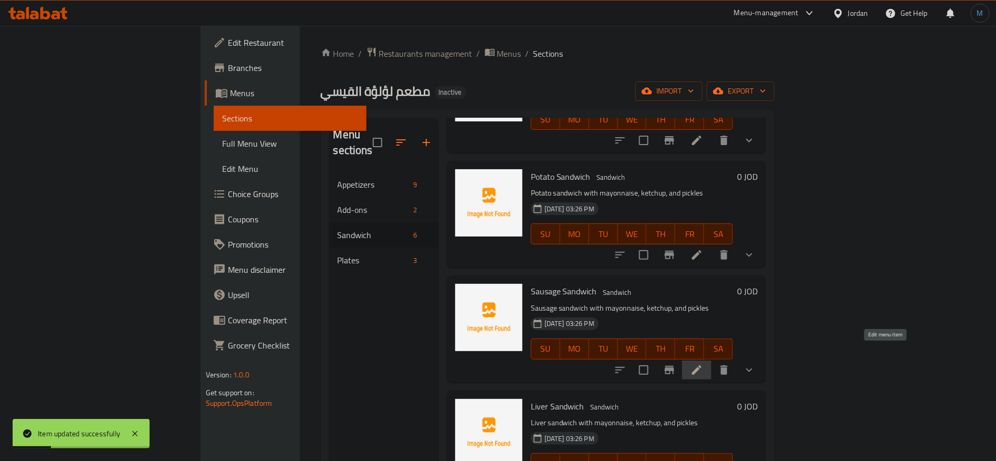
click at [703, 363] on icon at bounding box center [697, 369] width 13 height 13
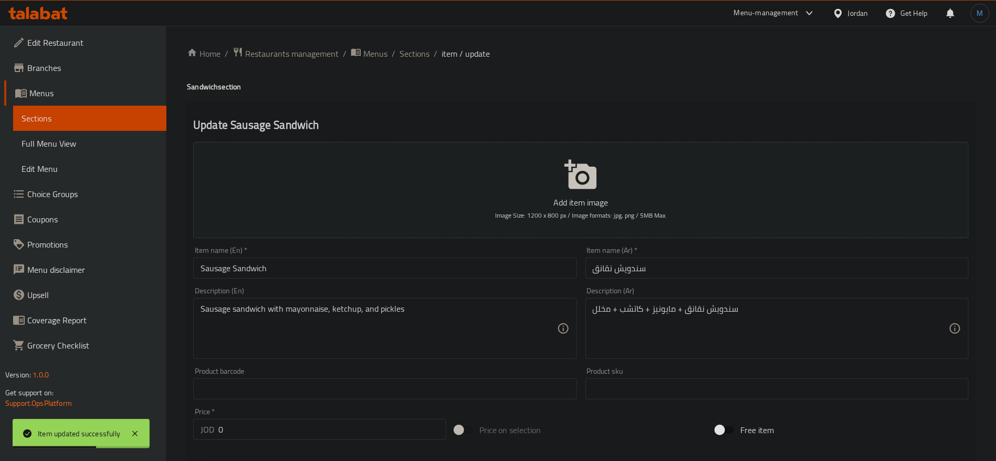
click at [610, 276] on input "سندويش نقانق" at bounding box center [777, 267] width 383 height 21
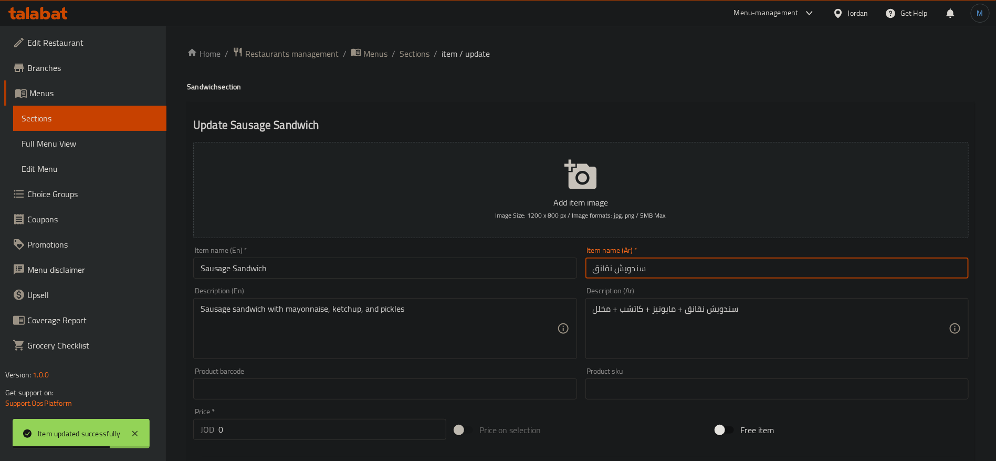
click at [214, 268] on input "Sausage Sandwich" at bounding box center [384, 267] width 383 height 21
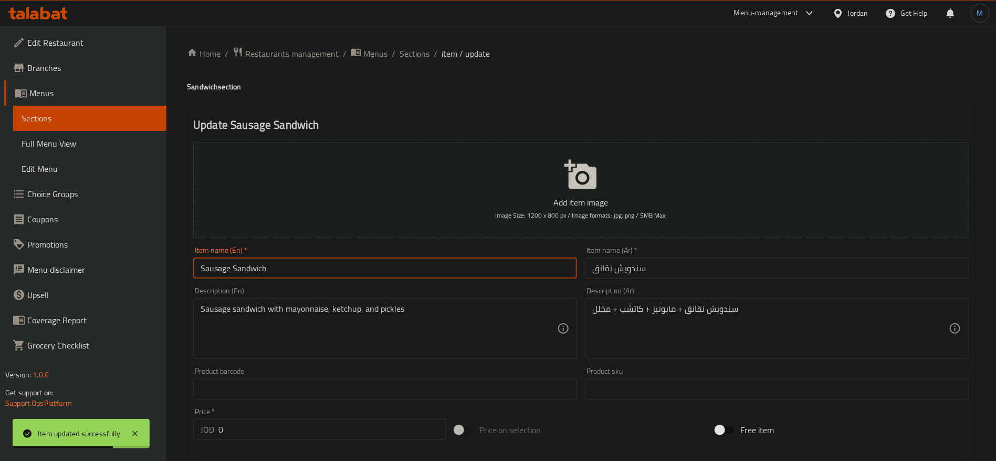
click at [214, 268] on input "Sausage Sandwich" at bounding box center [384, 267] width 383 height 21
click at [216, 267] on input "Hot Dog Sandwich" at bounding box center [384, 267] width 383 height 21
drag, startPoint x: 216, startPoint y: 267, endPoint x: 199, endPoint y: 268, distance: 17.4
click at [199, 268] on input "Hot Dog Sandwich" at bounding box center [384, 267] width 383 height 21
type input "Hot Dog Sandwich"
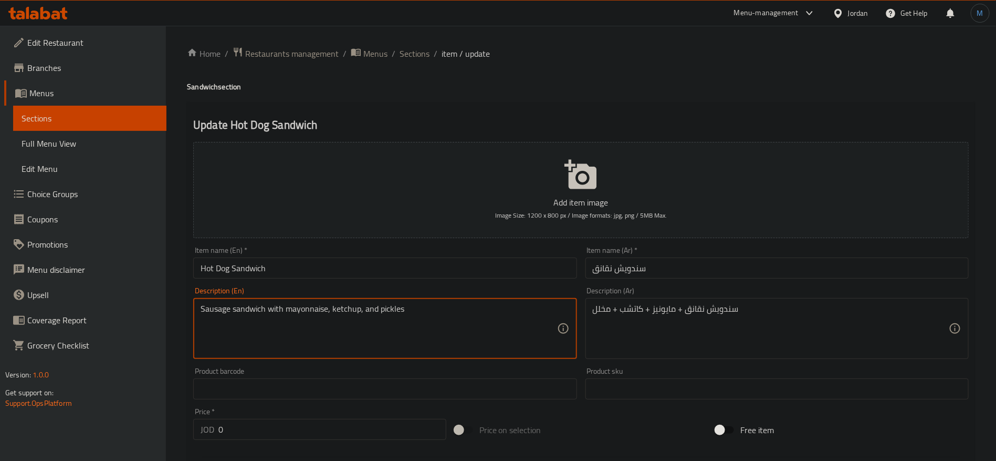
click at [208, 306] on textarea "Sausage sandwich with mayonnaise, ketchup, and pickles" at bounding box center [379, 329] width 356 height 50
paste textarea "Hot Dog"
type textarea "Hot Dog sandwich with mayonnaise, ketchup, and pickles"
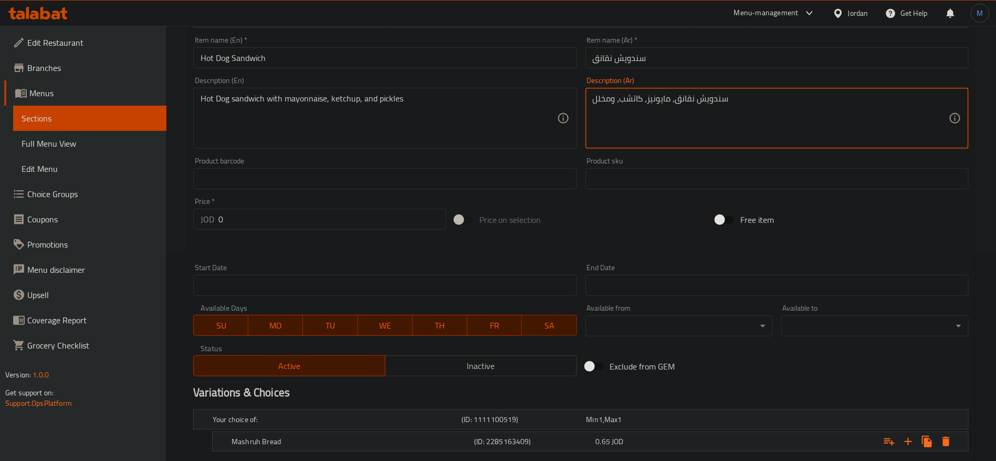
scroll to position [335, 0]
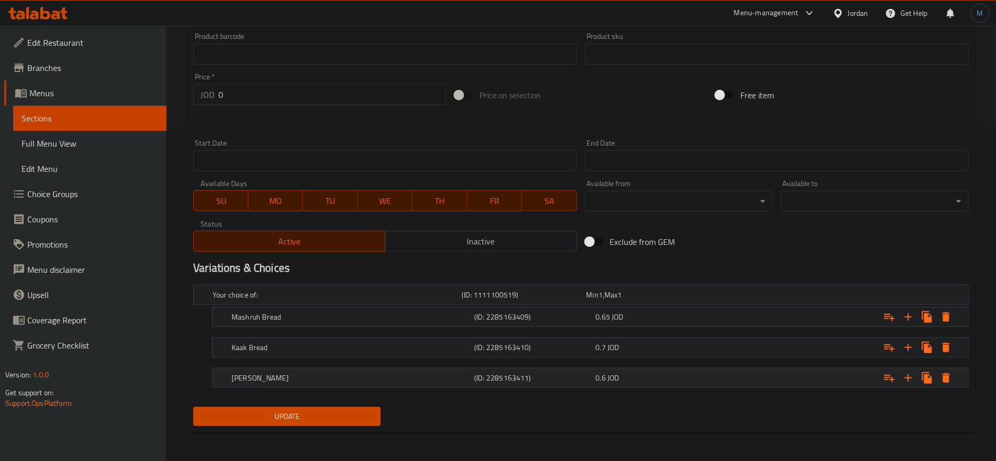
type textarea "سندويش نقانق، مايونيز، كاتشب، ومخلل"
click at [641, 380] on div "0.6 JOD" at bounding box center [654, 377] width 117 height 11
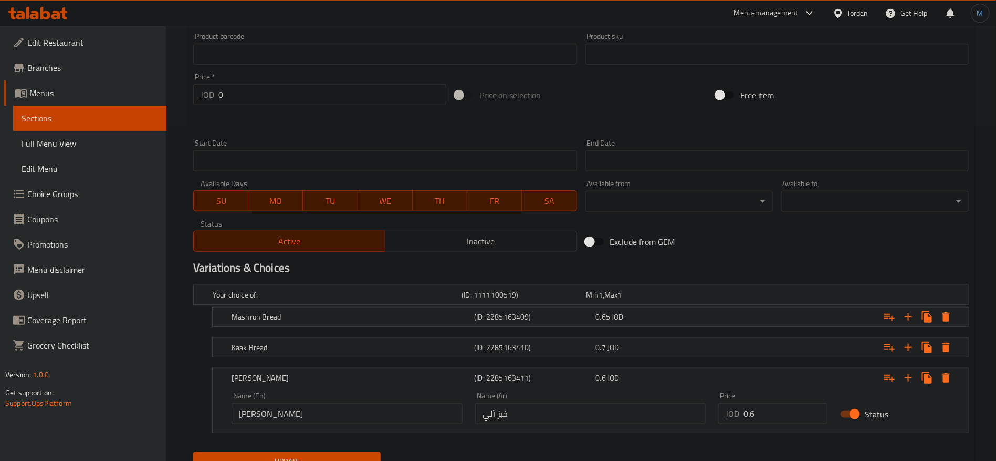
click at [641, 332] on nav at bounding box center [581, 333] width 776 height 8
click at [639, 340] on div "0.7 JOD" at bounding box center [654, 347] width 121 height 15
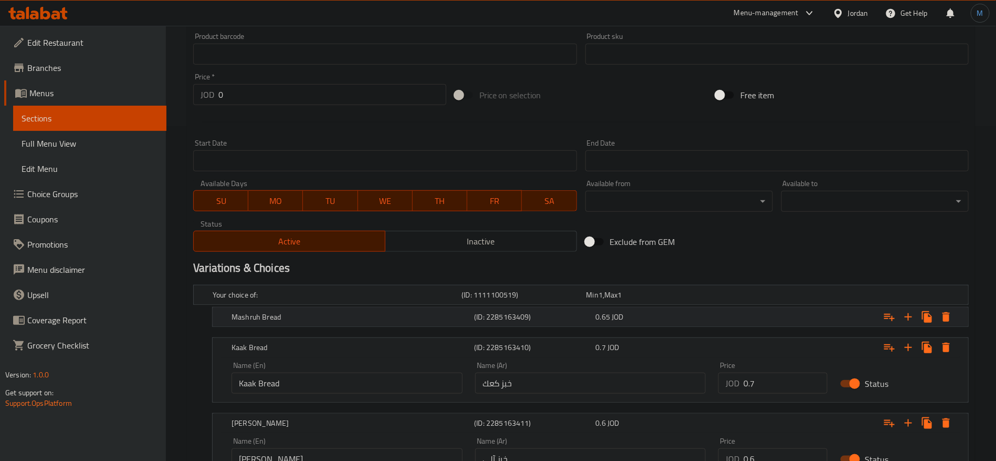
click at [639, 319] on div "0.65 JOD" at bounding box center [654, 316] width 117 height 11
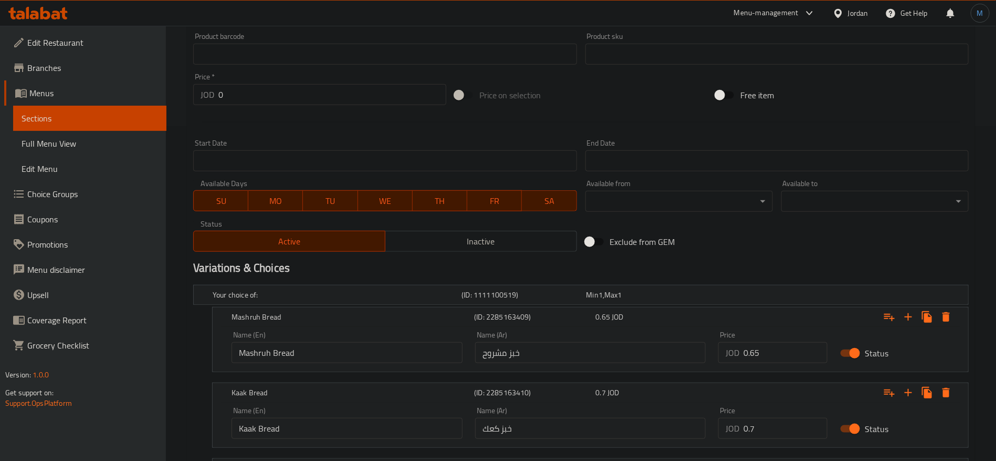
scroll to position [470, 0]
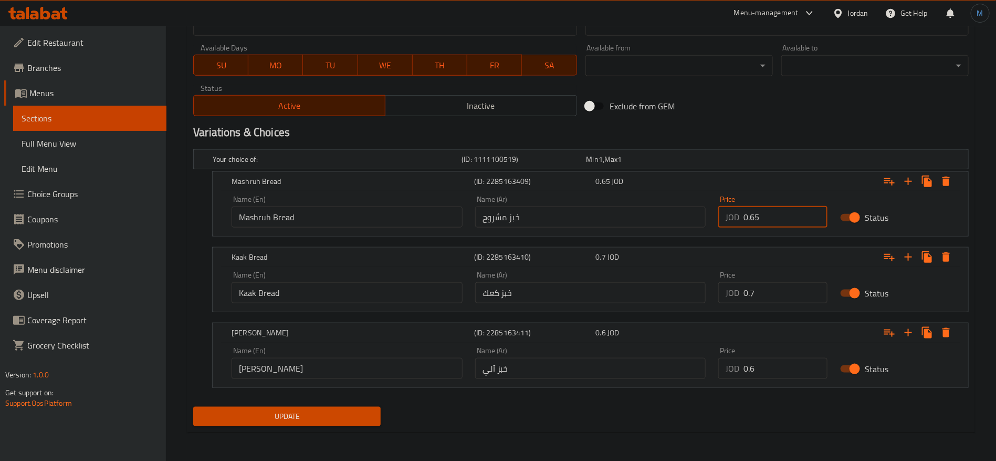
click at [769, 219] on input "0.65" at bounding box center [786, 216] width 84 height 21
paste input "1.2"
type input "1.25"
click at [782, 304] on div "Price JOD 0.7 Price" at bounding box center [773, 287] width 122 height 45
click at [782, 298] on input "0.7" at bounding box center [786, 292] width 84 height 21
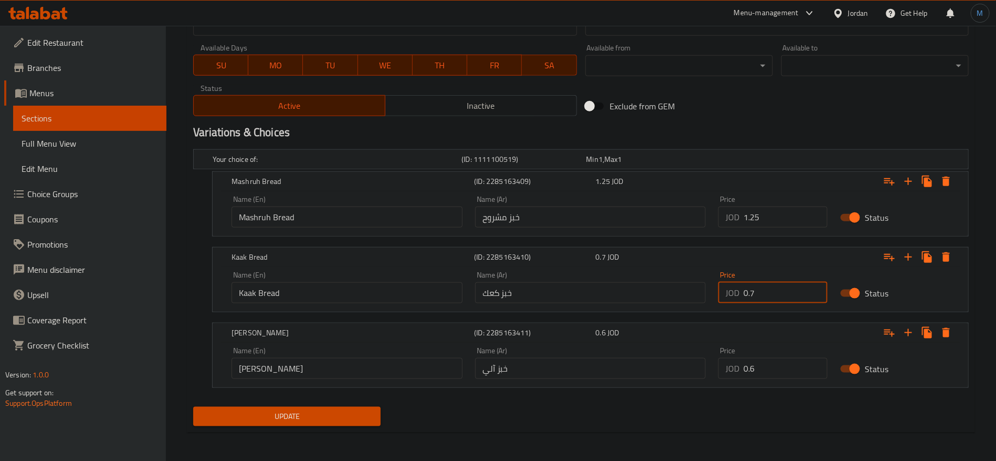
paste input "1.25"
type input "1.25"
click at [782, 369] on input "0.6" at bounding box center [786, 368] width 84 height 21
click at [335, 413] on span "Update" at bounding box center [287, 416] width 171 height 13
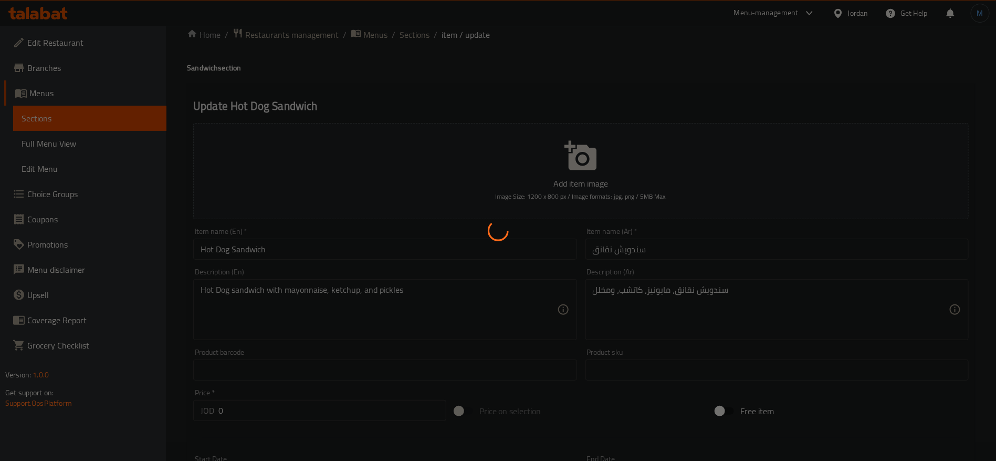
scroll to position [0, 0]
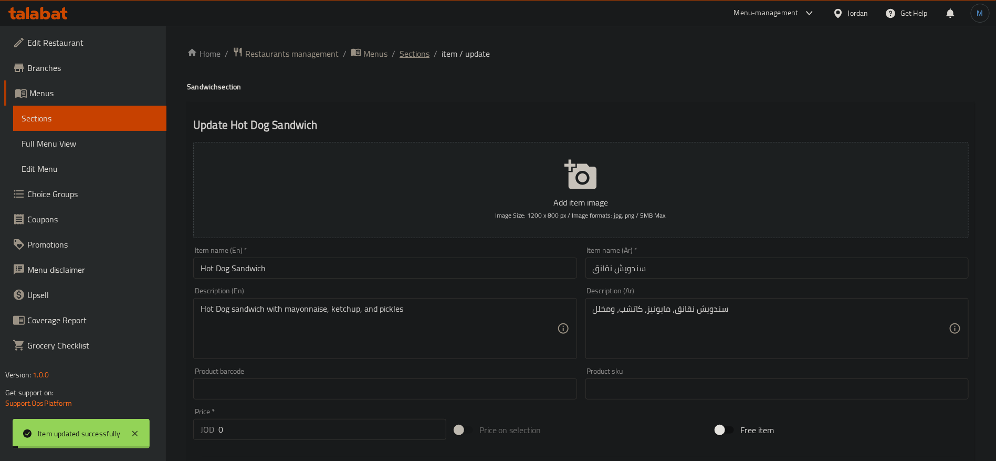
click at [408, 48] on span "Sections" at bounding box center [415, 53] width 30 height 13
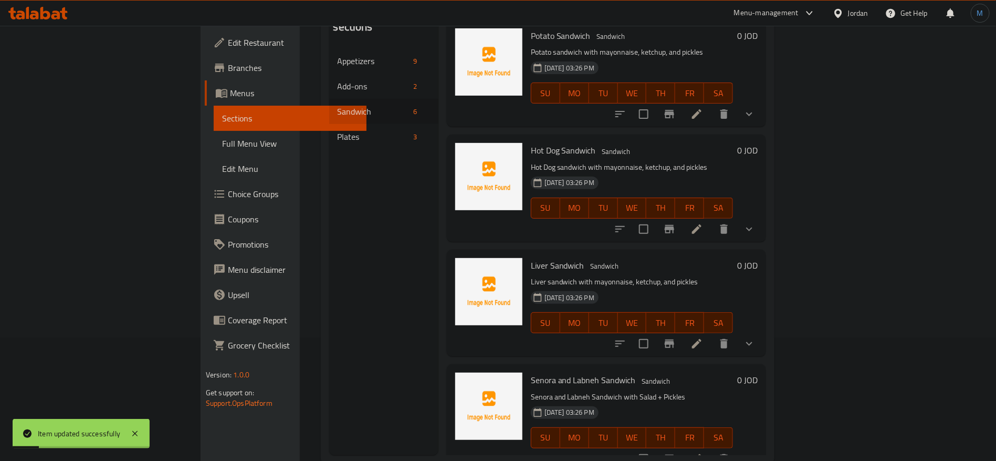
scroll to position [147, 0]
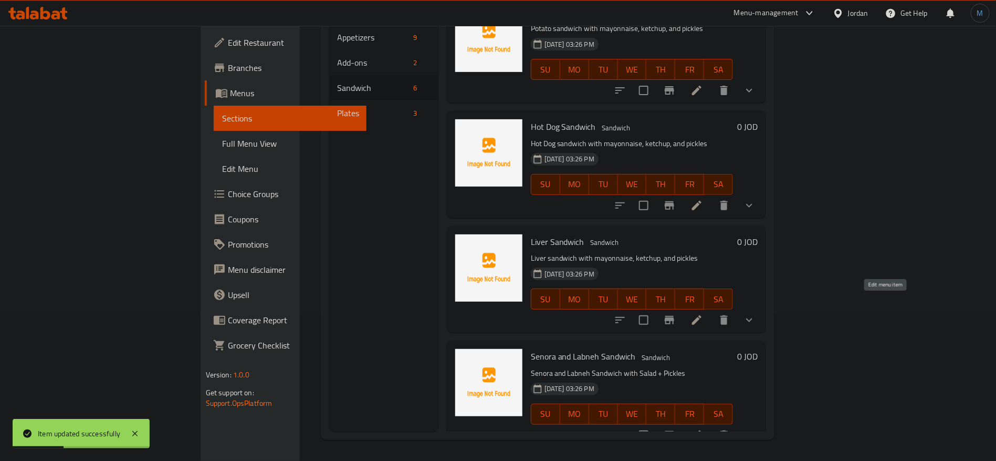
click at [703, 314] on icon at bounding box center [697, 320] width 13 height 13
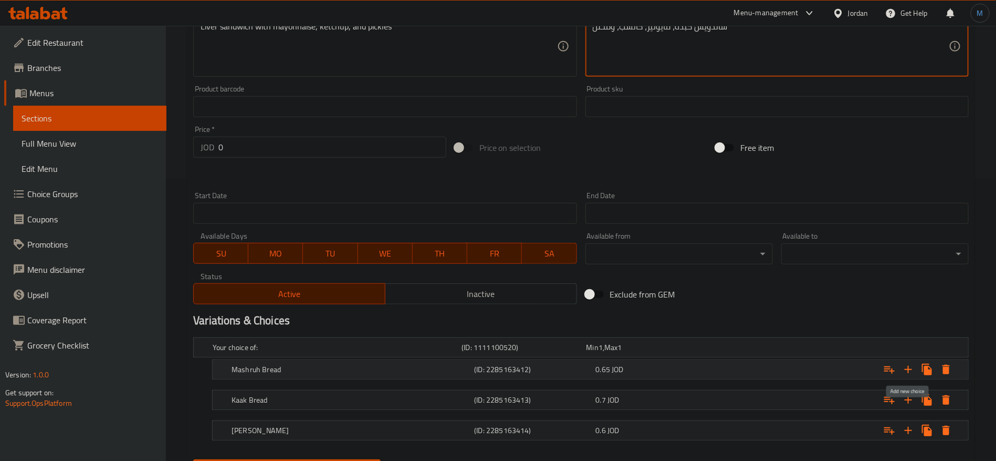
scroll to position [335, 0]
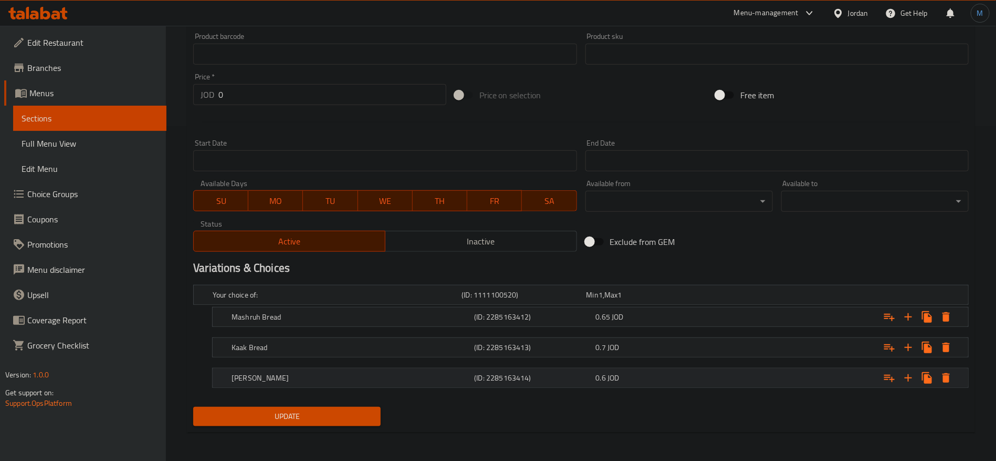
type textarea "ساندويش كبدة، مايونيز، كاتشب، ومخلل"
click at [637, 379] on div "0.6 JOD" at bounding box center [654, 377] width 117 height 11
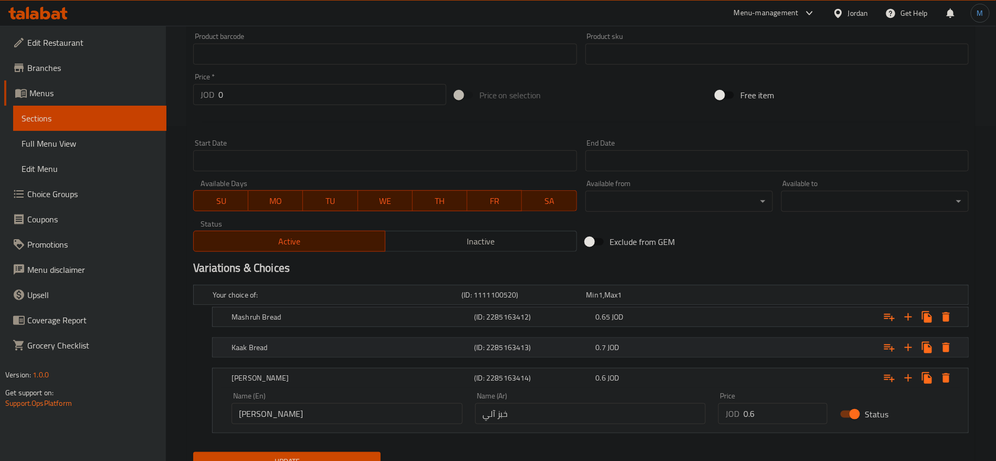
click at [641, 338] on div "Kaak Bread (ID: 2285163413) 0.7 JOD" at bounding box center [593, 347] width 728 height 23
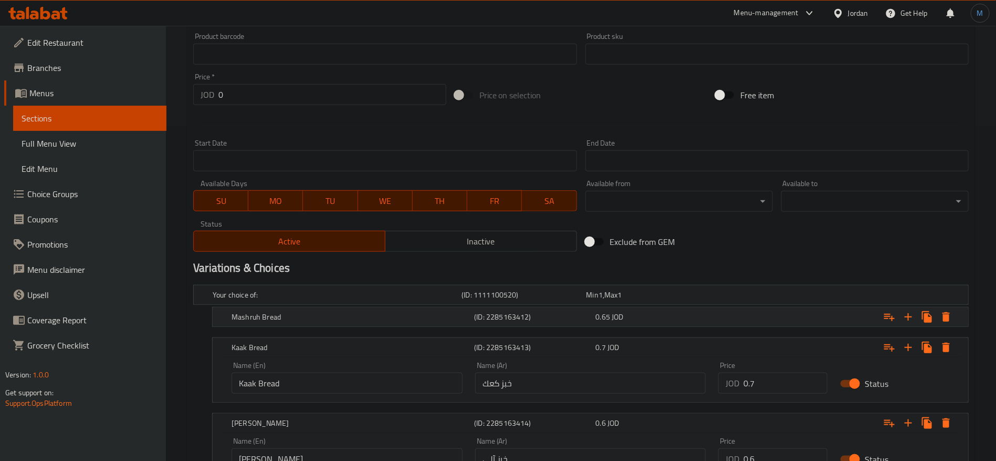
click at [640, 315] on div "0.65 JOD" at bounding box center [654, 316] width 117 height 11
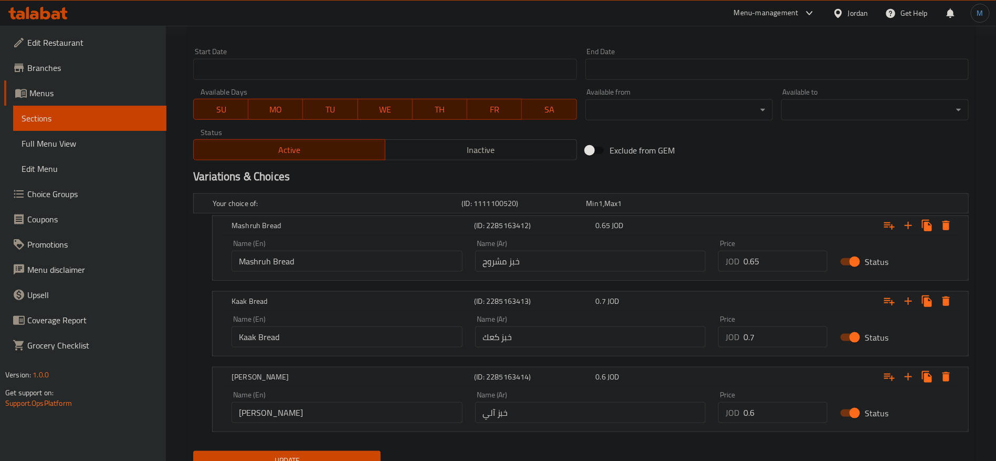
scroll to position [470, 0]
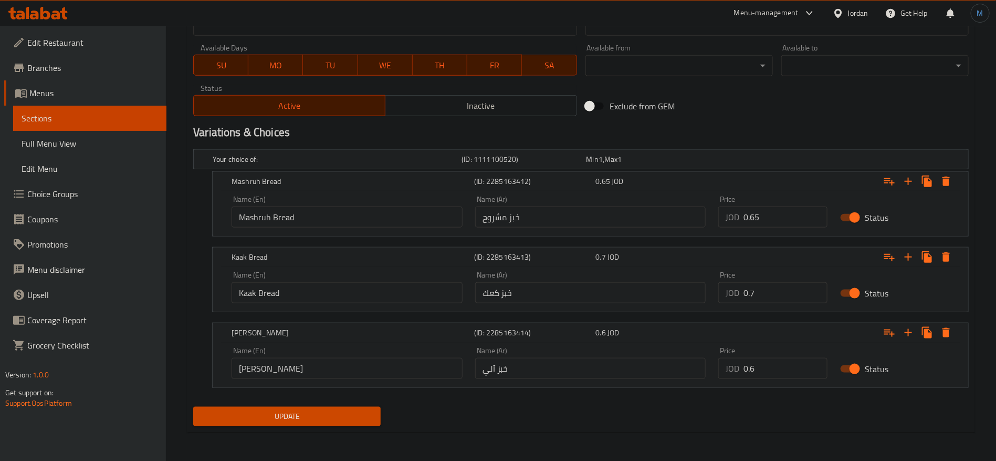
click at [770, 219] on input "0.65" at bounding box center [786, 216] width 84 height 21
paste input "1.2"
type input "1.25"
click at [782, 285] on input "0.7" at bounding box center [786, 292] width 84 height 21
paste input "1.25"
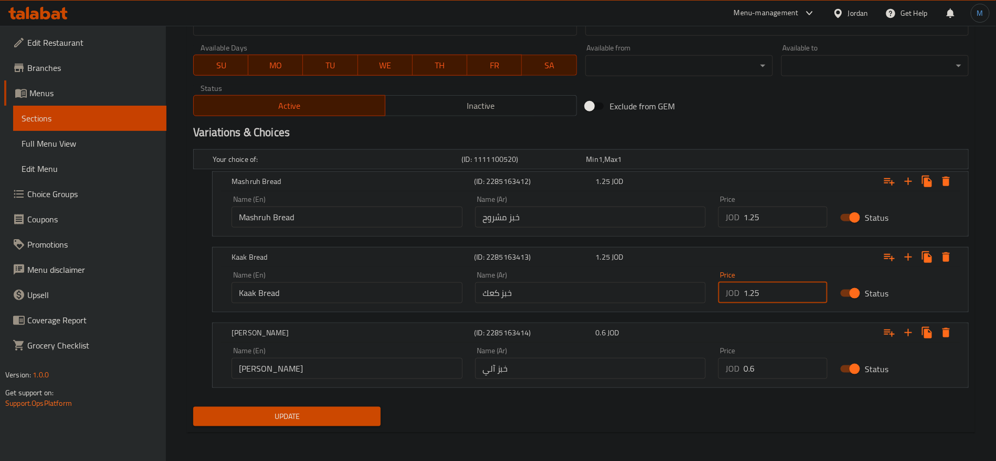
type input "1.25"
click at [377, 406] on button "Update" at bounding box center [286, 415] width 187 height 19
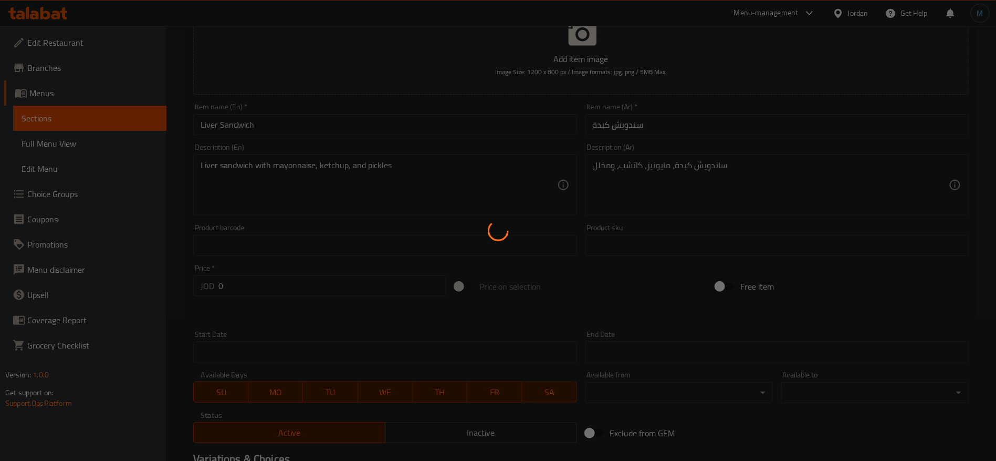
scroll to position [0, 0]
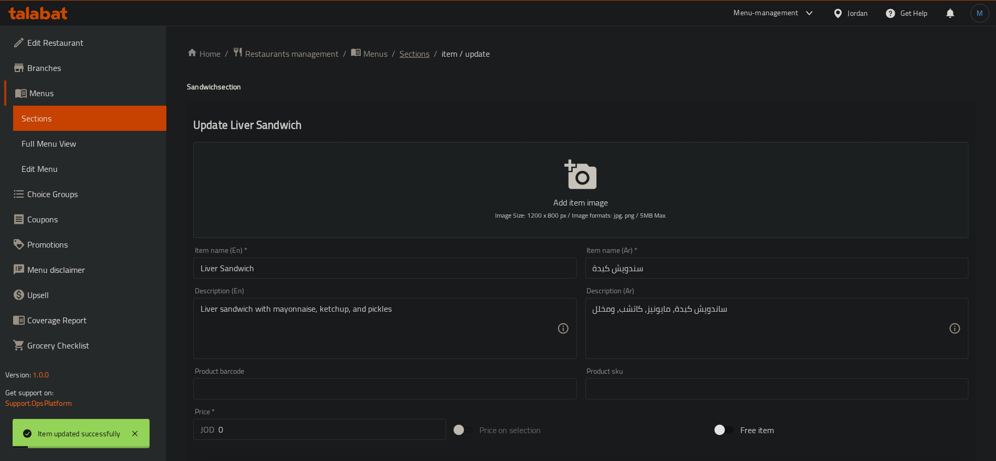
click at [424, 60] on span "Sections" at bounding box center [415, 53] width 30 height 13
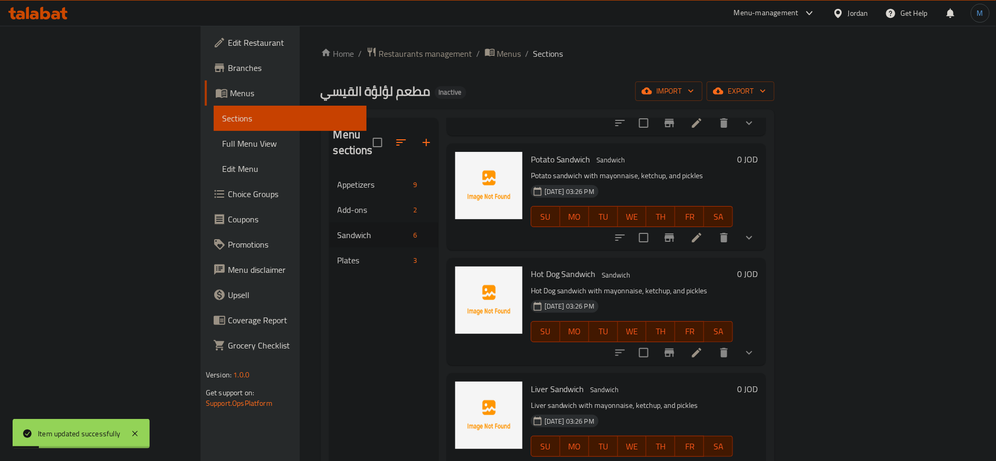
scroll to position [147, 0]
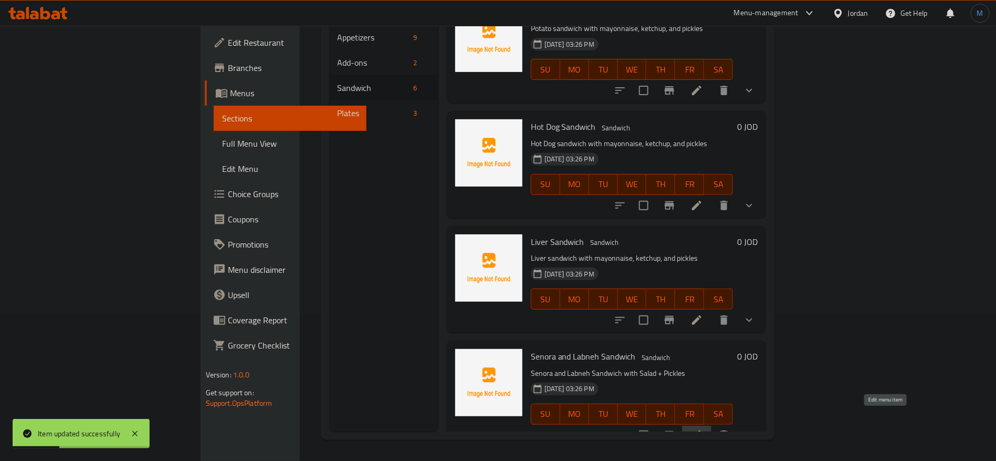
click at [703, 429] on icon at bounding box center [697, 435] width 13 height 13
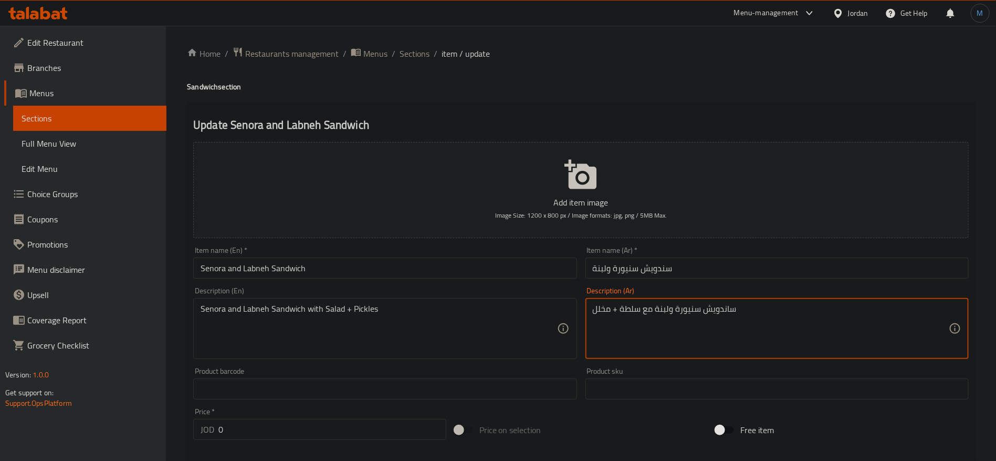
click at [619, 307] on textarea "ساندويش سنيورة ولبنة مع سلطة + مخلل" at bounding box center [771, 329] width 356 height 50
type textarea "ساندويش سنيورة ولبنة مع سلطة ومخلل"
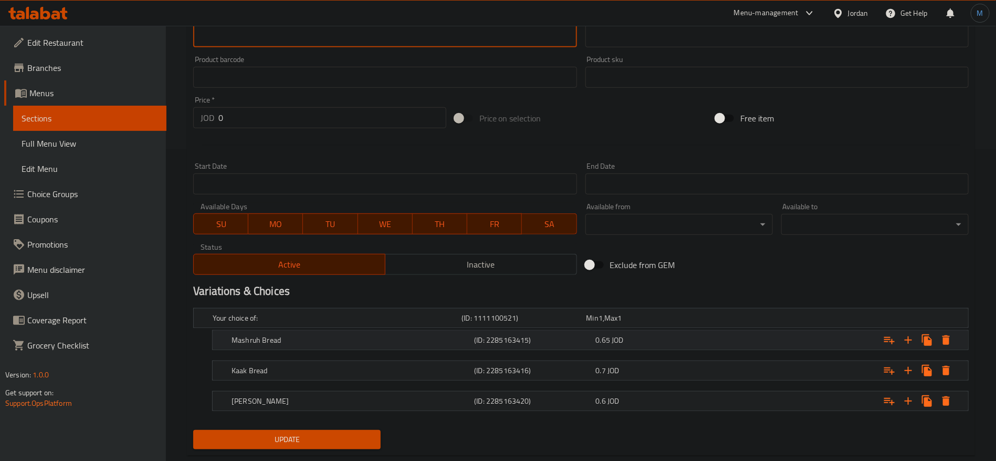
scroll to position [335, 0]
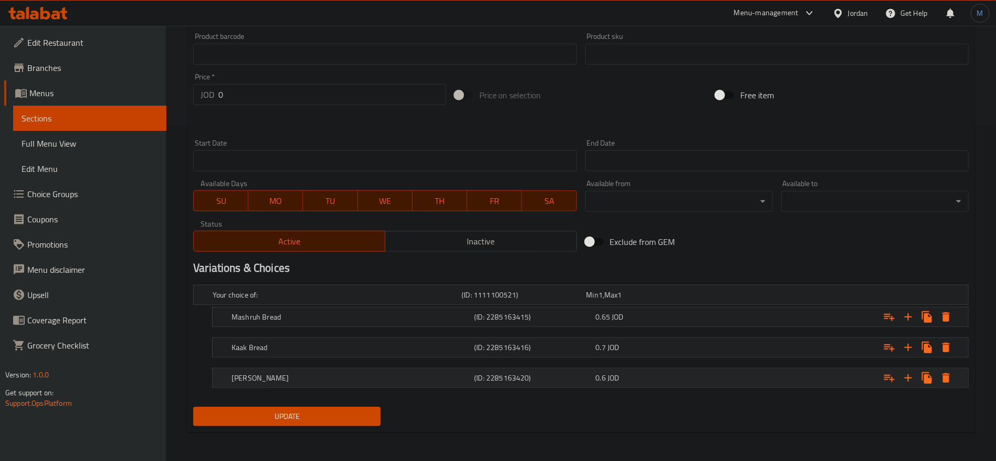
type textarea "Senora and Labneh Sandwich with Salad ,Pickles"
click at [540, 374] on h5 "(ID: 2285163420)" at bounding box center [532, 377] width 117 height 11
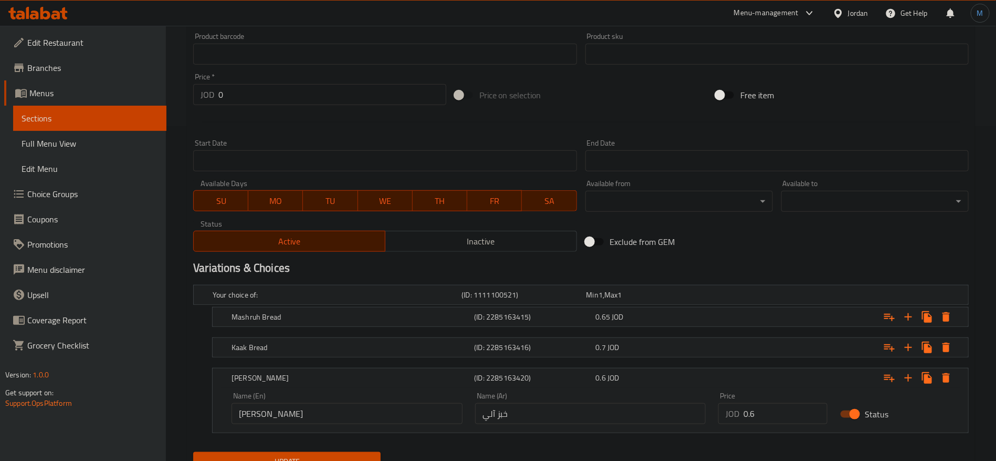
click at [535, 359] on nav at bounding box center [581, 363] width 776 height 8
click at [535, 356] on div "Kaak Bread (ID: 2285163416) 0.7 JOD" at bounding box center [593, 347] width 728 height 23
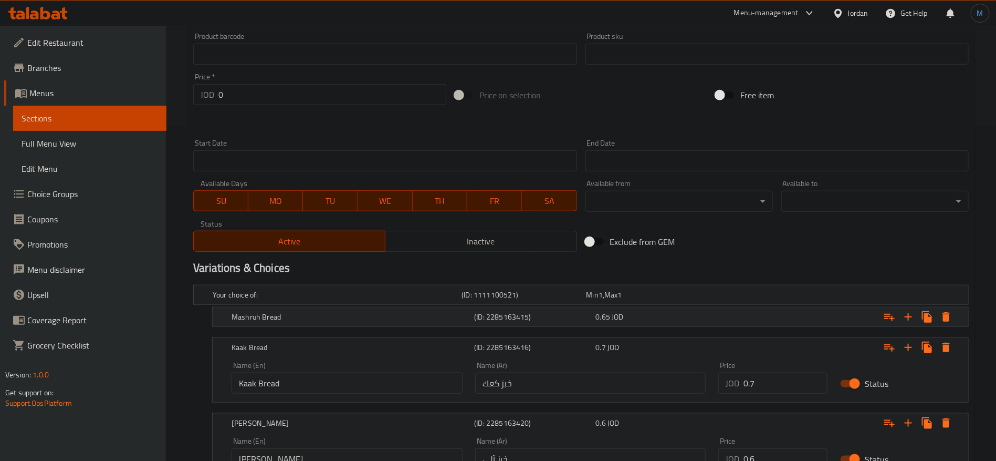
click at [534, 327] on div "Mashruh Bread (ID: 2285163415) 0.65 JOD" at bounding box center [593, 316] width 728 height 23
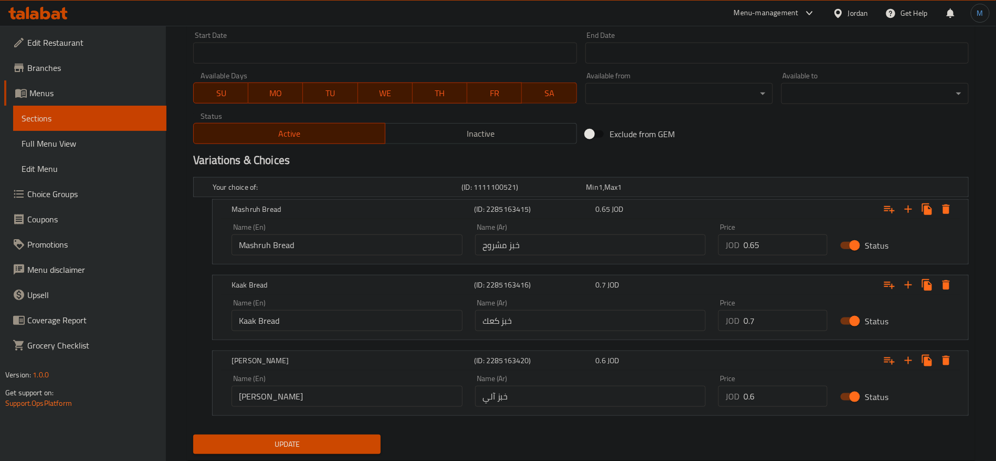
scroll to position [470, 0]
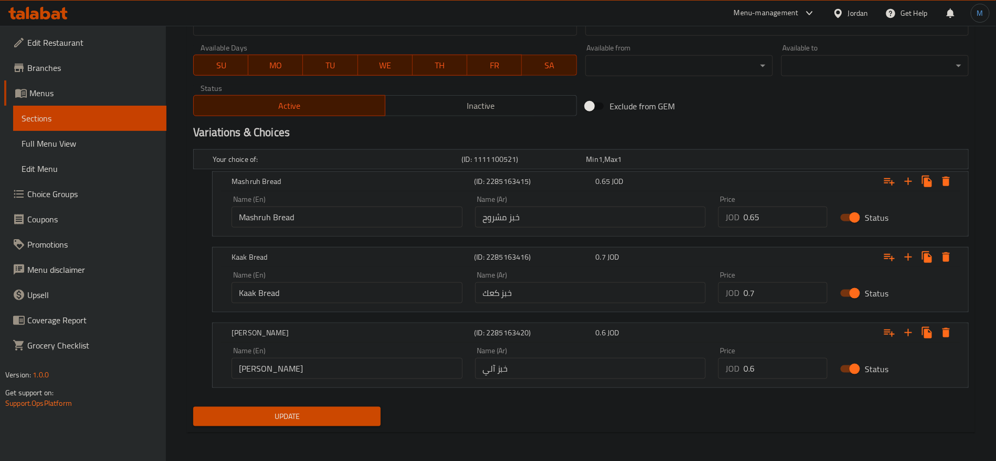
click at [764, 231] on div "Price JOD 0.65 Price" at bounding box center [773, 211] width 122 height 45
click at [767, 221] on input "0.65" at bounding box center [786, 216] width 84 height 21
paste input "7"
type input "0.75"
click at [777, 290] on input "0.7" at bounding box center [786, 292] width 84 height 21
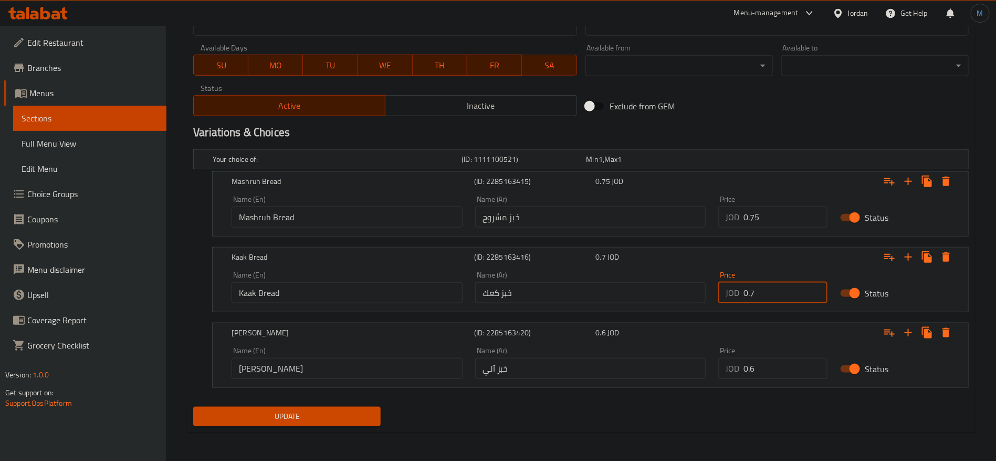
paste input "85"
type input "0.85"
click at [353, 421] on span "Update" at bounding box center [287, 416] width 171 height 13
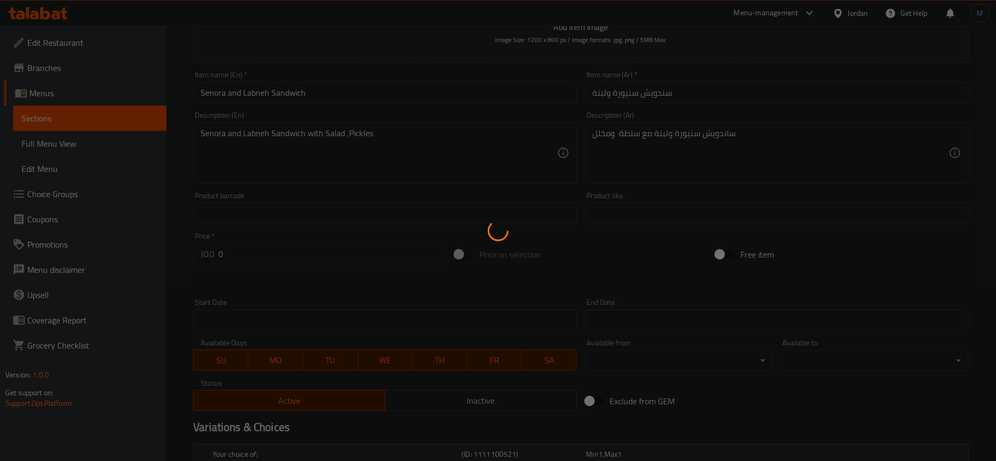
scroll to position [0, 0]
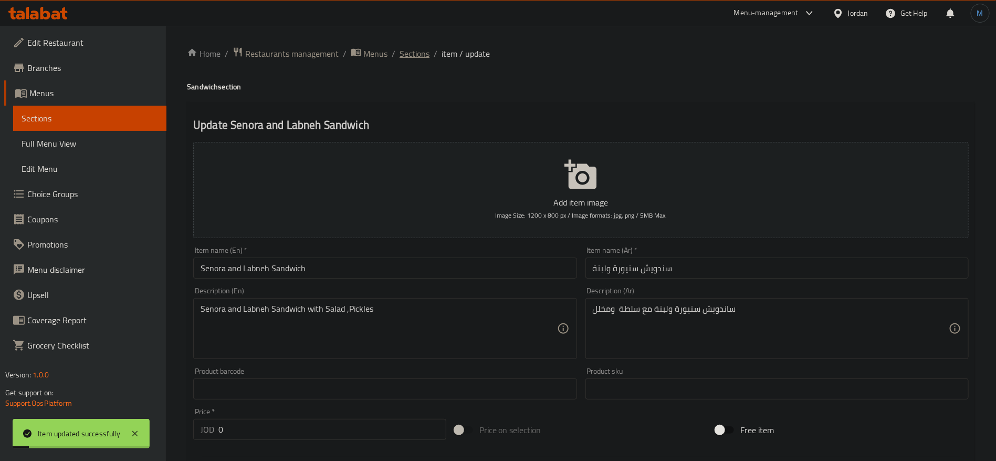
click at [424, 55] on span "Sections" at bounding box center [415, 53] width 30 height 13
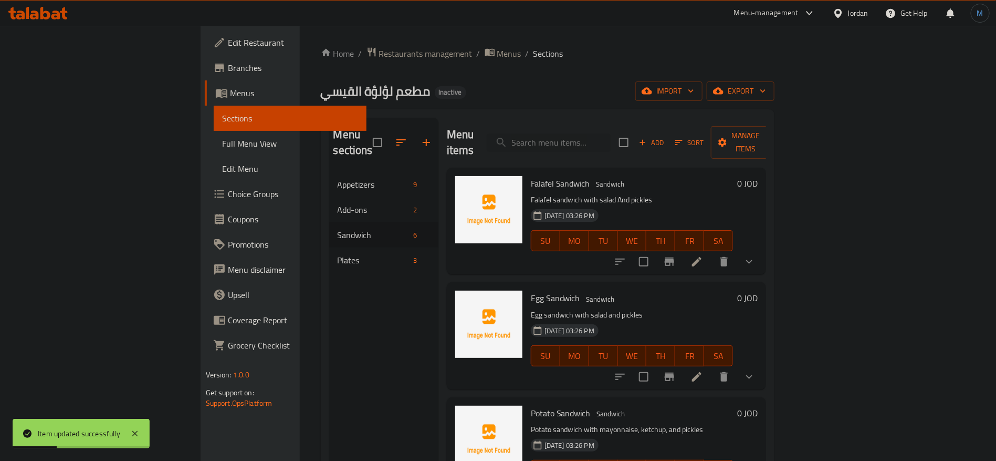
click at [329, 253] on div "Plates 3" at bounding box center [383, 259] width 109 height 25
click at [728, 255] on icon at bounding box center [722, 261] width 13 height 13
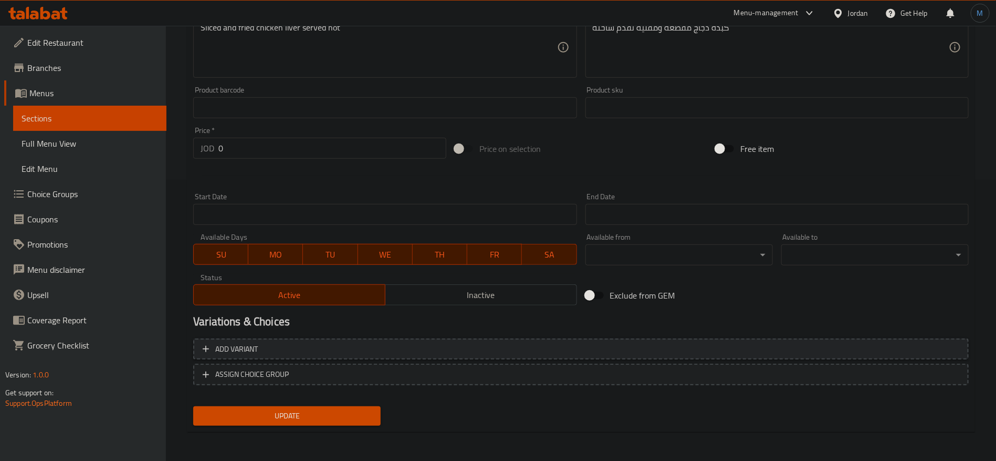
click at [883, 345] on span "Add variant" at bounding box center [581, 348] width 757 height 13
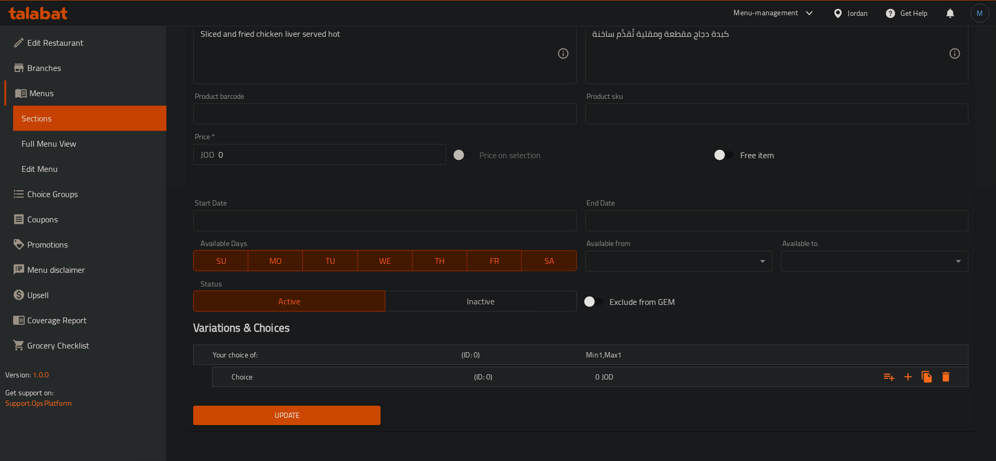
scroll to position [274, 0]
click at [743, 367] on div "Expand" at bounding box center [836, 377] width 243 height 23
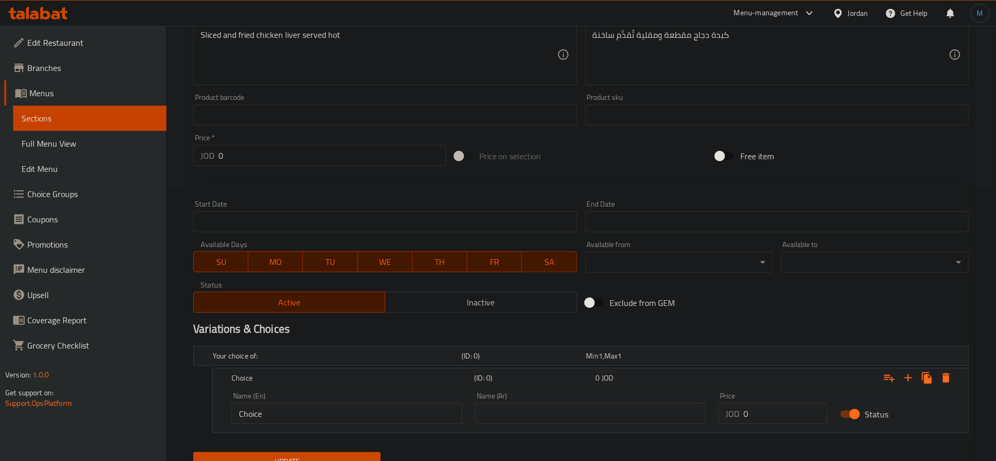
click at [618, 424] on div "Name (Ar) Name (Ar)" at bounding box center [591, 407] width 244 height 45
click at [618, 414] on input "text" at bounding box center [590, 413] width 231 height 21
type input "صغير"
click at [402, 403] on input "Choice" at bounding box center [347, 413] width 231 height 21
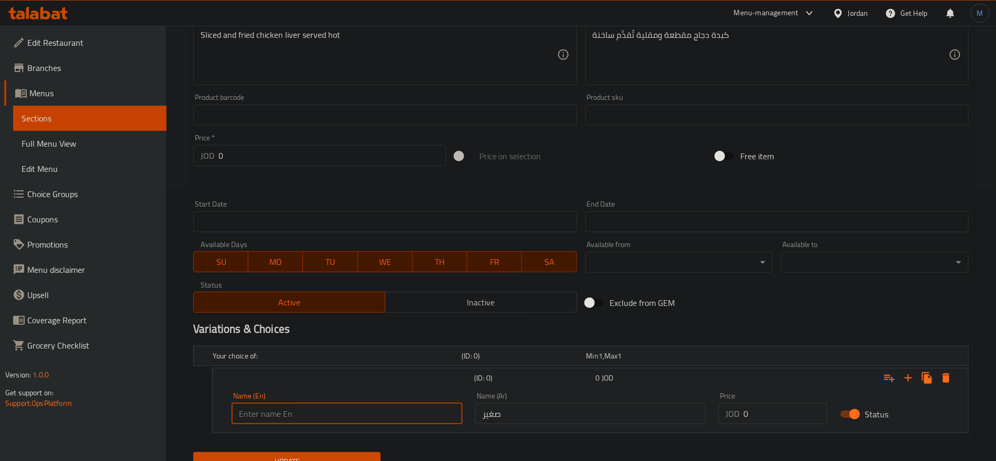
click at [400, 403] on input "text" at bounding box center [347, 413] width 231 height 21
type input "Small"
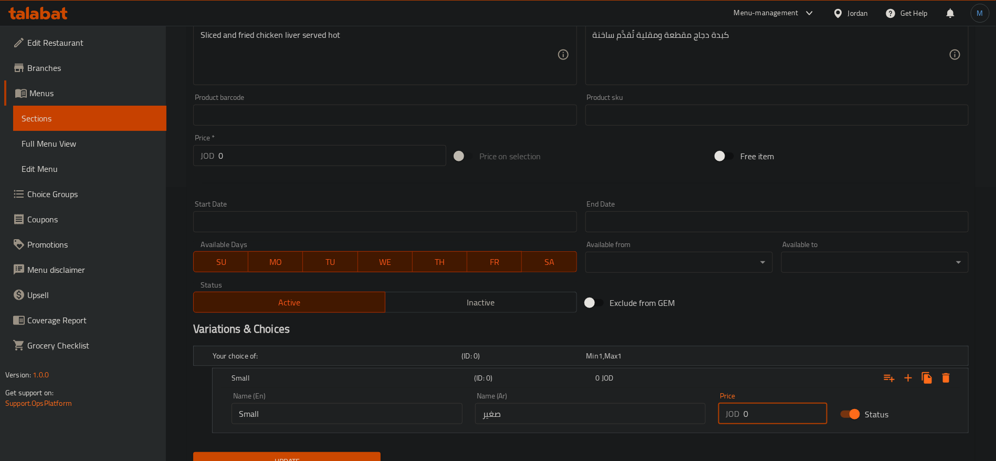
click at [777, 405] on input "0" at bounding box center [786, 413] width 84 height 21
paste input "1.25"
type input "1.25"
click at [751, 317] on div "Variations & Choices" at bounding box center [581, 329] width 784 height 24
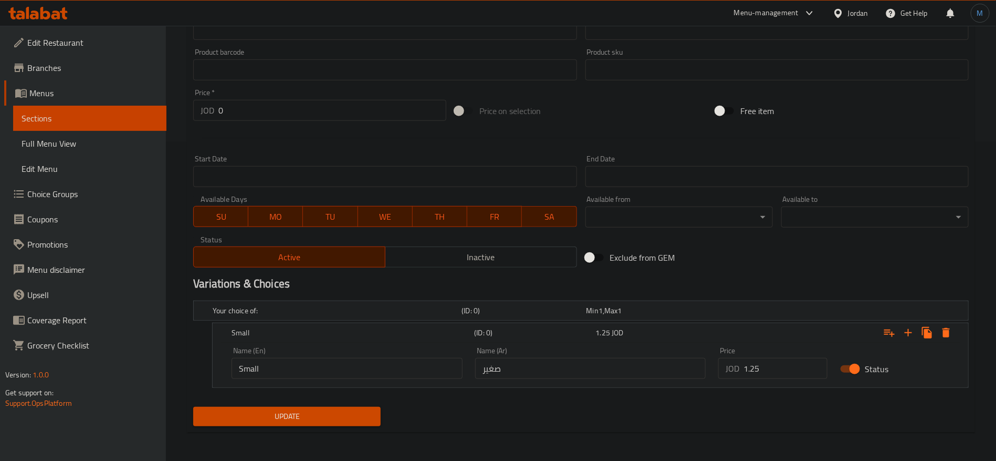
scroll to position [0, 0]
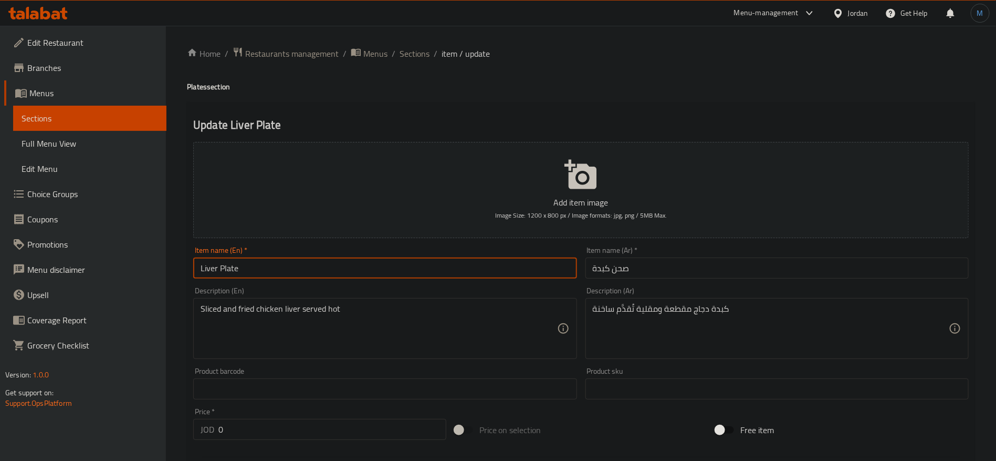
click at [387, 273] on input "Liver Plate" at bounding box center [384, 267] width 383 height 21
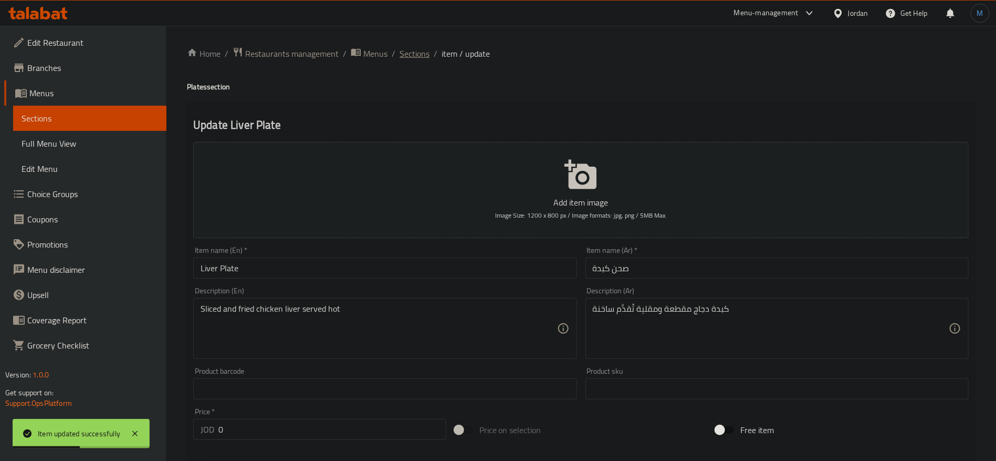
click at [428, 53] on span "Sections" at bounding box center [415, 53] width 30 height 13
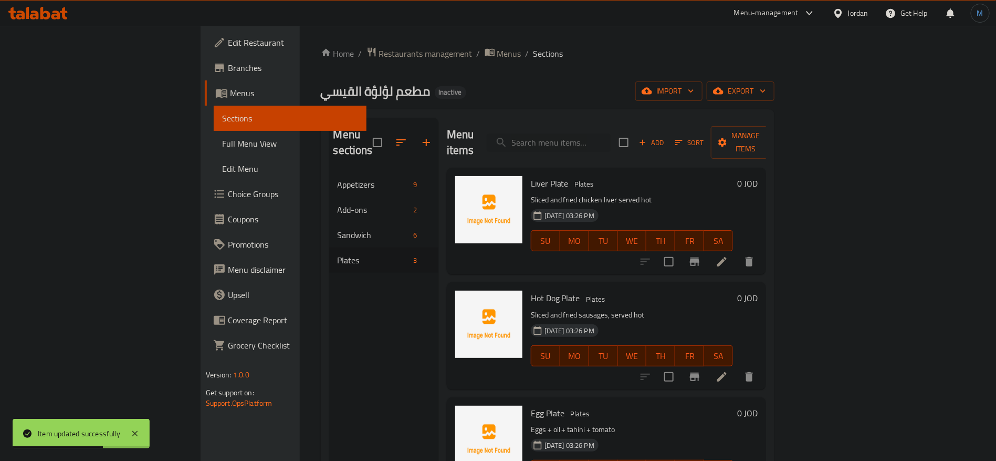
click at [729, 348] on span "SA" at bounding box center [718, 355] width 20 height 15
click at [737, 367] on li at bounding box center [721, 376] width 29 height 19
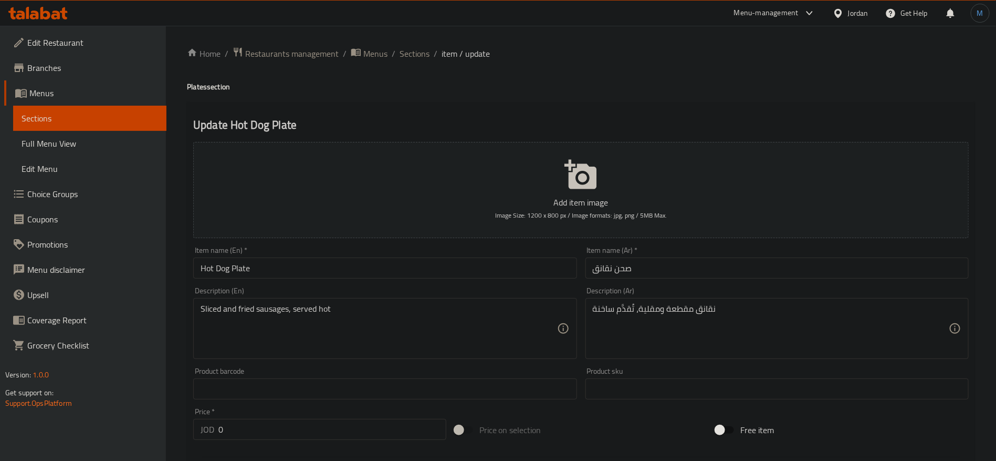
click at [223, 269] on input "Hot Dog Plate" at bounding box center [384, 267] width 383 height 21
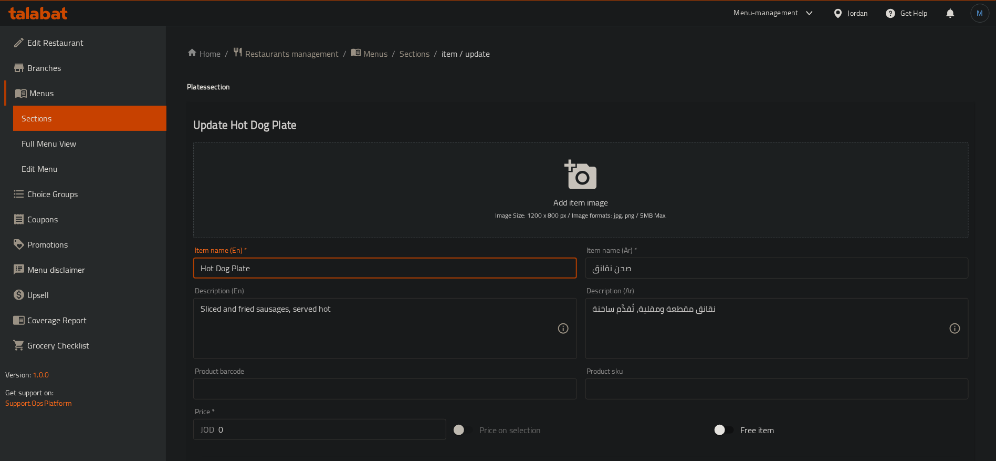
drag, startPoint x: 223, startPoint y: 269, endPoint x: 207, endPoint y: 272, distance: 16.4
click at [207, 272] on input "Hot Dog Plate" at bounding box center [384, 267] width 383 height 21
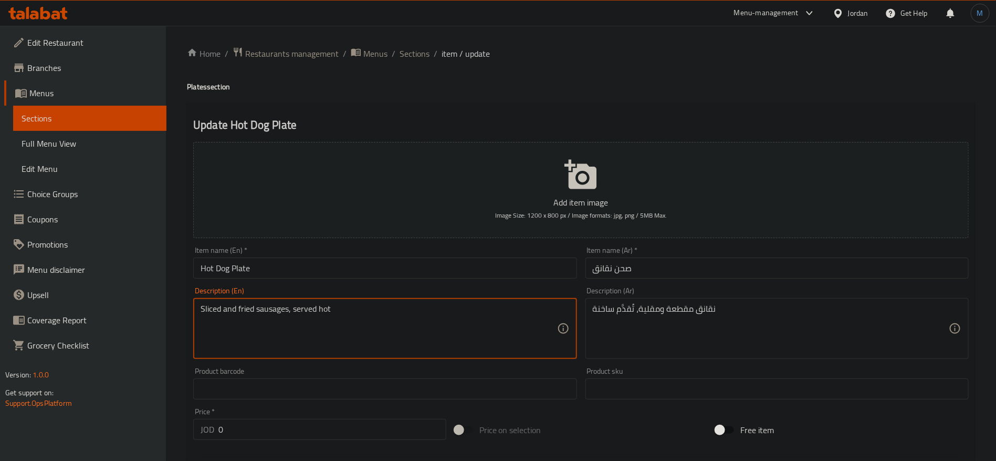
click at [277, 312] on textarea "Sliced and fried sausages, served hot" at bounding box center [379, 329] width 356 height 50
paste textarea "Hot Dog"
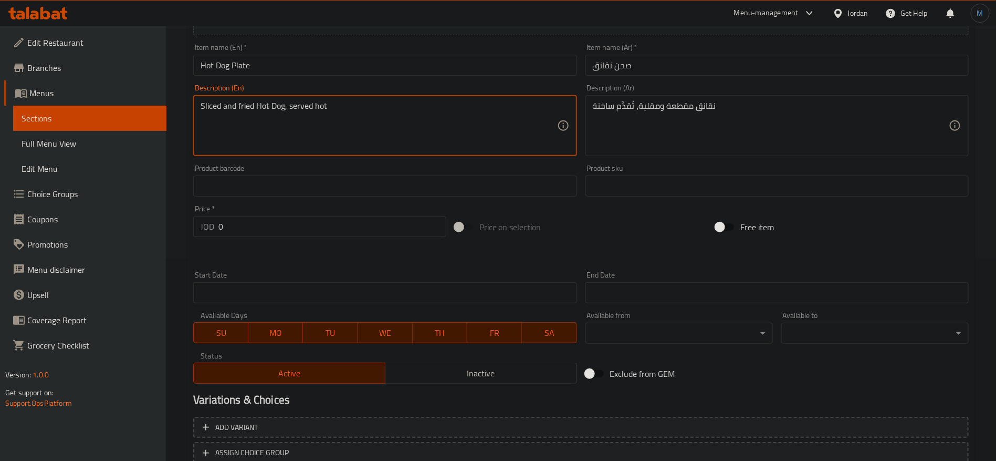
scroll to position [281, 0]
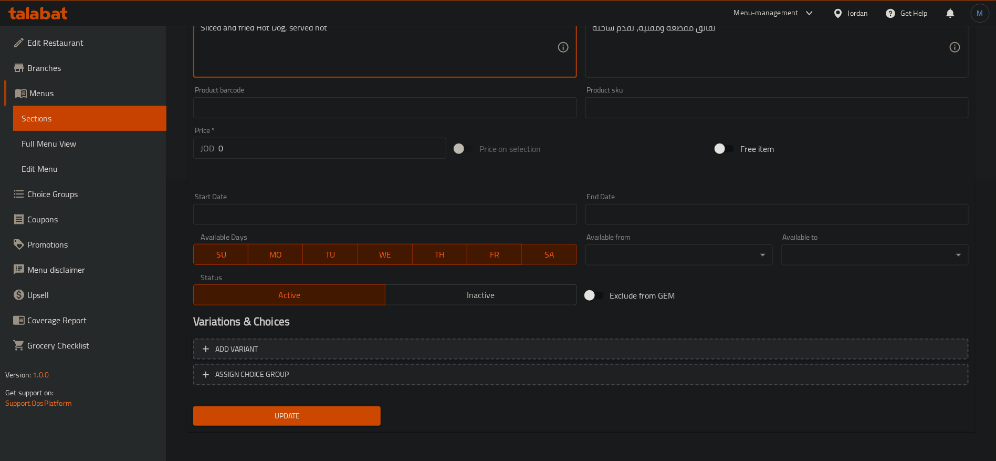
type textarea "Sliced and fried Hot Dog, served hot"
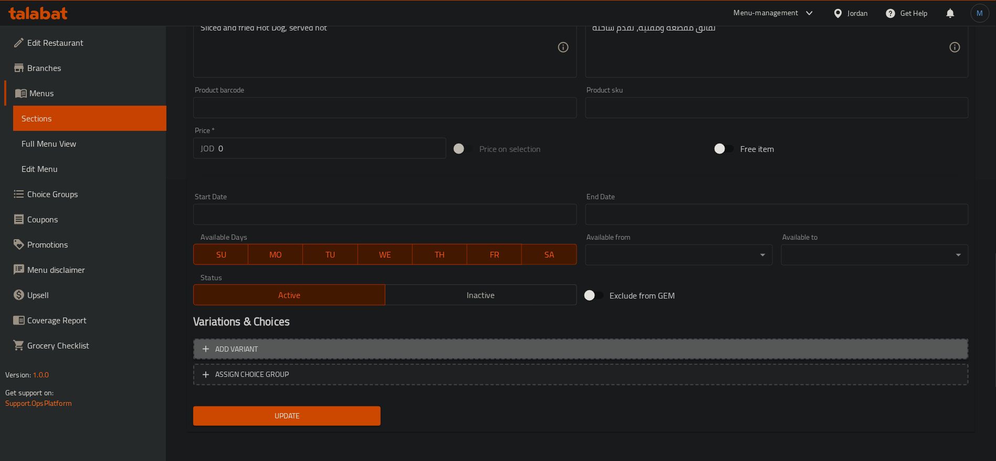
click at [792, 346] on span "Add variant" at bounding box center [581, 348] width 757 height 13
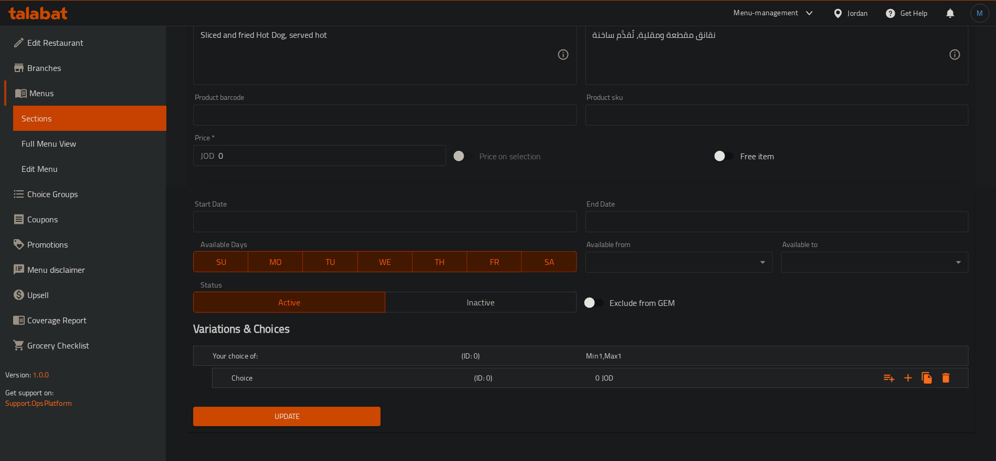
click at [743, 390] on nav at bounding box center [581, 394] width 776 height 8
click at [696, 372] on div "0 JOD" at bounding box center [654, 377] width 117 height 11
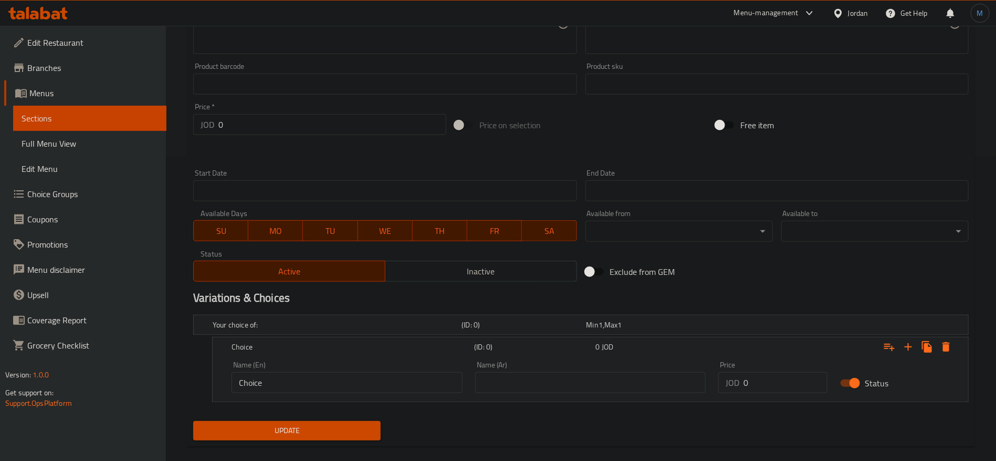
scroll to position [312, 0]
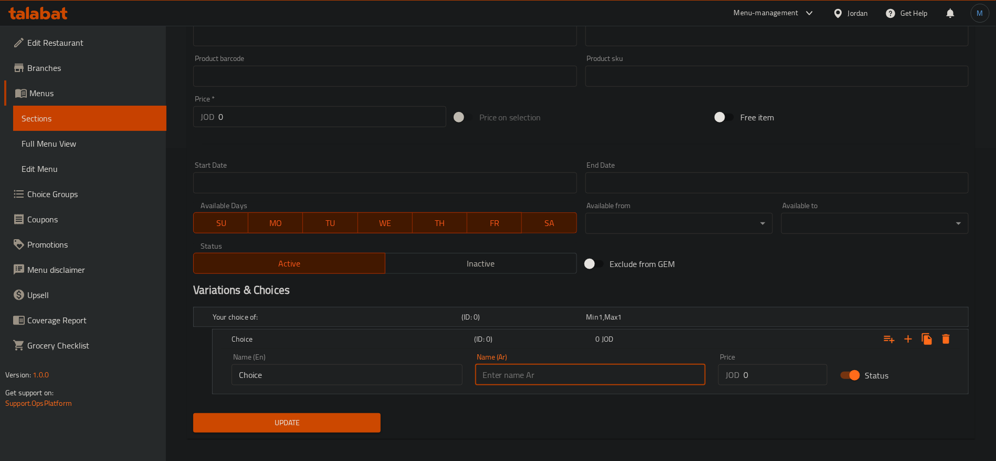
click at [574, 371] on input "text" at bounding box center [590, 374] width 231 height 21
type input "صغير"
click at [395, 387] on div "Name (En) Choice Name (En)" at bounding box center [347, 369] width 244 height 45
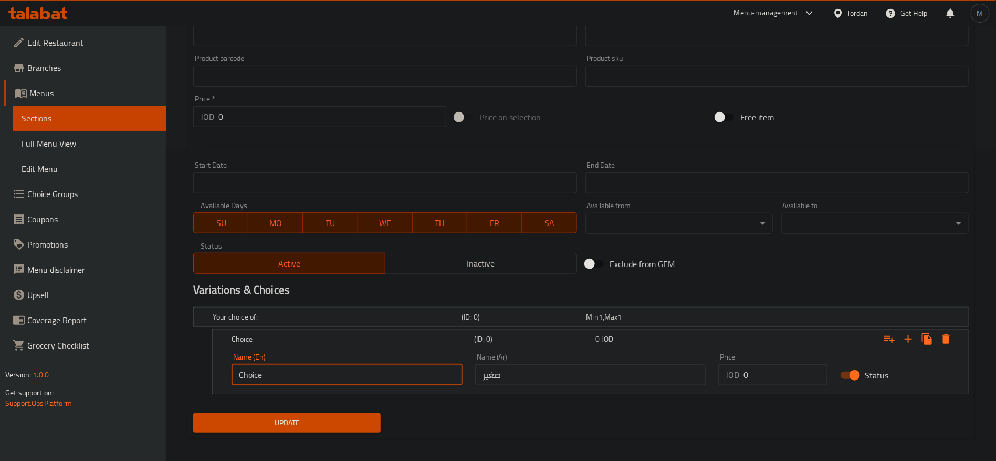
click at [397, 379] on input "Choice" at bounding box center [347, 374] width 231 height 21
click at [397, 379] on input "text" at bounding box center [347, 374] width 231 height 21
type input "Small"
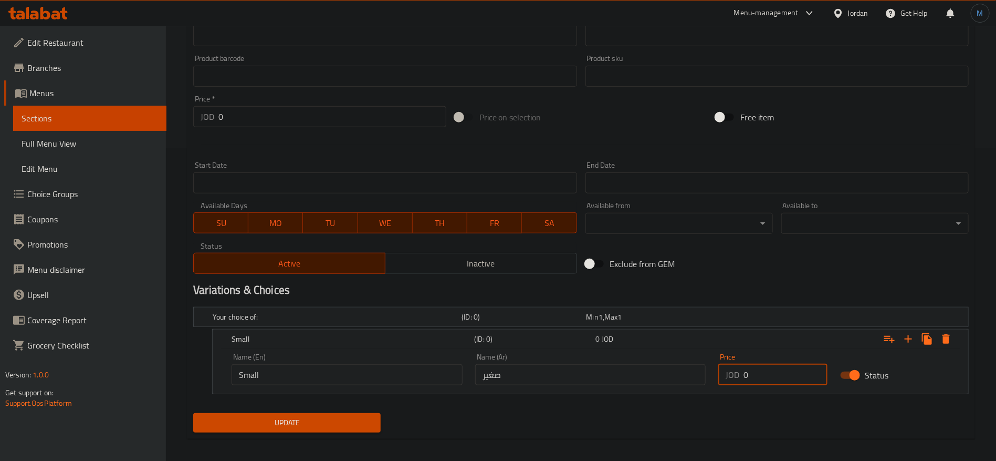
click at [749, 366] on input "0" at bounding box center [786, 374] width 84 height 21
paste input "1.25"
type input "1.25"
click at [287, 439] on div "Home / Restaurants management / Menus / Sections / item / update Plates section…" at bounding box center [581, 90] width 788 height 713
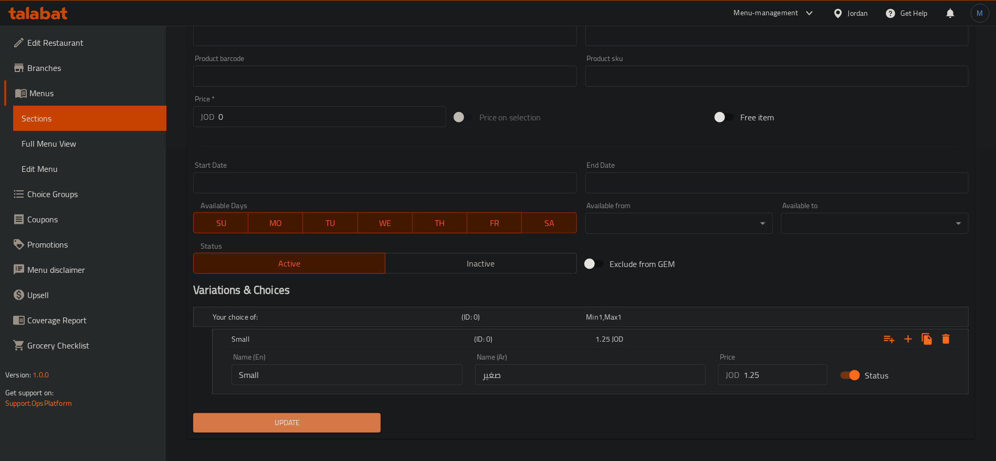
click at [291, 426] on span "Update" at bounding box center [287, 422] width 171 height 13
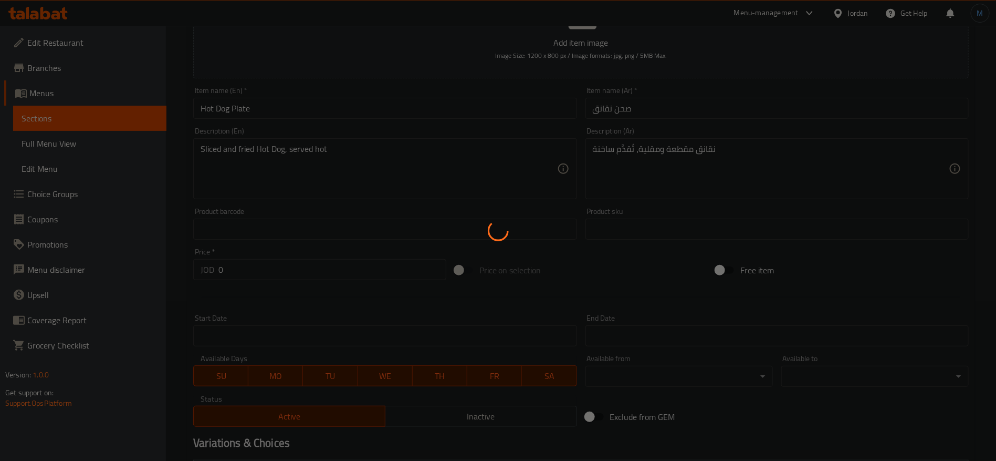
scroll to position [0, 0]
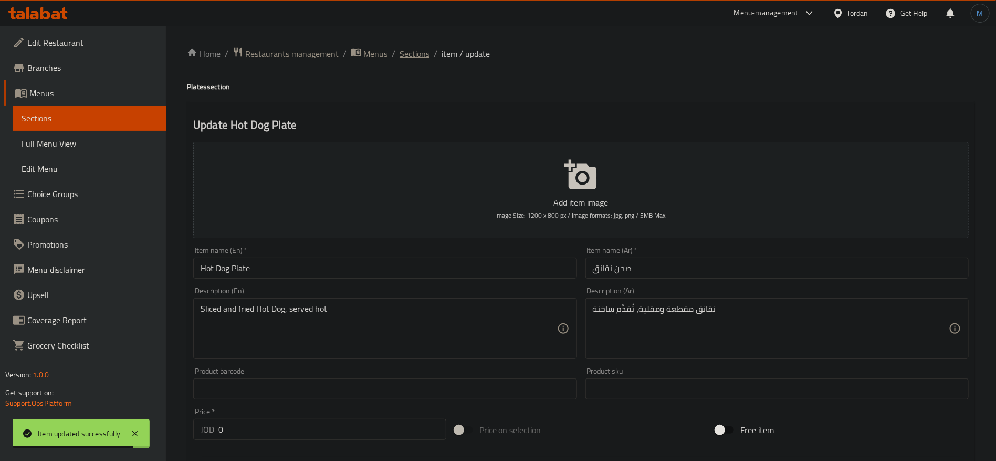
click at [418, 53] on span "Sections" at bounding box center [415, 53] width 30 height 13
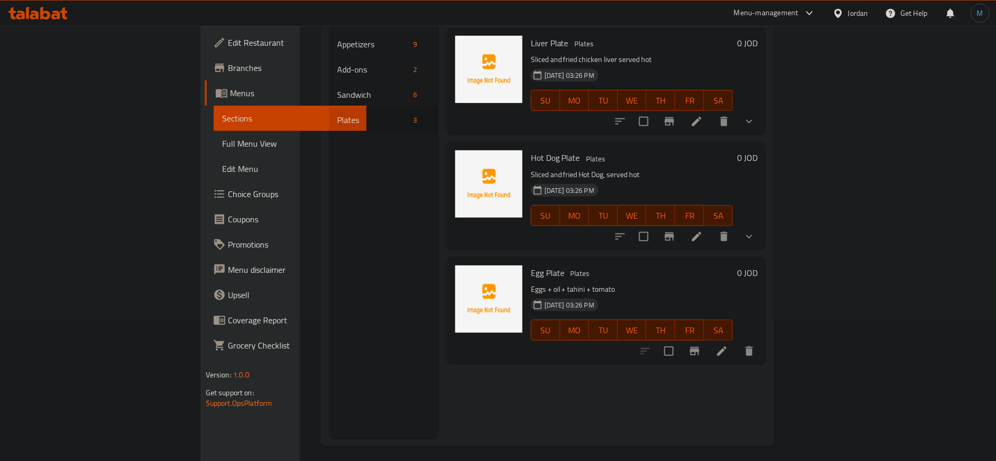
scroll to position [147, 0]
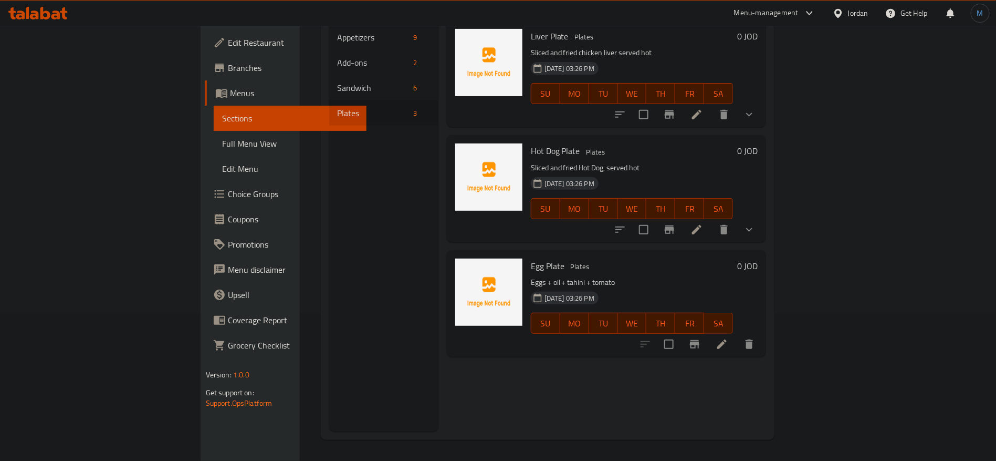
click at [728, 338] on icon at bounding box center [722, 344] width 13 height 13
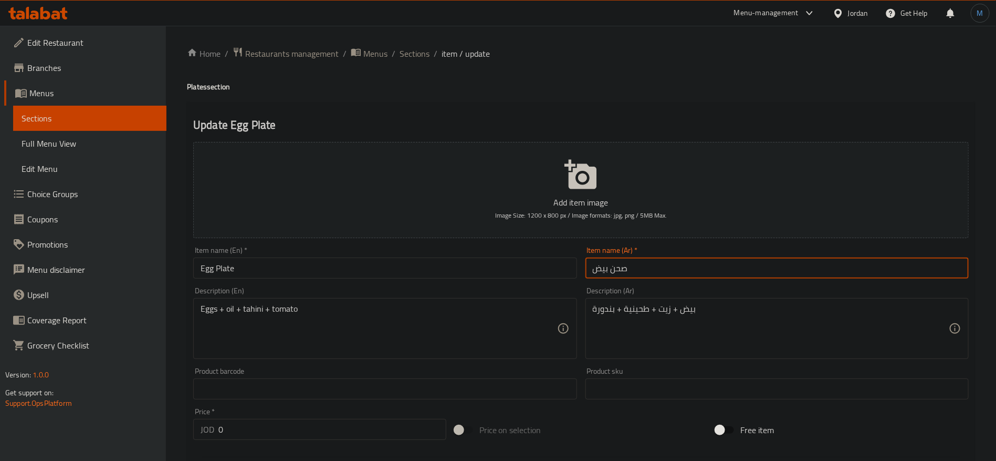
click at [681, 270] on input "صحن بيض" at bounding box center [777, 267] width 383 height 21
drag, startPoint x: 503, startPoint y: 311, endPoint x: 521, endPoint y: 317, distance: 19.3
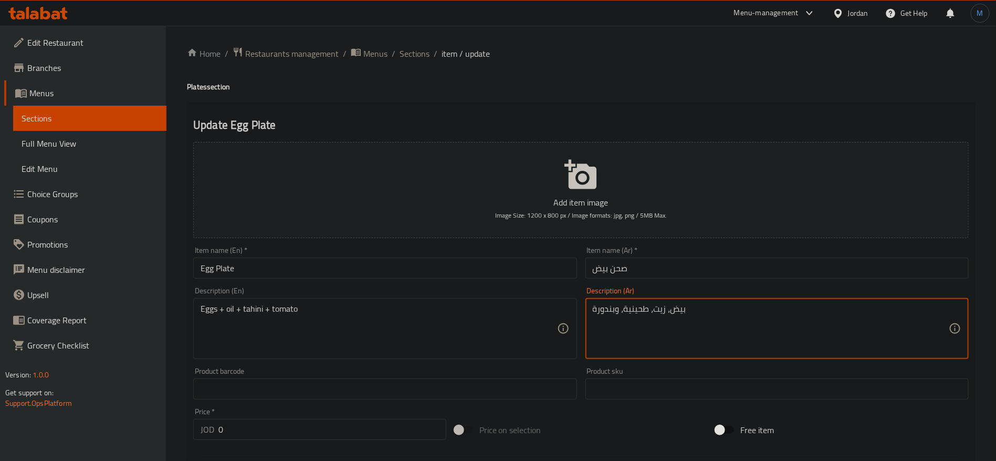
type textarea "بيض، زيت، طحينية، وبندورة"
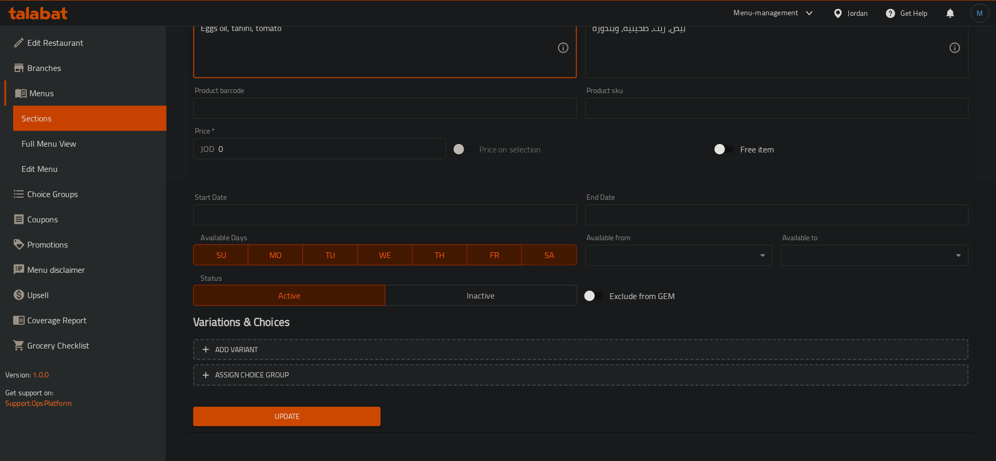
scroll to position [281, 0]
type textarea "Eggs oil, tahini, tomato"
click at [785, 286] on div "Exclude from GEM" at bounding box center [712, 295] width 262 height 28
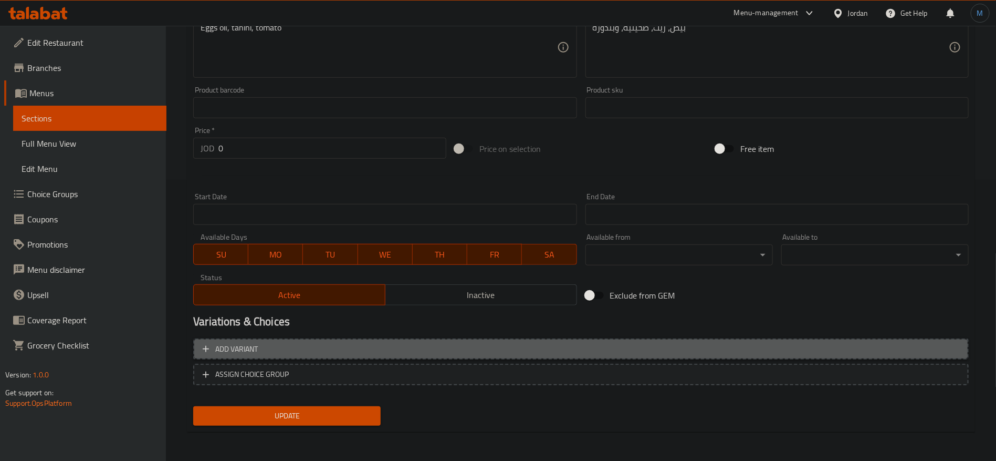
click at [784, 340] on button "Add variant" at bounding box center [581, 349] width 776 height 22
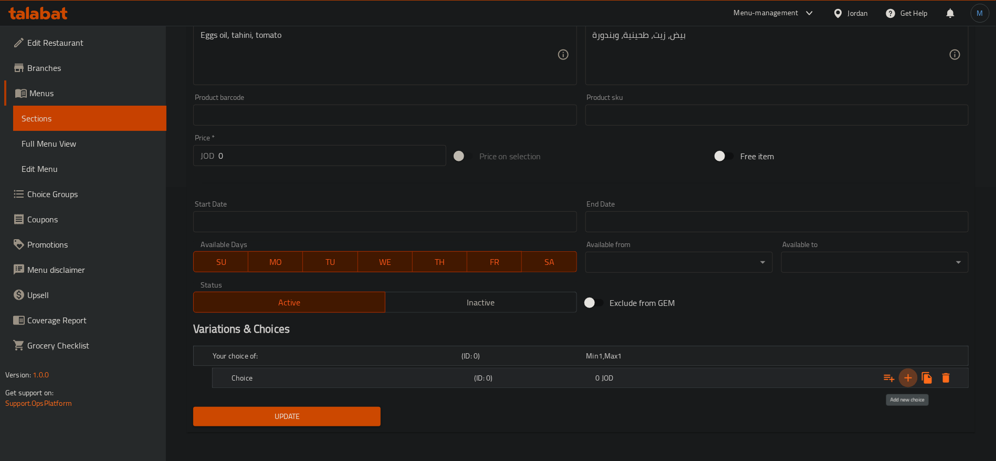
click at [911, 373] on icon "Expand" at bounding box center [908, 377] width 13 height 13
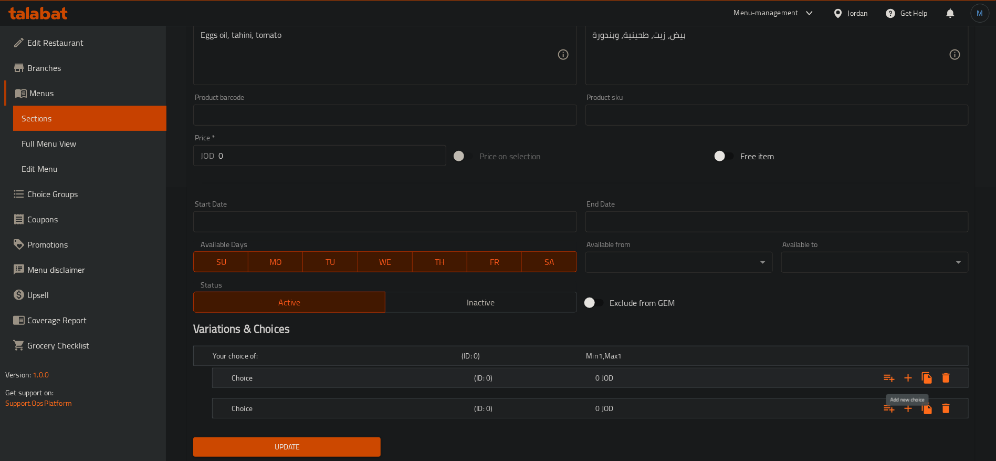
click at [912, 372] on icon "Expand" at bounding box center [908, 377] width 13 height 13
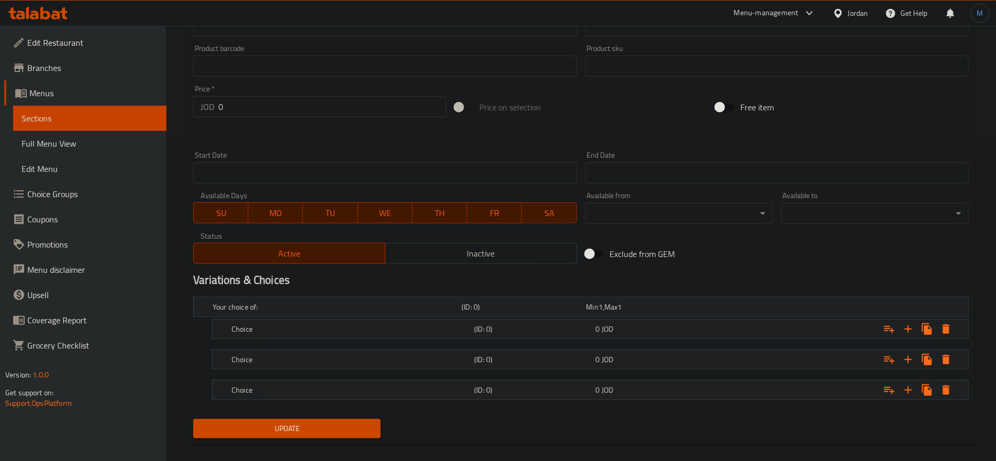
scroll to position [335, 0]
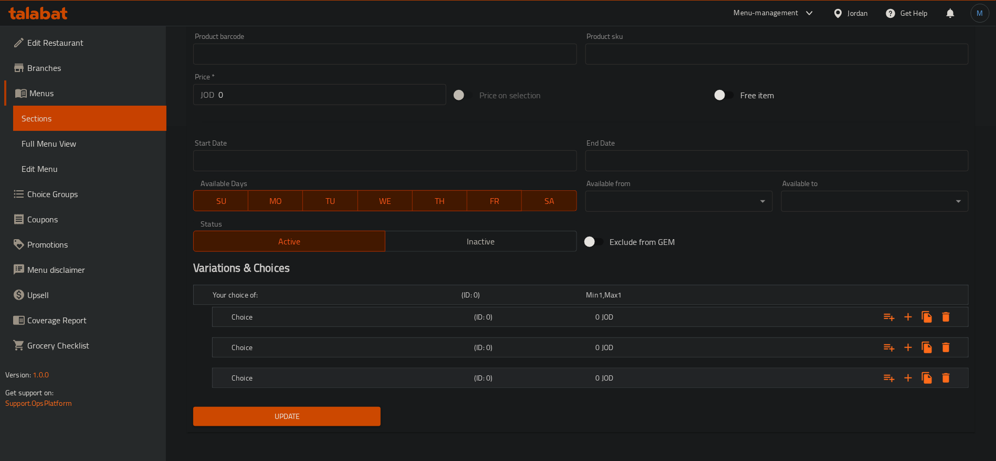
click at [738, 384] on div "Expand" at bounding box center [836, 377] width 243 height 23
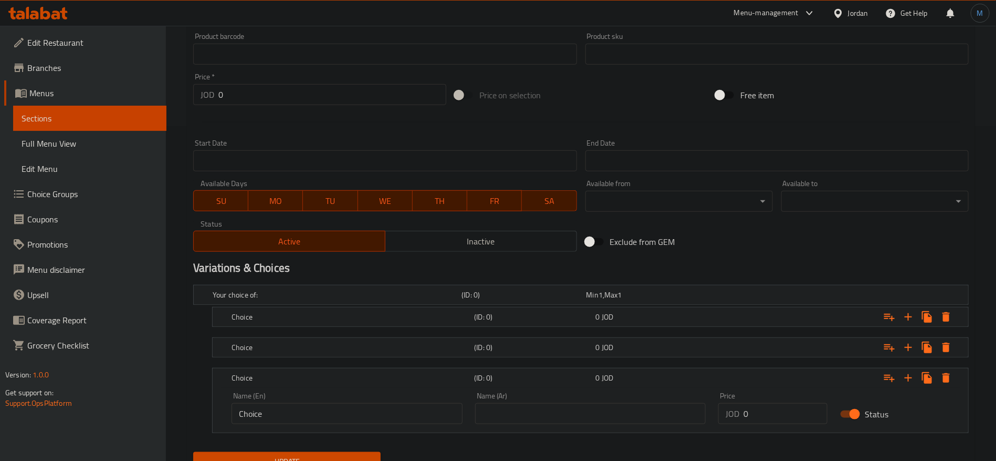
click at [734, 358] on div "Expand" at bounding box center [836, 347] width 243 height 23
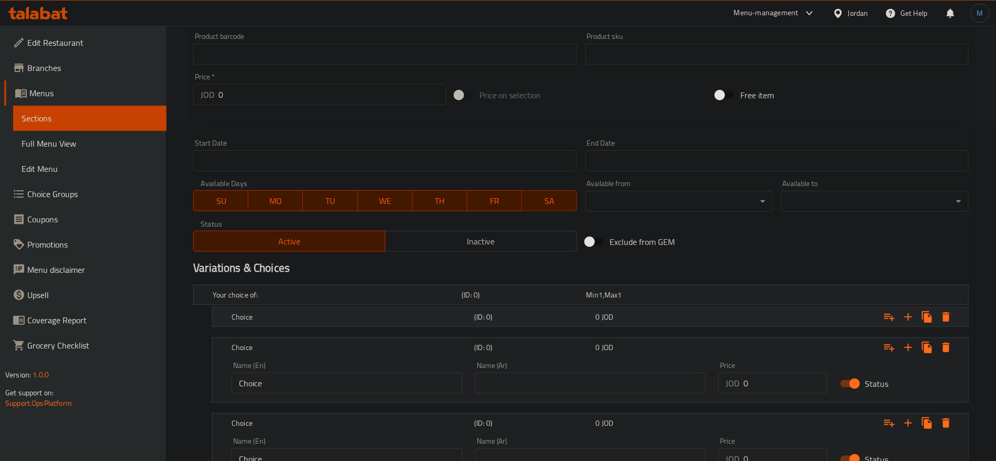
click at [730, 323] on div "Expand" at bounding box center [836, 316] width 243 height 23
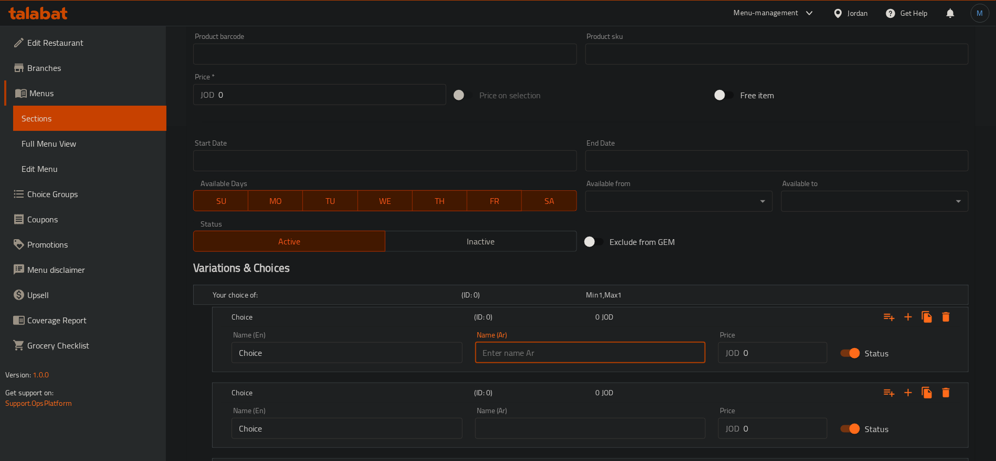
click at [634, 347] on input "text" at bounding box center [590, 352] width 231 height 21
type input "w"
type input "صغير 2 بيض"
click at [394, 356] on input "Choice" at bounding box center [347, 352] width 231 height 21
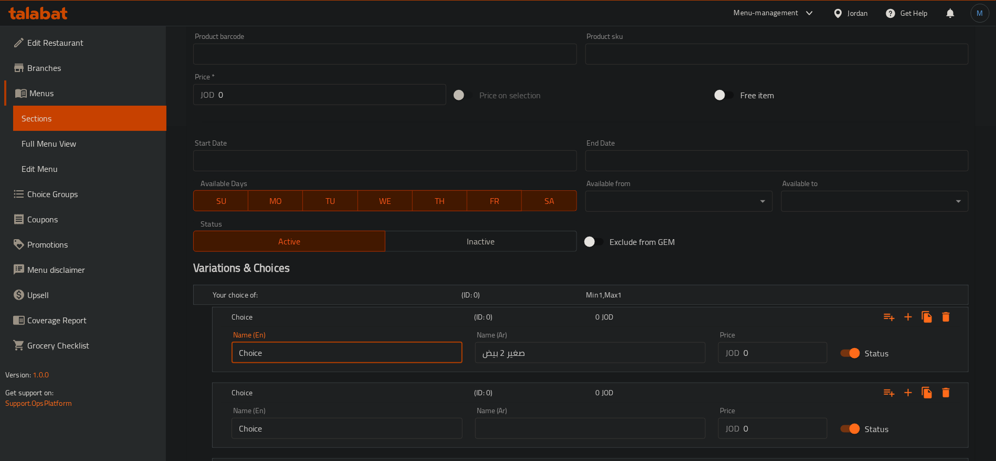
paste input "2 small eggs"
type input "2 Small Eggs"
click at [506, 356] on input "صغير 2 بيض" at bounding box center [590, 352] width 231 height 21
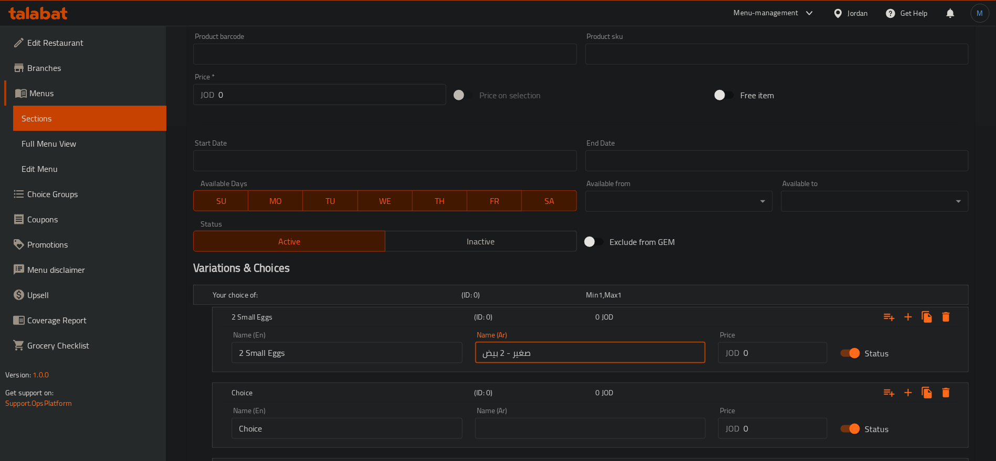
type input "صغير - 2 بيض"
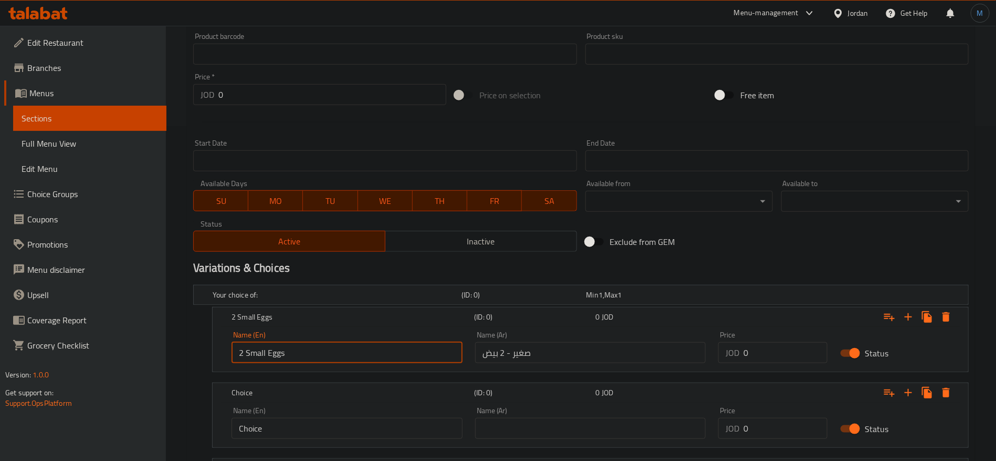
click at [255, 350] on input "2 Small Eggs" at bounding box center [347, 352] width 231 height 21
drag, startPoint x: 243, startPoint y: 354, endPoint x: 232, endPoint y: 350, distance: 12.0
click at [232, 354] on input "2 Small Eggs" at bounding box center [347, 352] width 231 height 21
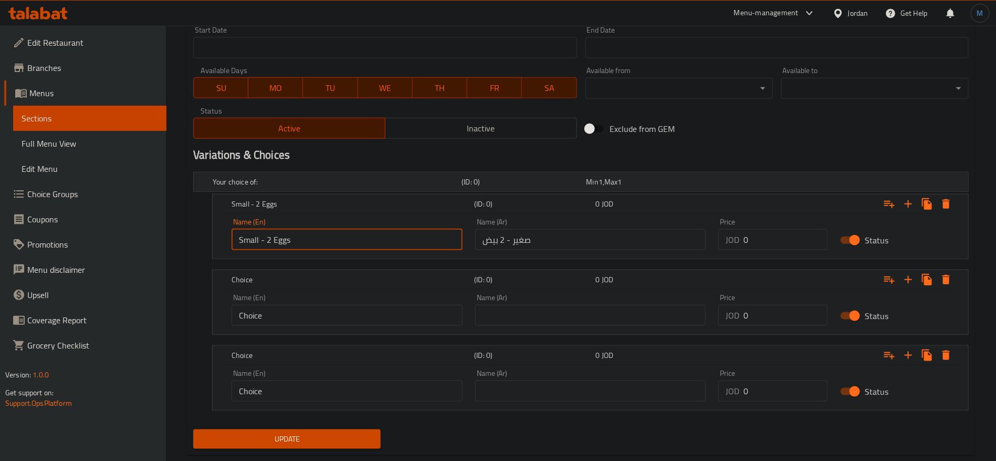
scroll to position [470, 0]
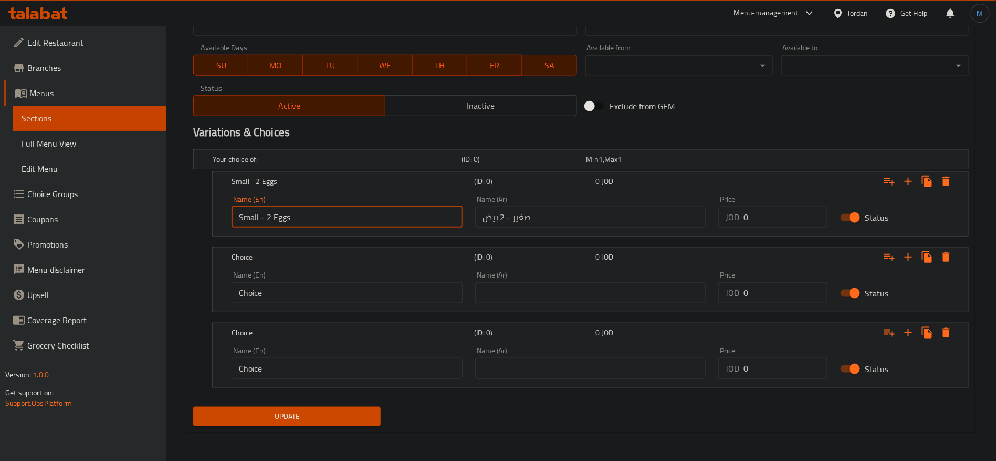
type input "Small - 2 Eggs"
click at [613, 291] on input "text" at bounding box center [590, 292] width 231 height 21
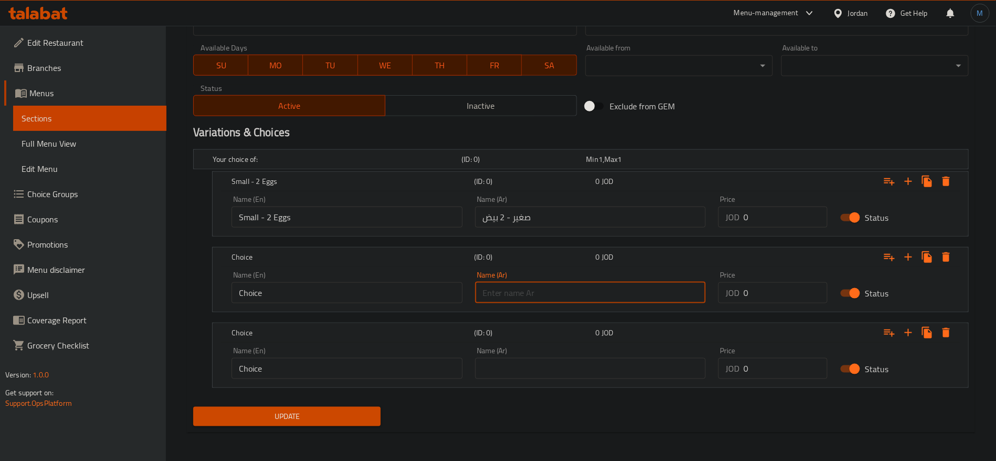
paste input "وسط (3بيض)"
click at [507, 292] on input "وسط (- بيض" at bounding box center [590, 292] width 231 height 21
type input "وسط 3 - بيض"
click at [630, 362] on input "text" at bounding box center [590, 368] width 231 height 21
paste input "وسط 3 - بيض"
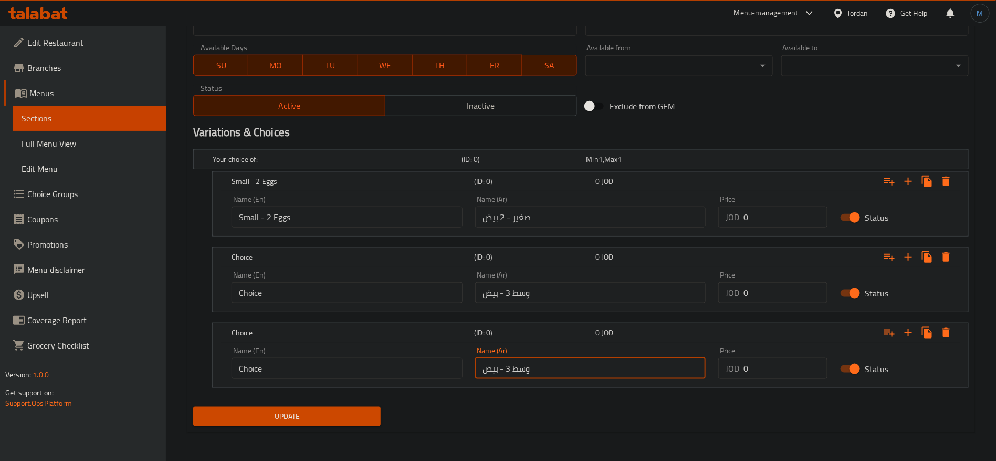
click at [521, 373] on input "وسط 3 - بيض" at bounding box center [590, 368] width 231 height 21
click at [508, 370] on input "كبير 3 - بيض" at bounding box center [590, 368] width 231 height 21
type input "كبير 4 - بيض"
drag, startPoint x: 294, startPoint y: 215, endPoint x: 323, endPoint y: 280, distance: 71.9
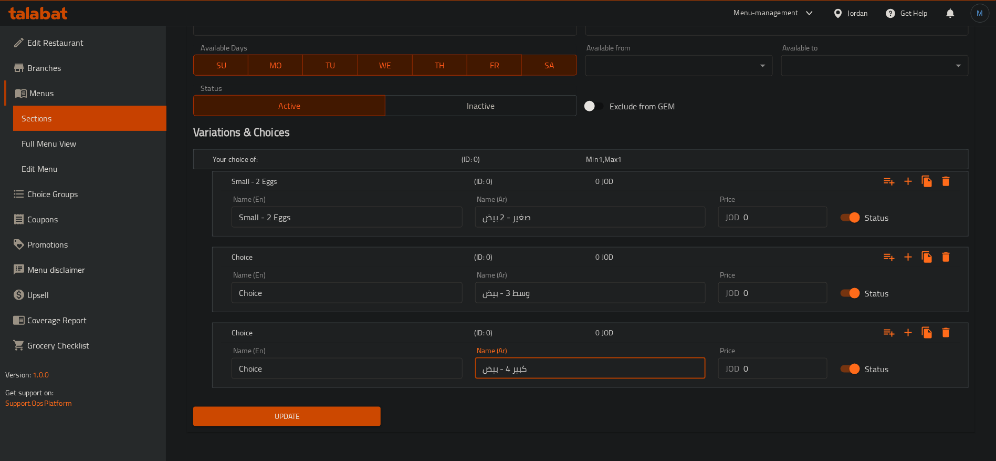
click at [294, 216] on input "Small - 2 Eggs" at bounding box center [347, 216] width 231 height 21
click at [326, 289] on input "Choice" at bounding box center [347, 292] width 231 height 21
paste input "Small - 2 Eggs"
type input "Small - 2 Eggs"
click at [342, 361] on input "Choice" at bounding box center [347, 368] width 231 height 21
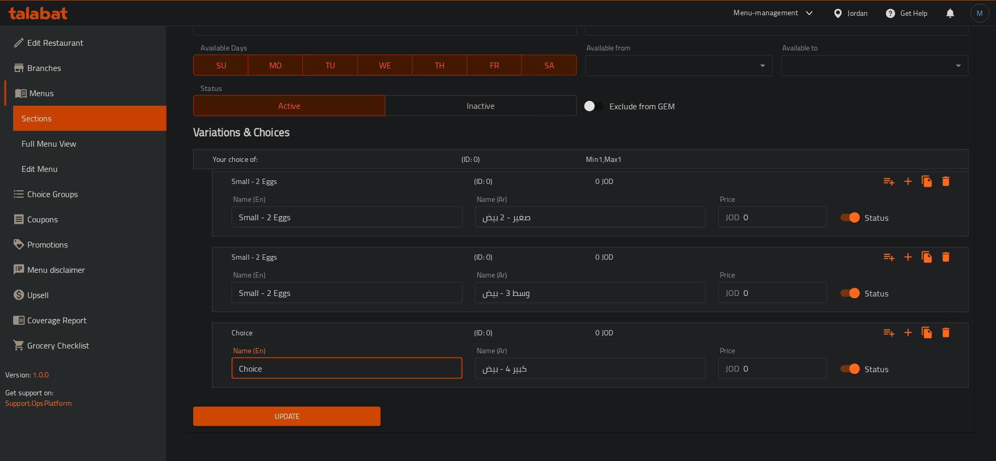
paste input "Small - 2 Eggs"
click at [253, 360] on input "Small - 2 Eggs" at bounding box center [347, 368] width 231 height 21
type input "large - 2 Eggs"
click at [243, 292] on input "Small - 2 Eggs" at bounding box center [347, 292] width 231 height 21
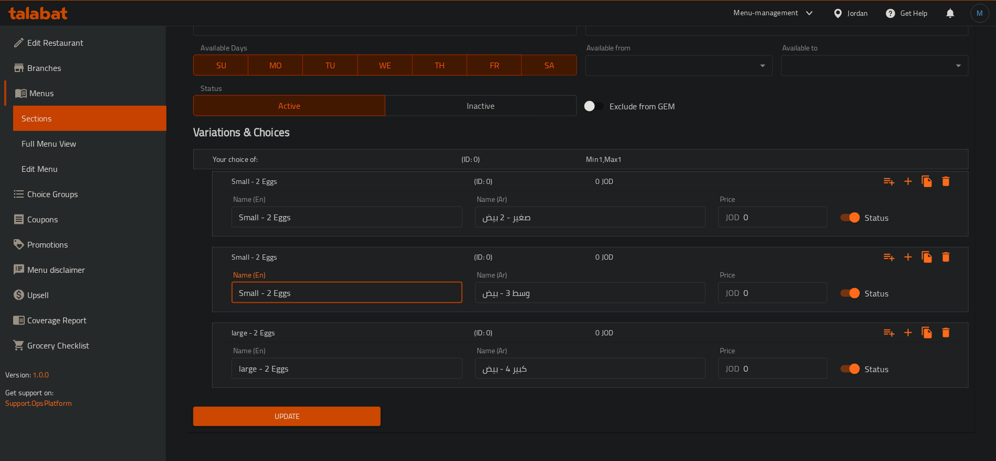
click at [243, 292] on input "Small - 2 Eggs" at bounding box center [347, 292] width 231 height 21
type input "Medium- 2 Eggs"
click at [803, 202] on div "Price JOD 0 Price" at bounding box center [772, 211] width 109 height 32
click at [791, 207] on input "0" at bounding box center [786, 216] width 84 height 21
paste input ".65"
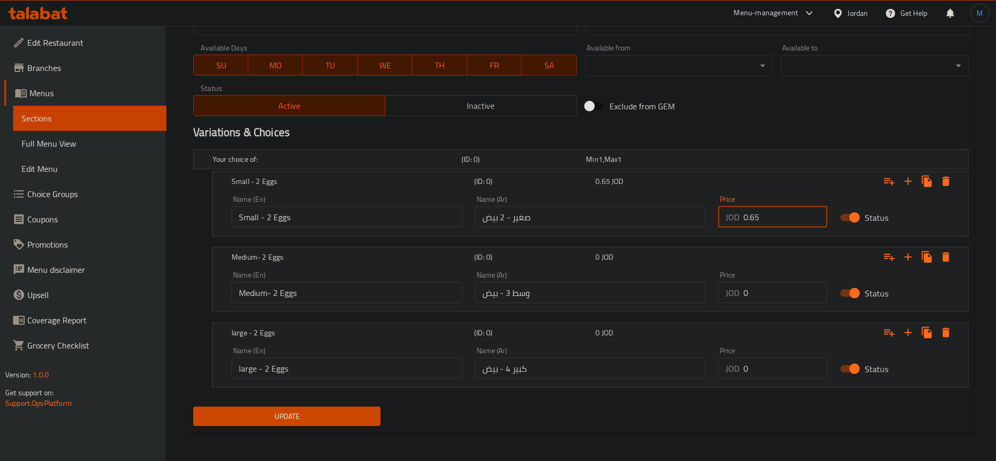
type input "0.65"
click at [775, 291] on input "0" at bounding box center [786, 292] width 84 height 21
paste input ".95"
type input "0.95"
click at [763, 358] on input "0" at bounding box center [786, 368] width 84 height 21
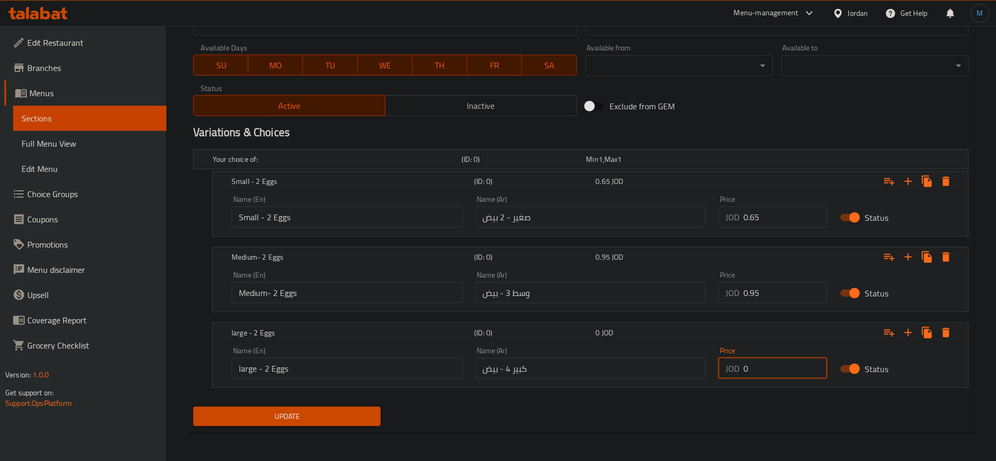
paste input "1.25"
type input "01.25"
click at [685, 124] on h2 "Variations & Choices" at bounding box center [581, 132] width 776 height 16
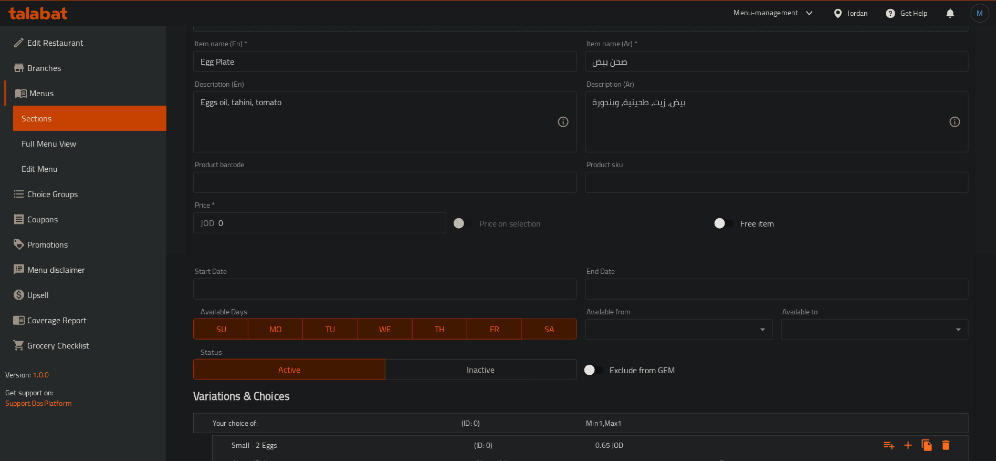
scroll to position [0, 0]
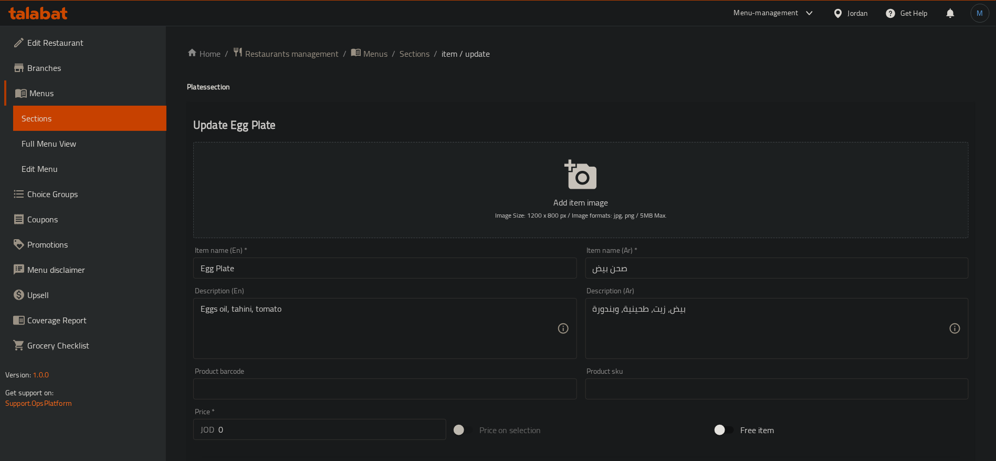
click at [411, 284] on div "Description (En) Eggs oil, tahini, tomato Description (En)" at bounding box center [385, 323] width 392 height 80
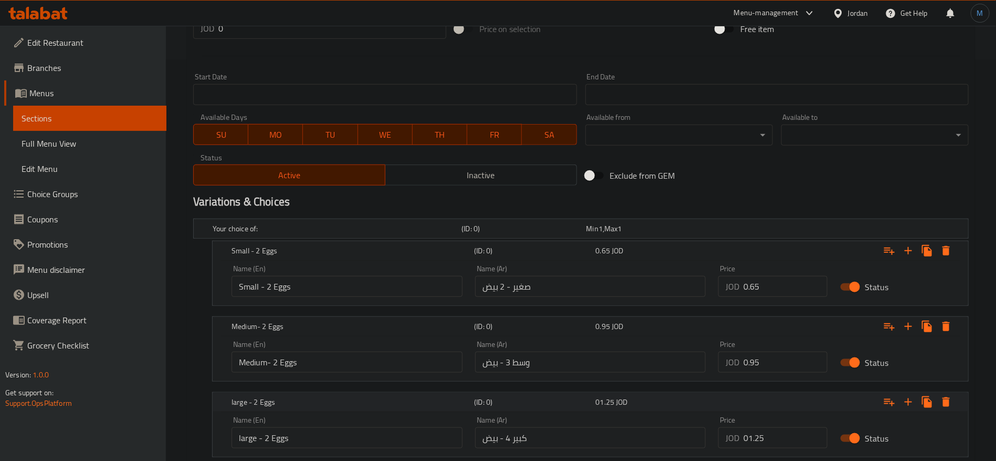
scroll to position [470, 0]
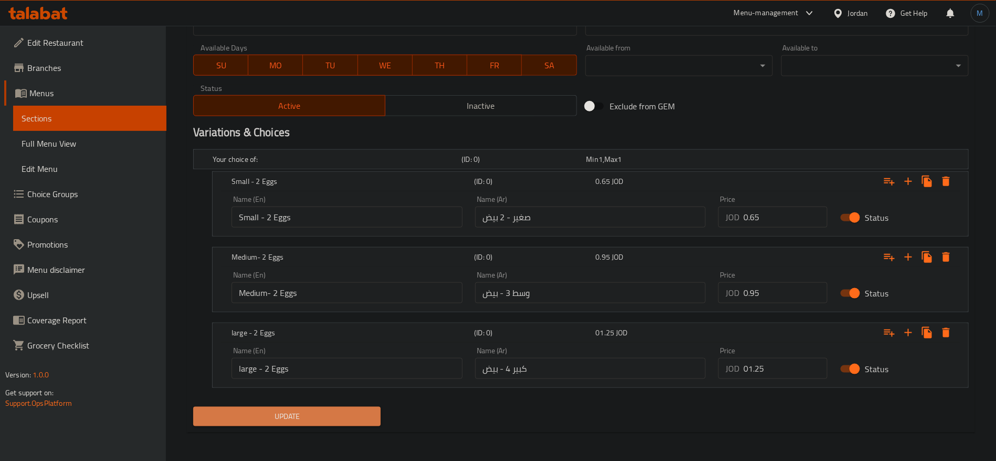
click at [357, 411] on span "Update" at bounding box center [287, 416] width 171 height 13
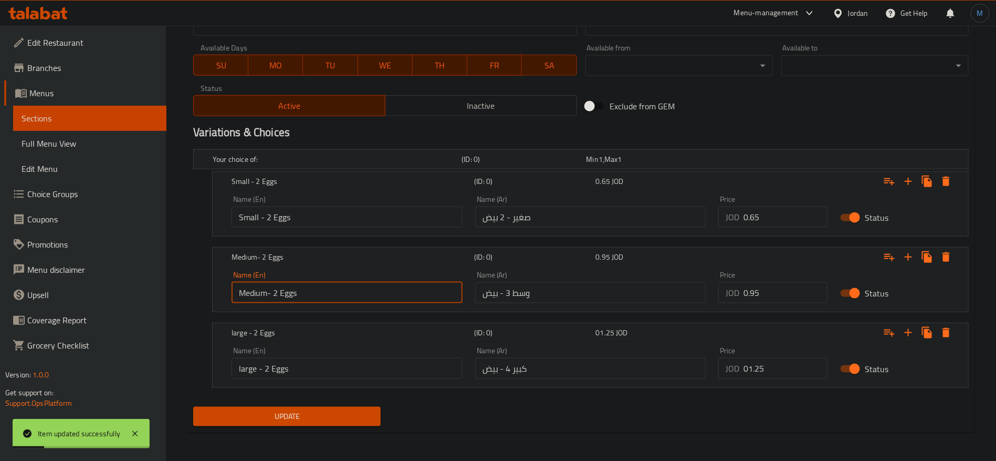
click at [274, 294] on input "Medium- 2 Eggs" at bounding box center [347, 292] width 231 height 21
type input "Medium- 3 Eggs"
click at [264, 364] on input "large - 2 Eggs" at bounding box center [347, 368] width 231 height 21
type input "large - 4 Eggs"
click at [278, 405] on div "Update" at bounding box center [287, 416] width 196 height 28
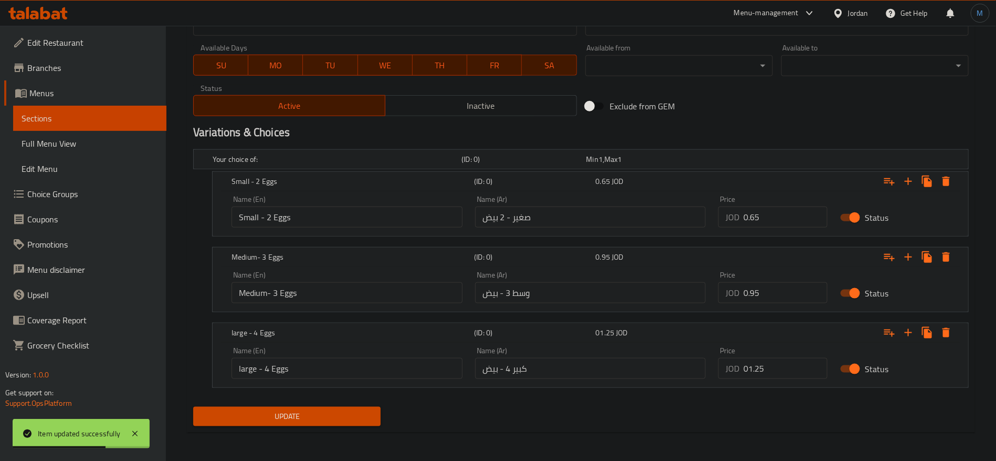
click at [287, 410] on span "Update" at bounding box center [287, 416] width 171 height 13
click at [64, 139] on span "Full Menu View" at bounding box center [90, 143] width 137 height 13
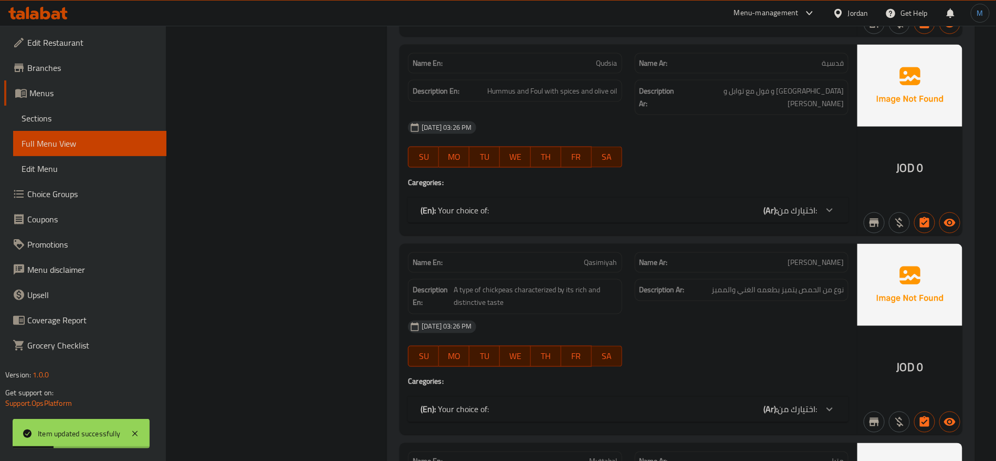
scroll to position [312, 0]
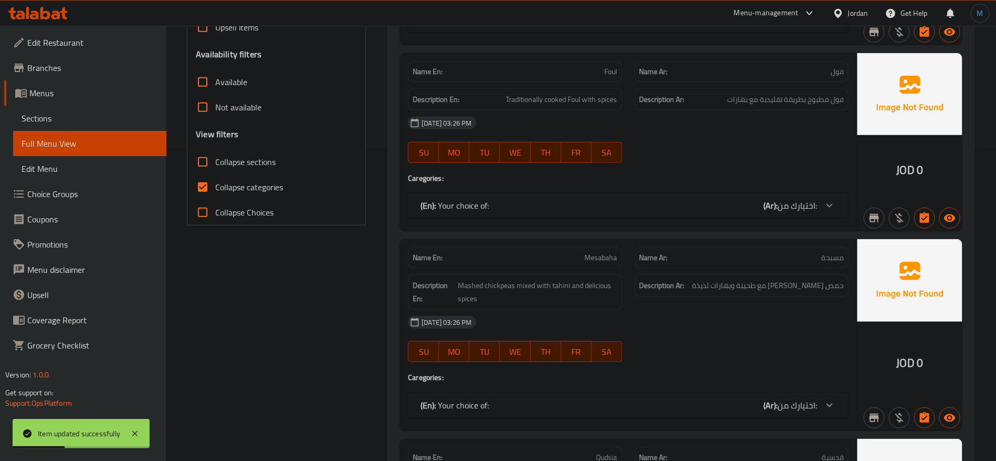
click at [224, 173] on label "Collapse sections" at bounding box center [233, 161] width 86 height 25
click at [215, 173] on input "Collapse sections" at bounding box center [202, 161] width 25 height 25
checkbox input "true"
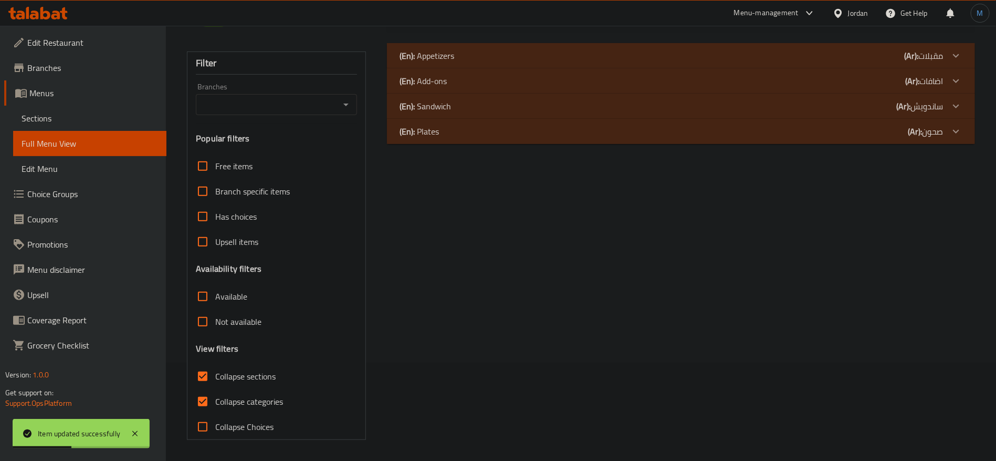
scroll to position [98, 0]
click at [224, 181] on label "Branch specific items" at bounding box center [240, 191] width 100 height 25
click at [215, 181] on input "Branch specific items" at bounding box center [202, 191] width 25 height 25
checkbox input "true"
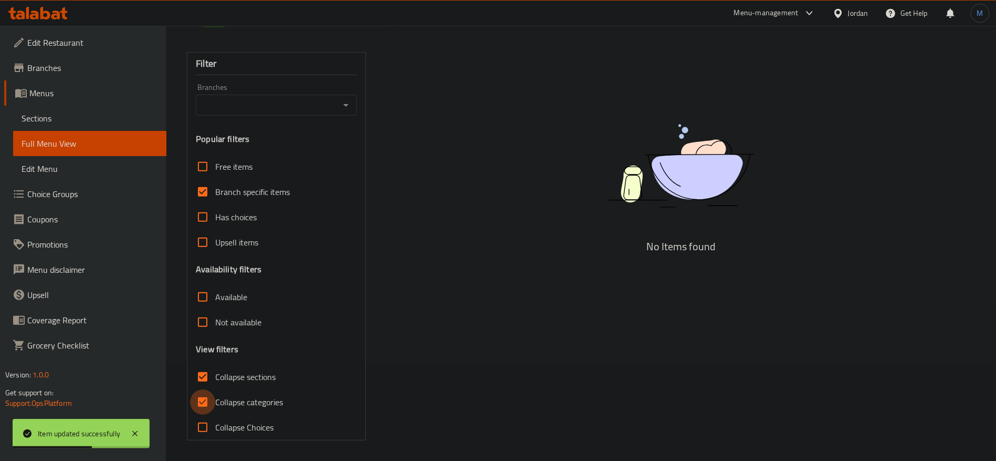
drag, startPoint x: 203, startPoint y: 393, endPoint x: 212, endPoint y: 366, distance: 28.4
click at [203, 392] on input "Collapse categories" at bounding box center [202, 401] width 25 height 25
checkbox input "false"
click at [212, 366] on input "Collapse sections" at bounding box center [202, 376] width 25 height 25
checkbox input "false"
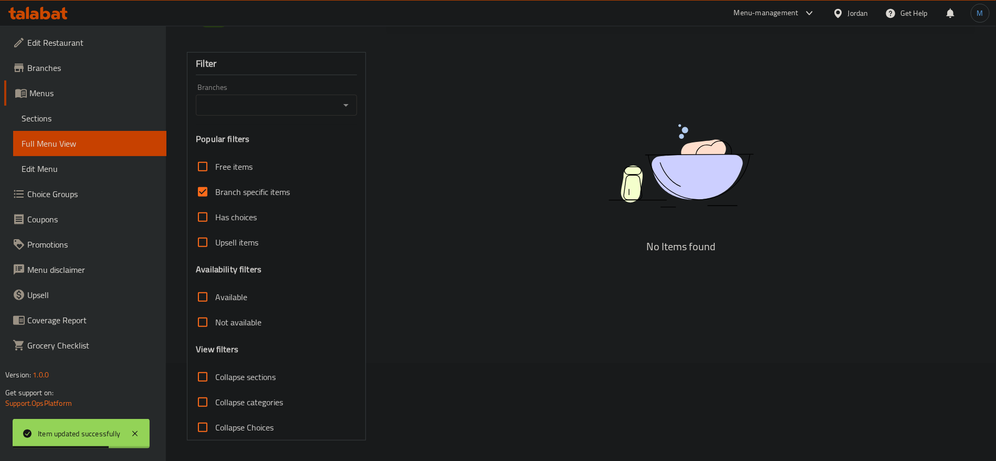
click at [236, 196] on span "Branch specific items" at bounding box center [252, 191] width 75 height 13
click at [215, 196] on input "Branch specific items" at bounding box center [202, 191] width 25 height 25
checkbox input "false"
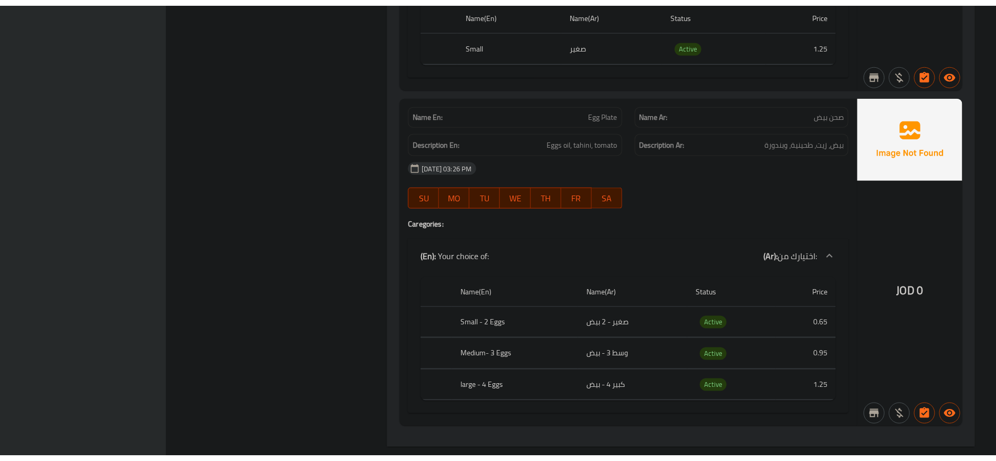
scroll to position [6565, 0]
